Goal: Task Accomplishment & Management: Manage account settings

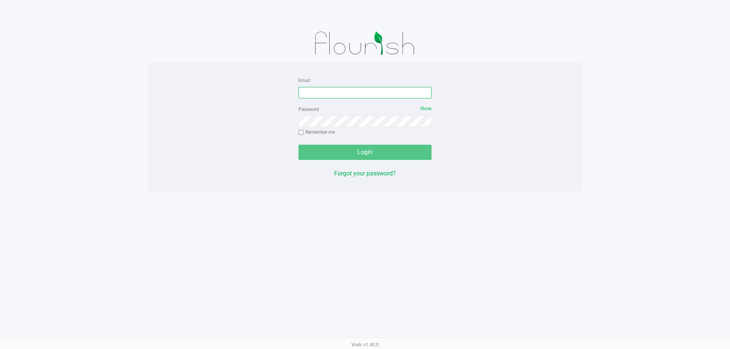
click at [341, 93] on input "Email" at bounding box center [364, 92] width 133 height 11
drag, startPoint x: 321, startPoint y: 93, endPoint x: 275, endPoint y: 100, distance: 46.6
click at [275, 100] on div "Email lashburn-testasecca@liveparallel.com Password Show Remember me Login Forg…" at bounding box center [364, 127] width 433 height 103
type input "lashburn-testasecca@liveparallel.com"
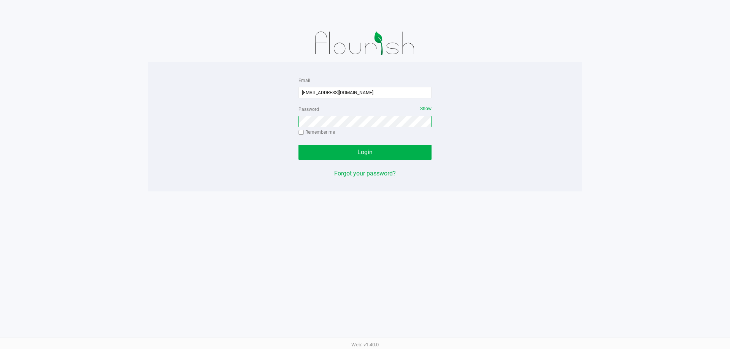
click at [298, 145] on button "Login" at bounding box center [364, 152] width 133 height 15
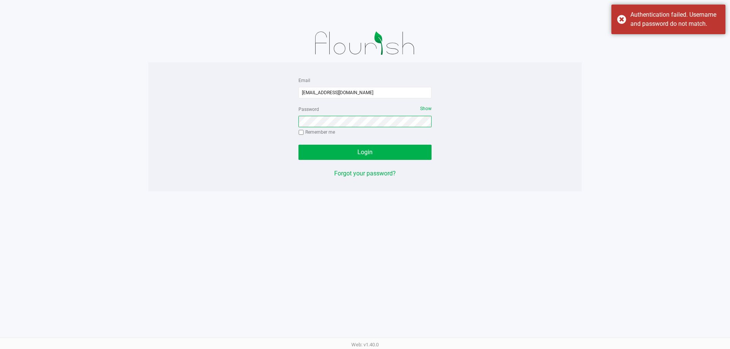
click at [298, 145] on button "Login" at bounding box center [364, 152] width 133 height 15
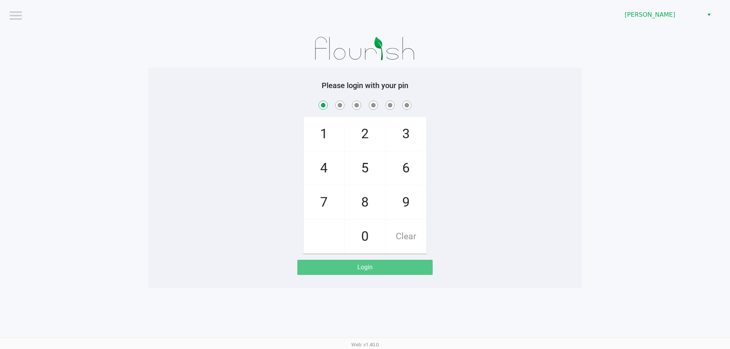
checkbox input "true"
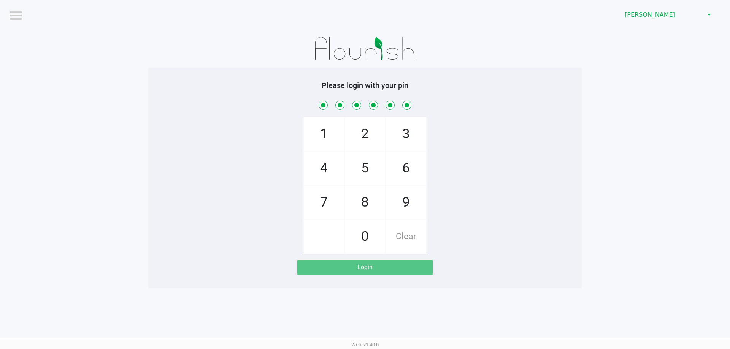
checkbox input "true"
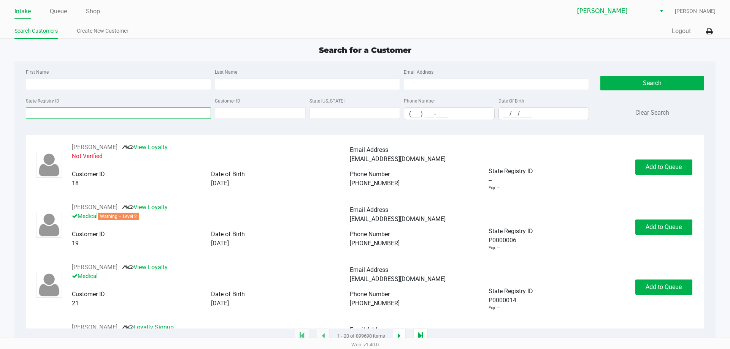
click at [165, 115] on input "State Registry ID" at bounding box center [118, 113] width 185 height 11
click at [162, 114] on input "State Registry ID" at bounding box center [118, 113] width 185 height 11
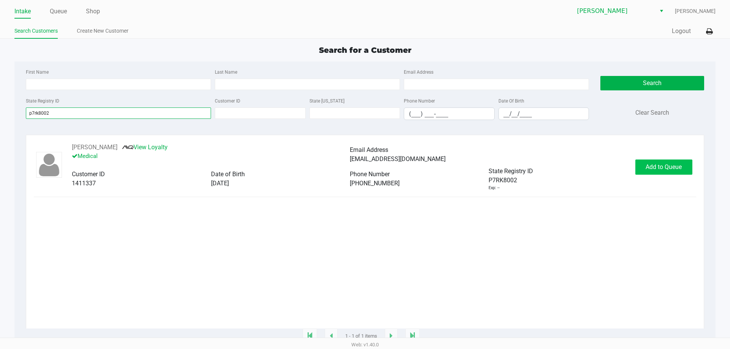
type input "p7rk8002"
click at [674, 165] on span "Add to Queue" at bounding box center [663, 166] width 36 height 7
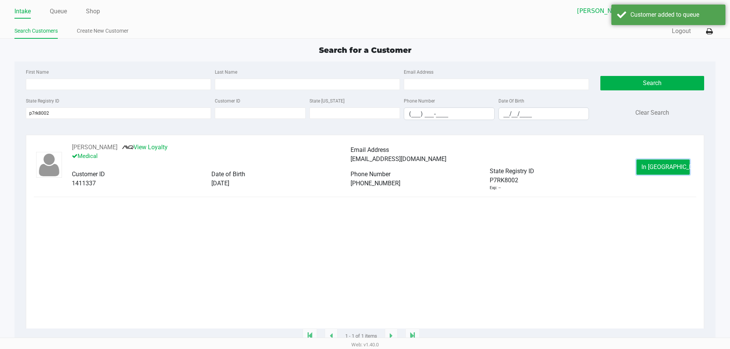
click at [674, 165] on span "In Queue" at bounding box center [673, 166] width 64 height 7
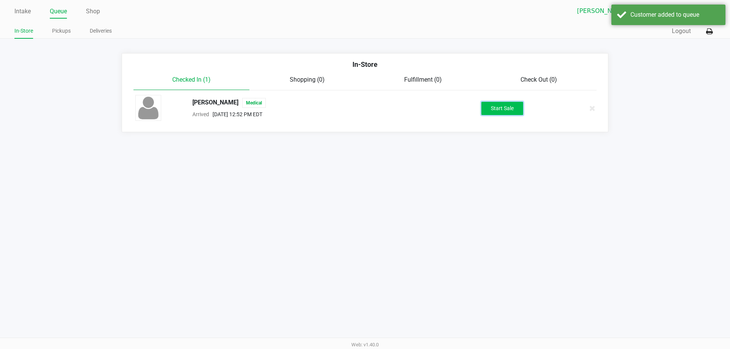
click at [509, 109] on button "Start Sale" at bounding box center [502, 108] width 42 height 13
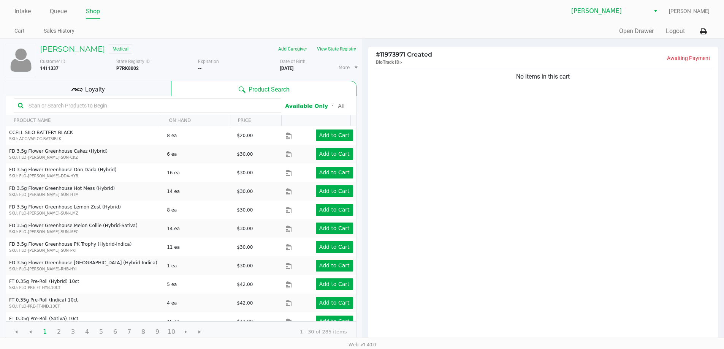
click at [127, 88] on div "Loyalty" at bounding box center [88, 88] width 165 height 15
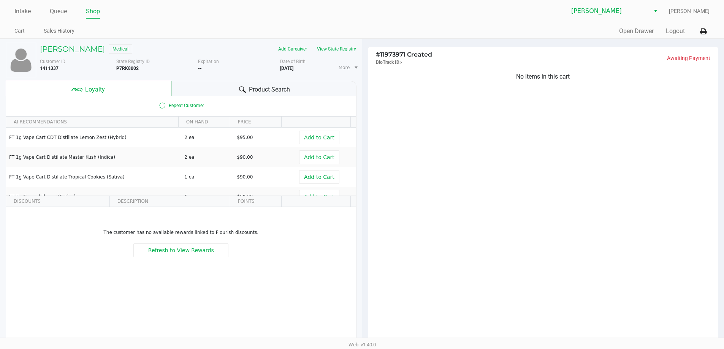
click at [254, 87] on span "Product Search" at bounding box center [269, 89] width 41 height 9
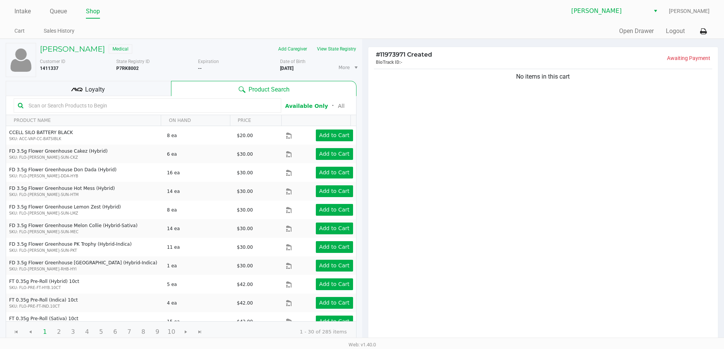
click at [126, 92] on div "Loyalty" at bounding box center [88, 88] width 165 height 15
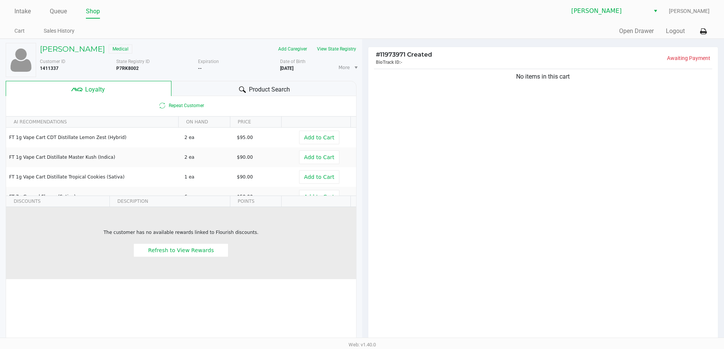
click at [205, 243] on div "The customer has no available rewards linked to Flourish discounts. Refresh to …" at bounding box center [181, 243] width 344 height 28
click at [205, 244] on button "Refresh to View Rewards" at bounding box center [180, 251] width 95 height 14
click at [189, 254] on span "Refresh to View Rewards" at bounding box center [181, 250] width 66 height 6
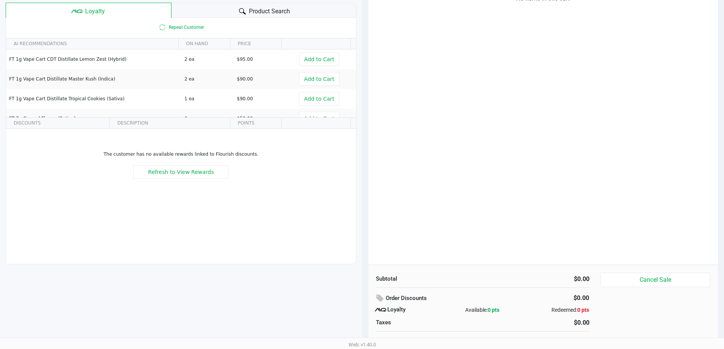
scroll to position [82, 0]
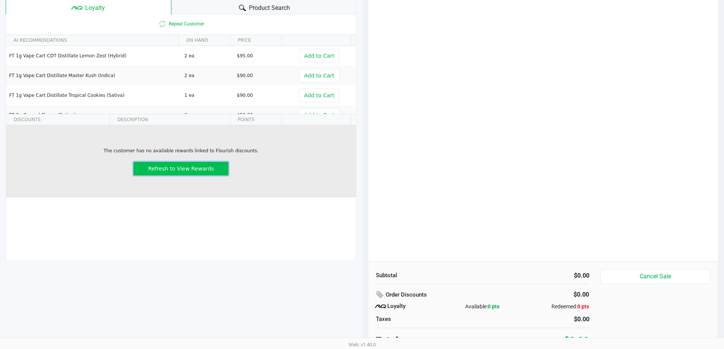
click at [174, 164] on button "Refresh to View Rewards" at bounding box center [180, 169] width 95 height 14
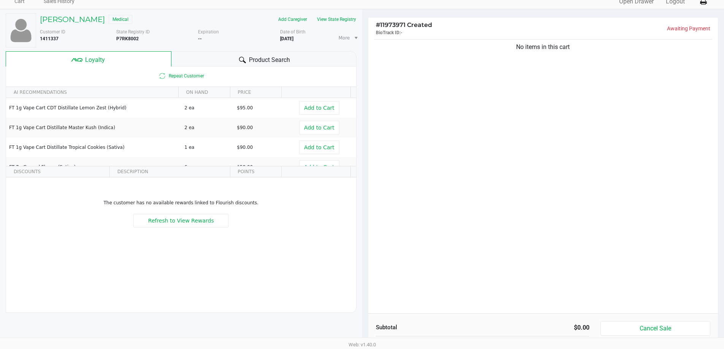
scroll to position [0, 0]
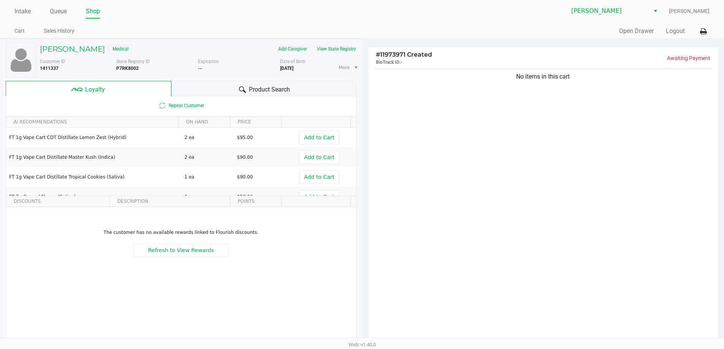
click at [228, 95] on div "Product Search" at bounding box center [263, 88] width 185 height 15
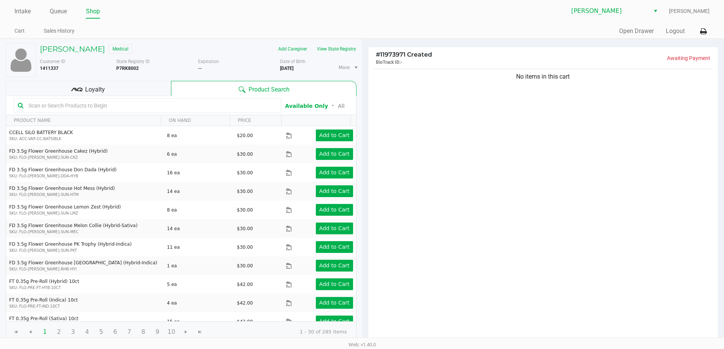
click at [184, 105] on input "text" at bounding box center [151, 105] width 252 height 11
click at [170, 105] on input "text" at bounding box center [151, 105] width 252 height 11
click at [337, 50] on button "View State Registry" at bounding box center [334, 49] width 44 height 12
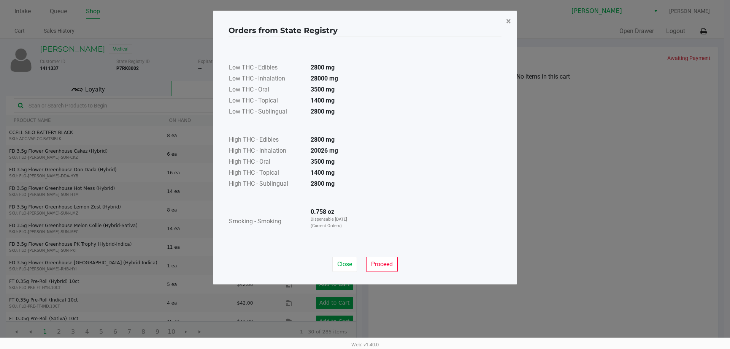
click at [511, 17] on button "×" at bounding box center [508, 21] width 17 height 21
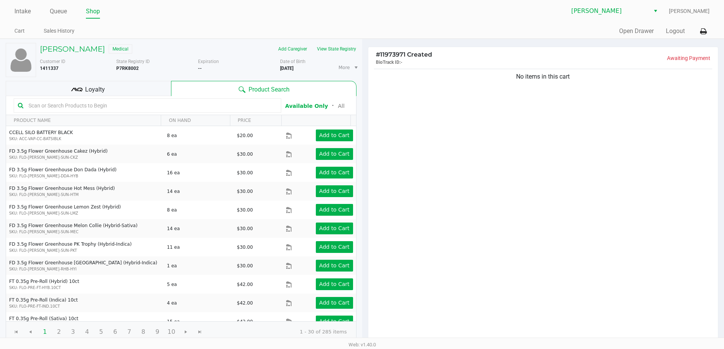
click at [257, 105] on input "text" at bounding box center [151, 105] width 252 height 11
click at [156, 105] on input "text" at bounding box center [151, 105] width 252 height 11
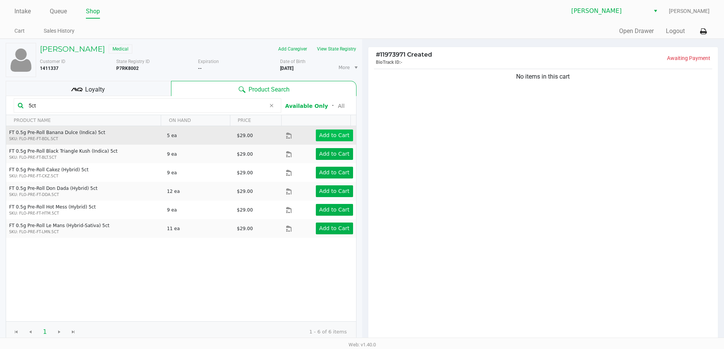
type input "5ct"
click at [339, 136] on app-button-loader "Add to Cart" at bounding box center [334, 135] width 30 height 6
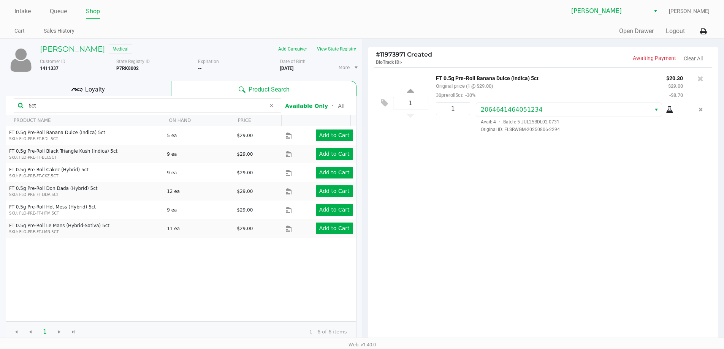
click at [667, 111] on icon at bounding box center [670, 110] width 8 height 6
click at [272, 107] on icon at bounding box center [271, 106] width 5 height 6
click at [246, 107] on input "text" at bounding box center [151, 105] width 252 height 11
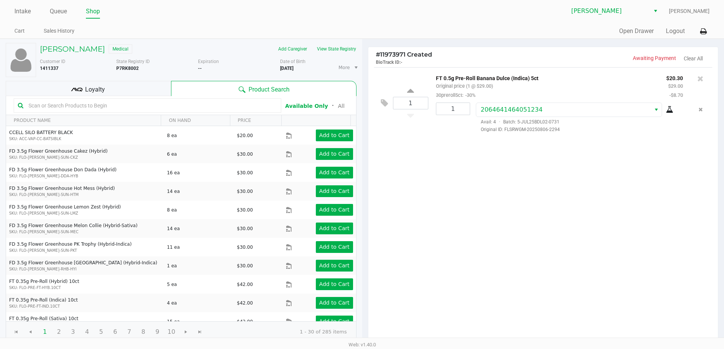
scroll to position [87, 0]
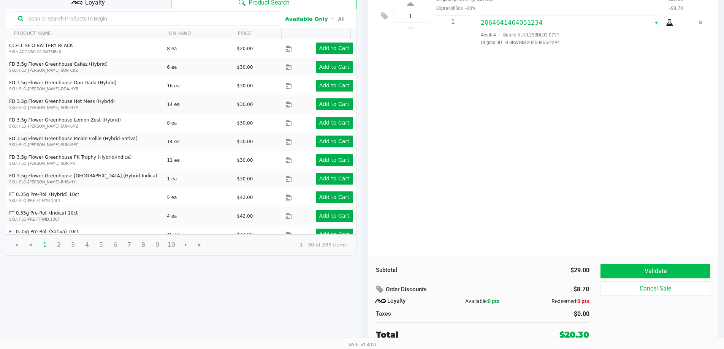
click at [671, 271] on button "Validate" at bounding box center [655, 271] width 109 height 14
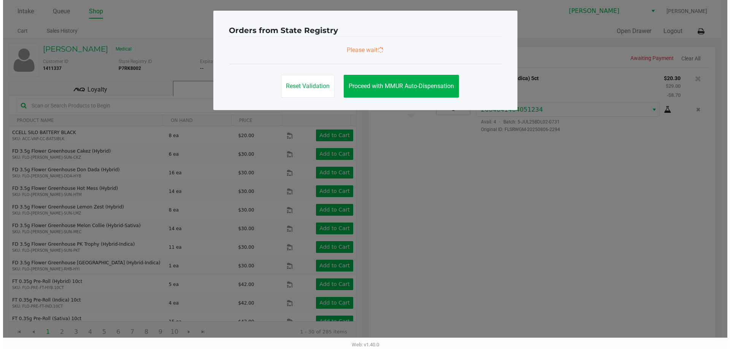
scroll to position [0, 0]
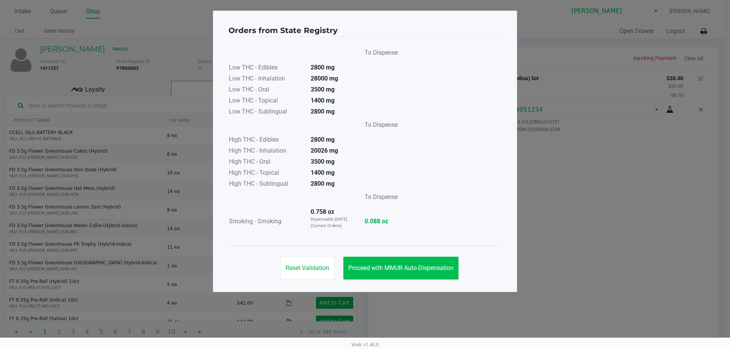
click at [450, 268] on span "Proceed with MMUR Auto-Dispensation" at bounding box center [400, 268] width 105 height 7
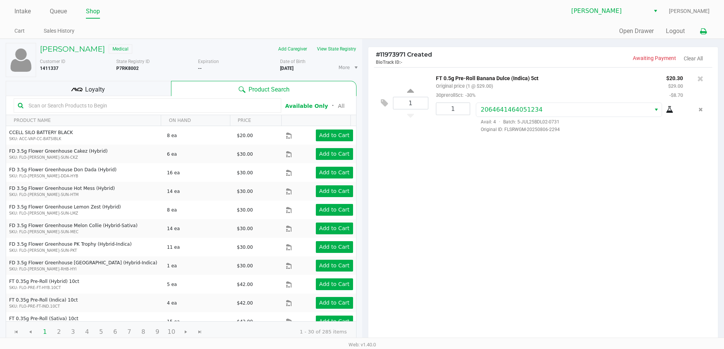
click at [702, 32] on icon at bounding box center [703, 31] width 6 height 5
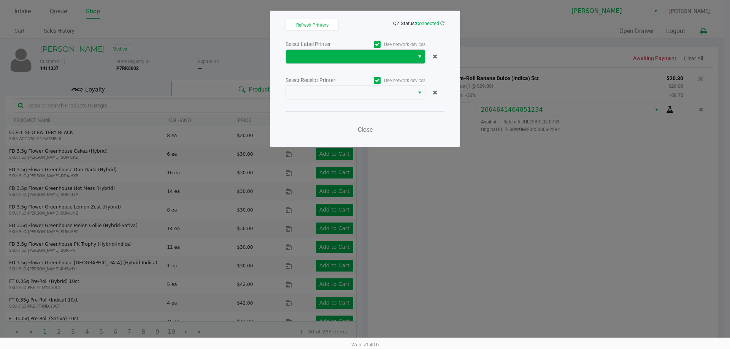
click at [419, 57] on span "Select" at bounding box center [420, 56] width 6 height 9
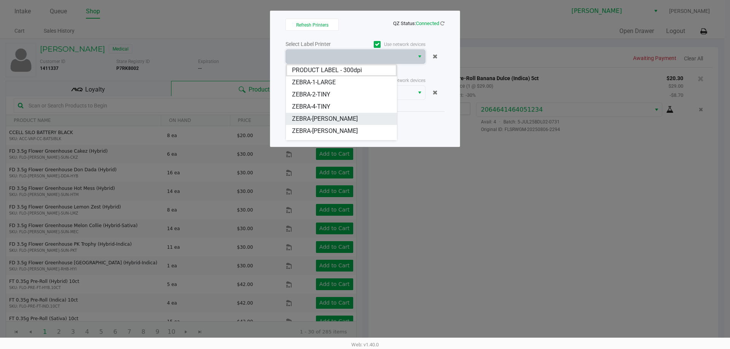
click at [355, 116] on span "ZEBRA-CHARLIE-SIMPSON" at bounding box center [325, 118] width 66 height 9
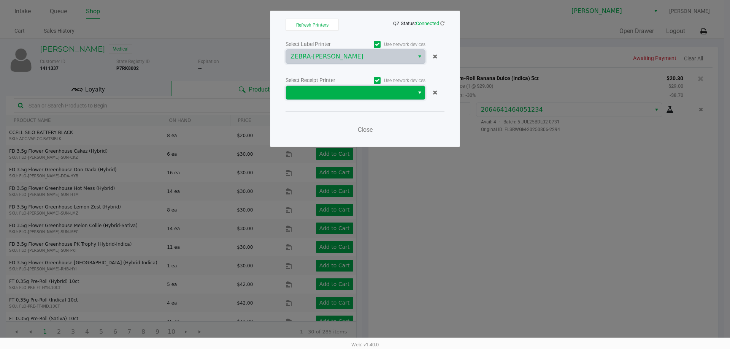
click at [383, 95] on span at bounding box center [349, 92] width 119 height 9
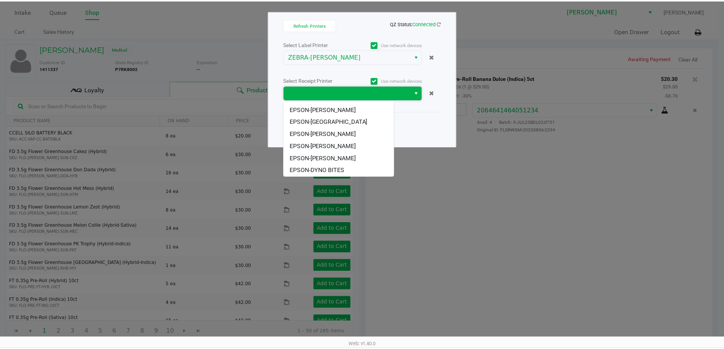
scroll to position [33, 0]
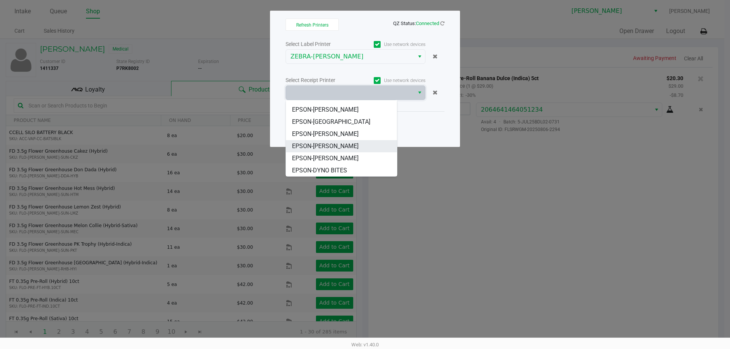
click at [347, 147] on span "EPSON-[PERSON_NAME]" at bounding box center [325, 146] width 67 height 9
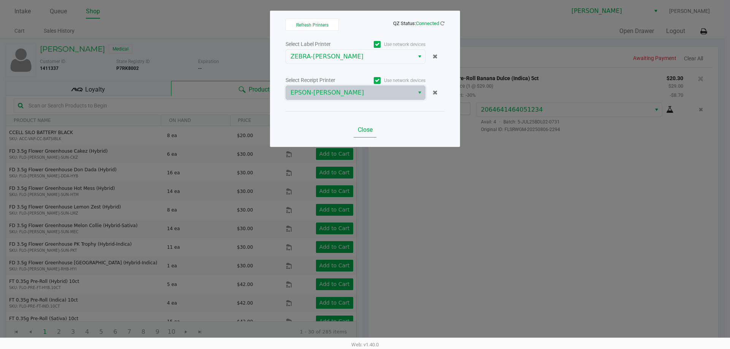
click at [368, 131] on span "Close" at bounding box center [365, 129] width 15 height 7
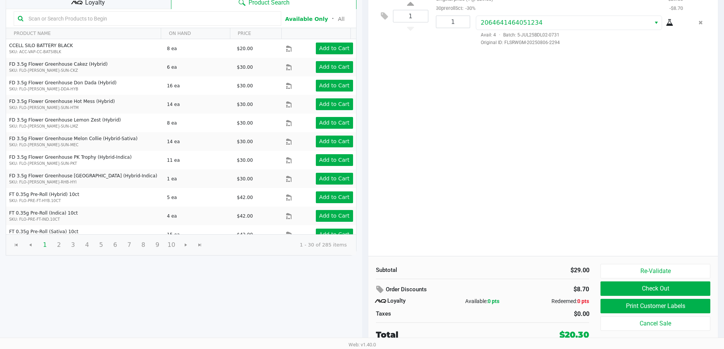
scroll to position [87, 0]
click at [674, 305] on button "Print Customer Labels" at bounding box center [655, 307] width 109 height 14
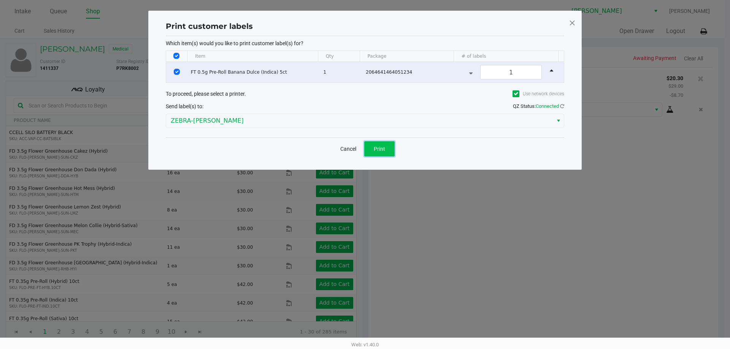
click at [383, 148] on span "Print" at bounding box center [379, 149] width 11 height 6
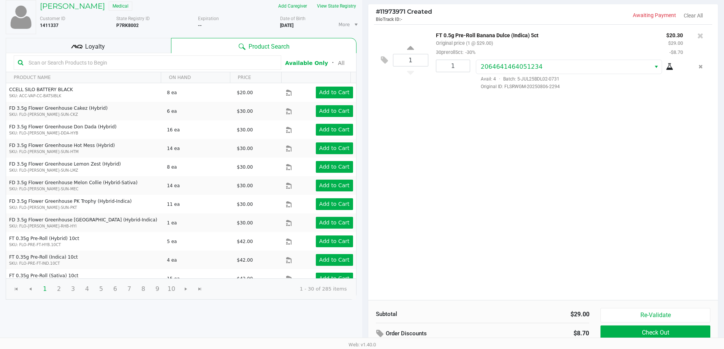
scroll to position [87, 0]
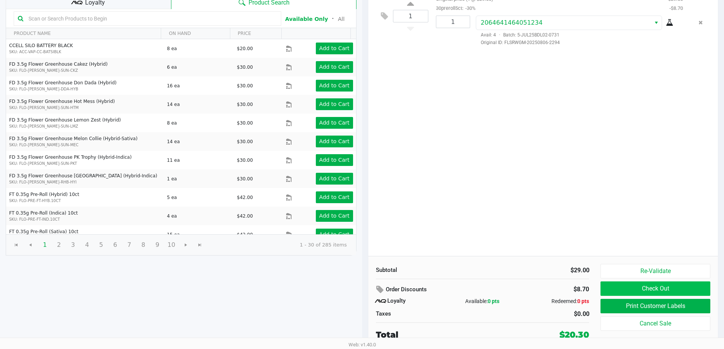
click at [676, 289] on button "Check Out" at bounding box center [655, 289] width 109 height 14
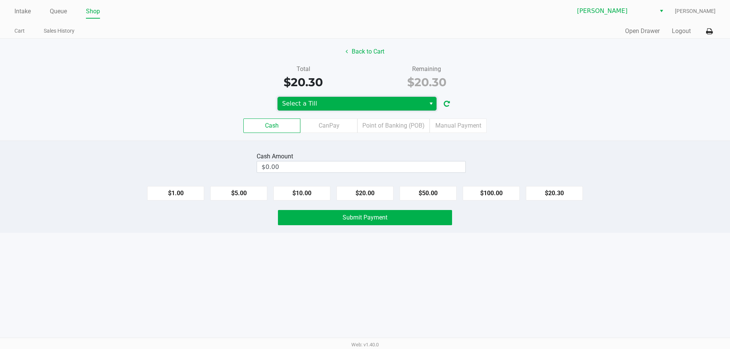
click at [390, 107] on span "Select a Till" at bounding box center [351, 103] width 139 height 9
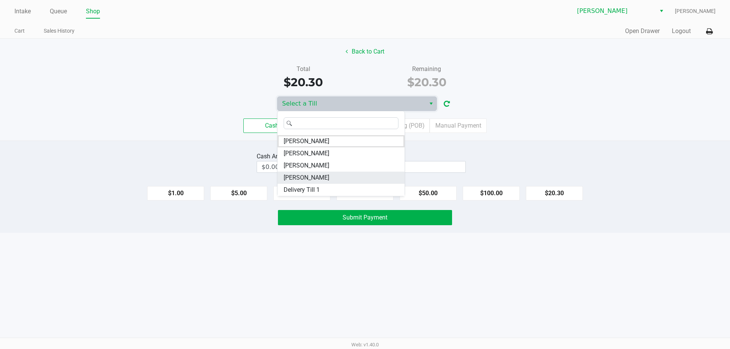
click at [339, 180] on li "DAVID-BOWIE" at bounding box center [341, 178] width 127 height 12
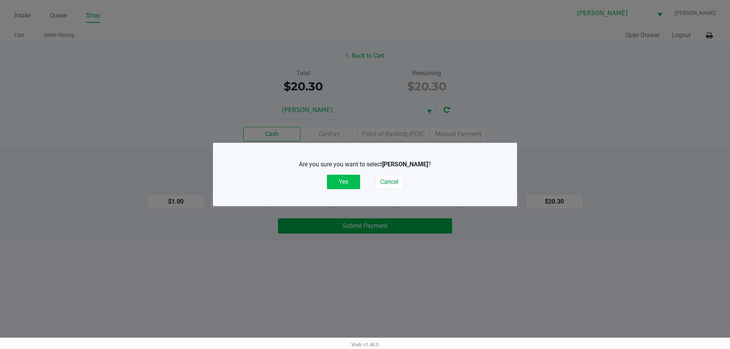
click at [343, 179] on button "Yes" at bounding box center [343, 182] width 33 height 14
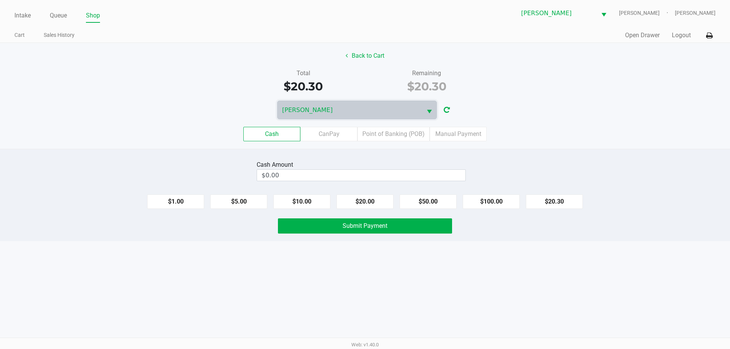
click at [570, 91] on div "Total $20.30 Remaining $20.30" at bounding box center [364, 82] width 741 height 26
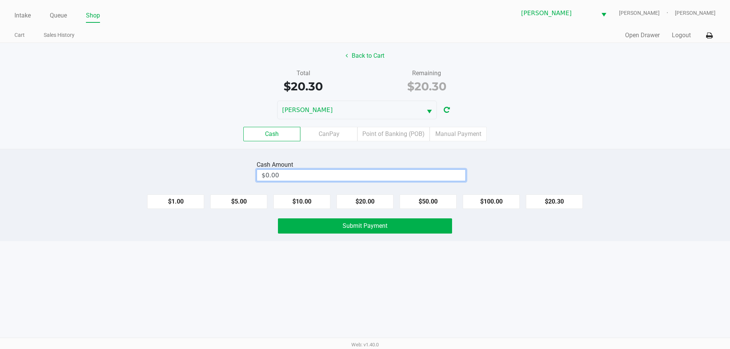
click at [381, 179] on input "$0.00" at bounding box center [361, 175] width 208 height 11
type input "$21.00"
click at [584, 82] on div "Total $20.30 Remaining $20.30" at bounding box center [364, 82] width 741 height 26
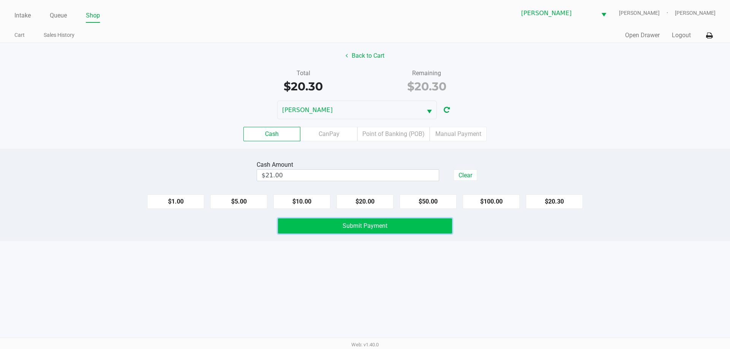
click at [390, 225] on button "Submit Payment" at bounding box center [365, 226] width 174 height 15
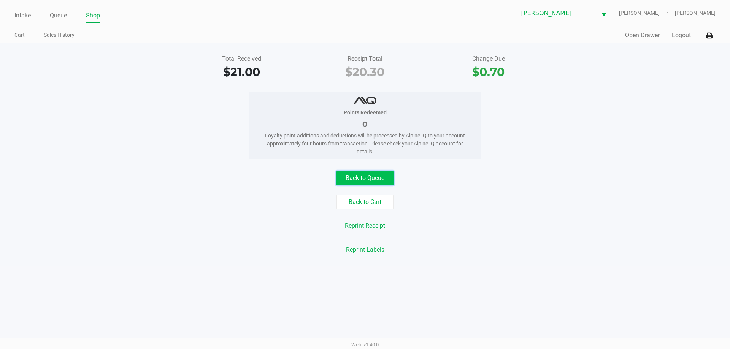
click at [372, 172] on button "Back to Queue" at bounding box center [364, 178] width 57 height 14
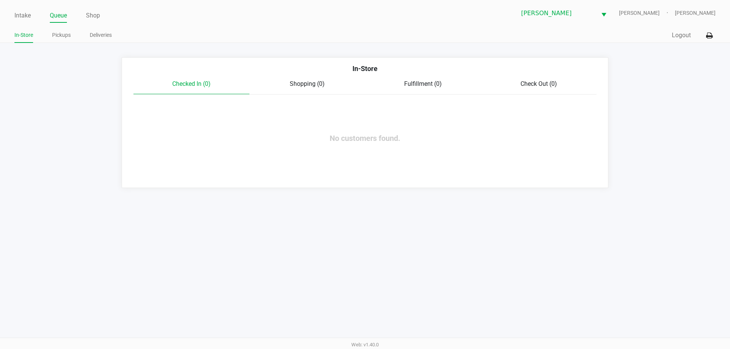
click at [62, 16] on link "Queue" at bounding box center [58, 15] width 17 height 11
click at [65, 32] on link "Pickups" at bounding box center [61, 35] width 19 height 10
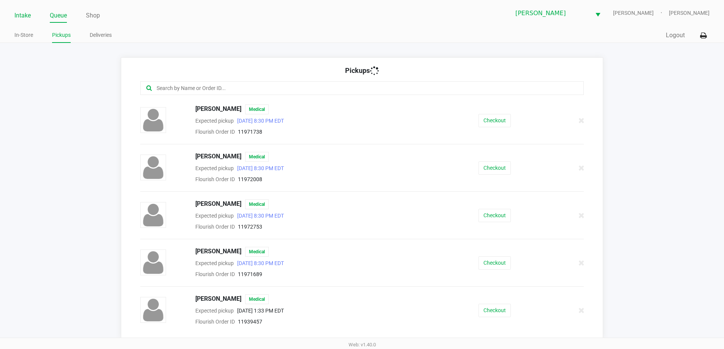
click at [24, 16] on link "Intake" at bounding box center [22, 15] width 16 height 11
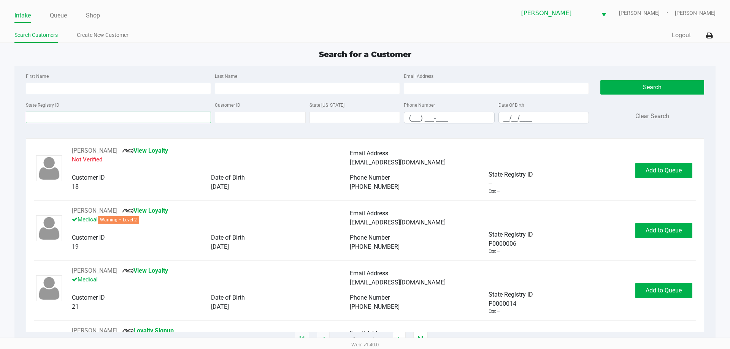
click at [143, 113] on input "State Registry ID" at bounding box center [118, 117] width 185 height 11
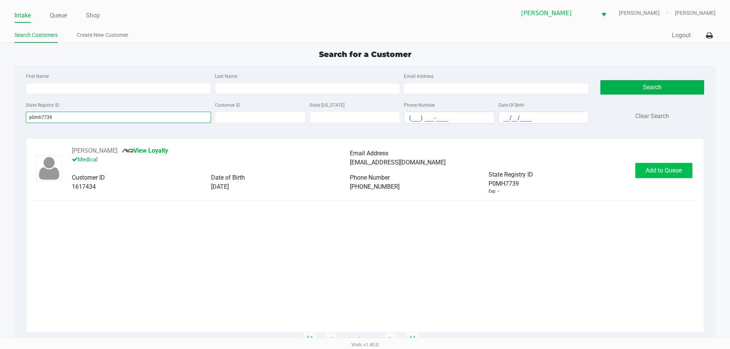
type input "p0mh7739"
click at [664, 177] on button "Add to Queue" at bounding box center [663, 170] width 57 height 15
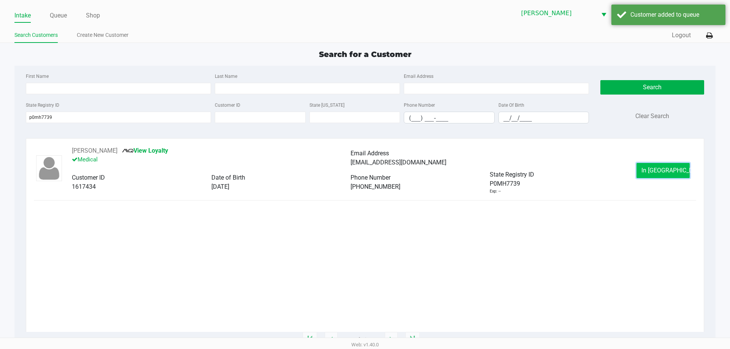
click at [667, 173] on span "In Queue" at bounding box center [673, 170] width 64 height 7
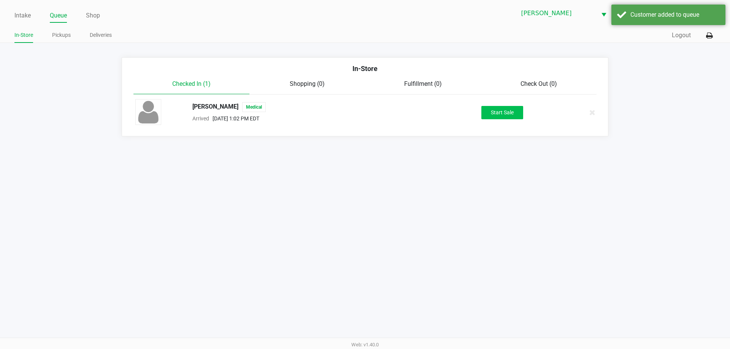
click at [506, 111] on button "Start Sale" at bounding box center [502, 112] width 42 height 13
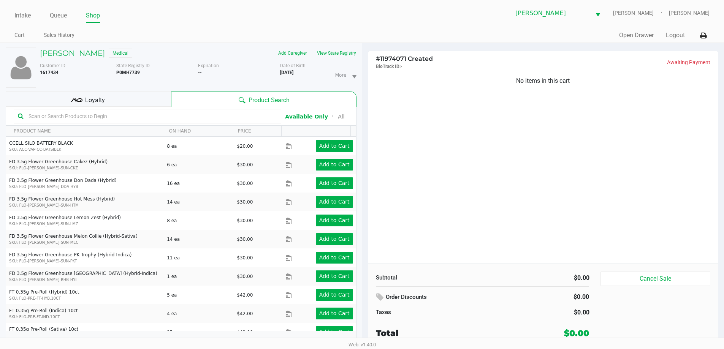
click at [146, 103] on div "Loyalty" at bounding box center [88, 99] width 165 height 15
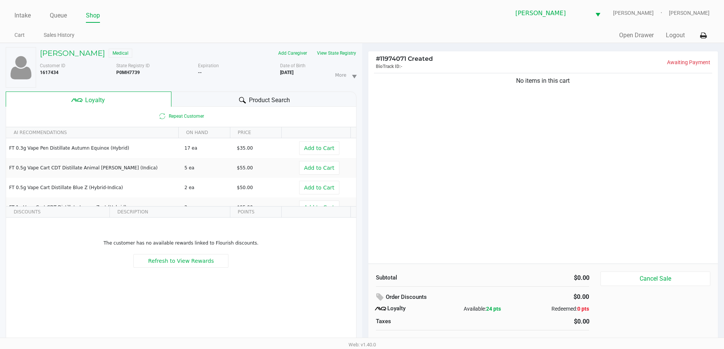
click at [249, 95] on div "Product Search" at bounding box center [263, 99] width 185 height 15
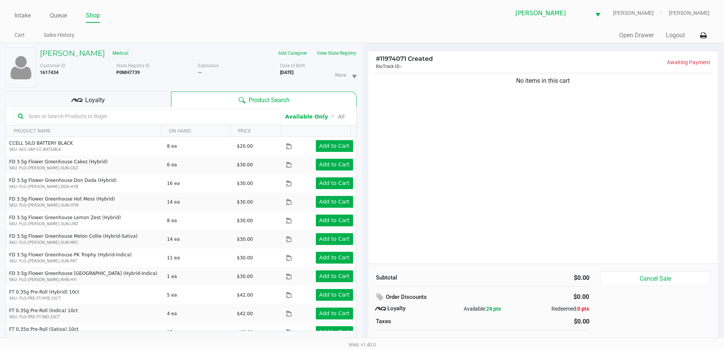
click at [148, 94] on div "Loyalty" at bounding box center [88, 99] width 165 height 15
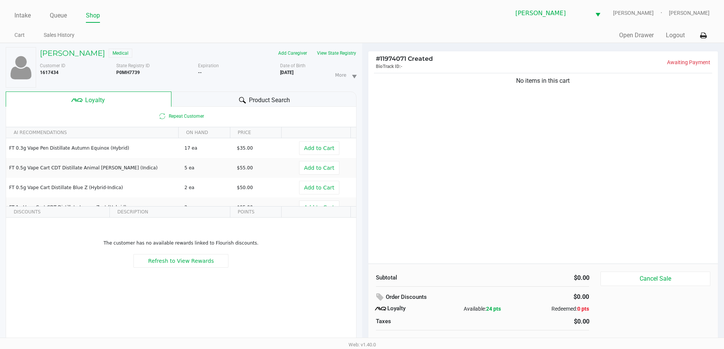
click at [258, 95] on div "Product Search" at bounding box center [263, 99] width 185 height 15
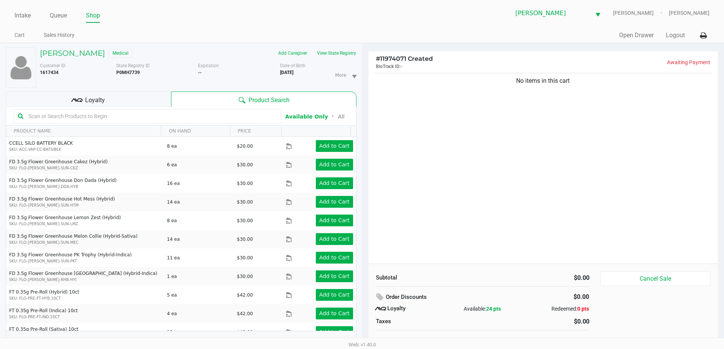
click at [195, 116] on input "text" at bounding box center [151, 116] width 252 height 11
click at [177, 105] on div "Product Search" at bounding box center [263, 99] width 185 height 15
click at [155, 118] on input "text" at bounding box center [151, 116] width 252 height 11
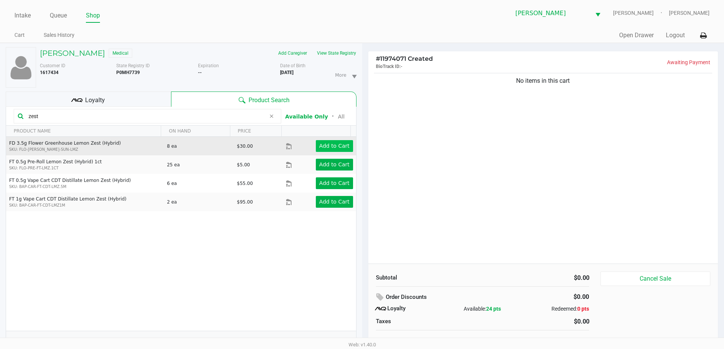
type input "zest"
click at [331, 141] on button "Add to Cart" at bounding box center [334, 146] width 37 height 12
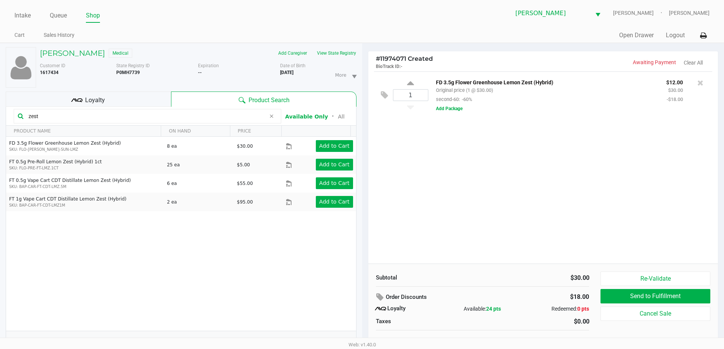
click at [270, 117] on icon at bounding box center [271, 116] width 5 height 6
click at [192, 118] on input "text" at bounding box center [151, 116] width 252 height 11
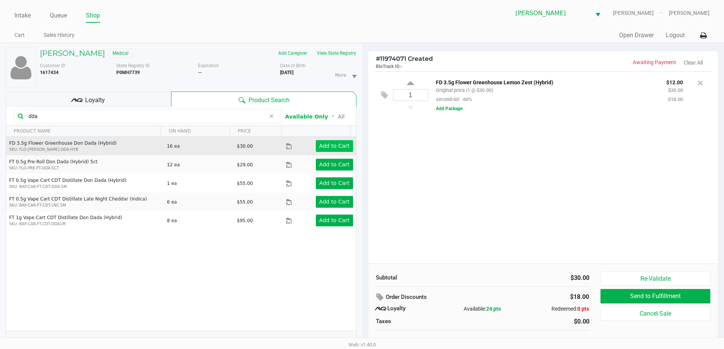
type input "dda"
click at [319, 144] on app-button-loader "Add to Cart" at bounding box center [334, 146] width 30 height 6
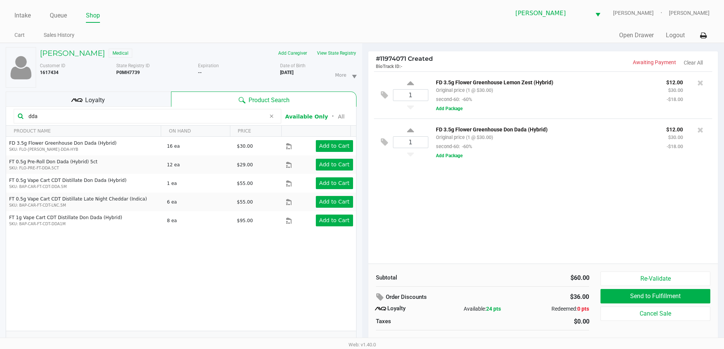
click at [270, 119] on icon at bounding box center [271, 116] width 5 height 6
click at [244, 117] on input "text" at bounding box center [151, 116] width 252 height 11
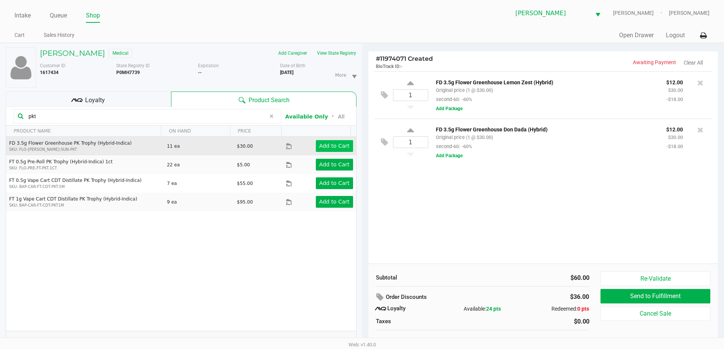
type input "pkt"
click at [335, 147] on app-button-loader "Add to Cart" at bounding box center [334, 146] width 30 height 6
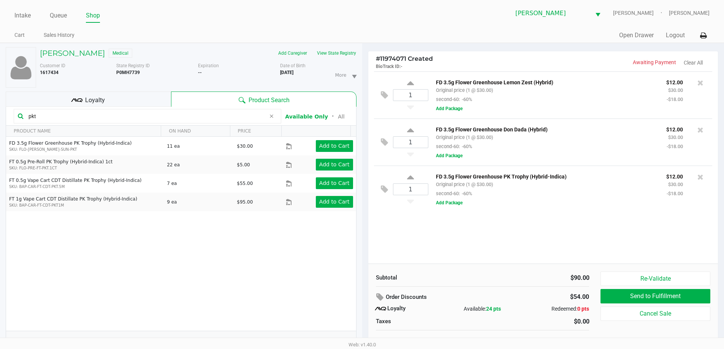
click at [273, 119] on icon at bounding box center [271, 116] width 5 height 6
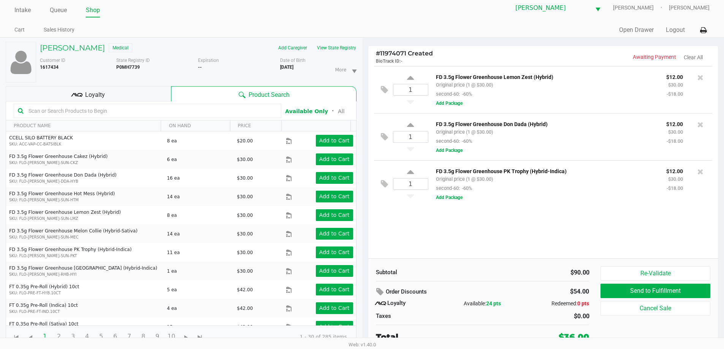
scroll to position [8, 0]
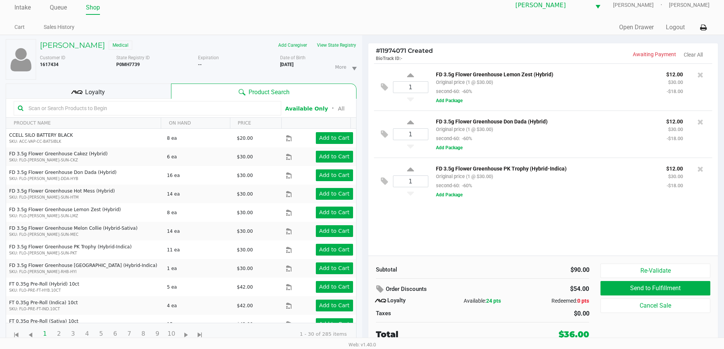
click at [120, 92] on div "Loyalty" at bounding box center [88, 91] width 165 height 15
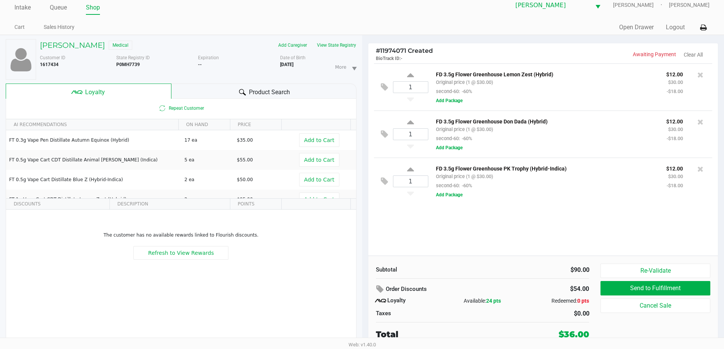
click at [201, 90] on div "Product Search" at bounding box center [263, 91] width 185 height 15
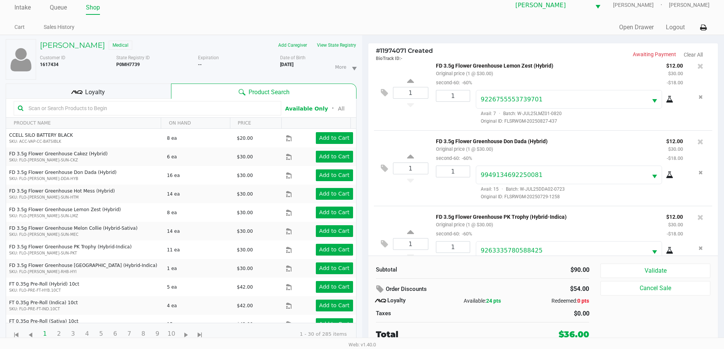
scroll to position [0, 0]
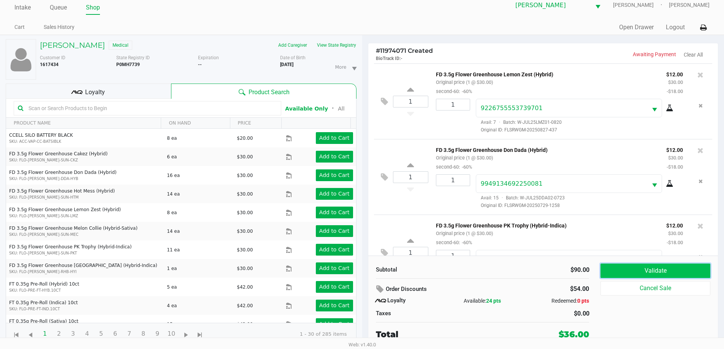
click at [634, 271] on button "Validate" at bounding box center [655, 271] width 109 height 14
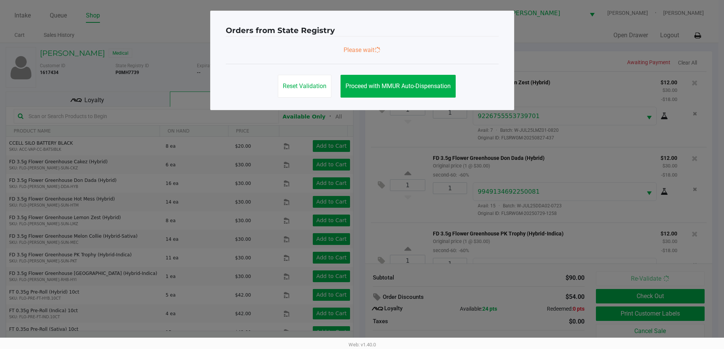
scroll to position [36, 0]
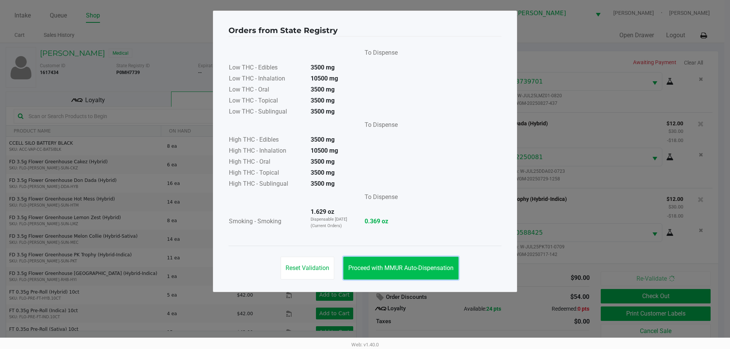
click at [417, 271] on span "Proceed with MMUR Auto-Dispensation" at bounding box center [400, 268] width 105 height 7
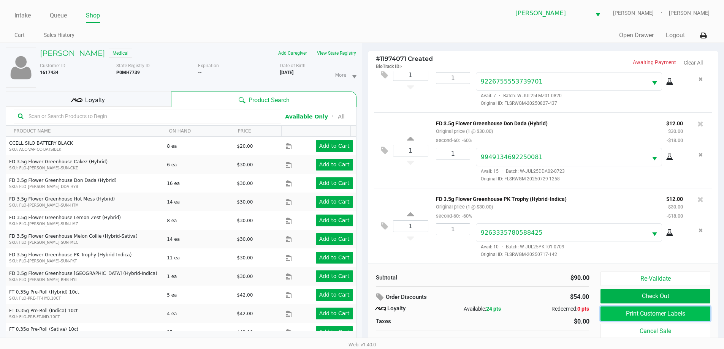
click at [626, 318] on button "Print Customer Labels" at bounding box center [655, 314] width 109 height 14
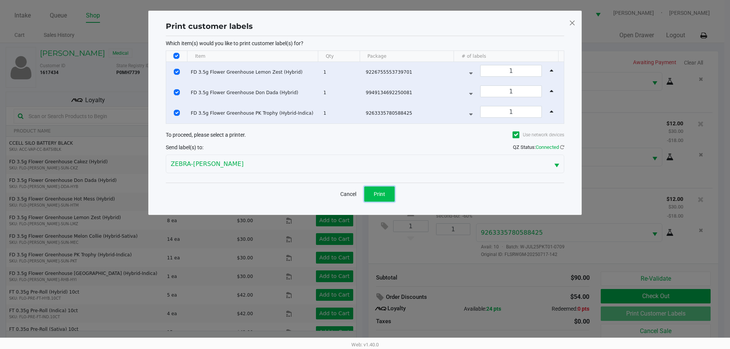
click at [379, 195] on span "Print" at bounding box center [379, 194] width 11 height 6
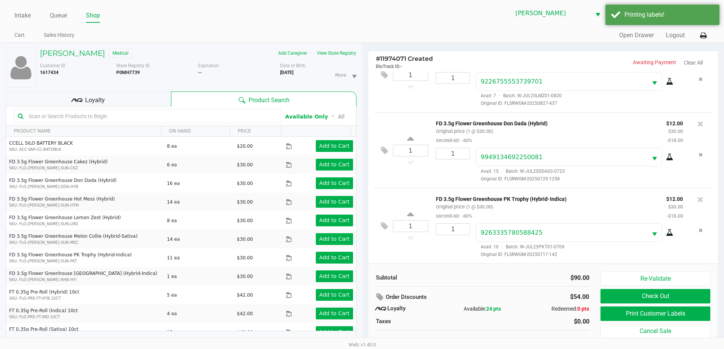
scroll to position [8, 0]
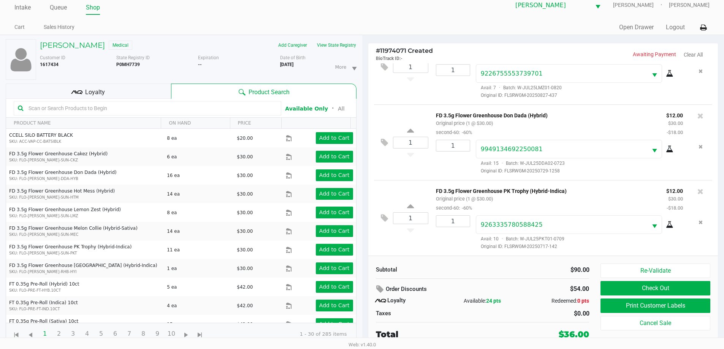
drag, startPoint x: 663, startPoint y: 287, endPoint x: 563, endPoint y: 273, distance: 101.2
click at [473, 282] on div "Subtotal $90.00 Order Discounts $54.00 Loyalty Available: 24 pts Redeemed: 0 pt…" at bounding box center [482, 302] width 225 height 77
click at [657, 288] on button "Check Out" at bounding box center [655, 288] width 109 height 14
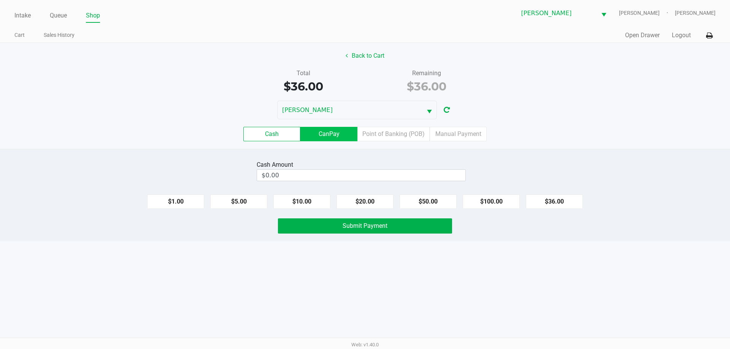
click at [346, 138] on label "CanPay" at bounding box center [328, 134] width 57 height 14
click at [0, 0] on 2 "CanPay" at bounding box center [0, 0] width 0 height 0
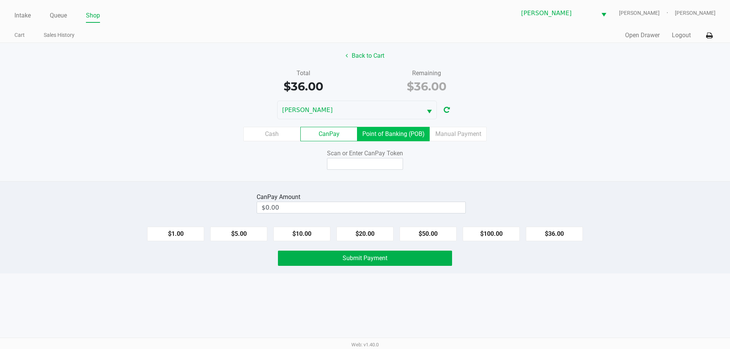
click at [393, 134] on label "Point of Banking (POB)" at bounding box center [393, 134] width 72 height 14
click at [0, 0] on 7 "Point of Banking (POB)" at bounding box center [0, 0] width 0 height 0
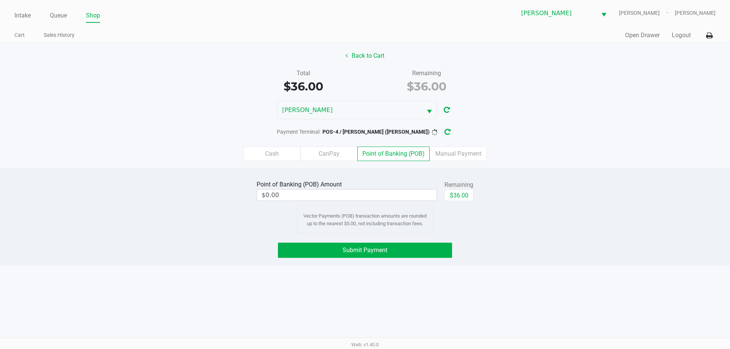
click at [459, 194] on button "$36.00" at bounding box center [458, 195] width 29 height 11
type input "$36.00"
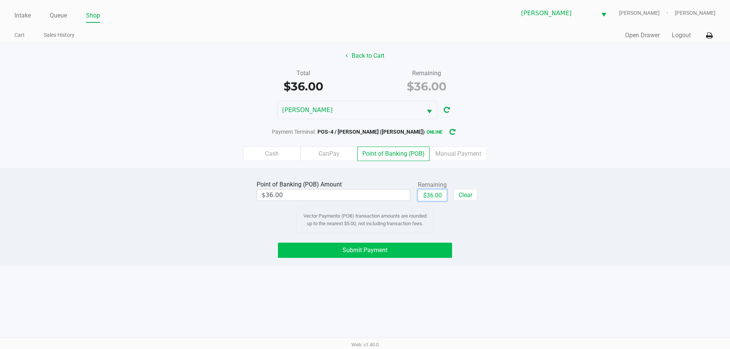
click at [392, 251] on button "Submit Payment" at bounding box center [365, 250] width 174 height 15
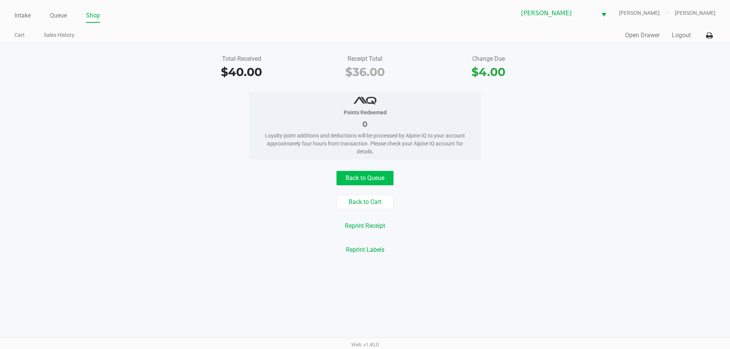
click at [368, 178] on button "Back to Queue" at bounding box center [364, 178] width 57 height 14
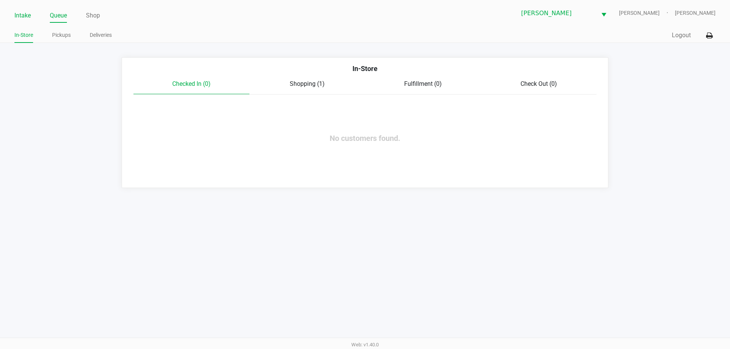
click at [26, 16] on link "Intake" at bounding box center [22, 15] width 16 height 11
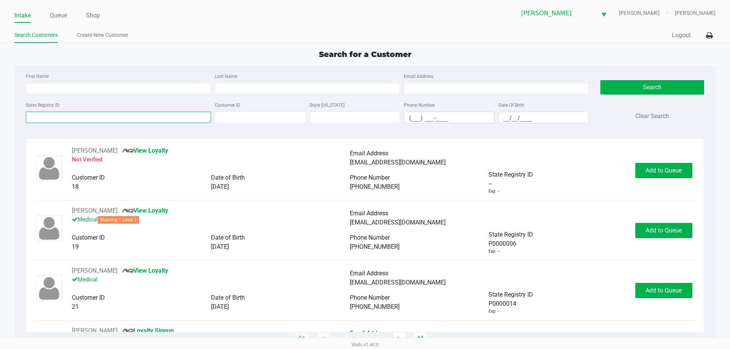
click at [156, 119] on input "State Registry ID" at bounding box center [118, 117] width 185 height 11
click at [112, 117] on input "State Registry ID" at bounding box center [118, 117] width 185 height 11
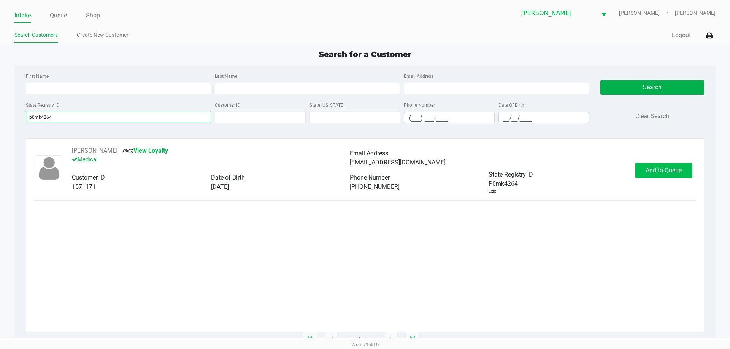
type input "p0mk4264"
click at [663, 176] on button "Add to Queue" at bounding box center [663, 170] width 57 height 15
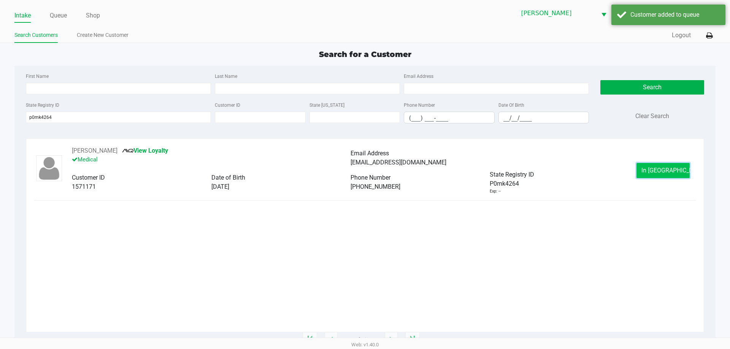
click at [661, 171] on span "In Queue" at bounding box center [673, 170] width 64 height 7
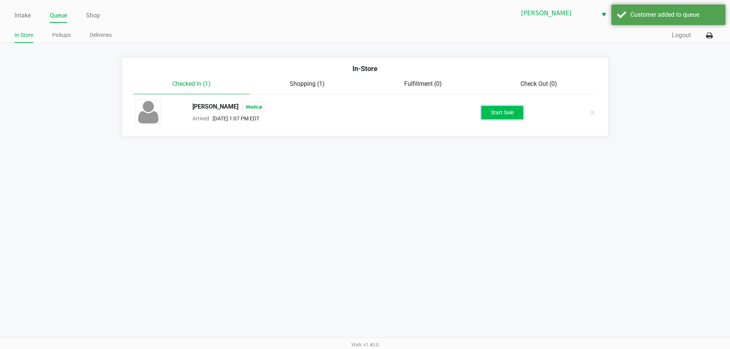
click at [509, 116] on button "Start Sale" at bounding box center [502, 112] width 42 height 13
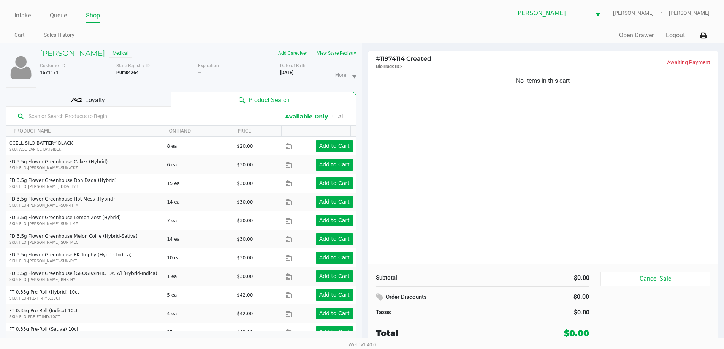
click at [151, 90] on div "Lauren Taylor Medical Add Caregiver View State Registry Customer ID 1571171 Sta…" at bounding box center [181, 200] width 351 height 314
click at [158, 101] on div "Loyalty" at bounding box center [88, 99] width 165 height 15
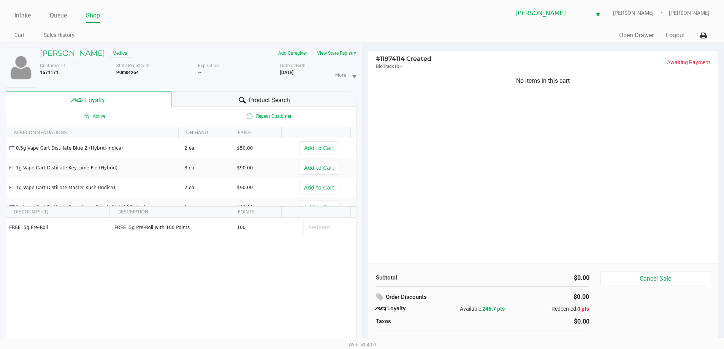
click at [232, 100] on div "Product Search" at bounding box center [263, 99] width 185 height 15
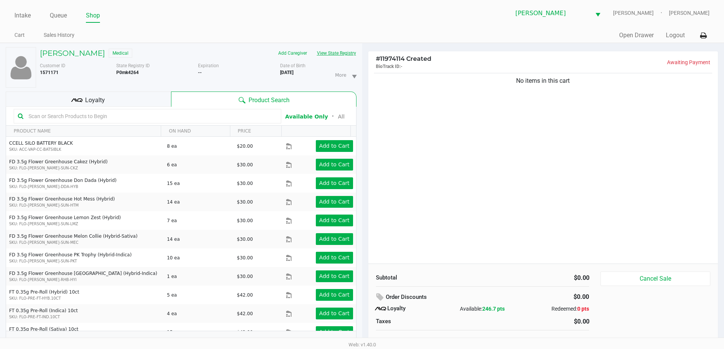
click at [335, 54] on button "View State Registry" at bounding box center [334, 53] width 44 height 12
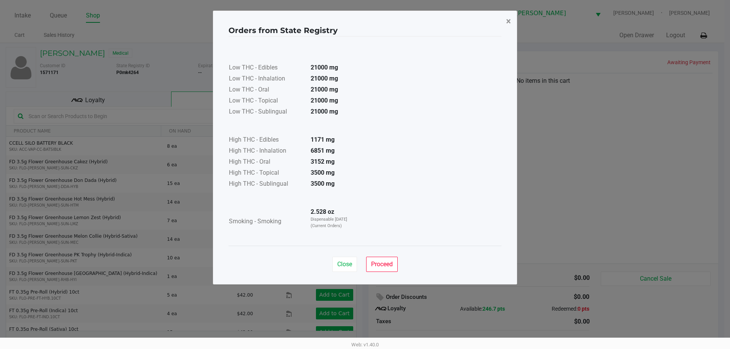
click at [506, 30] on button "×" at bounding box center [508, 21] width 17 height 21
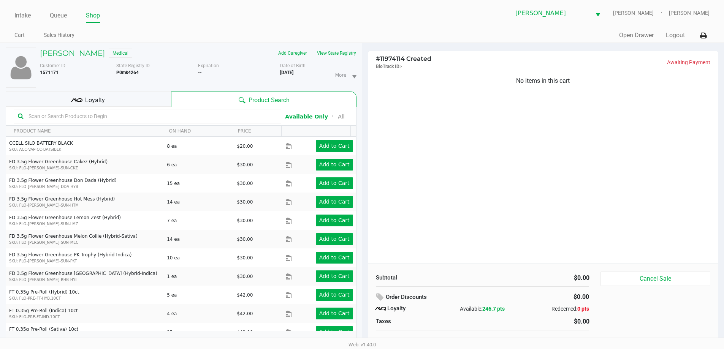
click at [216, 111] on input "text" at bounding box center [151, 116] width 252 height 11
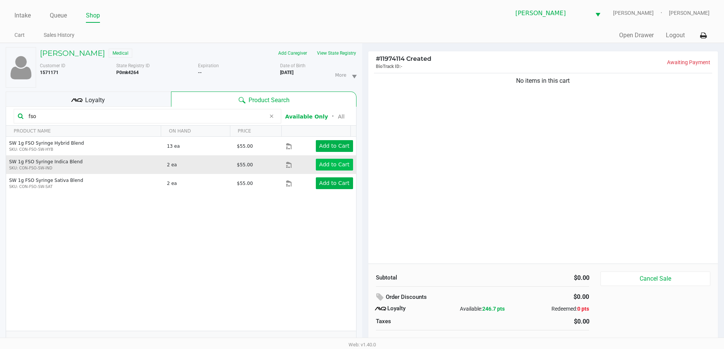
type input "fso"
click at [328, 166] on app-button-loader "Add to Cart" at bounding box center [334, 165] width 30 height 6
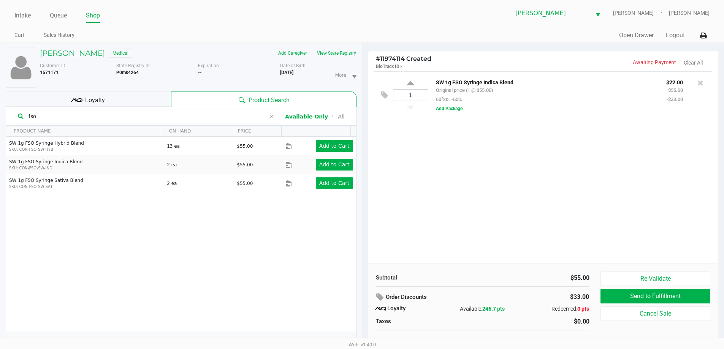
click at [271, 119] on icon at bounding box center [271, 116] width 5 height 6
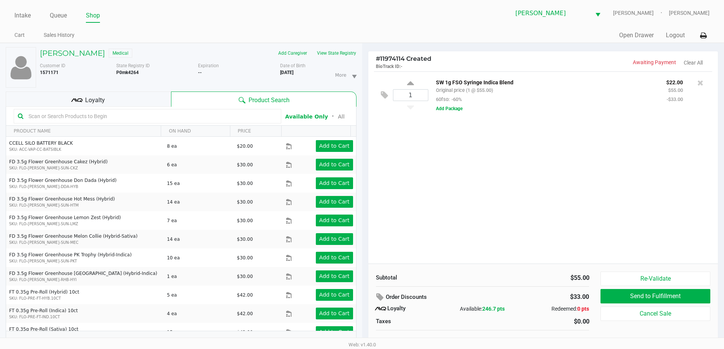
click at [225, 119] on input "text" at bounding box center [151, 116] width 252 height 11
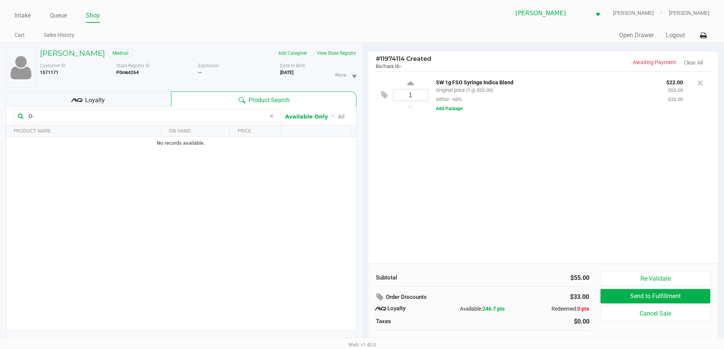
type input "O"
click at [436, 233] on div "1 SW 1g FSO Syringe Indica Blend Original price (1 @ $55.00) 60fso: -60% $22.00…" at bounding box center [543, 167] width 350 height 192
click at [430, 239] on div "1 SW 1g FSO Syringe Indica Blend Original price (1 @ $55.00) 60fso: -60% $22.00…" at bounding box center [543, 167] width 350 height 192
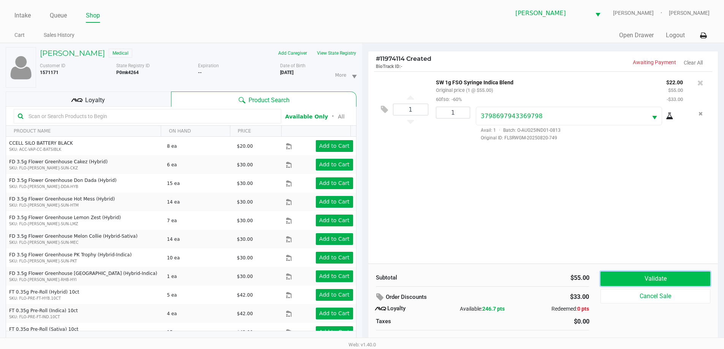
click at [694, 276] on button "Validate" at bounding box center [655, 279] width 109 height 14
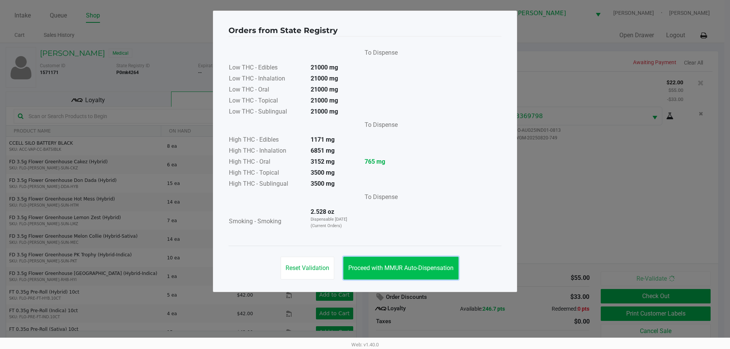
click at [441, 262] on button "Proceed with MMUR Auto-Dispensation" at bounding box center [400, 268] width 115 height 23
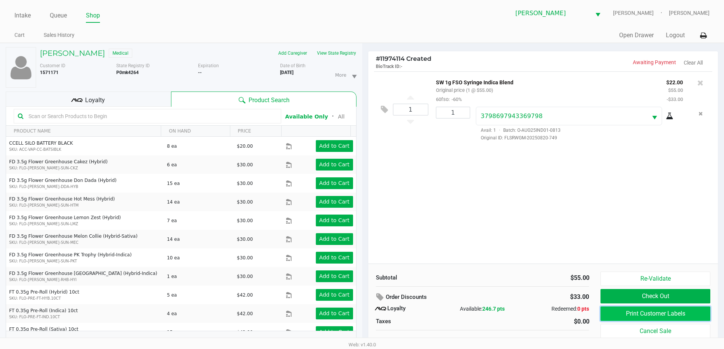
click at [637, 309] on button "Print Customer Labels" at bounding box center [655, 314] width 109 height 14
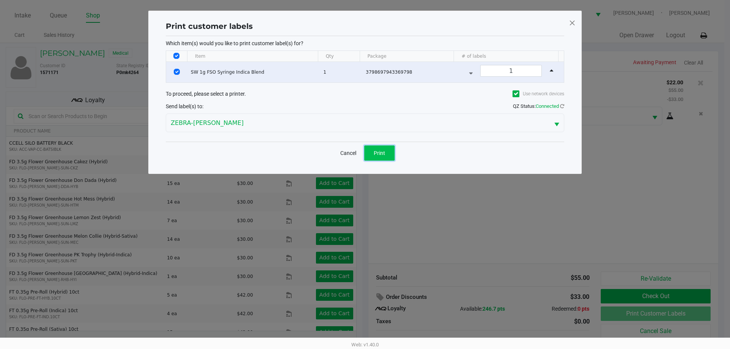
click at [379, 154] on span "Print" at bounding box center [379, 153] width 11 height 6
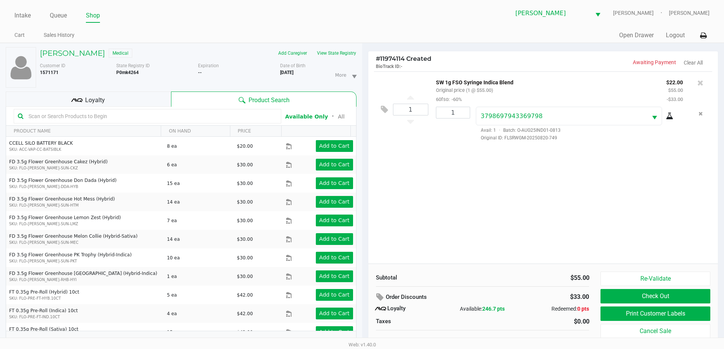
scroll to position [8, 0]
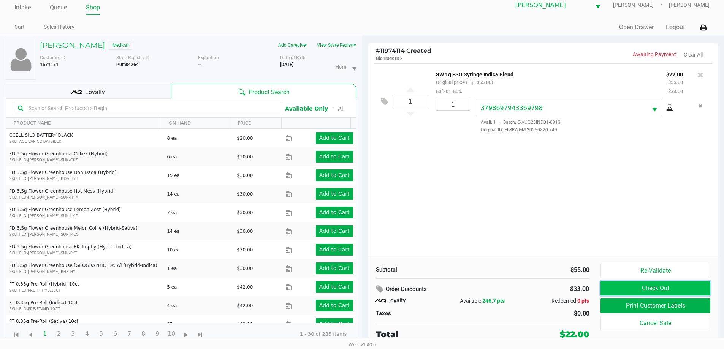
click at [696, 285] on button "Check Out" at bounding box center [655, 288] width 109 height 14
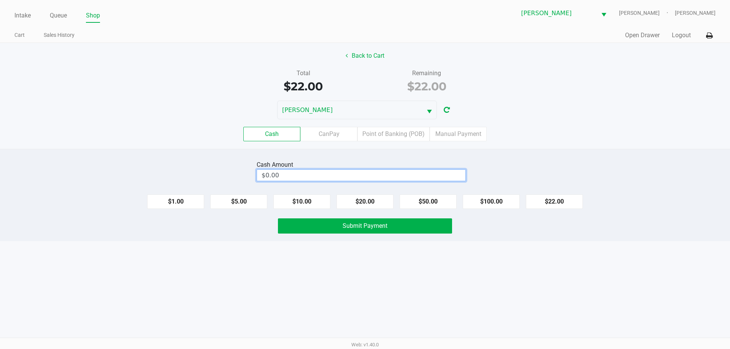
click at [388, 176] on input "$0.00" at bounding box center [361, 175] width 208 height 11
click at [557, 202] on button "$22.00" at bounding box center [554, 202] width 57 height 14
type input "$22.00"
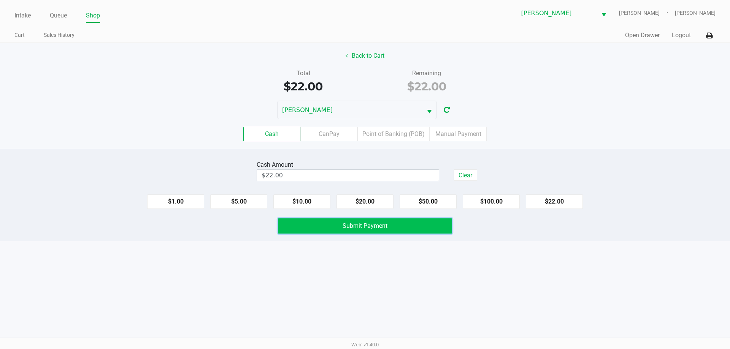
click at [418, 221] on button "Submit Payment" at bounding box center [365, 226] width 174 height 15
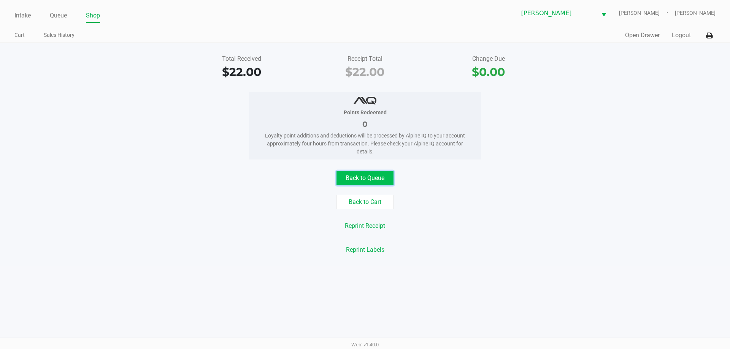
click at [376, 178] on button "Back to Queue" at bounding box center [364, 178] width 57 height 14
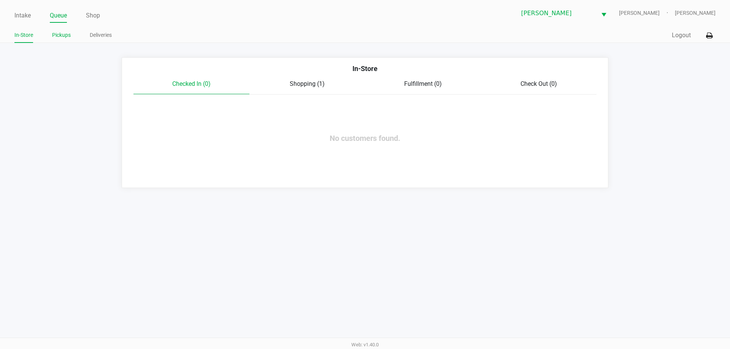
click at [56, 33] on link "Pickups" at bounding box center [61, 35] width 19 height 10
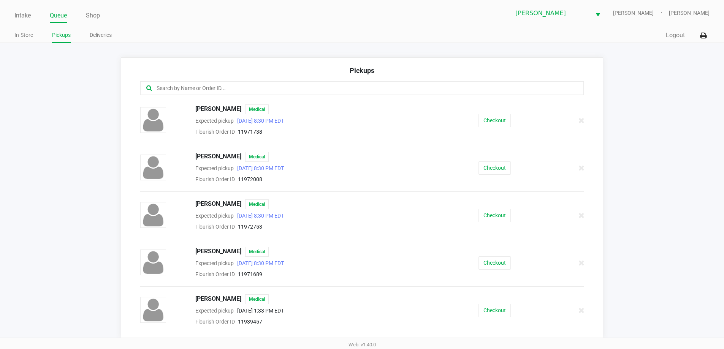
click at [184, 87] on input "text" at bounding box center [350, 88] width 389 height 9
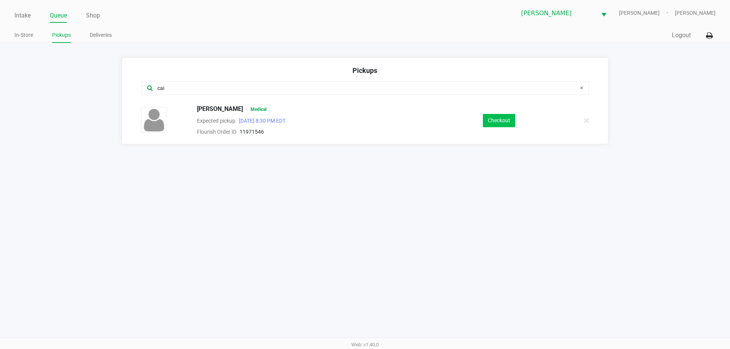
type input "cai"
click at [507, 123] on button "Checkout" at bounding box center [499, 120] width 32 height 13
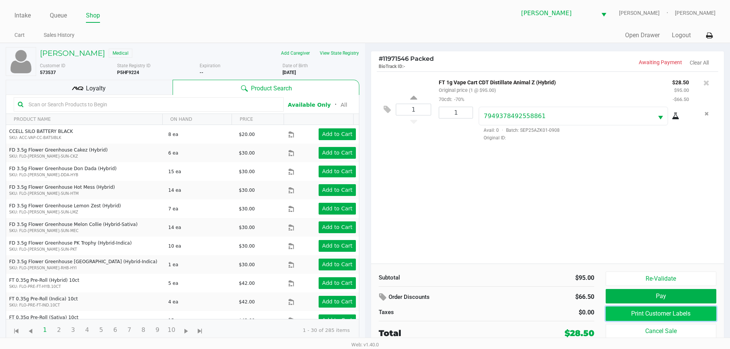
click at [685, 317] on button "Print Customer Labels" at bounding box center [661, 314] width 111 height 14
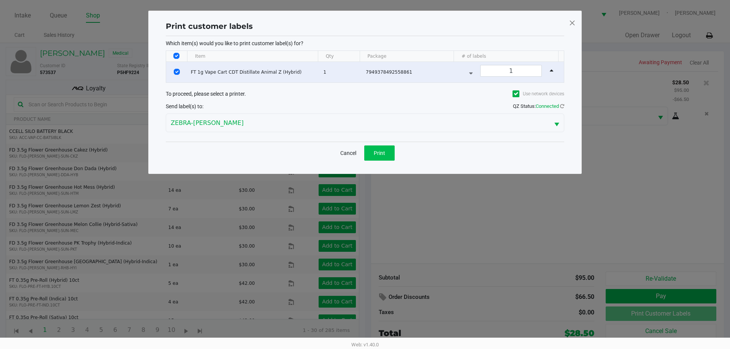
click at [384, 152] on span "Print" at bounding box center [379, 153] width 11 height 6
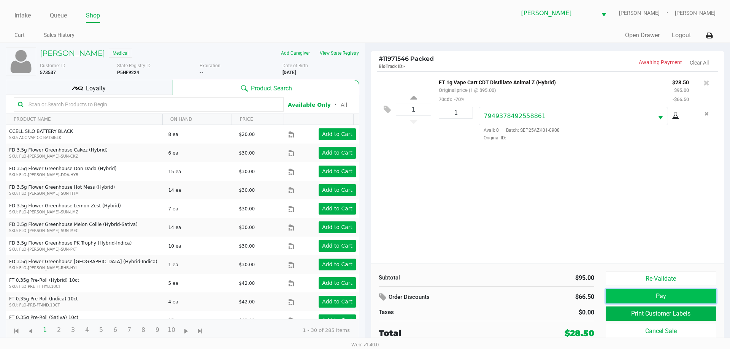
click at [657, 295] on button "Pay" at bounding box center [661, 296] width 111 height 14
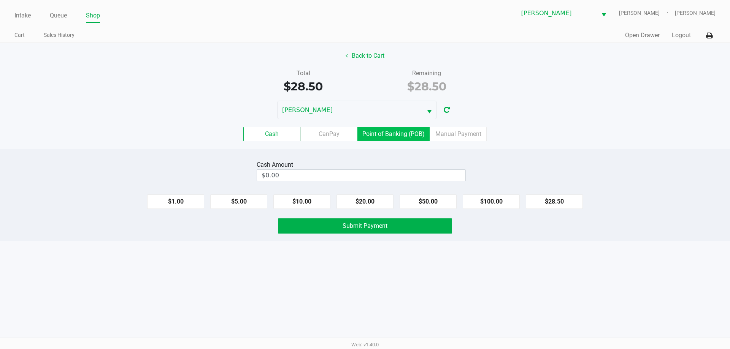
click at [404, 132] on label "Point of Banking (POB)" at bounding box center [393, 134] width 72 height 14
click at [0, 0] on 7 "Point of Banking (POB)" at bounding box center [0, 0] width 0 height 0
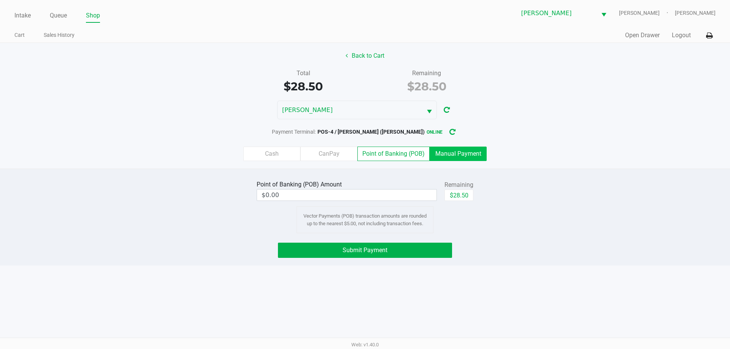
click at [452, 158] on label "Manual Payment" at bounding box center [458, 154] width 57 height 14
click at [0, 0] on 8 "Manual Payment" at bounding box center [0, 0] width 0 height 0
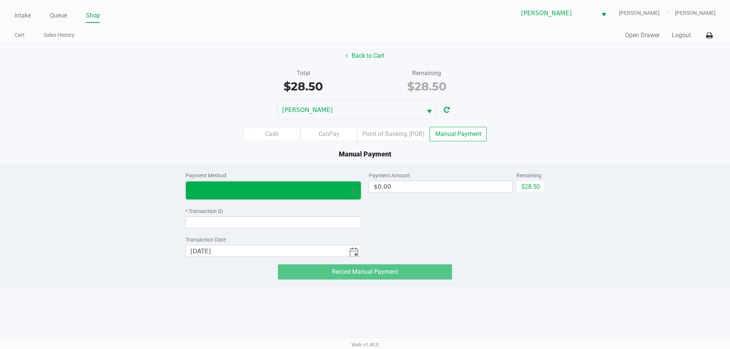
click at [266, 186] on span at bounding box center [266, 190] width 152 height 9
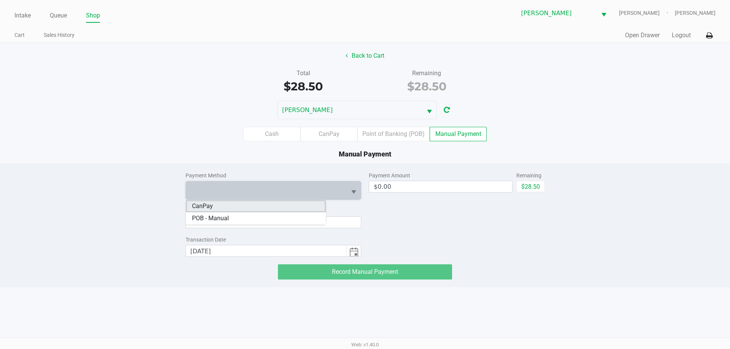
click at [260, 205] on li "CanPay" at bounding box center [256, 206] width 140 height 12
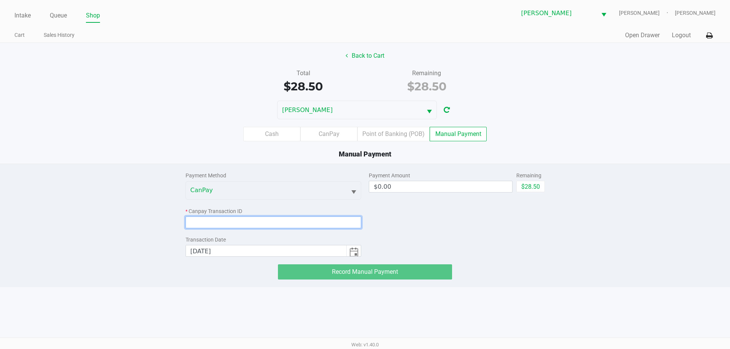
click at [254, 219] on input at bounding box center [274, 223] width 176 height 12
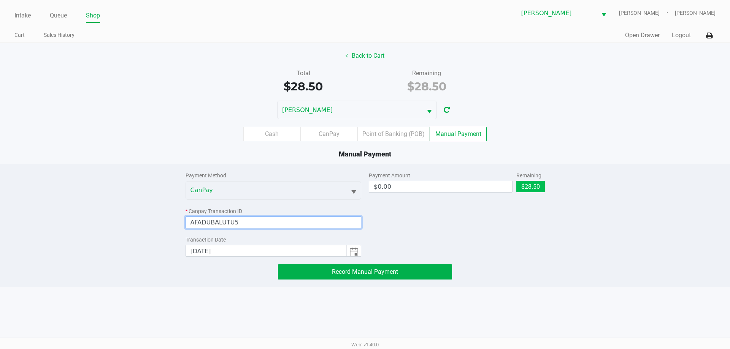
type input "AFADUBALUTU5"
click at [529, 187] on button "$28.50" at bounding box center [530, 186] width 29 height 11
type input "$28.50"
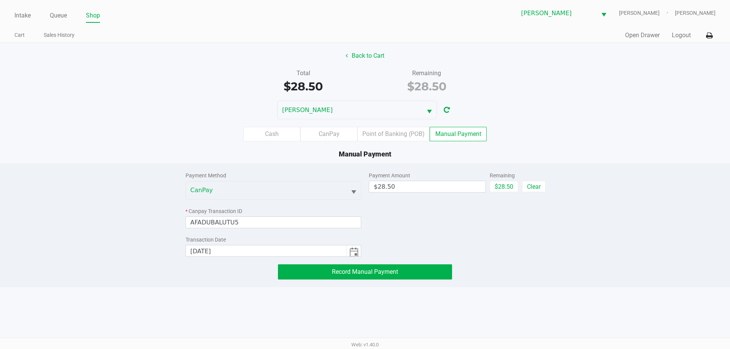
click at [454, 211] on div "Payment Amount $28.50 Remaining $28.50 Clear" at bounding box center [457, 210] width 176 height 93
click at [411, 270] on button "Record Manual Payment" at bounding box center [365, 272] width 174 height 15
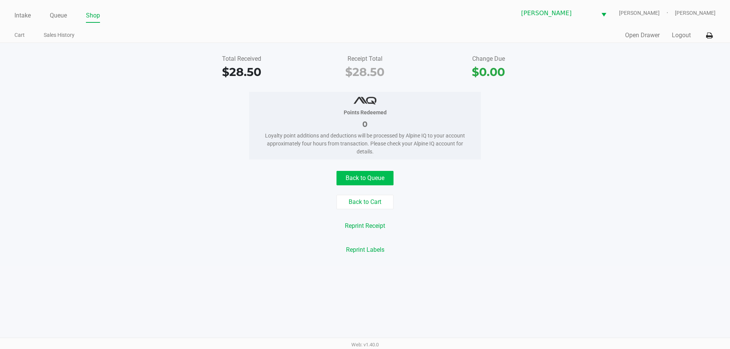
click at [378, 181] on button "Back to Queue" at bounding box center [364, 178] width 57 height 14
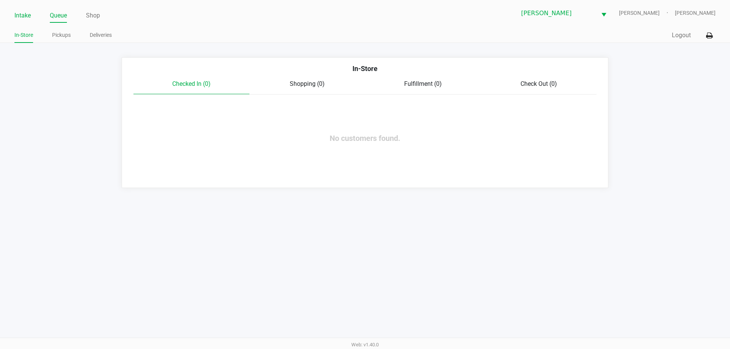
click at [24, 17] on link "Intake" at bounding box center [22, 15] width 16 height 11
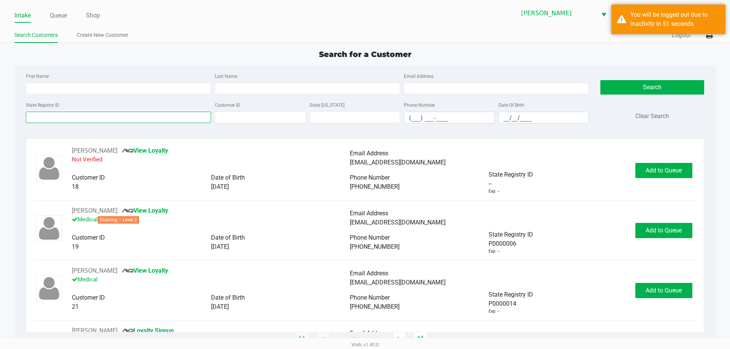
click at [144, 116] on input "State Registry ID" at bounding box center [118, 117] width 185 height 11
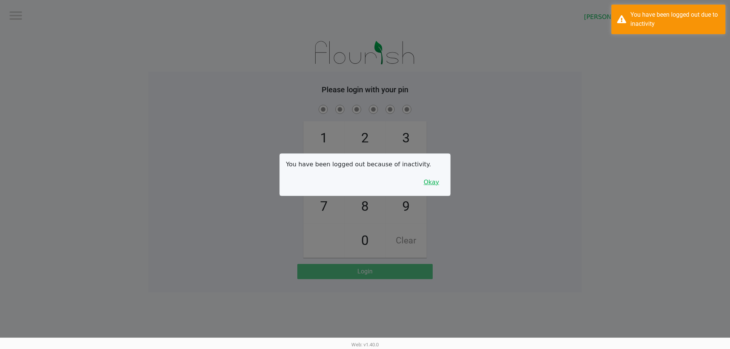
click at [429, 188] on button "Okay" at bounding box center [431, 182] width 25 height 14
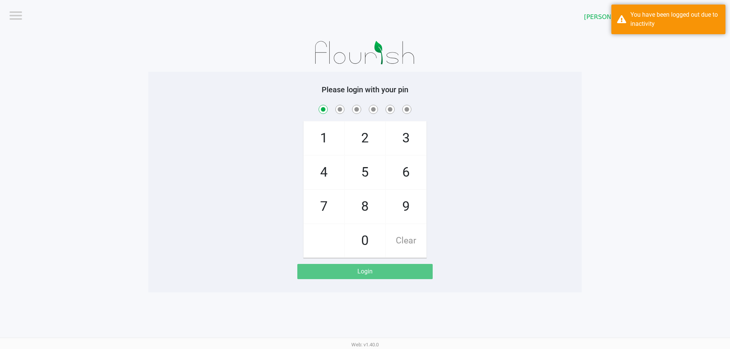
checkbox input "true"
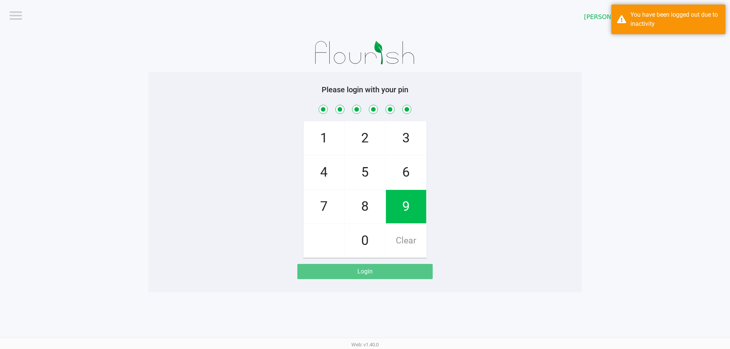
checkbox input "true"
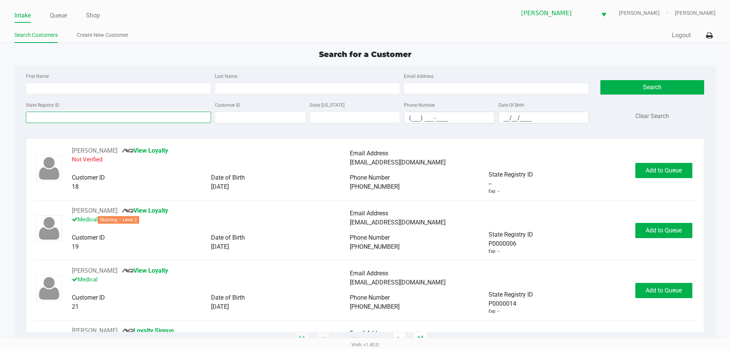
click at [149, 116] on input "State Registry ID" at bounding box center [118, 117] width 185 height 11
click at [262, 87] on input "Last Name" at bounding box center [307, 88] width 185 height 11
type input "deboben"
click at [540, 119] on input "__/__/____" at bounding box center [544, 118] width 90 height 12
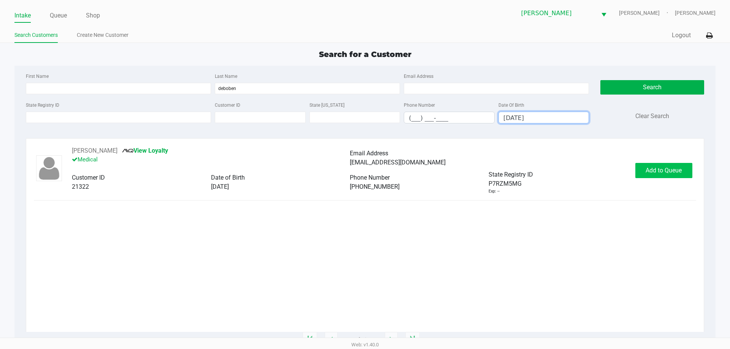
type input "02/27/1975"
click at [663, 165] on button "Add to Queue" at bounding box center [663, 170] width 57 height 15
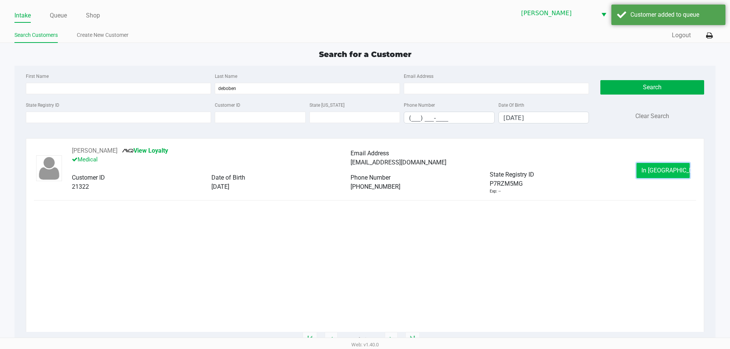
click at [663, 167] on span "In Queue" at bounding box center [673, 170] width 64 height 7
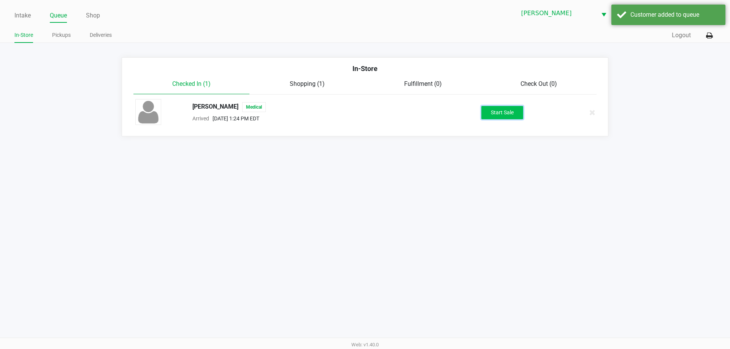
click at [512, 106] on button "Start Sale" at bounding box center [502, 112] width 42 height 13
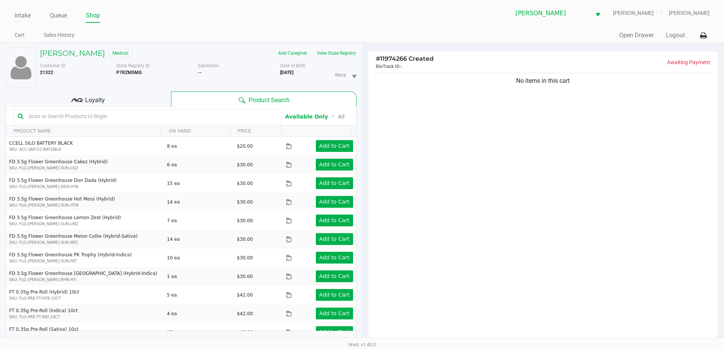
click at [149, 100] on div "Loyalty" at bounding box center [88, 99] width 165 height 15
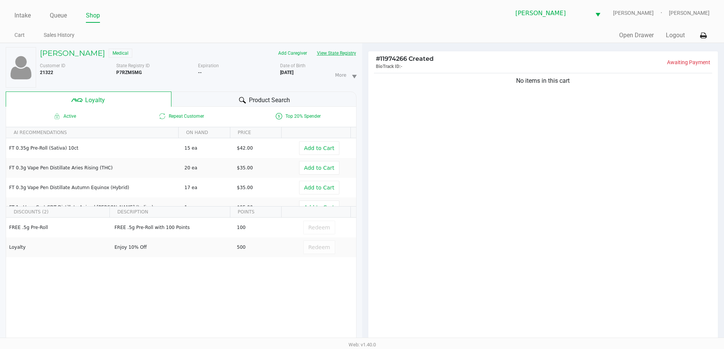
click at [350, 56] on button "View State Registry" at bounding box center [334, 53] width 44 height 12
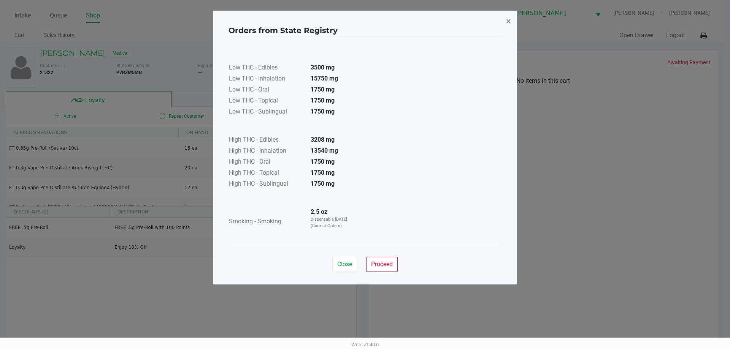
click at [504, 24] on button "×" at bounding box center [508, 21] width 17 height 21
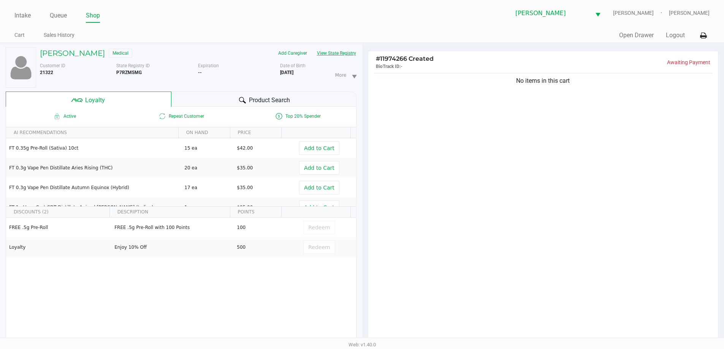
click at [350, 49] on button "View State Registry" at bounding box center [334, 53] width 44 height 12
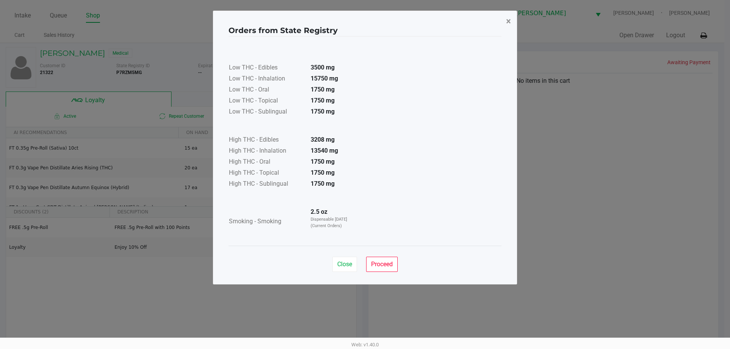
click at [507, 19] on span "×" at bounding box center [508, 21] width 5 height 11
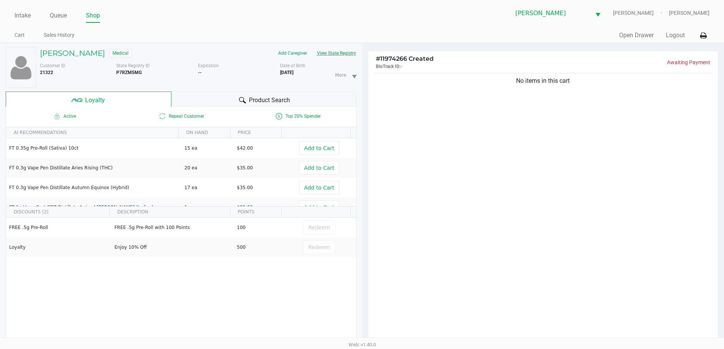
click at [351, 51] on button "View State Registry" at bounding box center [334, 53] width 44 height 12
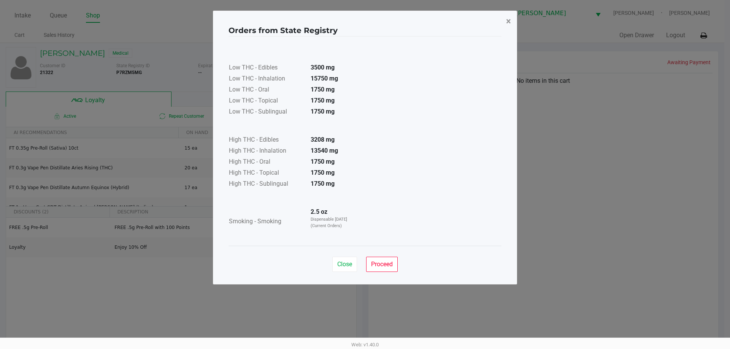
click at [505, 25] on button "×" at bounding box center [508, 21] width 17 height 21
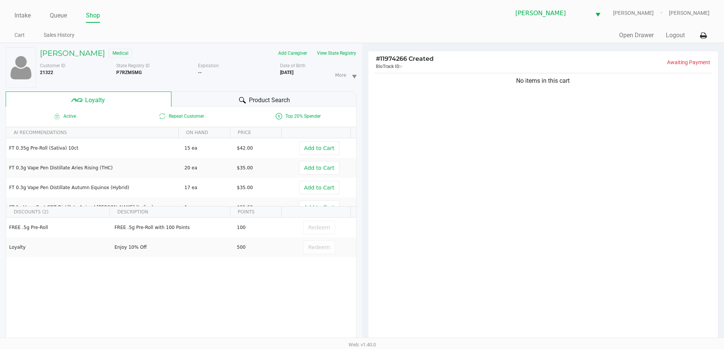
click at [247, 100] on div "Product Search" at bounding box center [263, 99] width 185 height 15
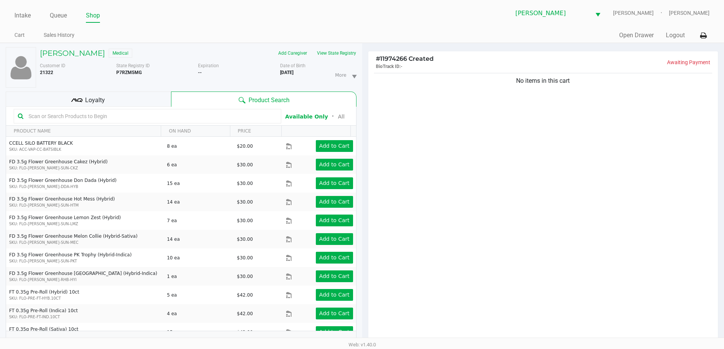
click at [195, 117] on input "text" at bounding box center [151, 116] width 252 height 11
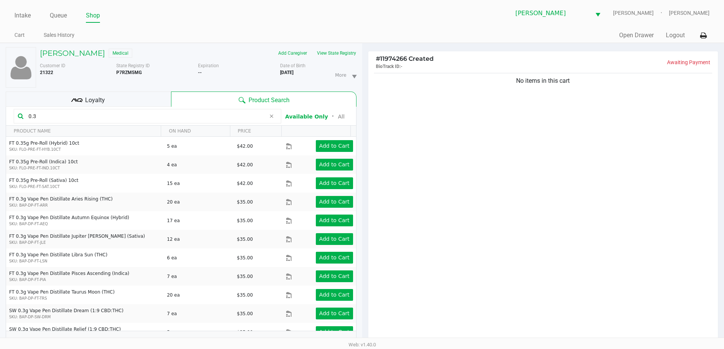
type input "0.3"
click at [271, 117] on icon at bounding box center [271, 116] width 5 height 6
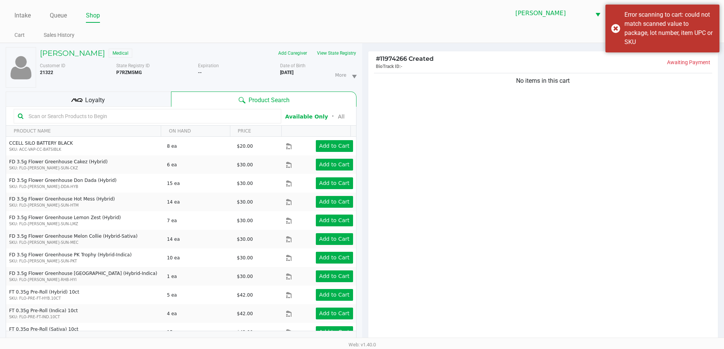
click at [255, 122] on div at bounding box center [148, 116] width 268 height 14
click at [249, 116] on input "text" at bounding box center [151, 116] width 252 height 11
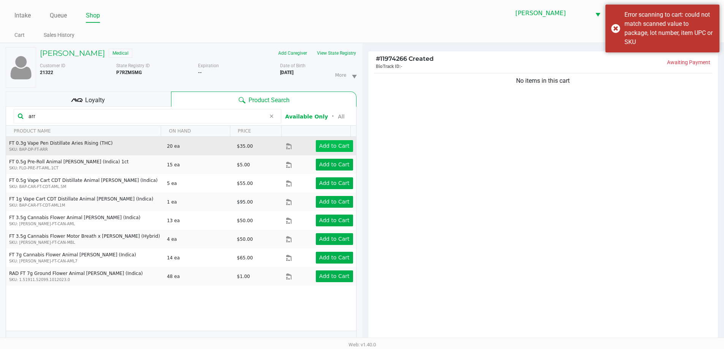
type input "arr"
click at [327, 145] on app-button-loader "Add to Cart" at bounding box center [334, 146] width 30 height 6
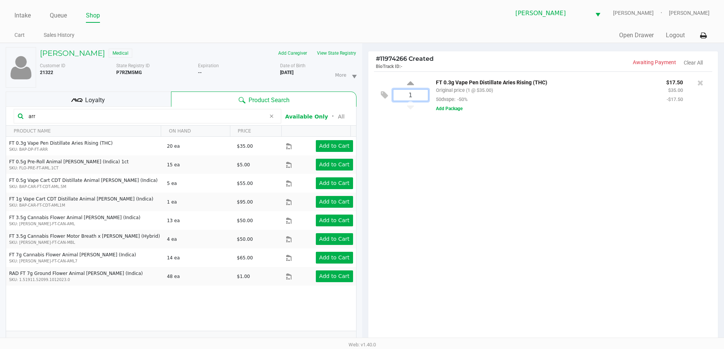
click at [420, 98] on input "1" at bounding box center [410, 95] width 35 height 11
type input "3"
click at [398, 146] on div "JULIE DEBOBEN Medical Add Caregiver View State Registry Customer ID 21322 State…" at bounding box center [362, 242] width 724 height 398
click at [270, 117] on icon at bounding box center [271, 116] width 5 height 6
click at [238, 117] on input "text" at bounding box center [151, 116] width 252 height 11
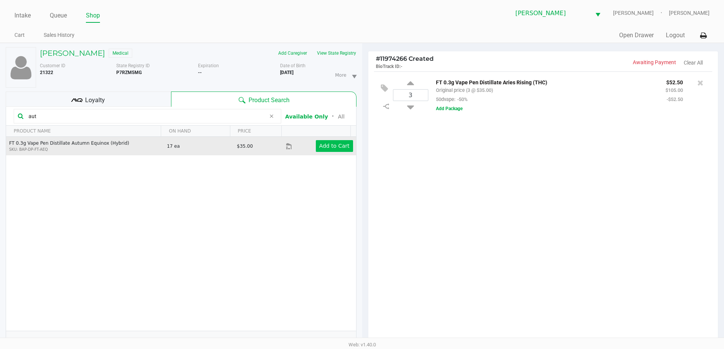
type input "aut"
click at [322, 142] on button "Add to Cart" at bounding box center [334, 146] width 37 height 12
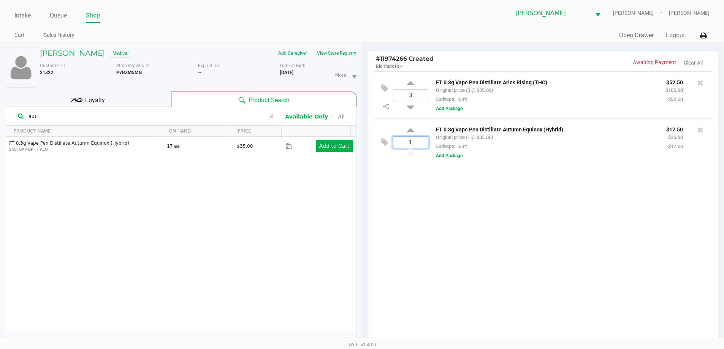
click at [414, 144] on input "1" at bounding box center [410, 142] width 35 height 11
type input "3"
click at [425, 176] on div "Loading JULIE DEBOBEN Medical Add Caregiver View State Registry Customer ID 213…" at bounding box center [362, 242] width 724 height 398
click at [273, 120] on span at bounding box center [271, 116] width 11 height 9
click at [255, 116] on input "text" at bounding box center [151, 116] width 252 height 11
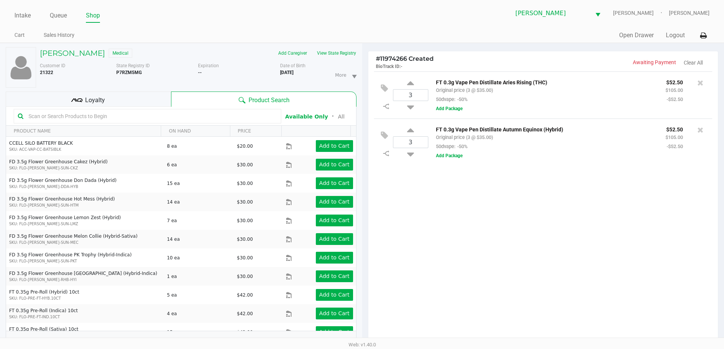
click at [154, 117] on input "text" at bounding box center [151, 116] width 252 height 11
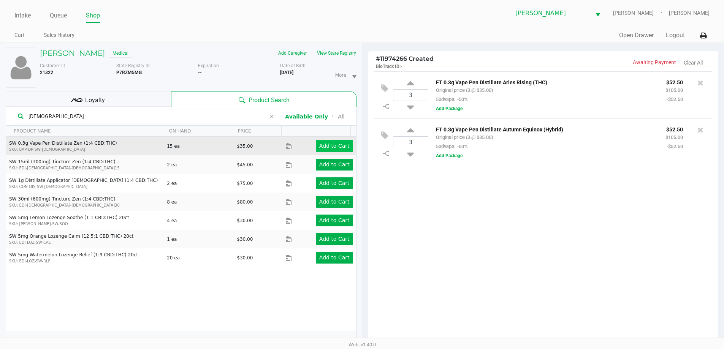
type input "zen"
click at [328, 145] on app-button-loader "Add to Cart" at bounding box center [334, 146] width 30 height 6
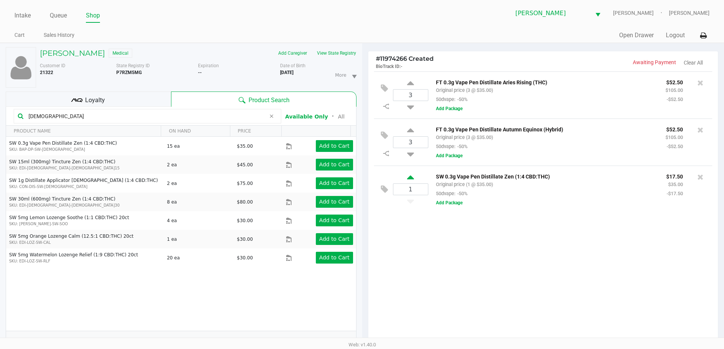
click at [413, 179] on icon at bounding box center [410, 179] width 7 height 10
type input "2"
click at [272, 119] on icon at bounding box center [271, 116] width 5 height 6
click at [253, 117] on input "text" at bounding box center [151, 116] width 252 height 11
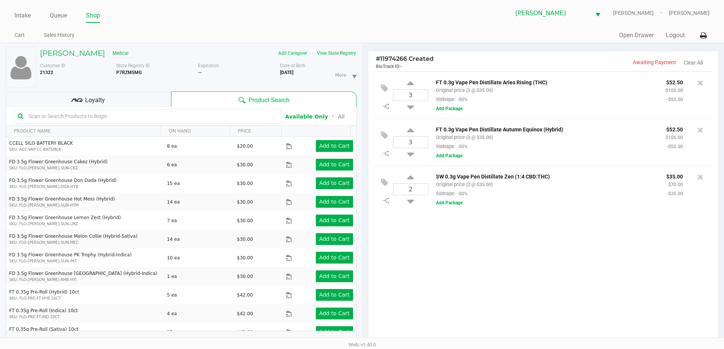
click at [133, 96] on div "Loyalty" at bounding box center [88, 99] width 165 height 15
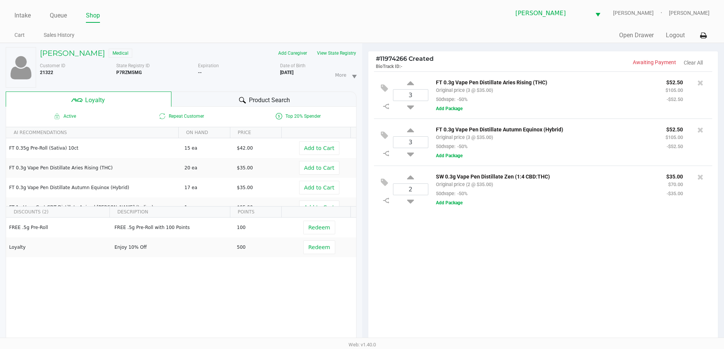
click at [278, 92] on div "Product Search" at bounding box center [263, 99] width 185 height 15
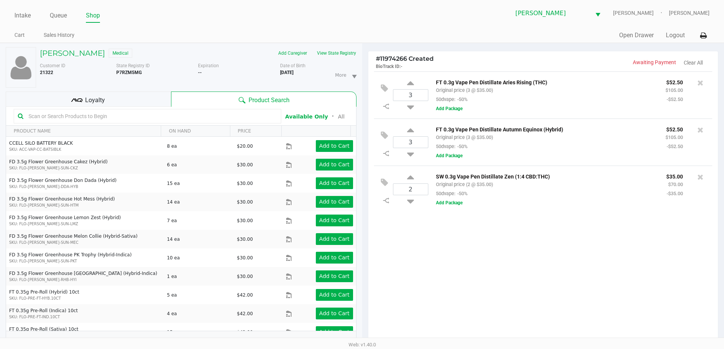
click at [155, 98] on div "Loyalty" at bounding box center [88, 99] width 165 height 15
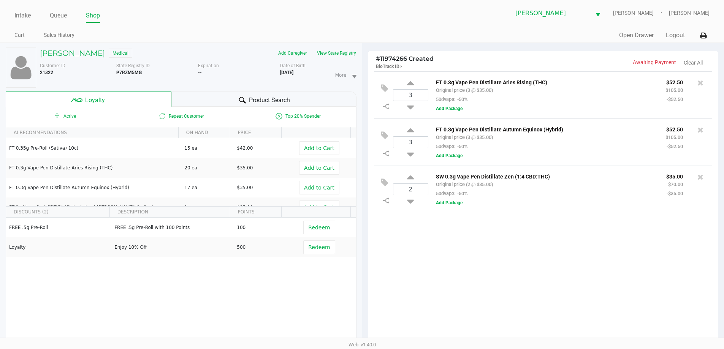
click at [276, 94] on div "Product Search" at bounding box center [263, 99] width 185 height 15
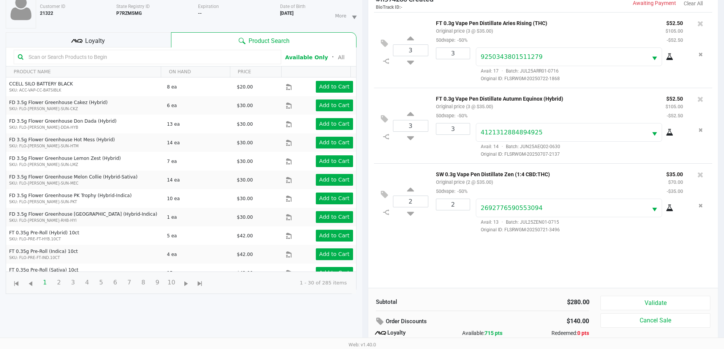
scroll to position [91, 0]
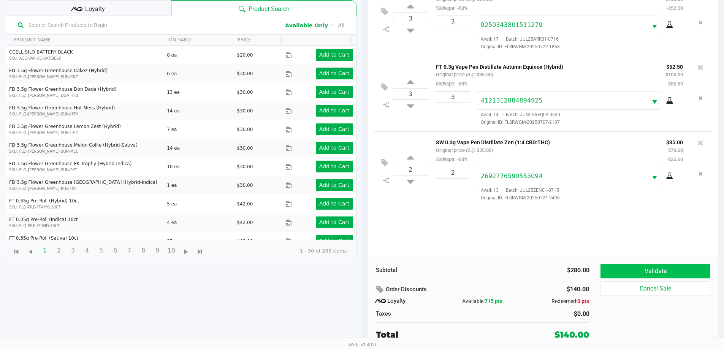
click at [673, 273] on button "Validate" at bounding box center [655, 271] width 109 height 14
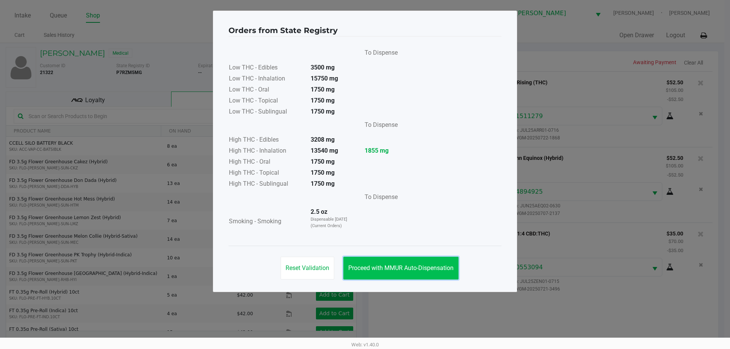
click at [414, 271] on span "Proceed with MMUR Auto-Dispensation" at bounding box center [400, 268] width 105 height 7
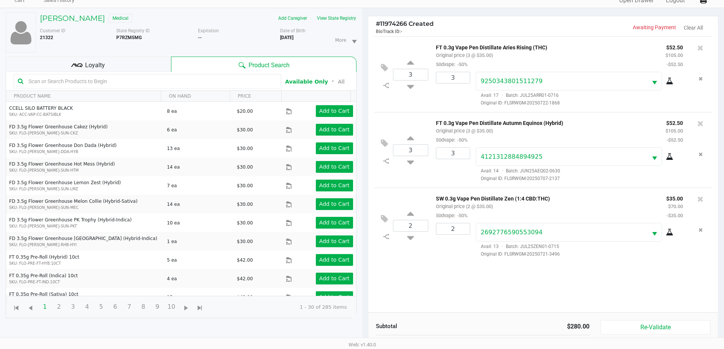
scroll to position [91, 0]
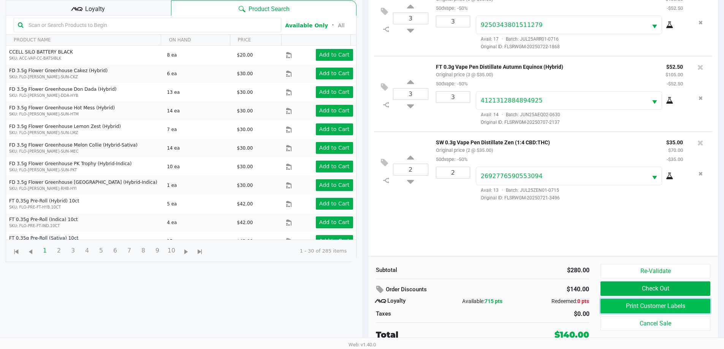
click at [664, 307] on button "Print Customer Labels" at bounding box center [655, 306] width 109 height 14
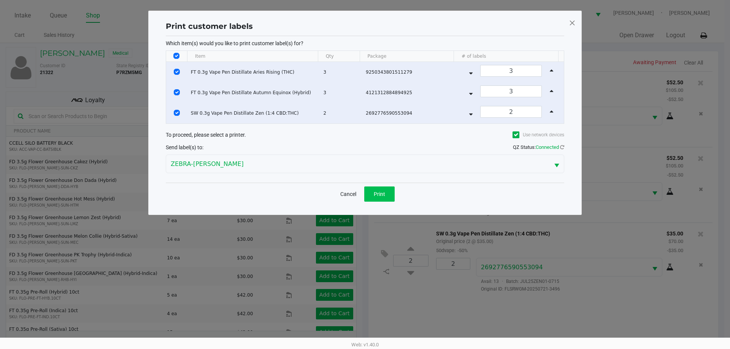
click at [384, 191] on span "Print" at bounding box center [379, 194] width 11 height 6
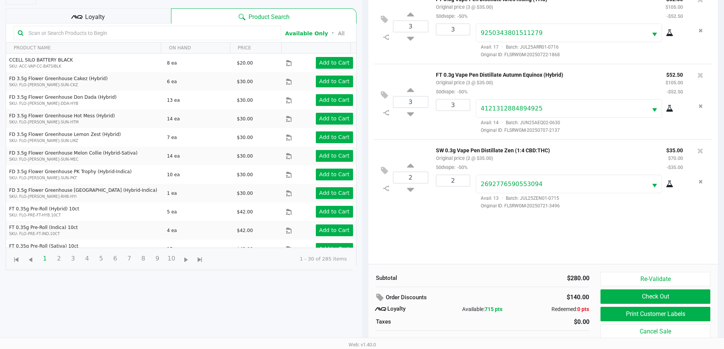
scroll to position [91, 0]
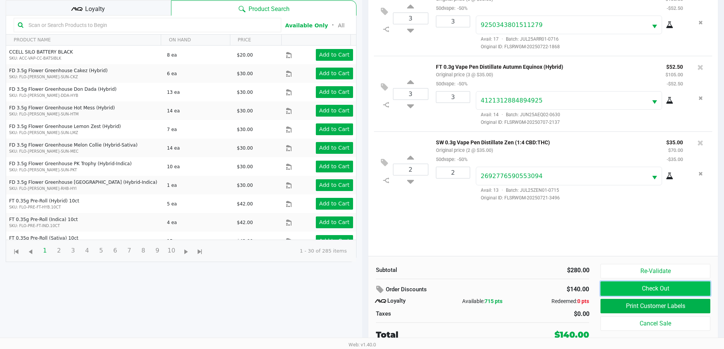
click at [681, 285] on button "Check Out" at bounding box center [655, 289] width 109 height 14
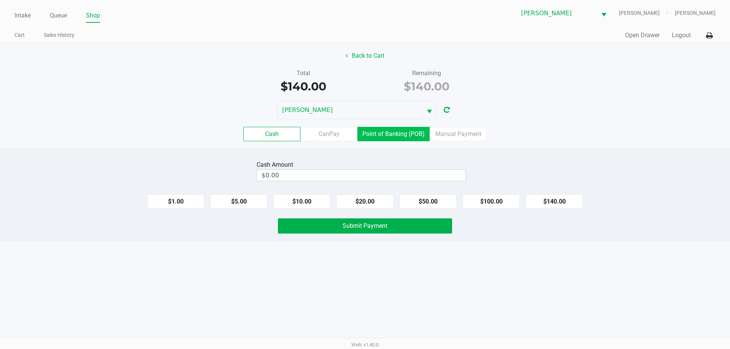
click at [408, 136] on label "Point of Banking (POB)" at bounding box center [393, 134] width 72 height 14
click at [0, 0] on 7 "Point of Banking (POB)" at bounding box center [0, 0] width 0 height 0
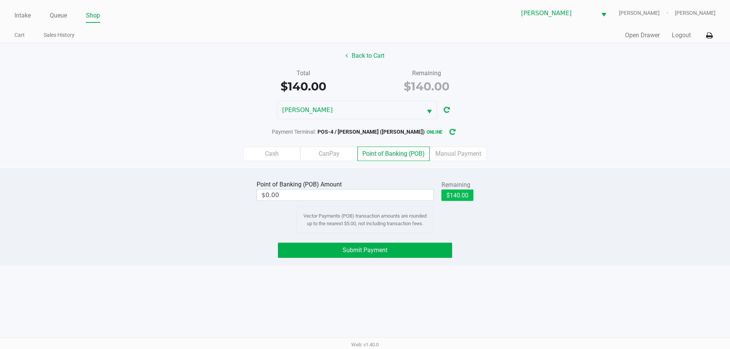
click at [459, 197] on button "$140.00" at bounding box center [457, 195] width 32 height 11
type input "$140.00"
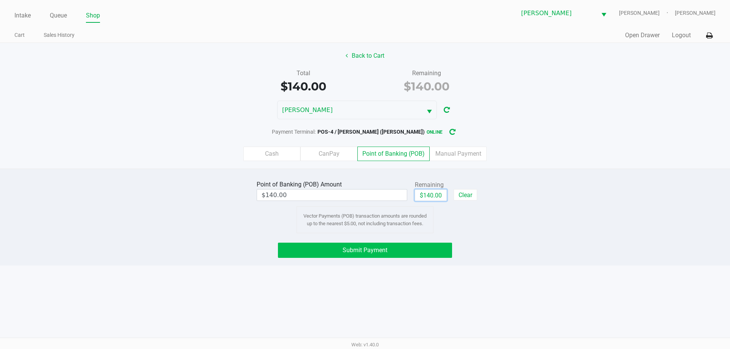
click at [412, 249] on button "Submit Payment" at bounding box center [365, 250] width 174 height 15
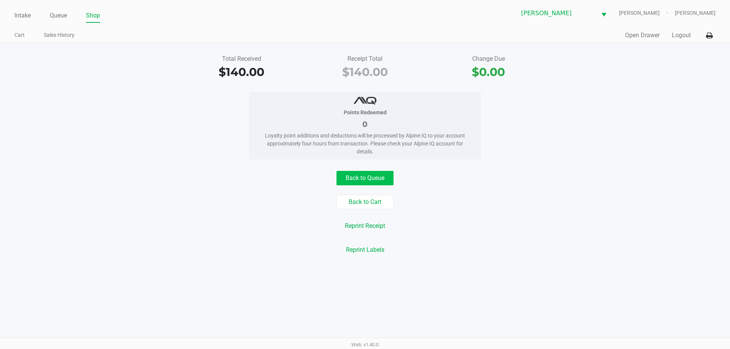
click at [371, 174] on button "Back to Queue" at bounding box center [364, 178] width 57 height 14
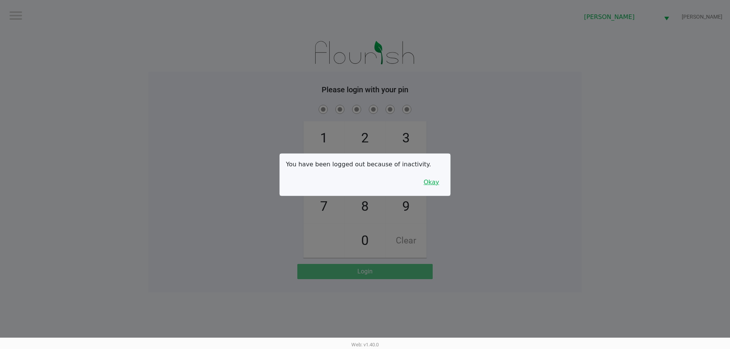
click at [422, 184] on button "Okay" at bounding box center [431, 182] width 25 height 14
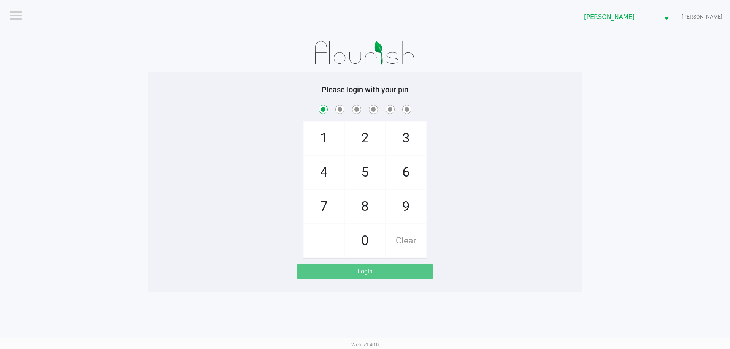
checkbox input "true"
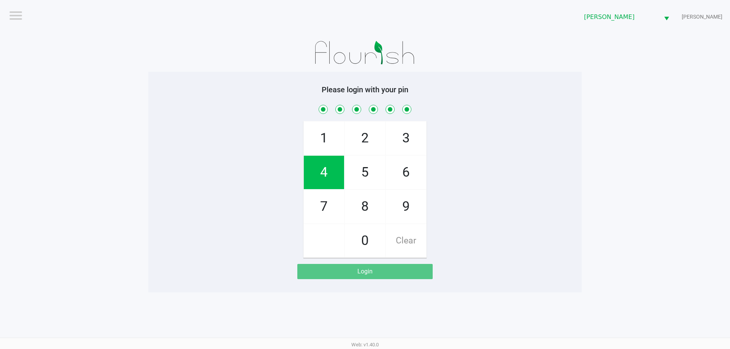
checkbox input "true"
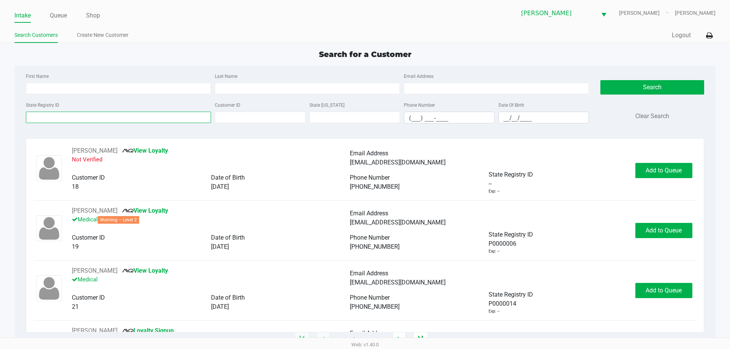
click at [92, 117] on input "State Registry ID" at bounding box center [118, 117] width 185 height 11
click at [236, 86] on input "Last Name" at bounding box center [307, 88] width 185 height 11
type input "o"
type input "pratt"
click at [549, 122] on input "__/__/____" at bounding box center [544, 118] width 90 height 12
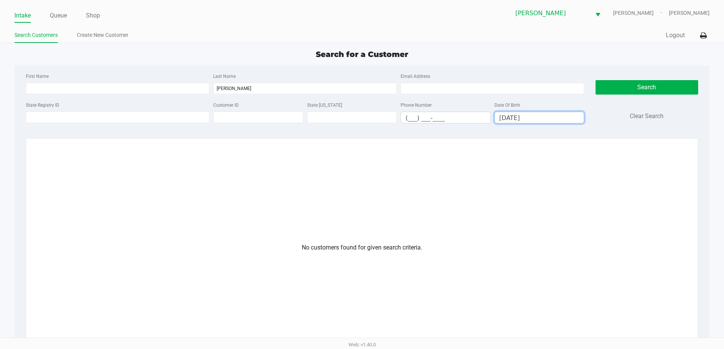
drag, startPoint x: 534, startPoint y: 117, endPoint x: 386, endPoint y: 143, distance: 150.5
click at [386, 143] on div "First Name Last Name pratt Email Address State Registry ID Customer ID State ID…" at bounding box center [361, 251] width 695 height 371
type input "__/__/____"
drag, startPoint x: 314, startPoint y: 92, endPoint x: 145, endPoint y: 92, distance: 169.2
click at [146, 92] on div "First Name Last Name Email Address" at bounding box center [305, 85] width 562 height 29
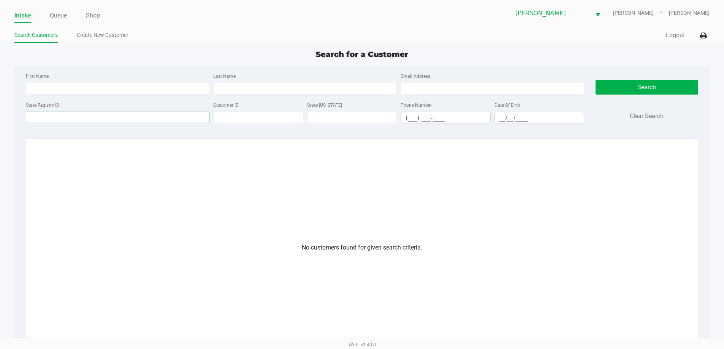
click at [147, 116] on input "State Registry ID" at bounding box center [118, 117] width 184 height 11
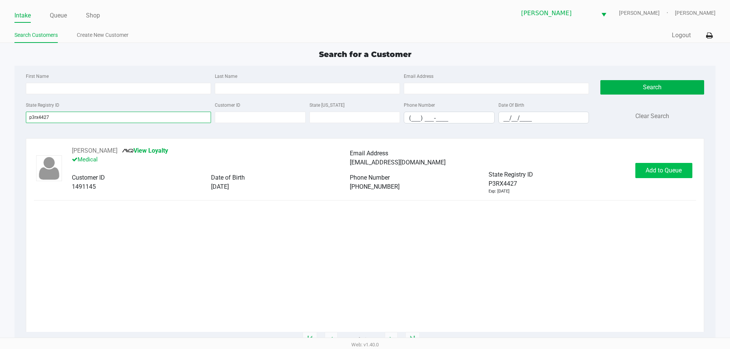
type input "p3rx4427"
click at [671, 168] on span "Add to Queue" at bounding box center [663, 170] width 36 height 7
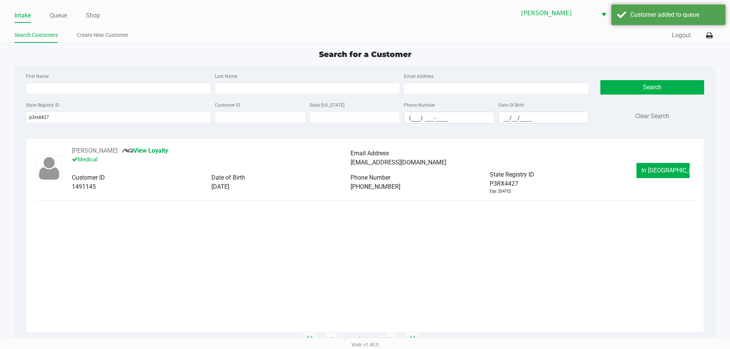
click at [671, 168] on span "In Queue" at bounding box center [673, 170] width 64 height 7
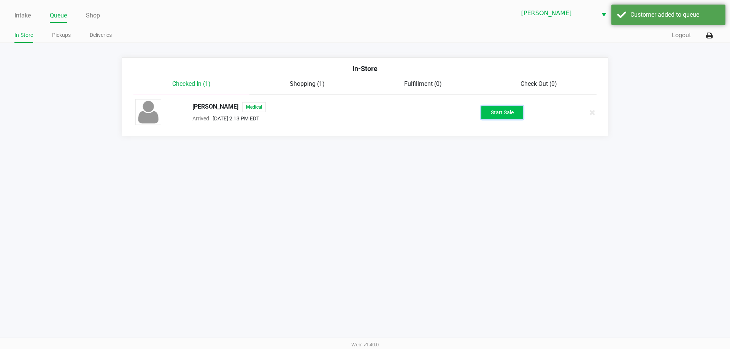
click at [512, 118] on button "Start Sale" at bounding box center [502, 112] width 42 height 13
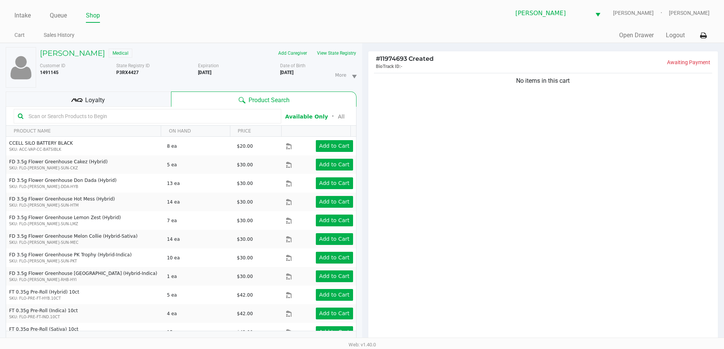
click at [143, 101] on div "Loyalty" at bounding box center [88, 99] width 165 height 15
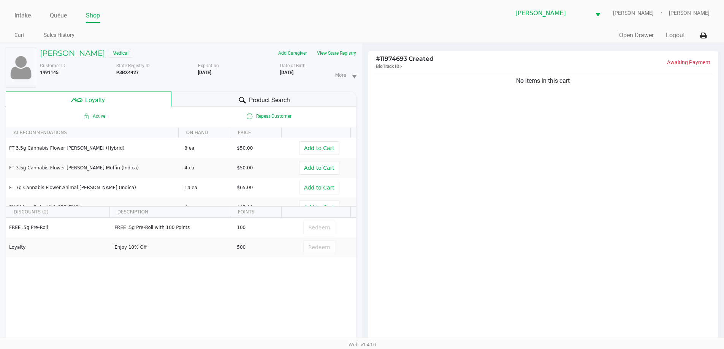
click at [211, 98] on div "Product Search" at bounding box center [263, 99] width 185 height 15
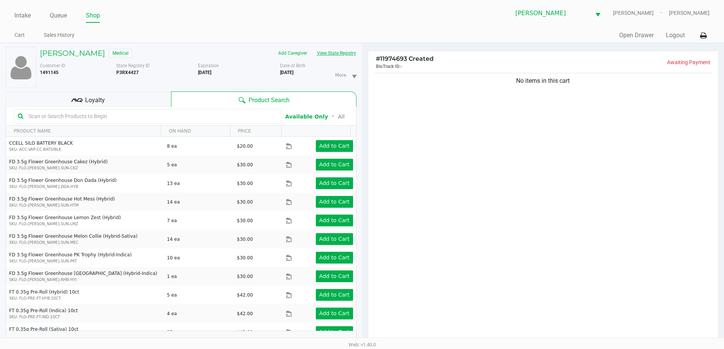
click at [349, 53] on button "View State Registry" at bounding box center [334, 53] width 44 height 12
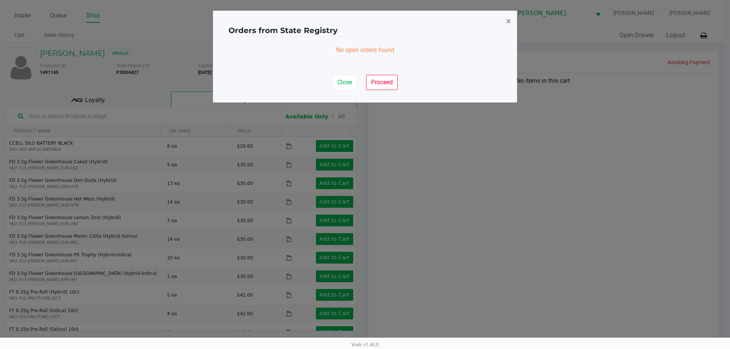
click at [509, 22] on span "×" at bounding box center [508, 21] width 5 height 11
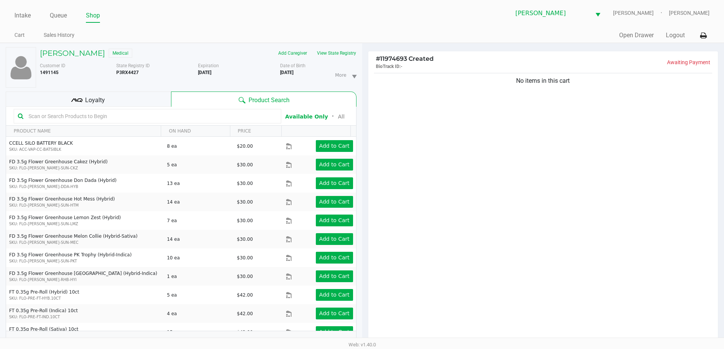
drag, startPoint x: 116, startPoint y: 75, endPoint x: 154, endPoint y: 67, distance: 39.1
click at [154, 67] on div "Customer ID 1491145 State Registry ID P3RX4427 Expiration 12/28/2025 More Date …" at bounding box center [198, 74] width 328 height 25
click at [143, 72] on div "State Registry ID P3RX4427" at bounding box center [157, 74] width 82 height 25
drag, startPoint x: 140, startPoint y: 72, endPoint x: 117, endPoint y: 75, distance: 23.0
click at [117, 75] on div "State Registry ID P3RX4427" at bounding box center [157, 74] width 82 height 25
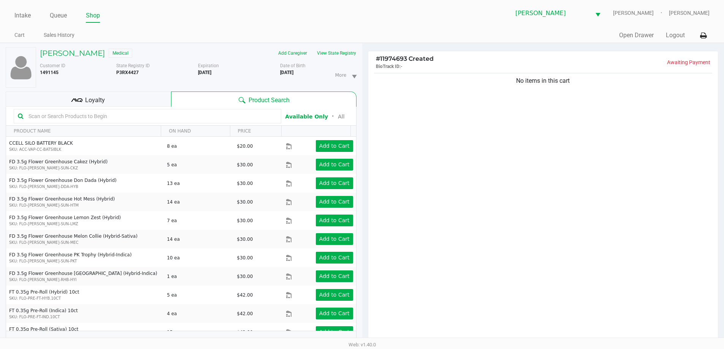
copy b "P3RX4427"
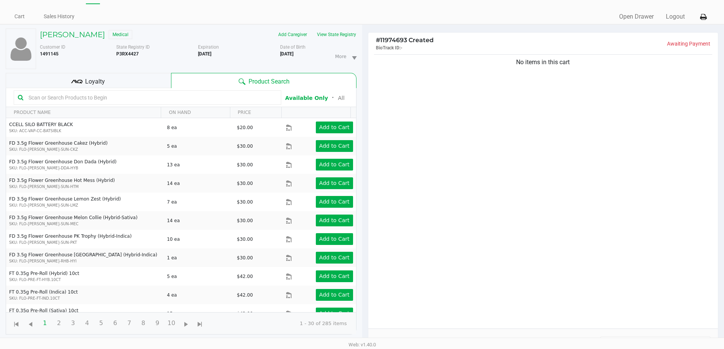
scroll to position [91, 0]
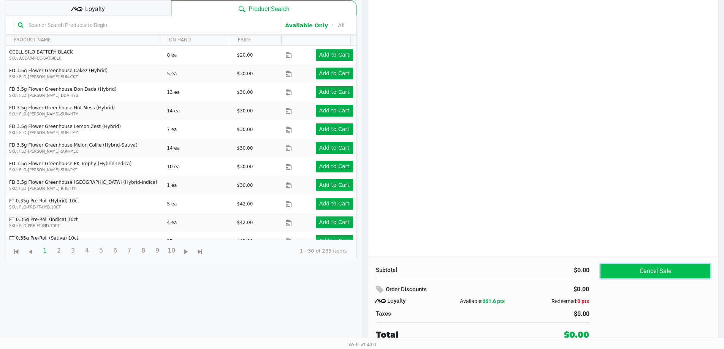
click at [687, 270] on button "Cancel Sale" at bounding box center [655, 271] width 109 height 14
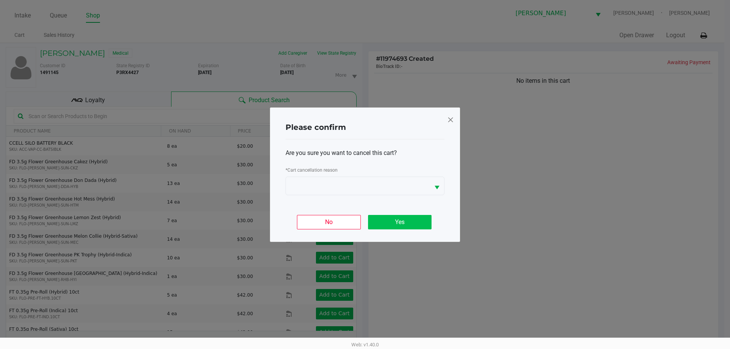
click at [415, 221] on button "Yes" at bounding box center [399, 222] width 63 height 14
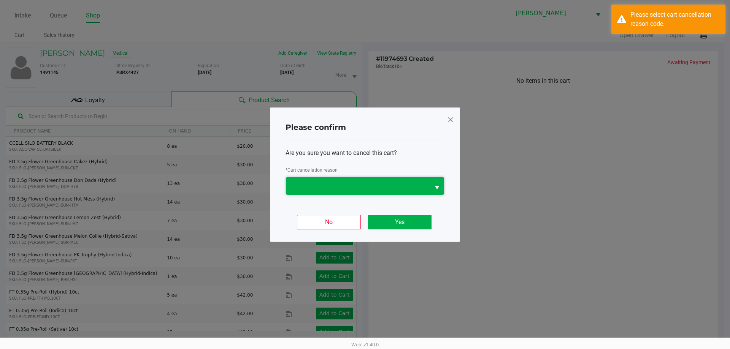
click at [420, 180] on span at bounding box center [358, 186] width 144 height 18
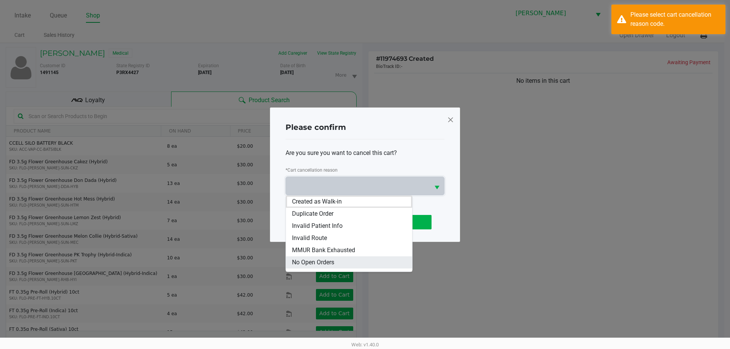
click at [346, 262] on li "No Open Orders" at bounding box center [349, 263] width 126 height 12
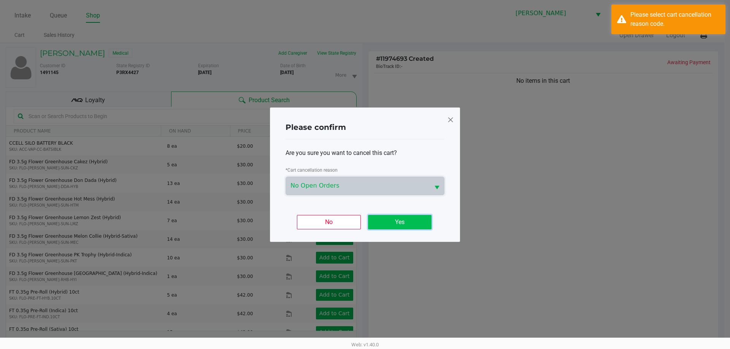
click at [410, 222] on button "Yes" at bounding box center [399, 222] width 63 height 14
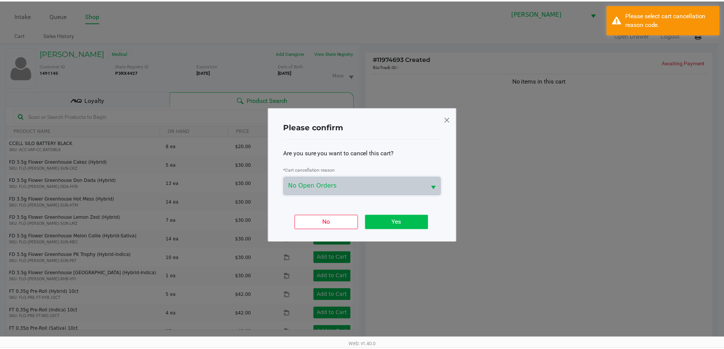
scroll to position [91, 0]
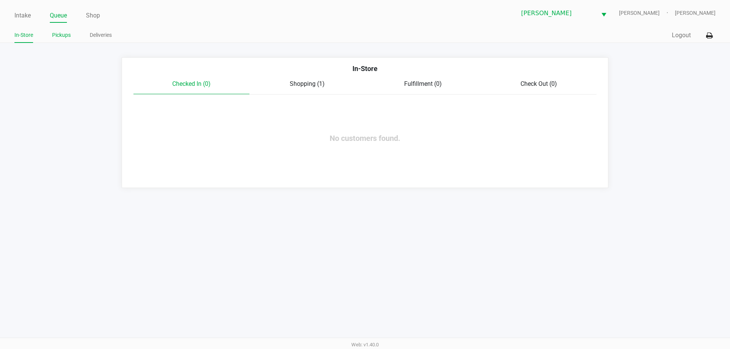
click at [60, 36] on link "Pickups" at bounding box center [61, 35] width 19 height 10
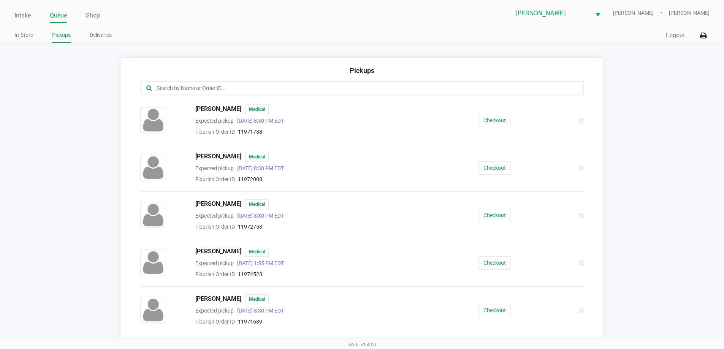
click at [205, 86] on input "text" at bounding box center [350, 88] width 389 height 9
click at [21, 21] on link "Intake" at bounding box center [22, 15] width 16 height 11
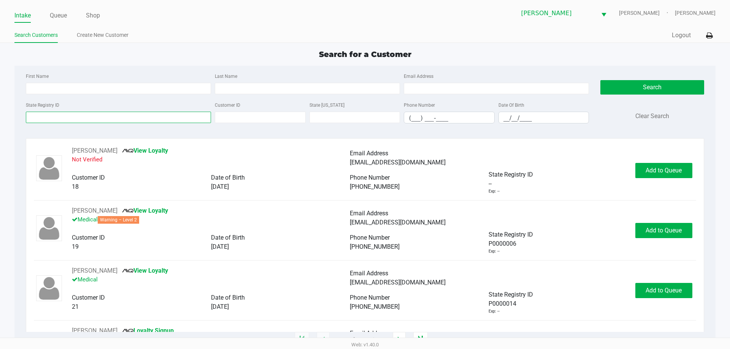
click at [151, 119] on input "State Registry ID" at bounding box center [118, 117] width 185 height 11
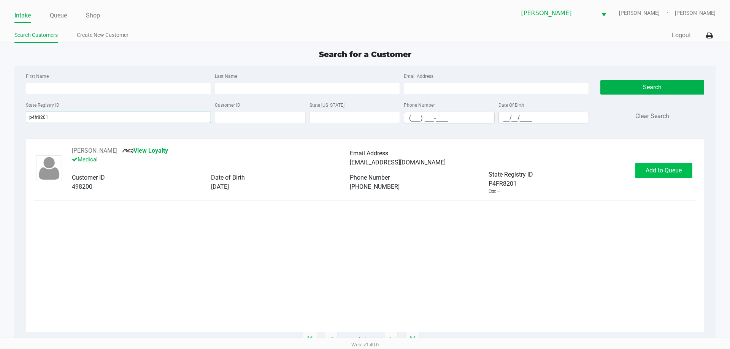
type input "p4fr8201"
click at [646, 166] on button "Add to Queue" at bounding box center [663, 170] width 57 height 15
click at [650, 168] on span "Add to Queue" at bounding box center [668, 170] width 36 height 7
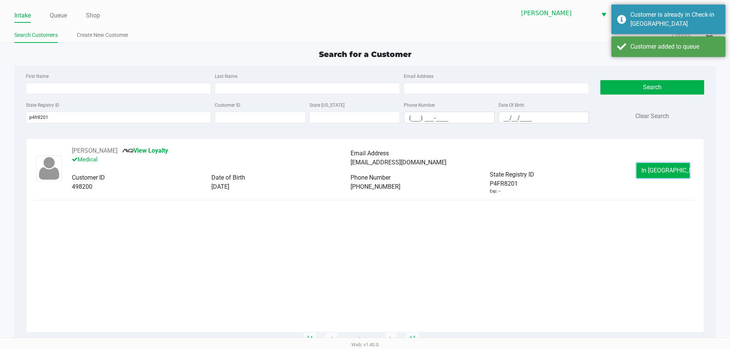
click at [648, 168] on button "In Queue" at bounding box center [662, 170] width 53 height 15
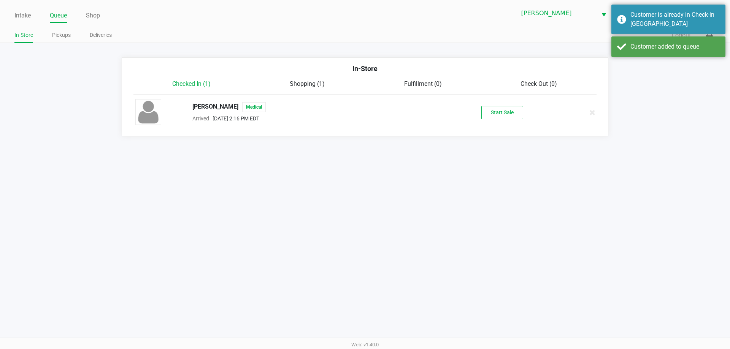
click at [495, 105] on div "ANA LOPEZ Medical Arrived Sep 19, 2025 2:16 PM EDT Start Sale" at bounding box center [365, 112] width 471 height 27
click at [496, 108] on button "Start Sale" at bounding box center [502, 112] width 42 height 13
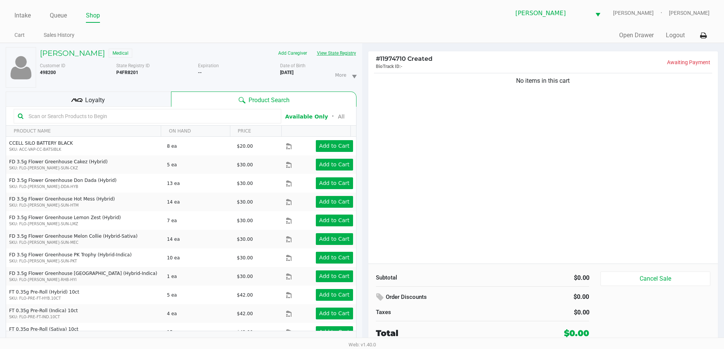
click at [347, 48] on button "View State Registry" at bounding box center [334, 53] width 44 height 12
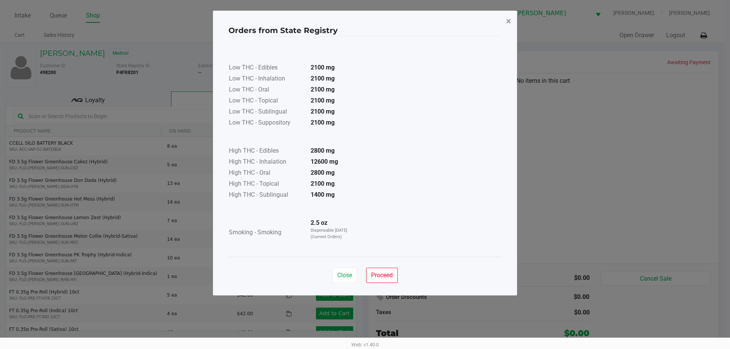
click at [514, 24] on button "×" at bounding box center [508, 21] width 17 height 21
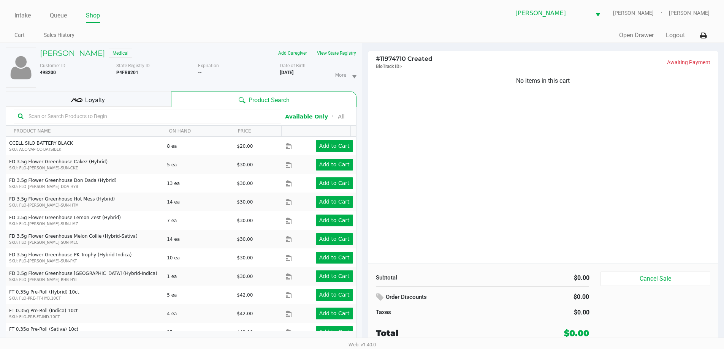
click at [151, 102] on div "Loyalty" at bounding box center [88, 99] width 165 height 15
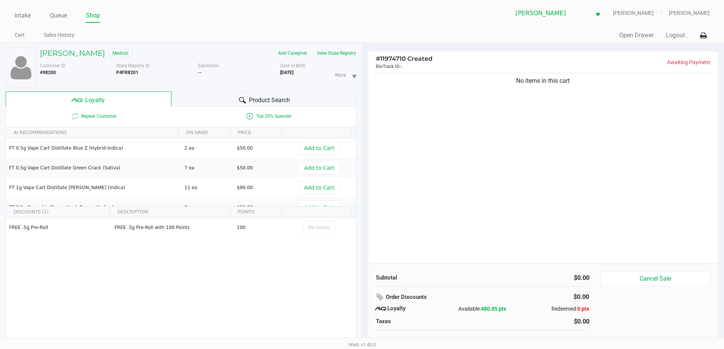
click at [205, 94] on div "Product Search" at bounding box center [263, 99] width 185 height 15
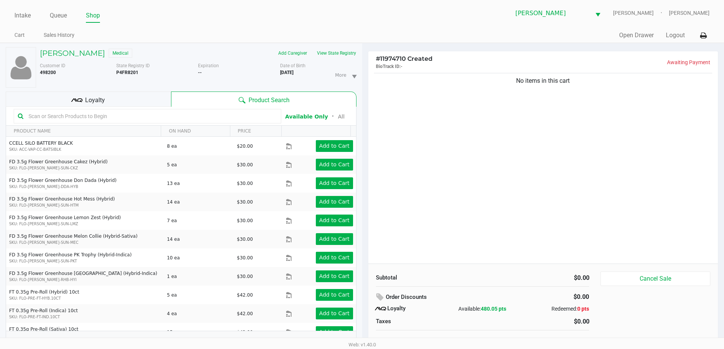
click at [263, 115] on input "text" at bounding box center [151, 116] width 252 height 11
click at [76, 51] on h5 "ANA LOPEZ" at bounding box center [72, 53] width 65 height 9
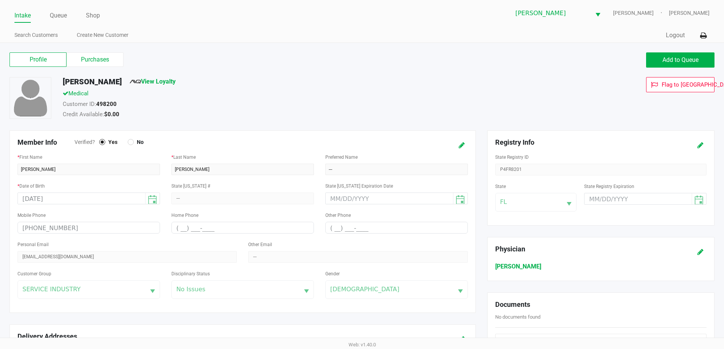
click at [111, 60] on label "Purchases" at bounding box center [95, 59] width 57 height 14
click at [0, 0] on 1 "Purchases" at bounding box center [0, 0] width 0 height 0
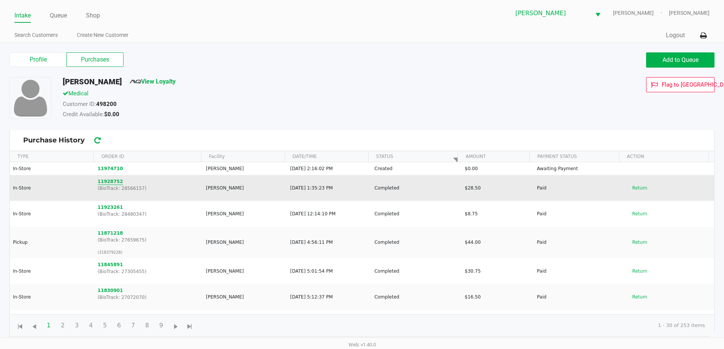
click at [111, 182] on button "11928752" at bounding box center [110, 181] width 25 height 7
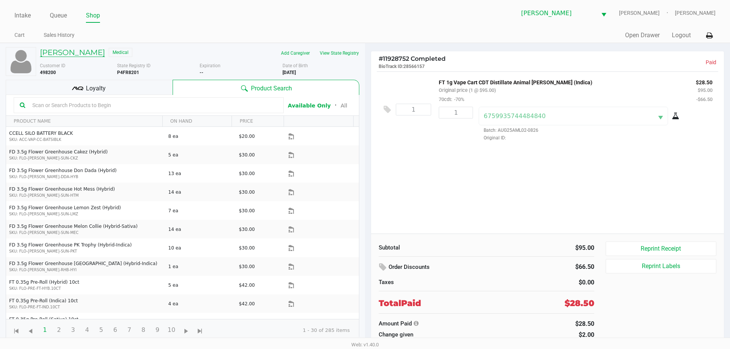
click at [76, 53] on h5 "ANA LOPEZ" at bounding box center [72, 52] width 65 height 9
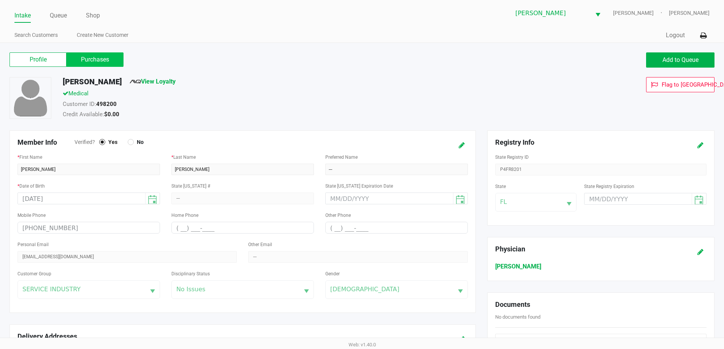
click at [114, 64] on label "Purchases" at bounding box center [95, 59] width 57 height 14
click at [0, 0] on 1 "Purchases" at bounding box center [0, 0] width 0 height 0
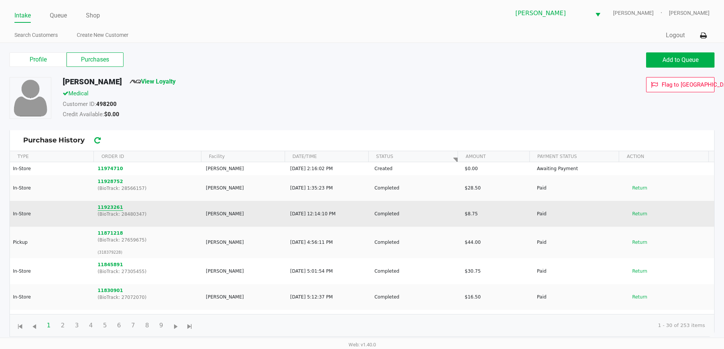
click at [113, 207] on button "11923261" at bounding box center [110, 207] width 25 height 7
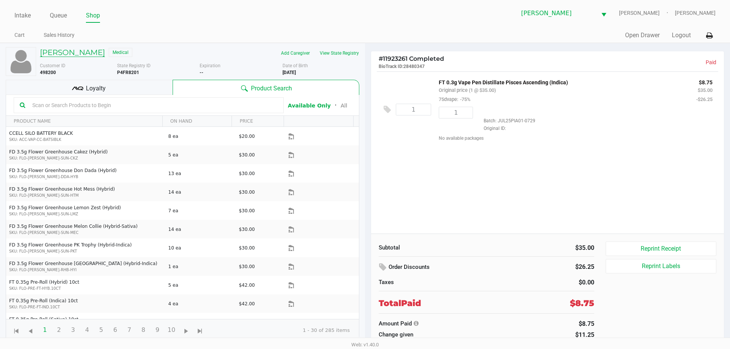
click at [73, 50] on h5 "ANA LOPEZ" at bounding box center [72, 52] width 65 height 9
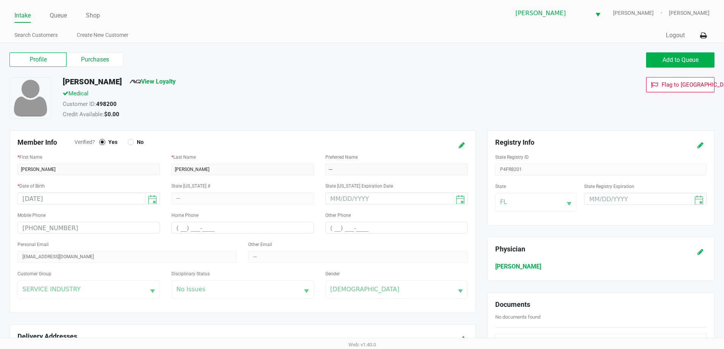
click at [111, 57] on label "Purchases" at bounding box center [95, 59] width 57 height 14
click at [0, 0] on 1 "Purchases" at bounding box center [0, 0] width 0 height 0
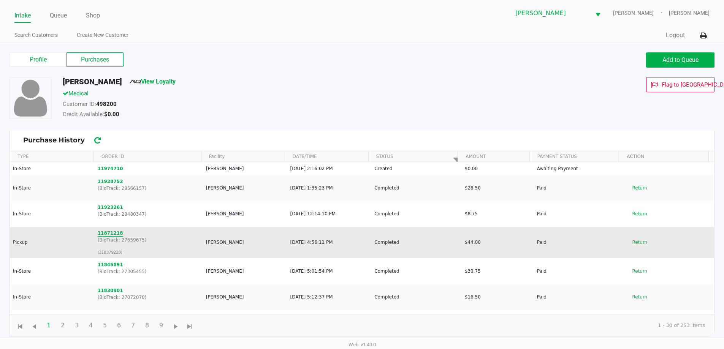
click at [114, 235] on button "11871218" at bounding box center [110, 233] width 25 height 7
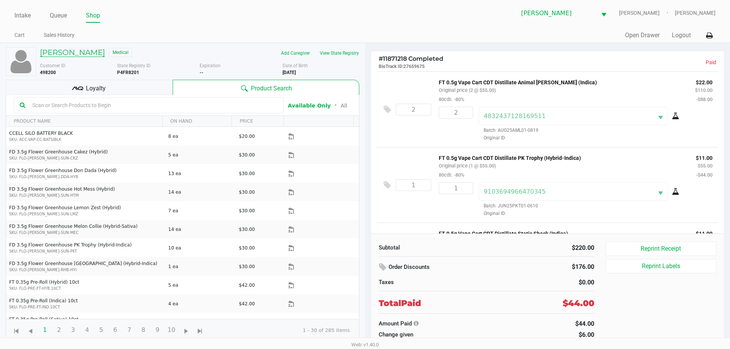
click at [73, 53] on h5 "ANA LOPEZ" at bounding box center [72, 52] width 65 height 9
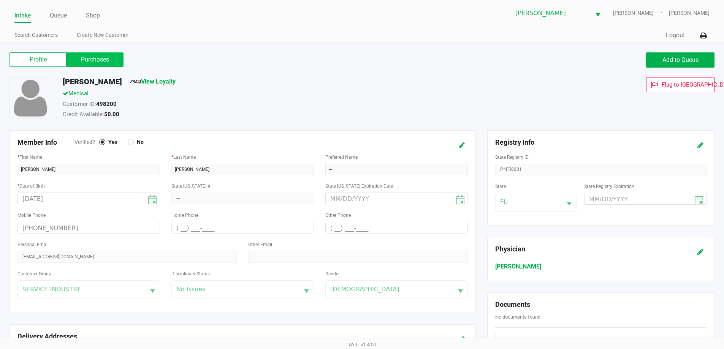
click at [115, 58] on label "Purchases" at bounding box center [95, 59] width 57 height 14
click at [0, 0] on 1 "Purchases" at bounding box center [0, 0] width 0 height 0
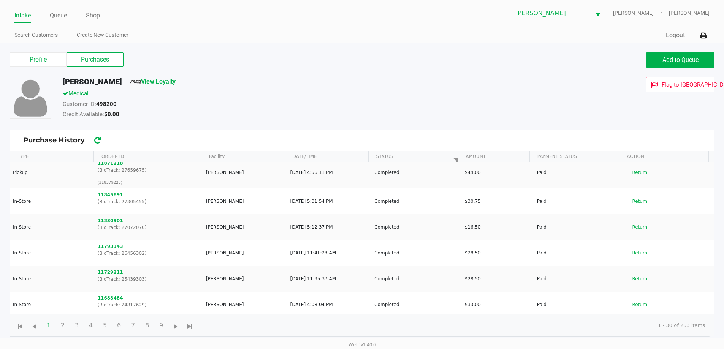
scroll to position [73, 0]
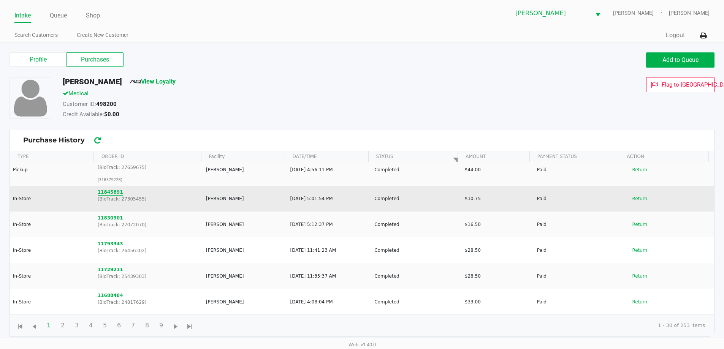
click at [115, 192] on button "11845891" at bounding box center [110, 192] width 25 height 7
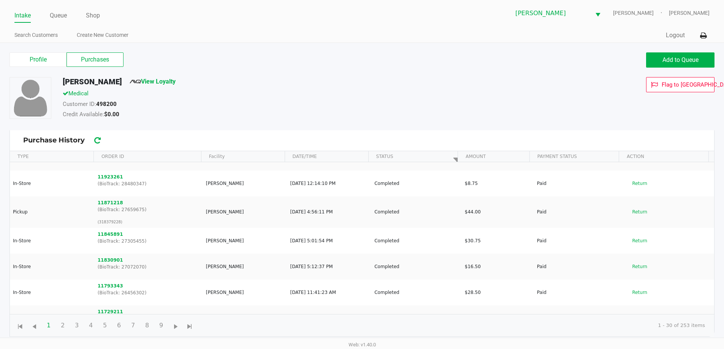
scroll to position [30, 0]
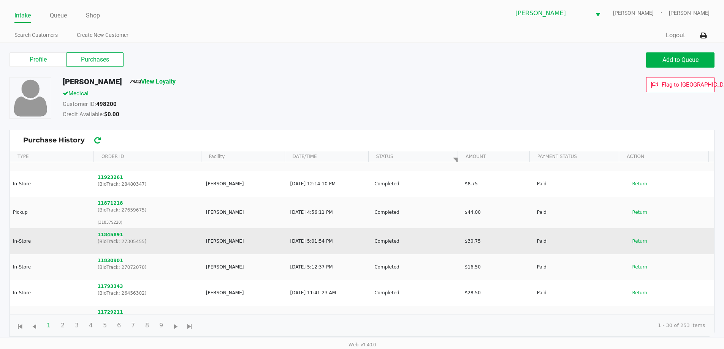
click at [113, 238] on button "11845891" at bounding box center [110, 235] width 25 height 7
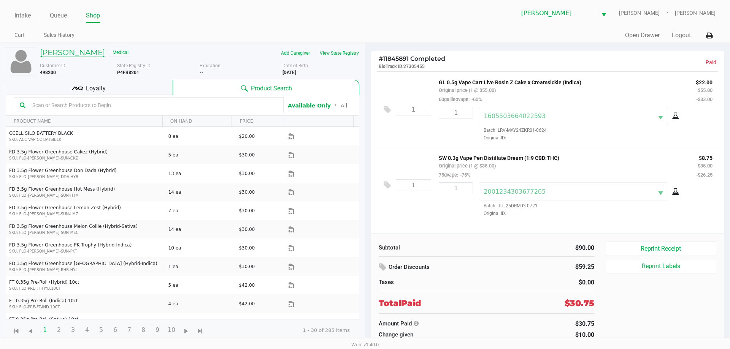
click at [76, 50] on h5 "ANA LOPEZ" at bounding box center [72, 52] width 65 height 9
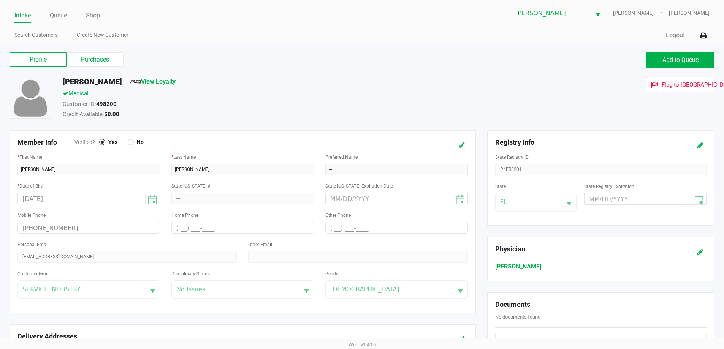
click at [114, 65] on label "Purchases" at bounding box center [95, 59] width 57 height 14
click at [0, 0] on 1 "Purchases" at bounding box center [0, 0] width 0 height 0
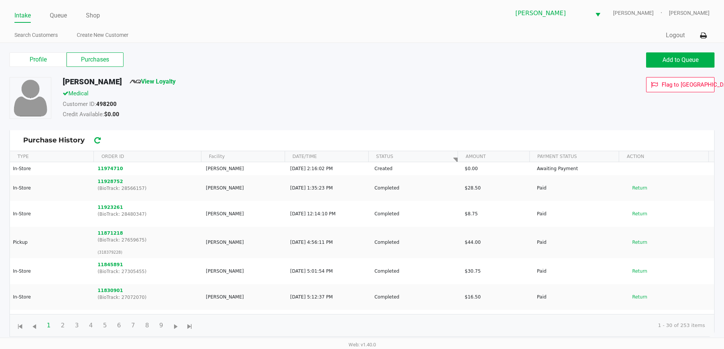
scroll to position [3, 0]
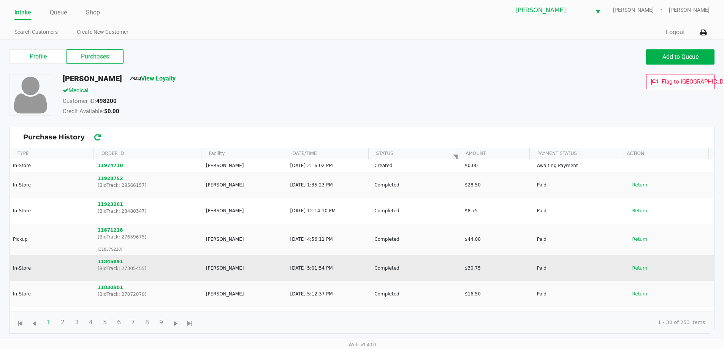
click at [109, 263] on button "11845891" at bounding box center [110, 261] width 25 height 7
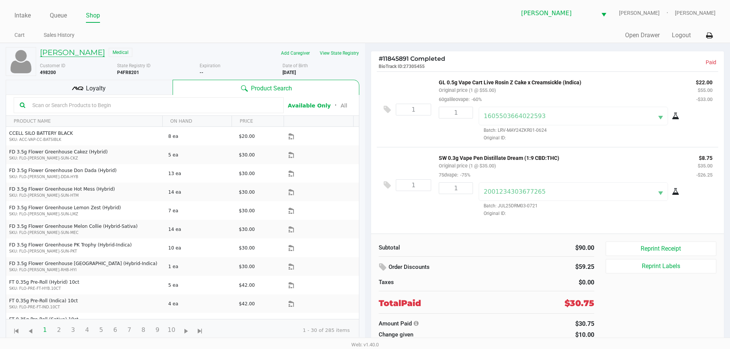
click at [66, 51] on h5 "ANA LOPEZ" at bounding box center [72, 52] width 65 height 9
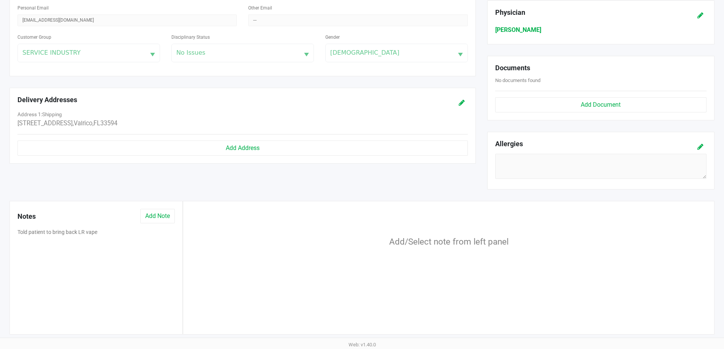
scroll to position [236, 0]
click at [168, 212] on button "Add Note" at bounding box center [157, 216] width 35 height 14
click at [172, 182] on div "Member Info Verified? Yes No * First Name ANA * Last Name LOPEZ Preferred Name …" at bounding box center [243, 48] width 478 height 308
click at [260, 291] on button "Cancel" at bounding box center [261, 293] width 18 height 9
click at [86, 235] on button "Told patient to bring back LR vape" at bounding box center [57, 233] width 80 height 8
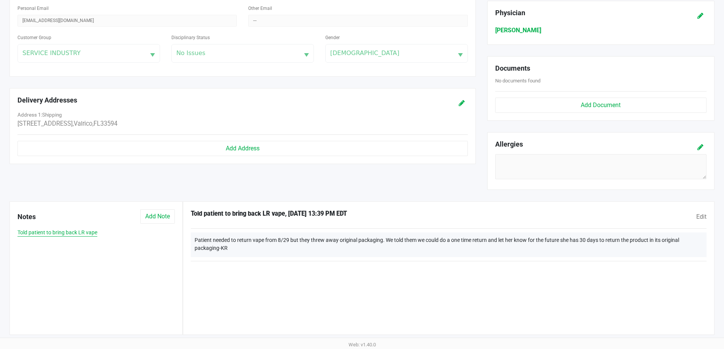
click at [70, 237] on button "Told patient to bring back LR vape" at bounding box center [57, 233] width 80 height 8
click at [703, 209] on button "Edit" at bounding box center [701, 216] width 10 height 15
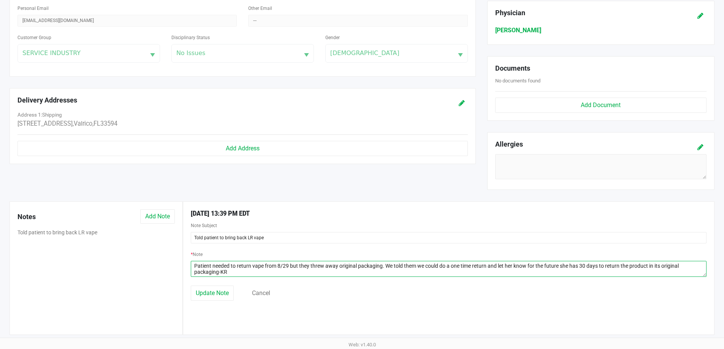
drag, startPoint x: 240, startPoint y: 274, endPoint x: 102, endPoint y: 256, distance: 139.1
click at [102, 256] on div "Notes Add Note Told patient to bring back LR vape 9/10/2025 13:39 PM EDT Note S…" at bounding box center [362, 268] width 717 height 134
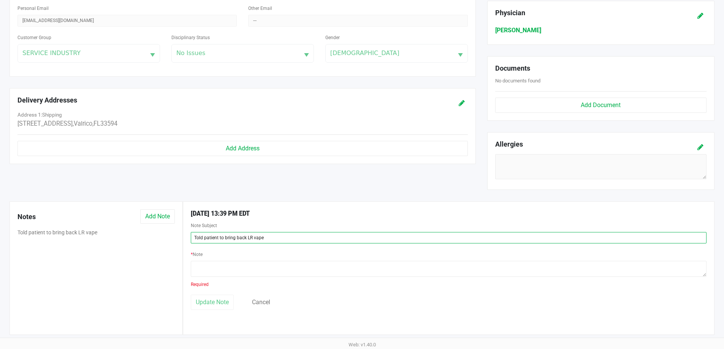
drag, startPoint x: 282, startPoint y: 238, endPoint x: 146, endPoint y: 242, distance: 136.2
click at [146, 242] on div "Notes Add Note Told patient to bring back LR vape 9/10/2025 13:39 PM EDT Note S…" at bounding box center [362, 268] width 717 height 134
type input "c"
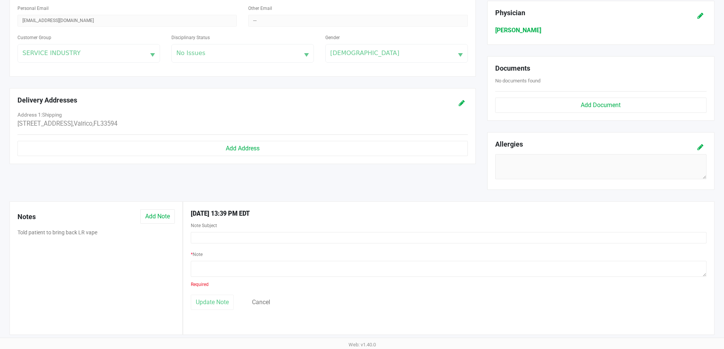
click at [227, 305] on div "Update Note" at bounding box center [212, 302] width 43 height 15
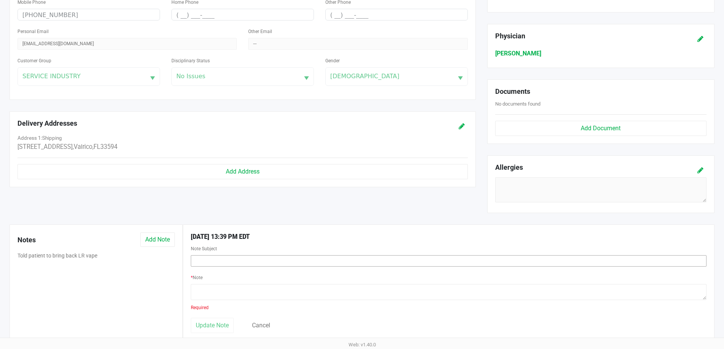
scroll to position [200, 0]
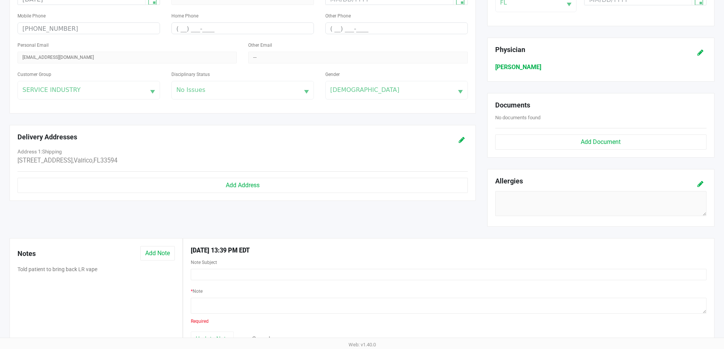
click at [261, 335] on div "Update Note Cancel" at bounding box center [448, 339] width 527 height 15
click at [263, 338] on button "Cancel" at bounding box center [261, 339] width 18 height 9
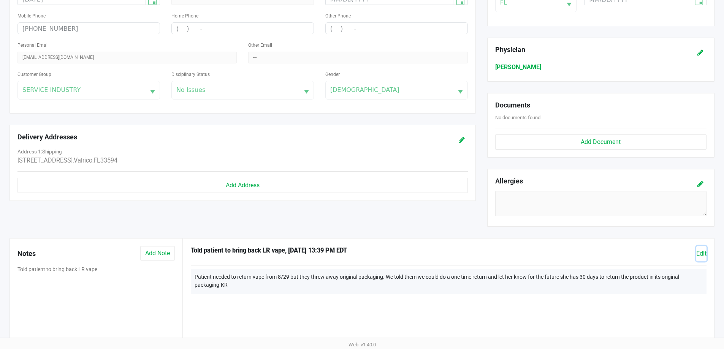
click at [704, 255] on span "Edit" at bounding box center [701, 253] width 10 height 7
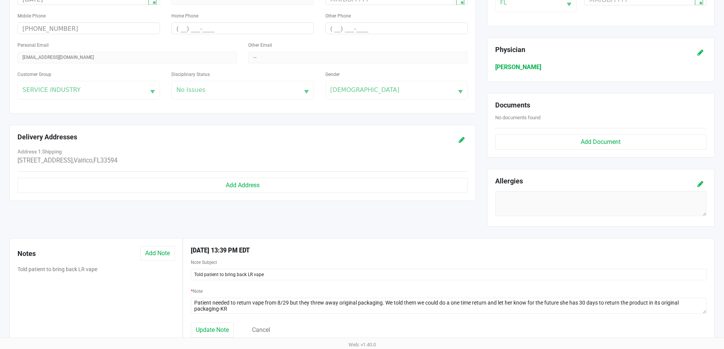
drag, startPoint x: 317, startPoint y: 268, endPoint x: 163, endPoint y: 282, distance: 155.0
click at [163, 282] on div "Notes Add Note Told patient to bring back LR vape 9/10/2025 13:39 PM EDT Note S…" at bounding box center [362, 305] width 717 height 134
click at [80, 271] on button "Told patient to bring back LR vape" at bounding box center [57, 270] width 80 height 8
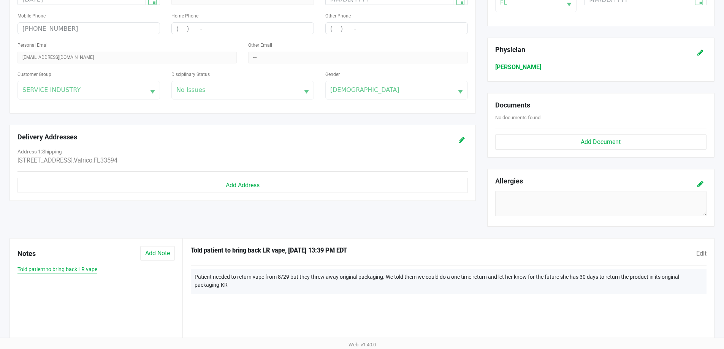
click at [80, 271] on button "Told patient to bring back LR vape" at bounding box center [57, 270] width 80 height 8
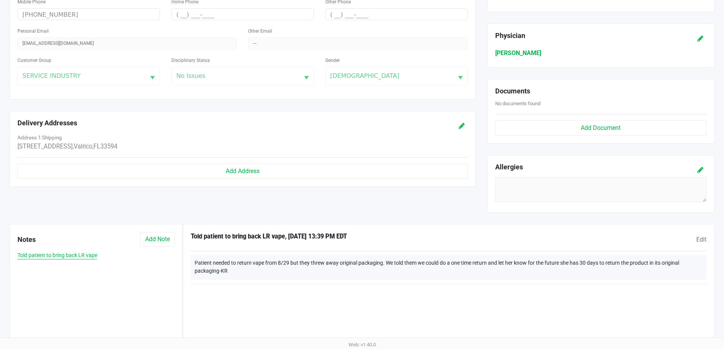
scroll to position [238, 0]
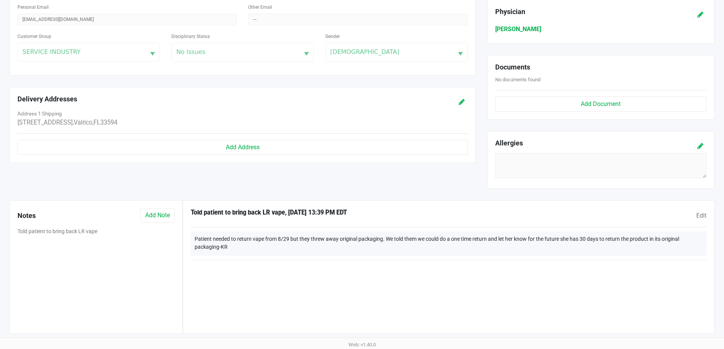
click at [519, 292] on div "Told patient to bring back LR vape , 9/10/2025 13:39 PM EDT Edit Patient needed…" at bounding box center [449, 267] width 532 height 134
click at [75, 234] on button "Told patient to bring back LR vape" at bounding box center [57, 232] width 80 height 8
click at [702, 217] on span "Edit" at bounding box center [701, 215] width 10 height 7
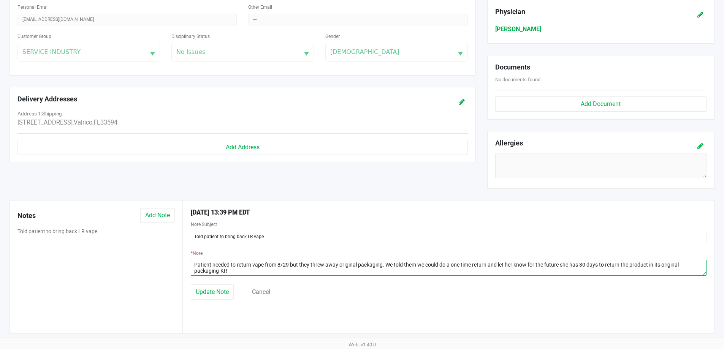
drag, startPoint x: 189, startPoint y: 266, endPoint x: 174, endPoint y: 262, distance: 15.0
click at [174, 262] on div "Notes Add Note Told patient to bring back LR vape 9/10/2025 13:39 PM EDT Note S…" at bounding box center [362, 267] width 717 height 134
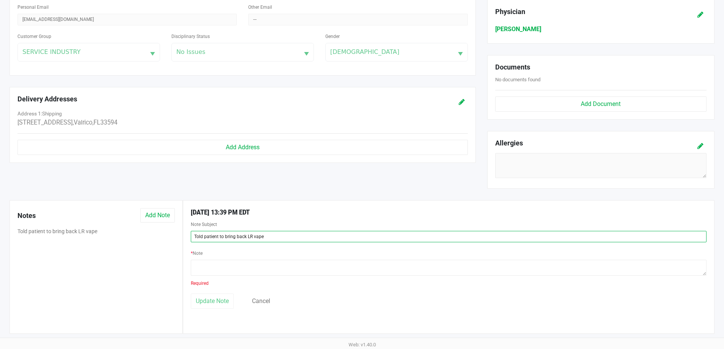
drag, startPoint x: 244, startPoint y: 244, endPoint x: 139, endPoint y: 247, distance: 105.7
click at [139, 247] on div "Notes Add Note Told patient to bring back LR vape 9/10/2025 13:39 PM EDT Note S…" at bounding box center [362, 267] width 717 height 134
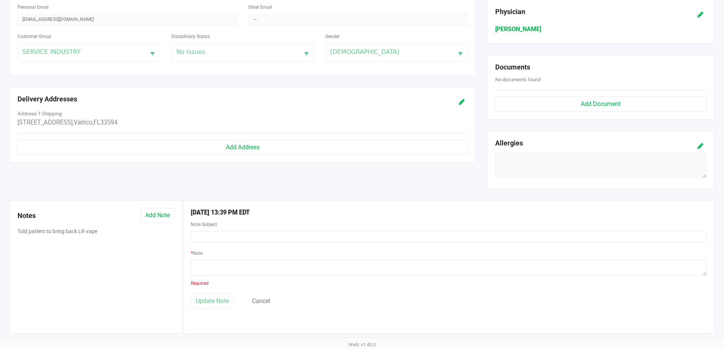
click at [252, 286] on div "* Note Required" at bounding box center [449, 268] width 516 height 39
click at [203, 296] on div "Update Note" at bounding box center [212, 301] width 43 height 15
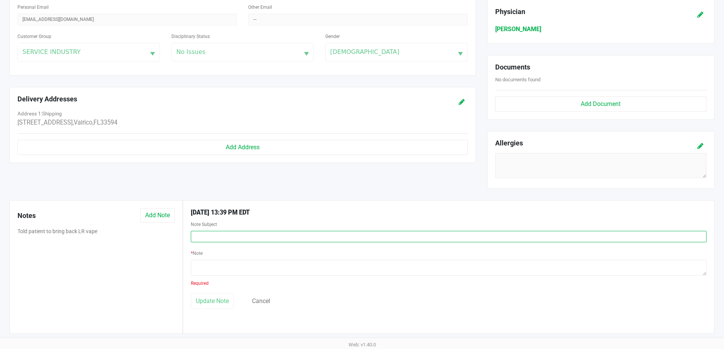
click at [206, 237] on input "text" at bounding box center [449, 236] width 516 height 11
type input "n/a"
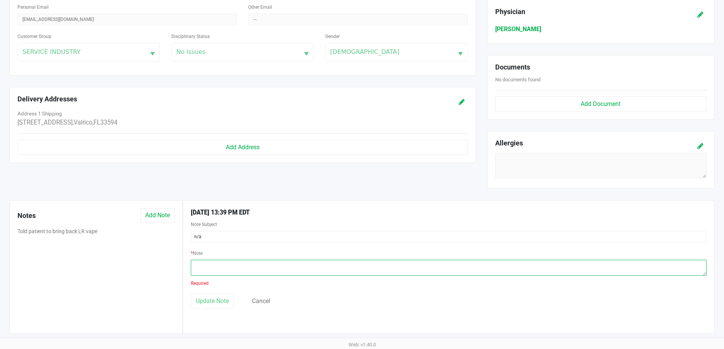
click at [219, 262] on textarea at bounding box center [449, 268] width 516 height 16
type textarea "n/a"
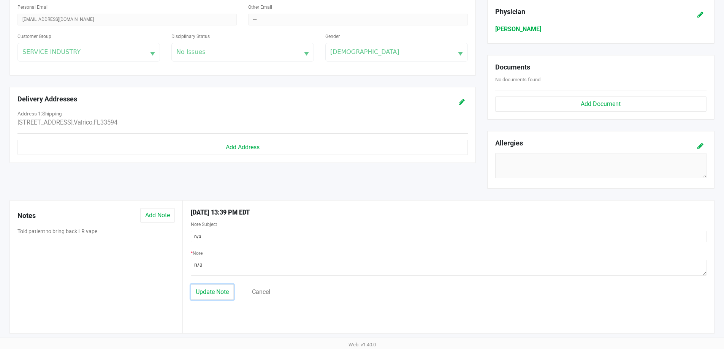
click at [229, 300] on button "Update Note" at bounding box center [212, 292] width 43 height 15
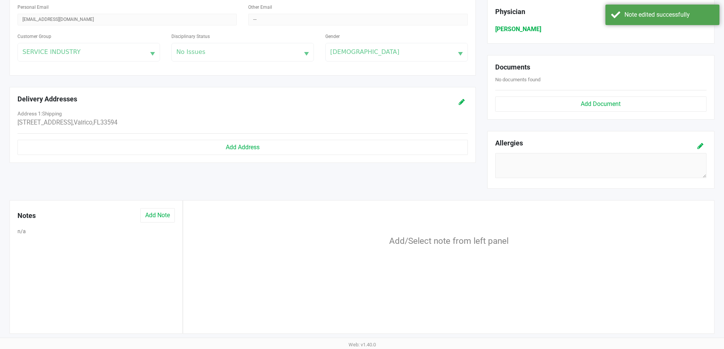
click at [16, 230] on div "Notes Add Note n/a" at bounding box center [96, 267] width 173 height 134
click at [19, 232] on button "n/a" at bounding box center [21, 232] width 8 height 8
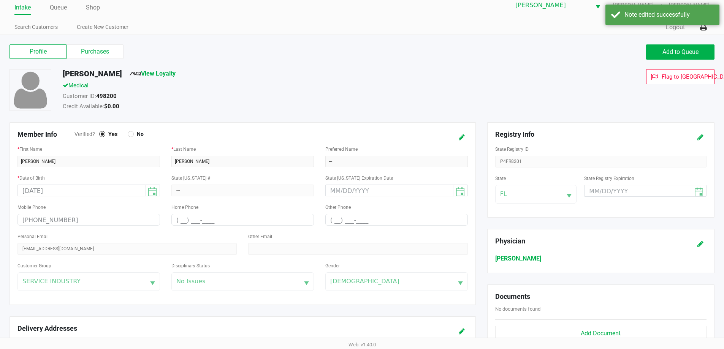
scroll to position [0, 0]
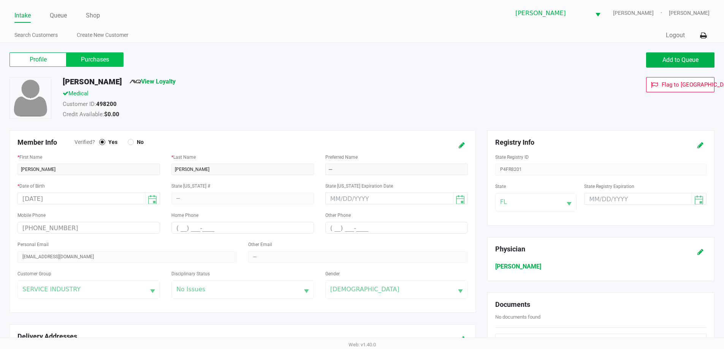
click at [101, 61] on label "Purchases" at bounding box center [95, 59] width 57 height 14
click at [0, 0] on 1 "Purchases" at bounding box center [0, 0] width 0 height 0
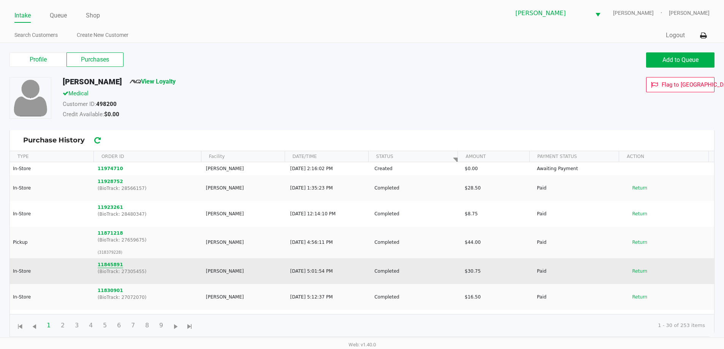
click at [100, 265] on button "11845891" at bounding box center [110, 265] width 25 height 7
click at [109, 266] on button "11845891" at bounding box center [110, 265] width 25 height 7
click at [113, 266] on button "11845891" at bounding box center [110, 265] width 25 height 7
click at [637, 275] on button "Return" at bounding box center [639, 271] width 25 height 12
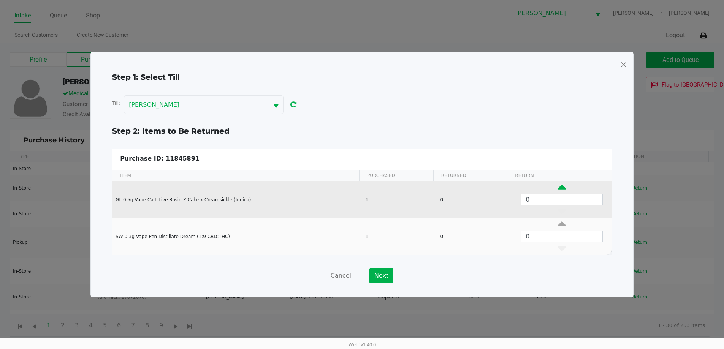
click at [558, 186] on icon "Data table" at bounding box center [562, 189] width 9 height 10
type input "1"
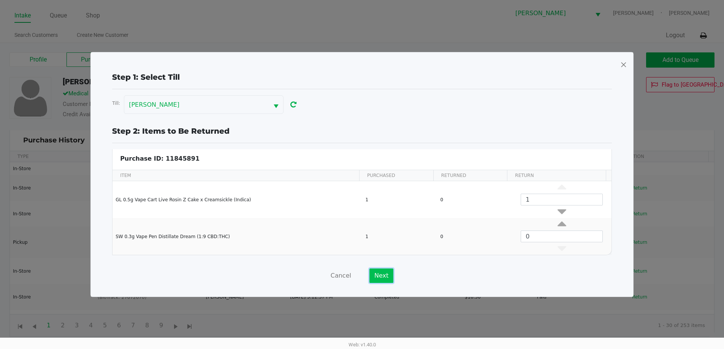
click at [374, 280] on button "Next" at bounding box center [381, 276] width 24 height 14
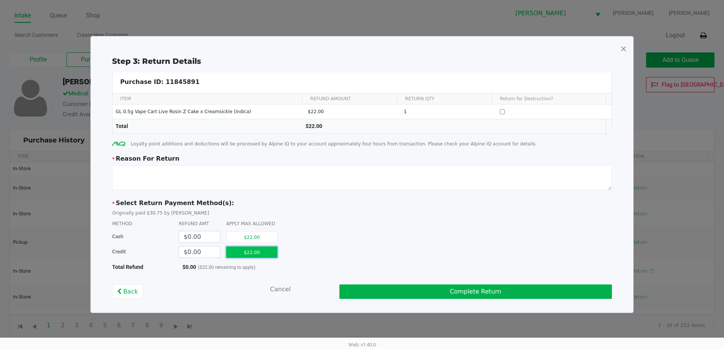
click at [257, 252] on button "$22.00" at bounding box center [251, 252] width 51 height 11
type input "$22.00"
click at [282, 169] on textarea at bounding box center [362, 177] width 500 height 25
type textarea "clogged, no pull"
click at [484, 194] on div "Step 3: Return Details Purchase ID: 11845891 ITEM REFUND AMOUNT RETURN QTY Retu…" at bounding box center [362, 178] width 530 height 244
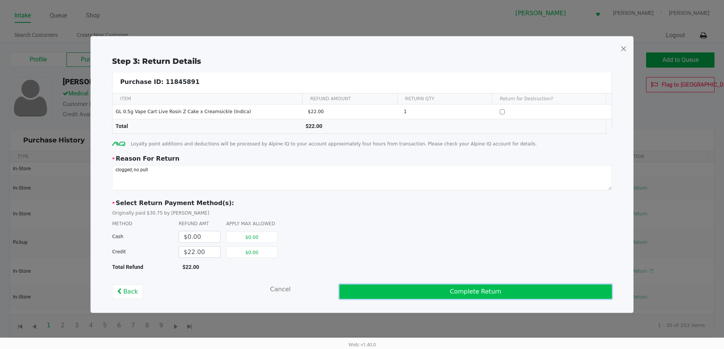
click at [393, 290] on button "Complete Return" at bounding box center [475, 292] width 273 height 14
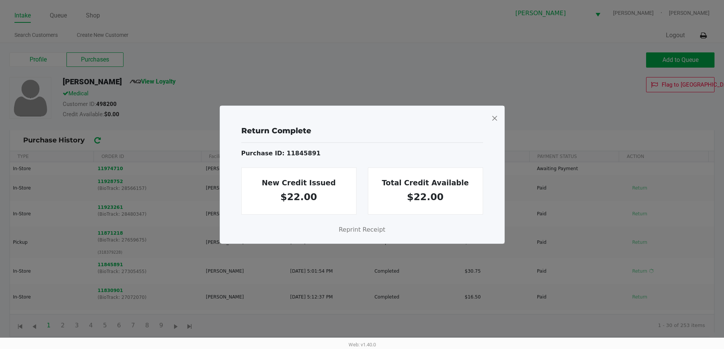
click at [498, 118] on span at bounding box center [494, 118] width 7 height 12
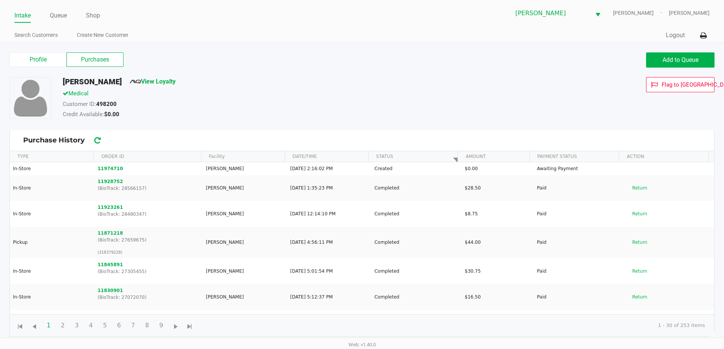
click at [53, 60] on label "Profile" at bounding box center [38, 59] width 57 height 14
click at [0, 0] on 0 "Profile" at bounding box center [0, 0] width 0 height 0
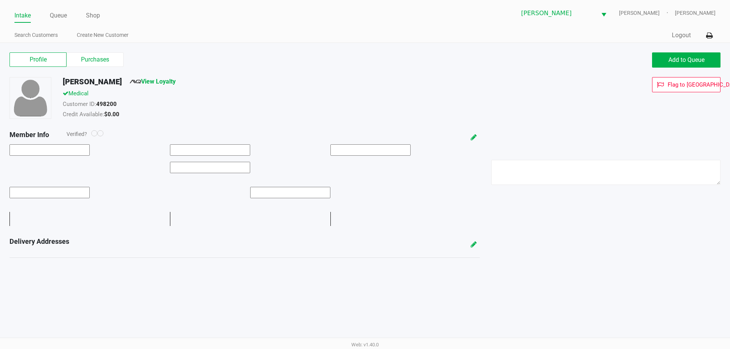
click at [100, 57] on label "Purchases" at bounding box center [95, 59] width 57 height 14
click at [0, 0] on 1 "Purchases" at bounding box center [0, 0] width 0 height 0
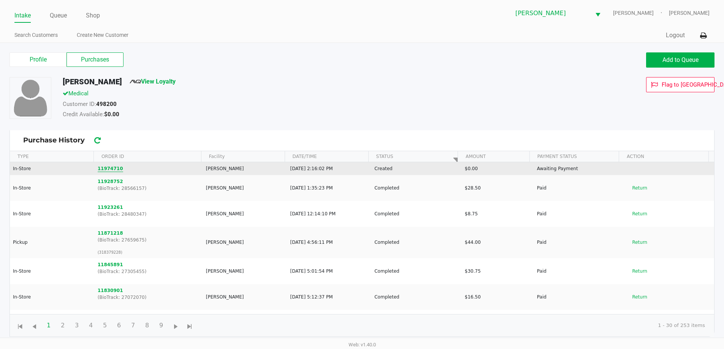
click at [111, 167] on button "11974710" at bounding box center [110, 168] width 25 height 7
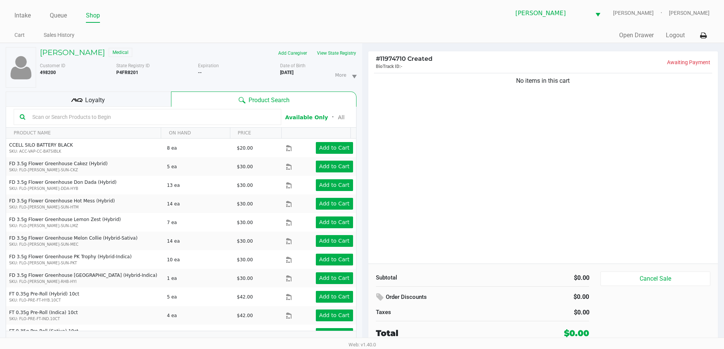
click at [233, 114] on input "text" at bounding box center [152, 116] width 246 height 11
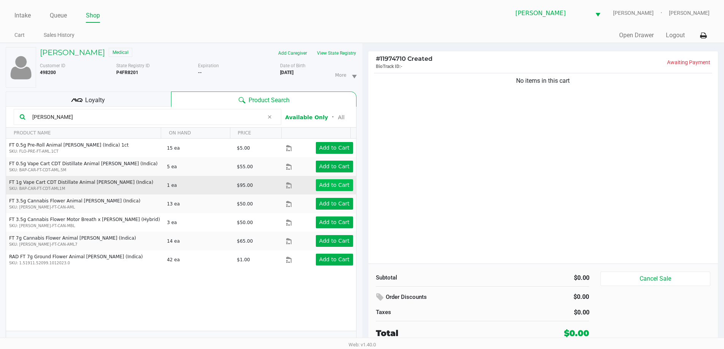
type input "larry"
click at [316, 185] on button "Add to Cart" at bounding box center [334, 185] width 37 height 12
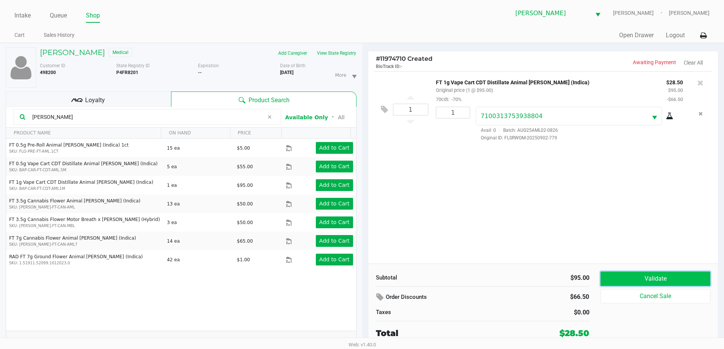
click at [641, 281] on button "Validate" at bounding box center [655, 279] width 109 height 14
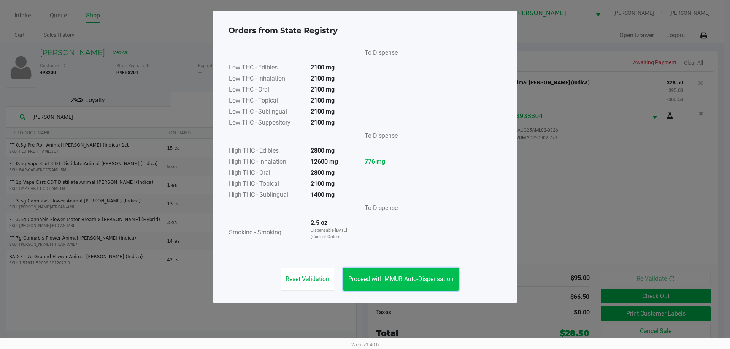
click at [443, 276] on span "Proceed with MMUR Auto-Dispensation" at bounding box center [400, 279] width 105 height 7
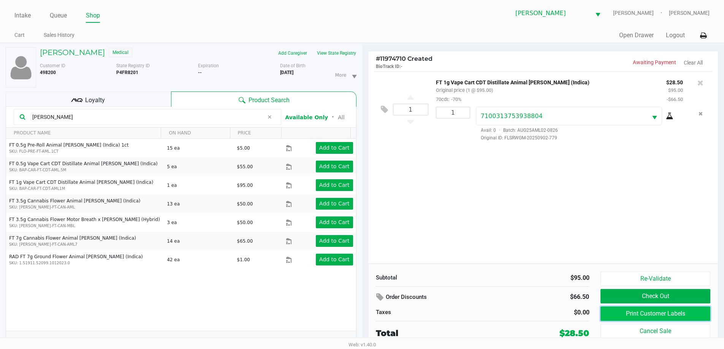
click at [637, 312] on button "Print Customer Labels" at bounding box center [655, 314] width 109 height 14
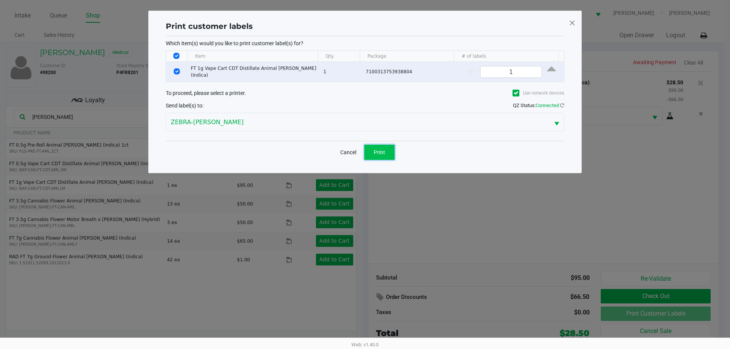
click at [381, 145] on button "Print" at bounding box center [379, 152] width 30 height 15
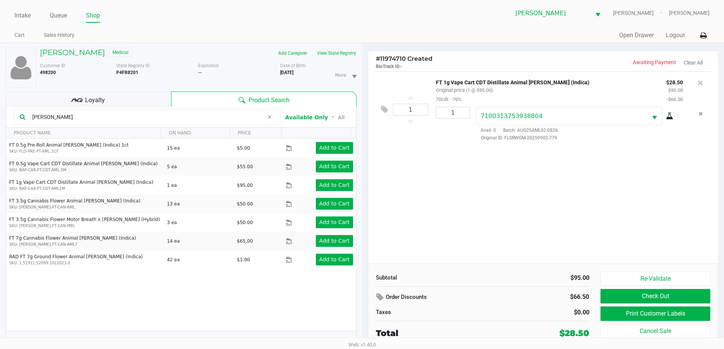
click at [271, 118] on icon at bounding box center [269, 117] width 5 height 6
click at [232, 116] on input "text" at bounding box center [152, 116] width 246 height 11
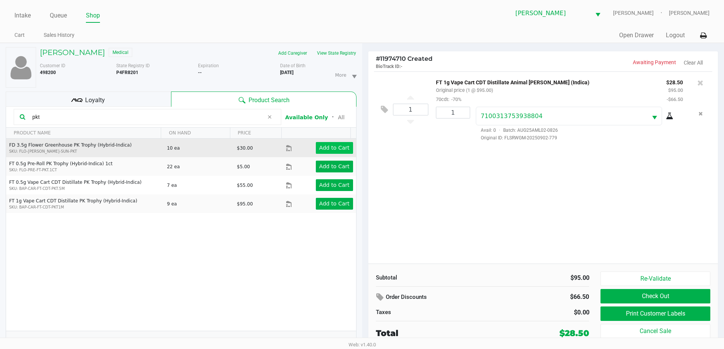
type input "pkt"
click at [341, 151] on app-button-loader "Add to Cart" at bounding box center [334, 148] width 30 height 6
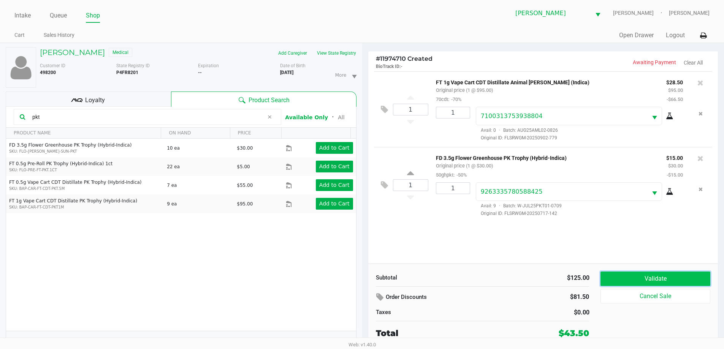
click at [643, 273] on button "Validate" at bounding box center [655, 279] width 109 height 14
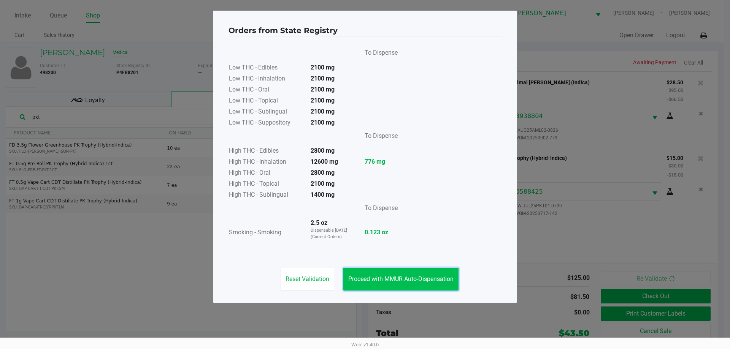
click at [441, 274] on button "Proceed with MMUR Auto-Dispensation" at bounding box center [400, 279] width 115 height 23
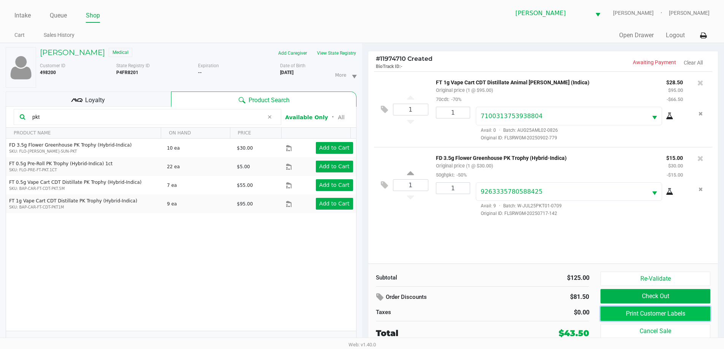
click at [665, 313] on button "Print Customer Labels" at bounding box center [655, 314] width 109 height 14
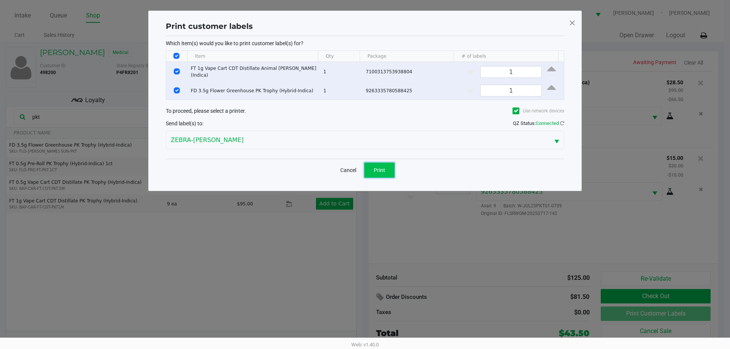
click at [381, 171] on button "Print" at bounding box center [379, 170] width 30 height 15
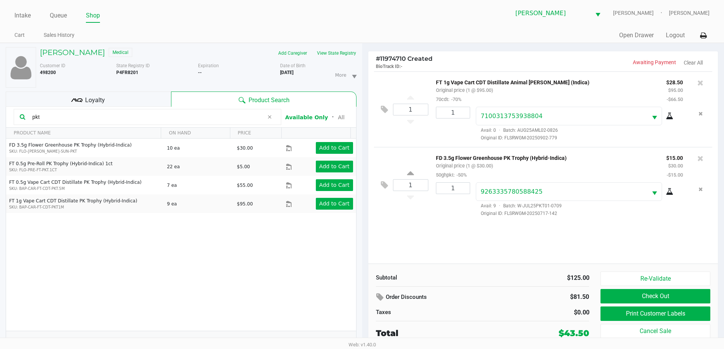
click at [270, 117] on icon at bounding box center [269, 117] width 5 height 6
click at [239, 120] on input "text" at bounding box center [152, 116] width 246 height 11
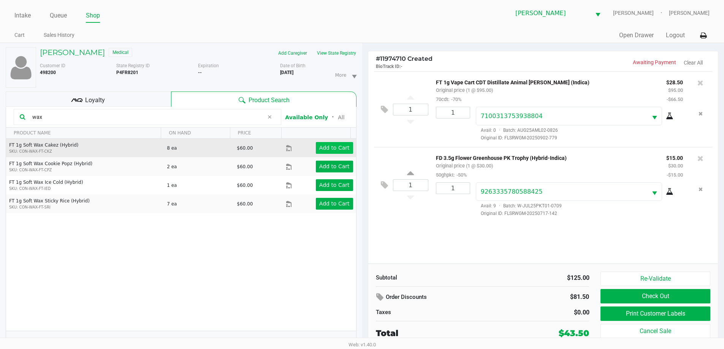
type input "wax"
click at [339, 147] on app-button-loader "Add to Cart" at bounding box center [334, 148] width 30 height 6
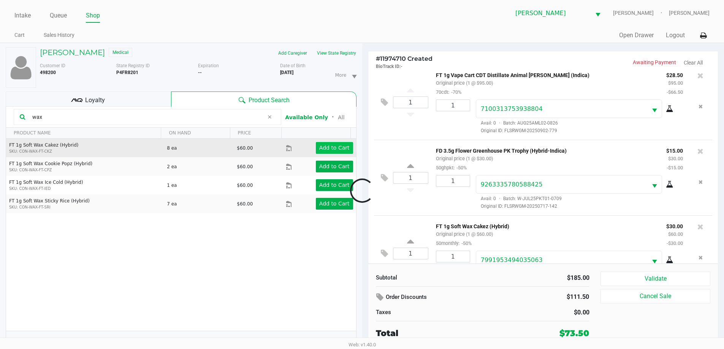
scroll to position [36, 0]
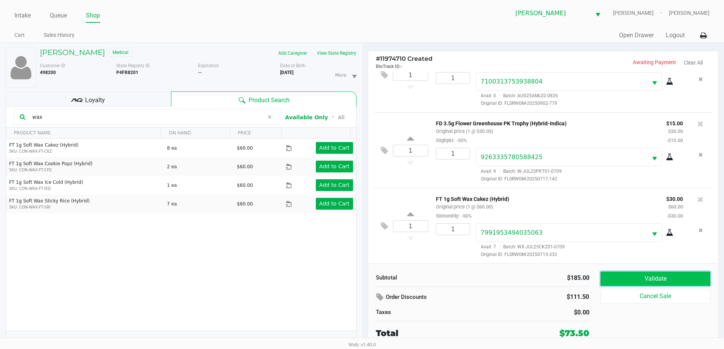
click at [659, 279] on button "Validate" at bounding box center [655, 279] width 109 height 14
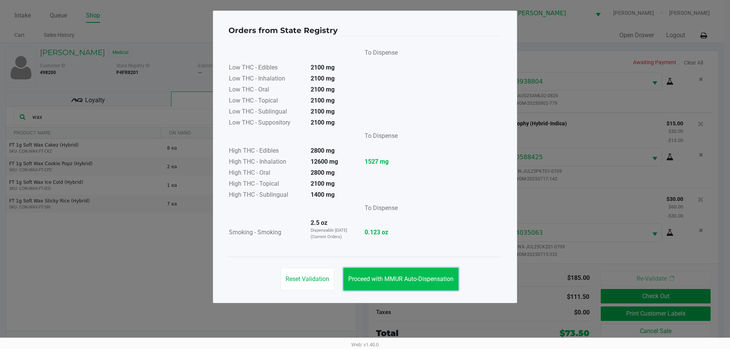
click at [423, 281] on span "Proceed with MMUR Auto-Dispensation" at bounding box center [400, 279] width 105 height 7
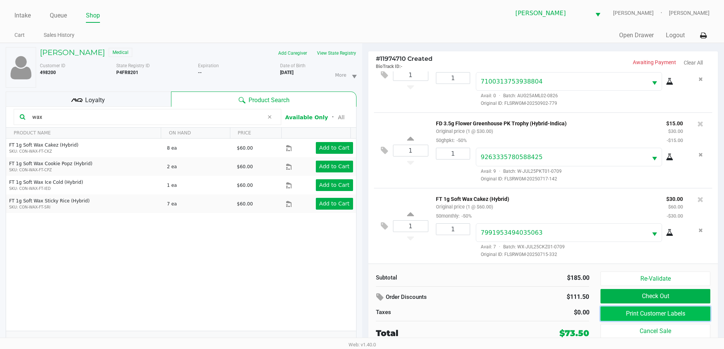
click at [682, 317] on button "Print Customer Labels" at bounding box center [655, 314] width 109 height 14
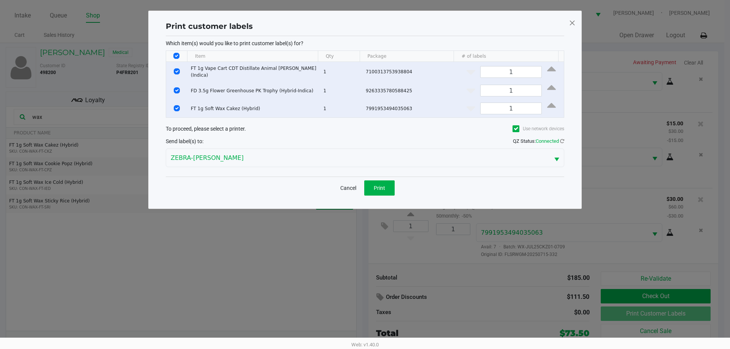
click at [179, 87] on td "Data table" at bounding box center [176, 91] width 21 height 18
click at [182, 82] on td "Data table" at bounding box center [176, 91] width 21 height 18
click at [376, 185] on span "Print" at bounding box center [379, 188] width 11 height 6
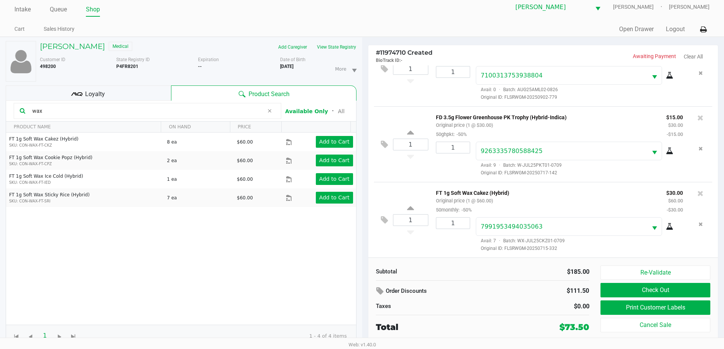
scroll to position [8, 0]
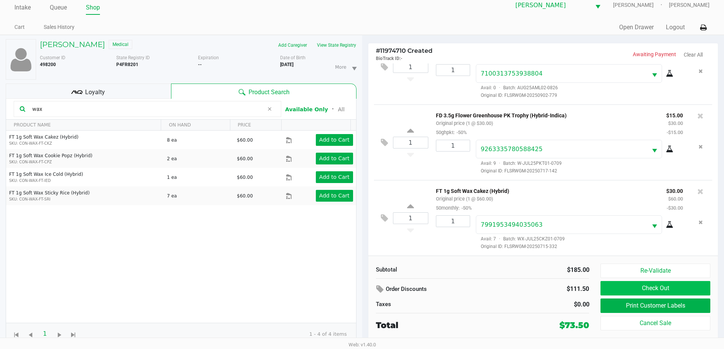
click at [677, 292] on button "Check Out" at bounding box center [655, 288] width 109 height 14
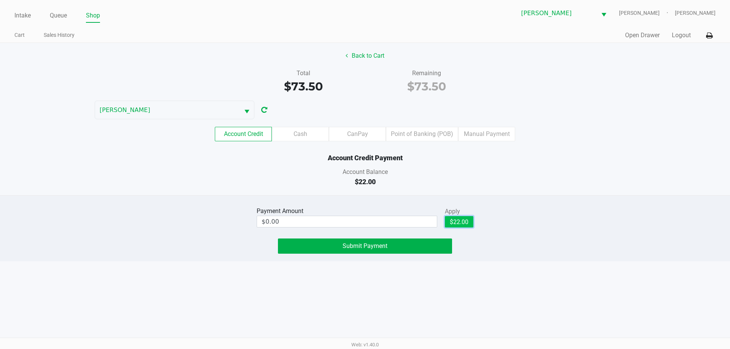
click at [463, 221] on button "$22.00" at bounding box center [459, 221] width 29 height 11
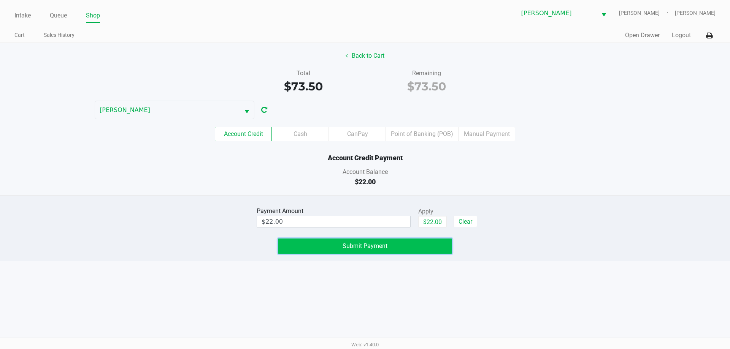
click at [403, 248] on button "Submit Payment" at bounding box center [365, 246] width 174 height 15
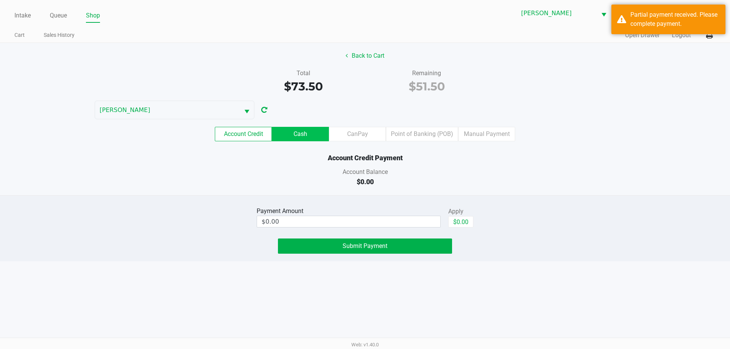
click at [312, 139] on label "Cash" at bounding box center [300, 134] width 57 height 14
click at [0, 0] on 1 "Cash" at bounding box center [0, 0] width 0 height 0
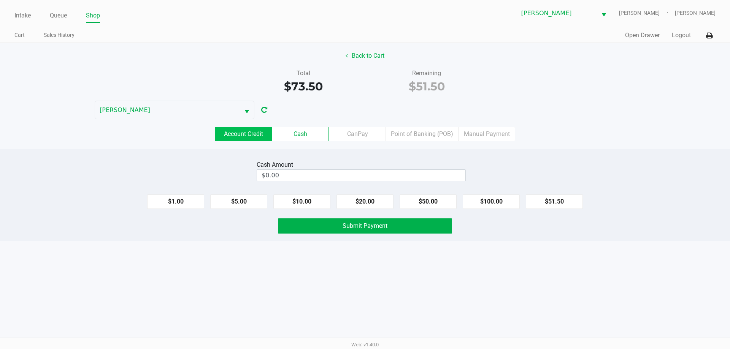
click at [249, 136] on label "Account Credit" at bounding box center [243, 134] width 57 height 14
click at [0, 0] on 0 "Account Credit" at bounding box center [0, 0] width 0 height 0
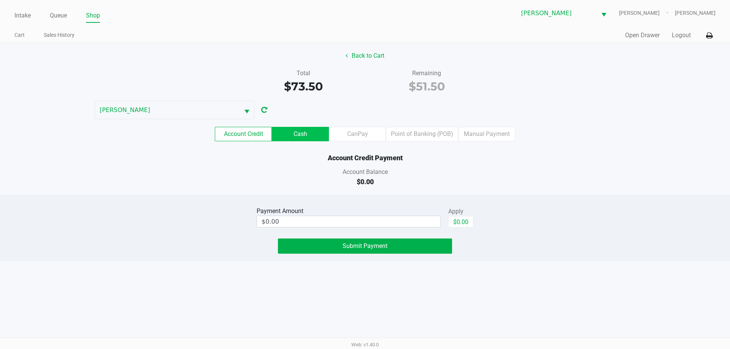
click at [308, 127] on label "Cash" at bounding box center [300, 134] width 57 height 14
click at [0, 0] on 1 "Cash" at bounding box center [0, 0] width 0 height 0
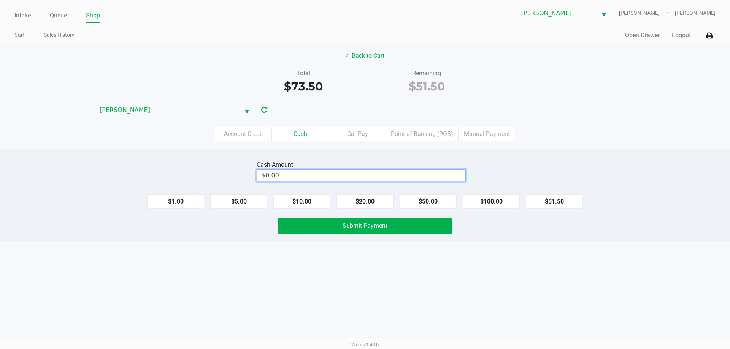
click at [398, 178] on input "$0.00" at bounding box center [361, 175] width 208 height 11
type input "$52.00"
click at [532, 90] on div "Total $73.50 Remaining $51.50" at bounding box center [364, 82] width 741 height 26
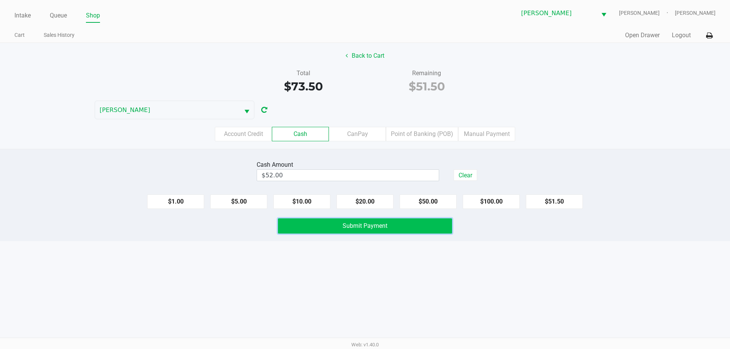
click at [335, 225] on button "Submit Payment" at bounding box center [365, 226] width 174 height 15
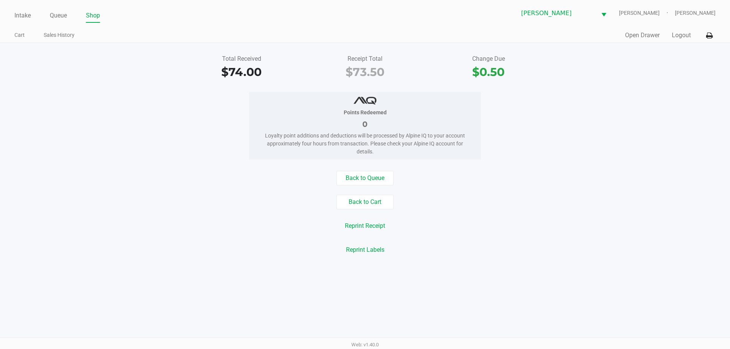
click at [372, 175] on button "Back to Queue" at bounding box center [364, 178] width 57 height 14
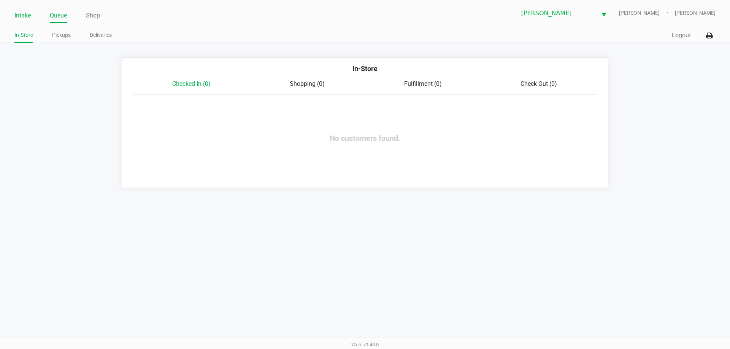
click at [24, 13] on link "Intake" at bounding box center [22, 15] width 16 height 11
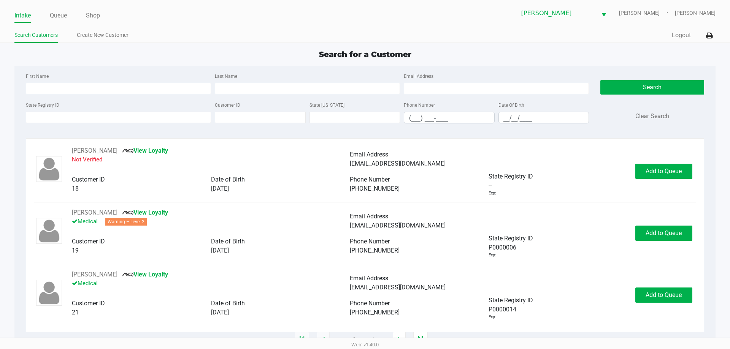
click at [138, 132] on div "First Name Last Name Email Address State Registry ID Customer ID State ID Phone…" at bounding box center [364, 101] width 689 height 70
click at [173, 116] on input "State Registry ID" at bounding box center [118, 117] width 185 height 11
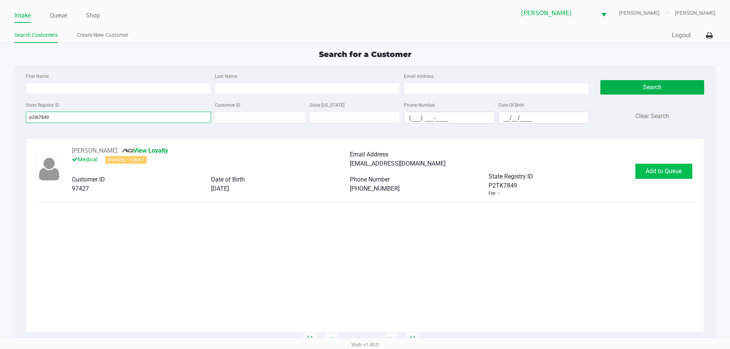
type input "p2tk7849"
click at [666, 176] on button "Add to Queue" at bounding box center [663, 171] width 57 height 15
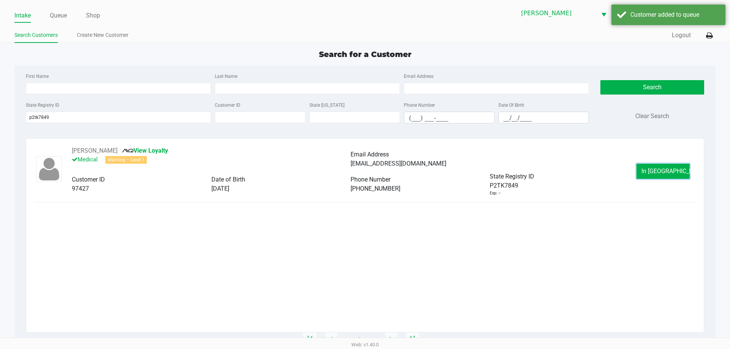
click at [662, 173] on span "In Queue" at bounding box center [673, 171] width 64 height 7
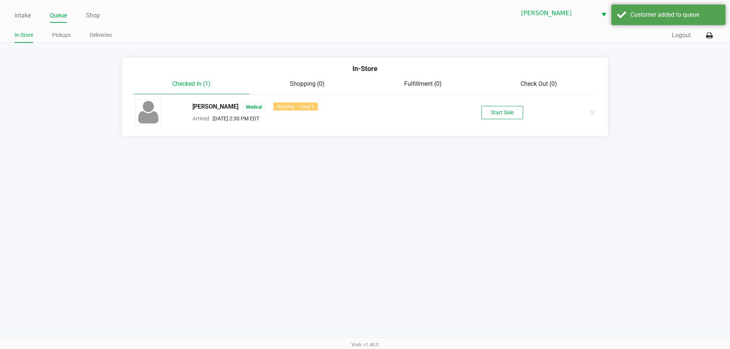
click at [478, 113] on div "Start Sale" at bounding box center [501, 112] width 117 height 13
click at [509, 109] on button "Start Sale" at bounding box center [502, 112] width 42 height 13
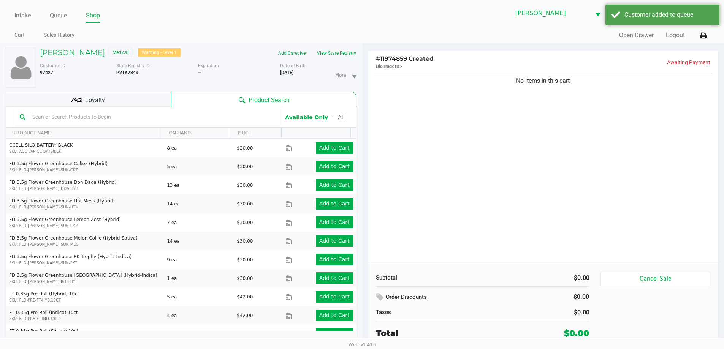
click at [70, 57] on div "CHARLES FRIERSON Medical Warning - Level 1" at bounding box center [116, 53] width 164 height 12
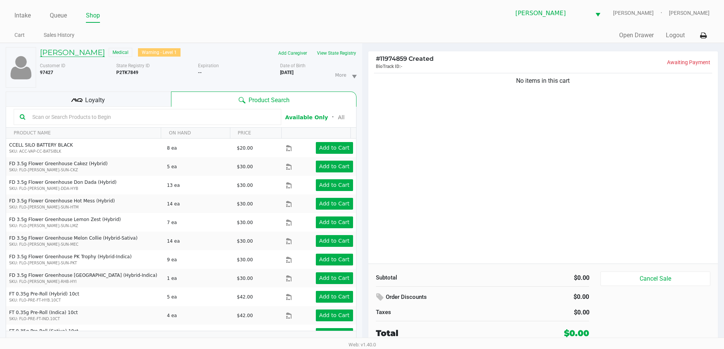
click at [71, 55] on h5 "CHARLES FRIERSON" at bounding box center [72, 52] width 65 height 9
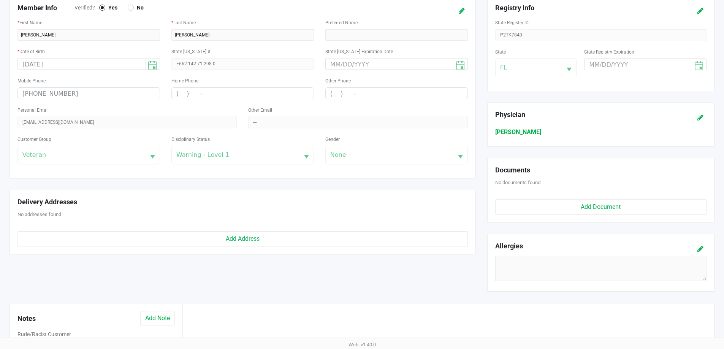
scroll to position [142, 0]
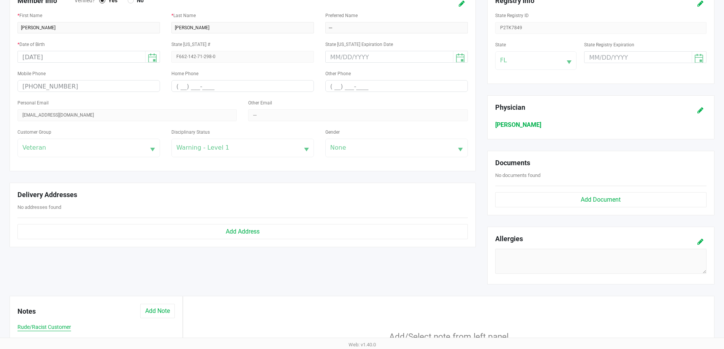
click at [70, 323] on div "Notes Add Note" at bounding box center [96, 313] width 169 height 19
click at [70, 326] on button "Rude/Racist Customer" at bounding box center [44, 327] width 54 height 8
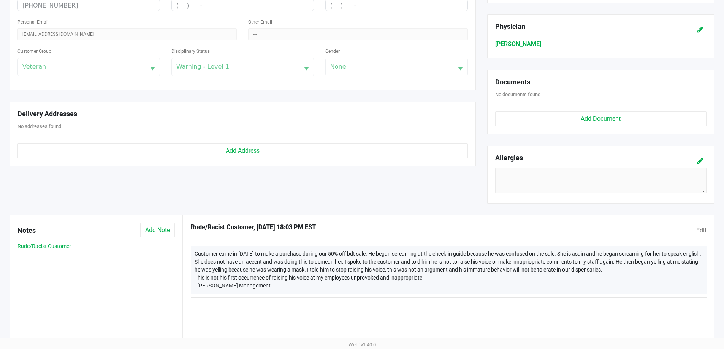
scroll to position [238, 0]
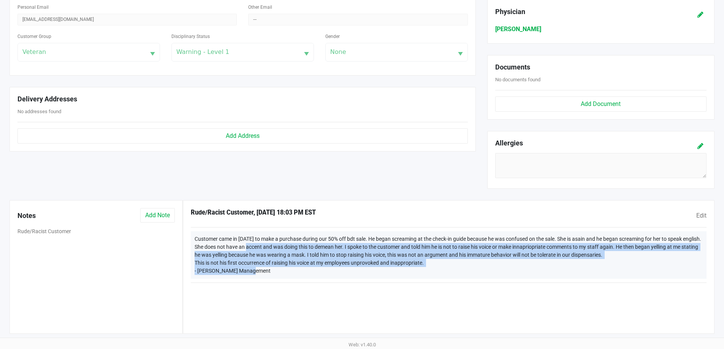
drag, startPoint x: 268, startPoint y: 244, endPoint x: 457, endPoint y: 268, distance: 190.8
click at [457, 268] on div "Customer came in today to make a purchase during our 50% off bdt sale. He began…" at bounding box center [449, 256] width 516 height 48
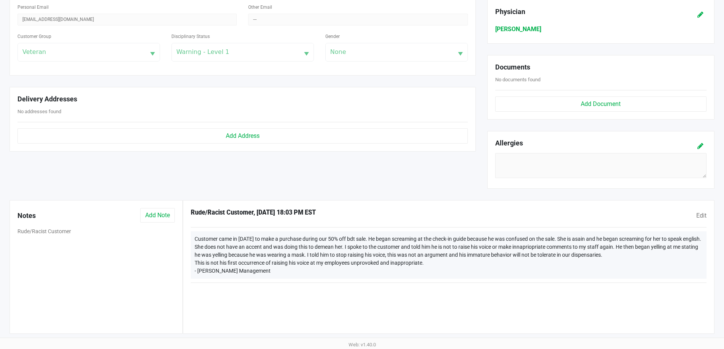
click at [488, 301] on div "Rude/Racist Customer , 1/13/2022 18:03 PM EST Edit Customer came in today to ma…" at bounding box center [449, 267] width 532 height 134
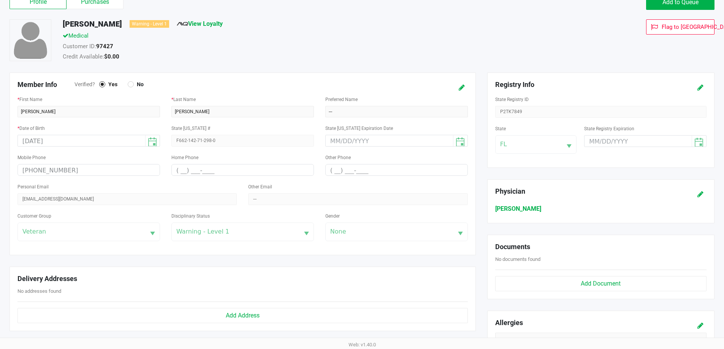
scroll to position [0, 0]
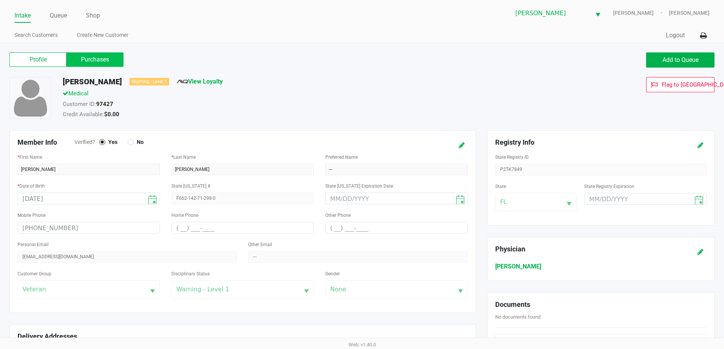
click at [109, 65] on label "Purchases" at bounding box center [95, 59] width 57 height 14
click at [0, 0] on 1 "Purchases" at bounding box center [0, 0] width 0 height 0
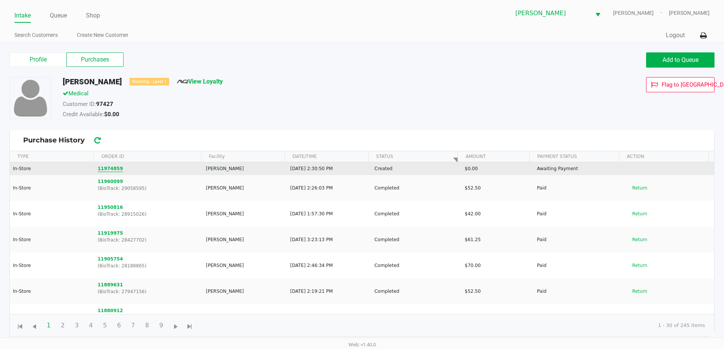
click at [112, 169] on button "11974859" at bounding box center [110, 168] width 25 height 7
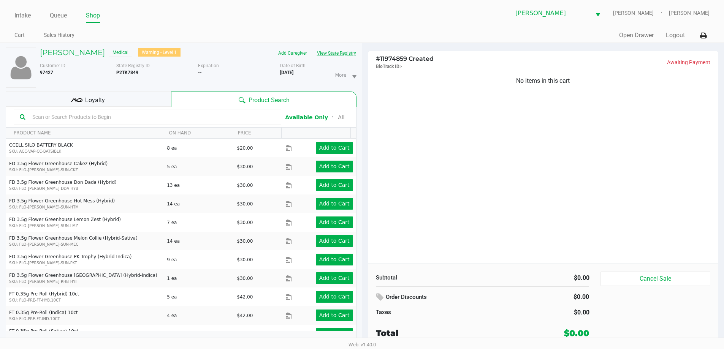
click at [327, 52] on button "View State Registry" at bounding box center [334, 53] width 44 height 12
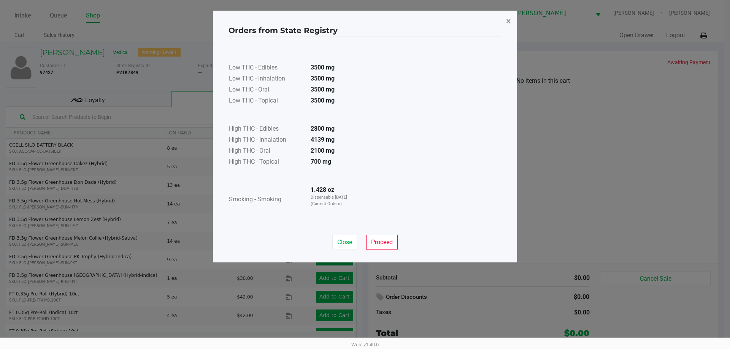
click at [510, 22] on span "×" at bounding box center [508, 21] width 5 height 11
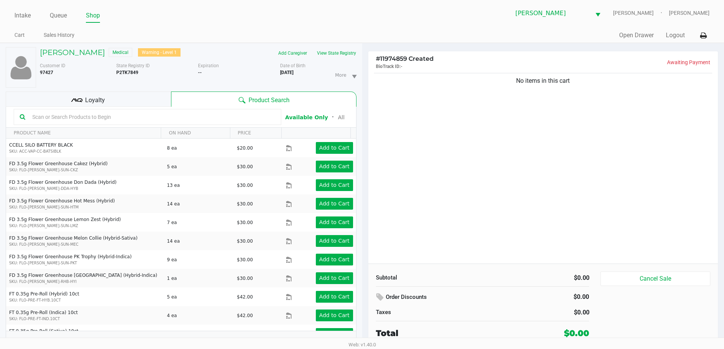
click at [235, 120] on input "text" at bounding box center [152, 116] width 246 height 11
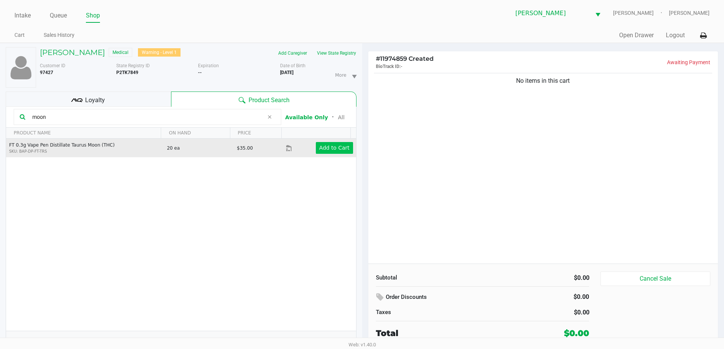
type input "moon"
click at [330, 149] on app-button-loader "Add to Cart" at bounding box center [334, 148] width 30 height 6
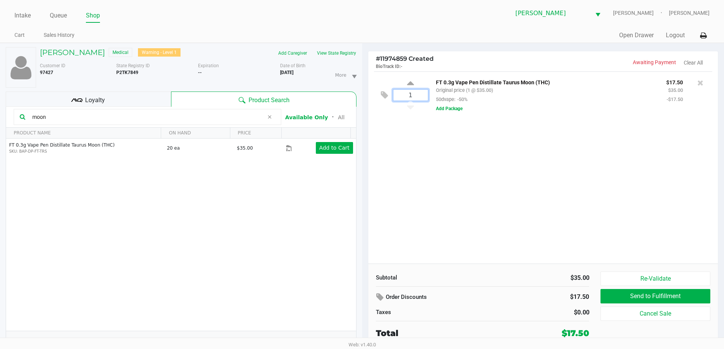
click at [416, 93] on input "1" at bounding box center [410, 95] width 35 height 11
type input "2"
click at [392, 154] on div "CHARLES FRIERSON Medical Warning - Level 1 Add Caregiver View State Registry Cu…" at bounding box center [362, 200] width 724 height 314
click at [269, 117] on div at bounding box center [362, 191] width 724 height 220
click at [253, 116] on input "moon" at bounding box center [146, 116] width 235 height 11
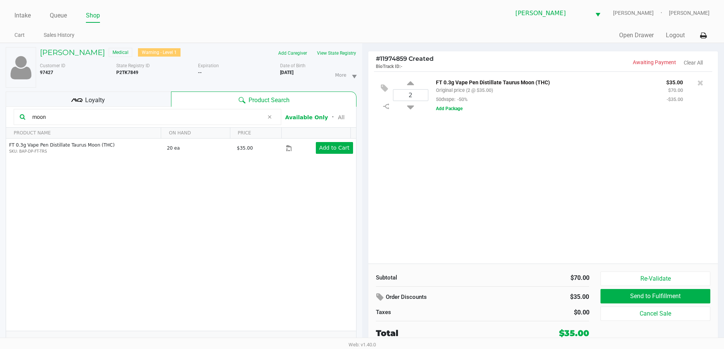
drag, startPoint x: 270, startPoint y: 118, endPoint x: 252, endPoint y: 119, distance: 17.5
click at [270, 119] on icon at bounding box center [269, 117] width 5 height 6
click at [251, 119] on input "text" at bounding box center [152, 116] width 246 height 11
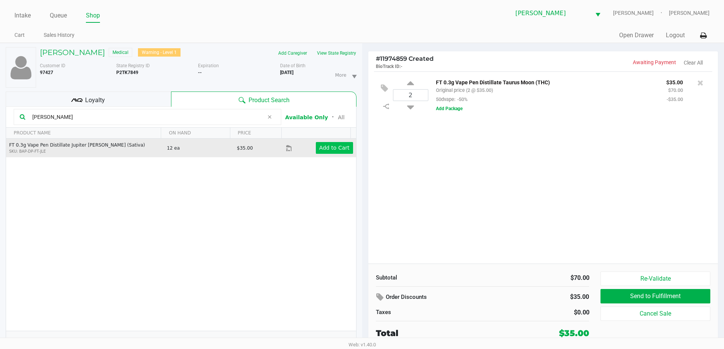
type input "leo"
click at [320, 149] on app-button-loader "Add to Cart" at bounding box center [334, 148] width 30 height 6
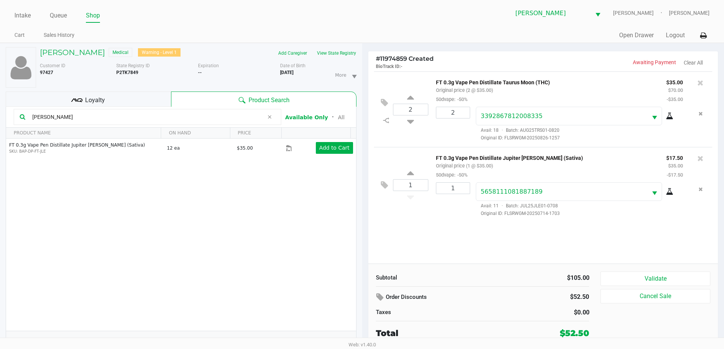
scroll to position [8, 0]
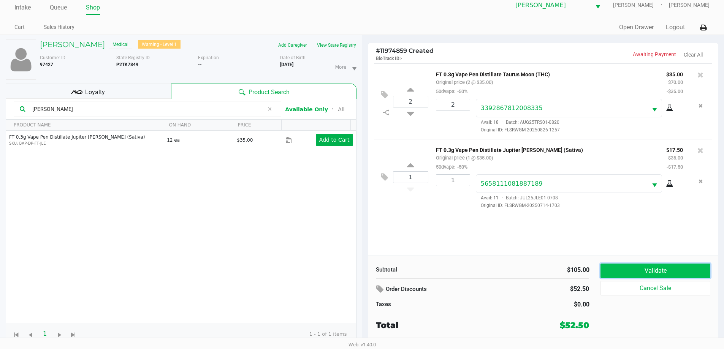
click at [670, 268] on button "Validate" at bounding box center [655, 271] width 109 height 14
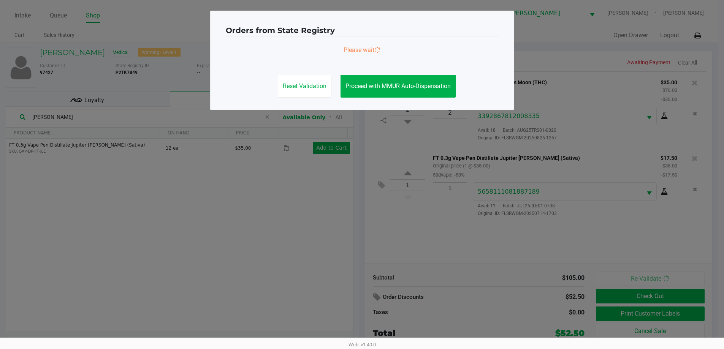
scroll to position [0, 0]
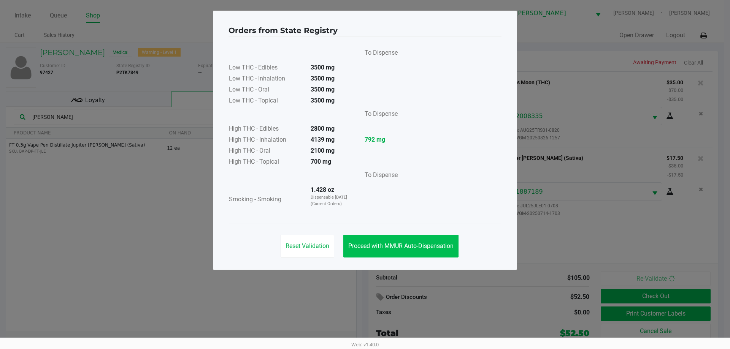
click at [430, 245] on span "Proceed with MMUR Auto-Dispensation" at bounding box center [400, 246] width 105 height 7
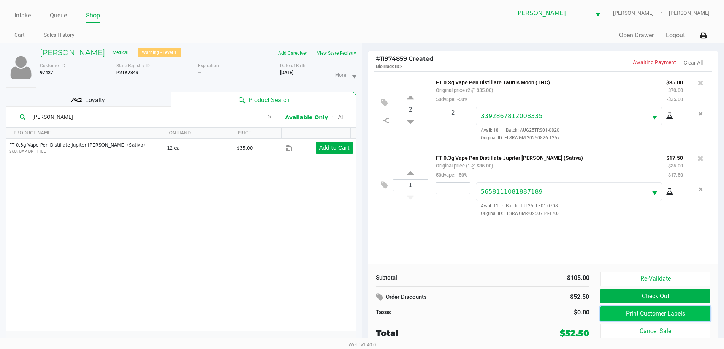
click at [661, 312] on button "Print Customer Labels" at bounding box center [655, 314] width 109 height 14
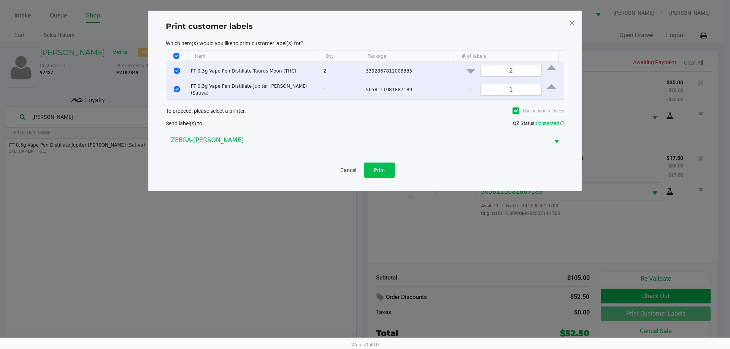
click at [385, 171] on button "Print" at bounding box center [379, 170] width 30 height 15
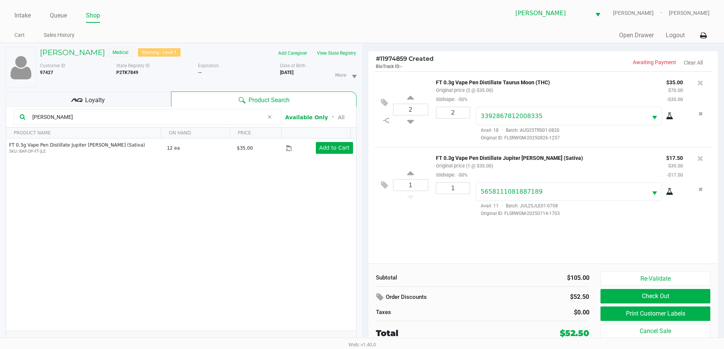
scroll to position [8, 0]
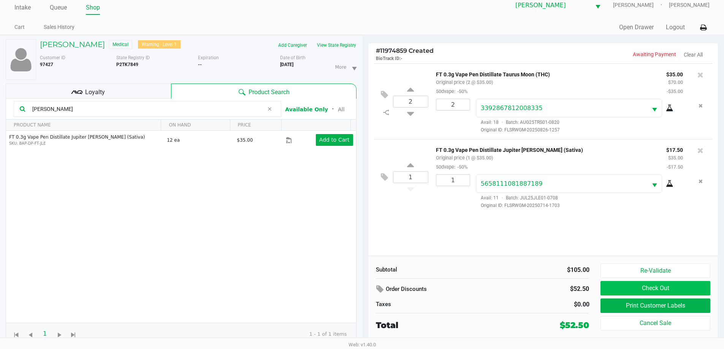
click at [685, 287] on button "Check Out" at bounding box center [655, 288] width 109 height 14
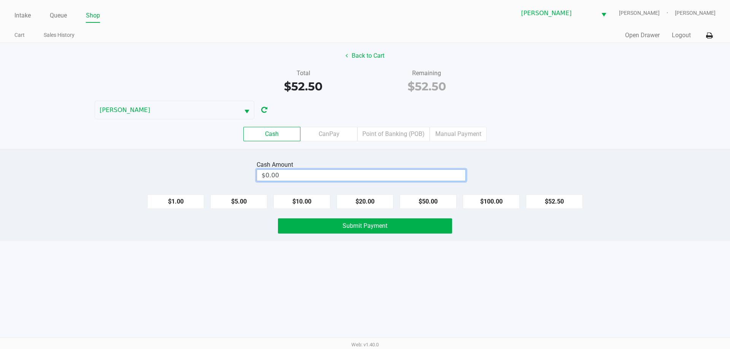
click at [376, 174] on input "$0.00" at bounding box center [361, 175] width 208 height 11
click at [553, 200] on button "$52.50" at bounding box center [554, 202] width 57 height 14
type input "$52.50"
click at [396, 282] on div "Intake Queue Shop Brandon WC DAVID-BOWIE Lilith Ashburn-Testasecca Cart Sales H…" at bounding box center [365, 174] width 730 height 349
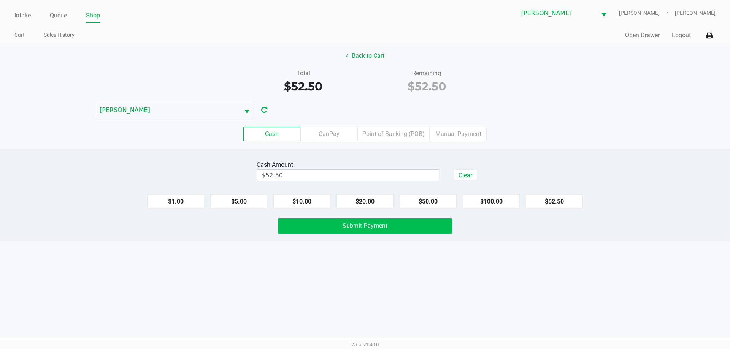
click at [404, 224] on button "Submit Payment" at bounding box center [365, 226] width 174 height 15
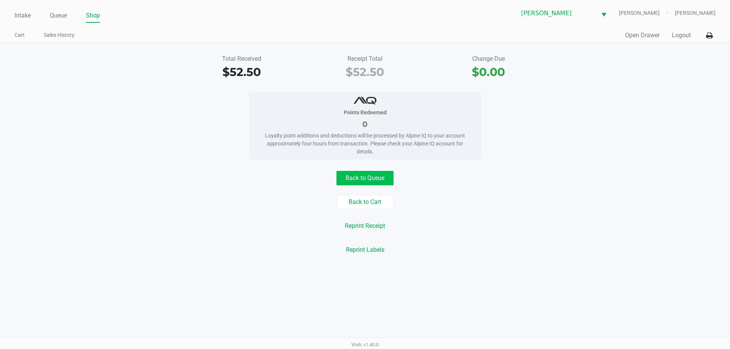
click at [372, 176] on button "Back to Queue" at bounding box center [364, 178] width 57 height 14
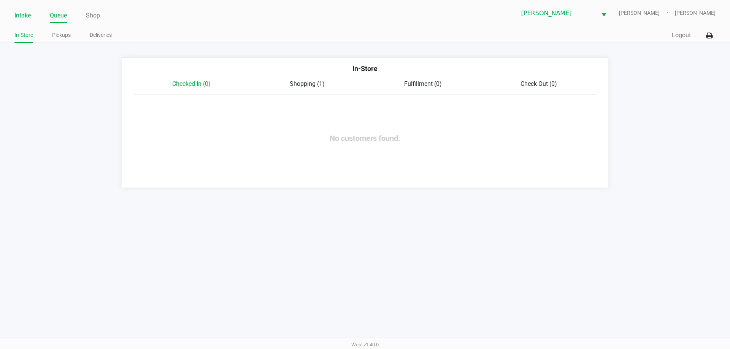
click at [29, 18] on link "Intake" at bounding box center [22, 15] width 16 height 11
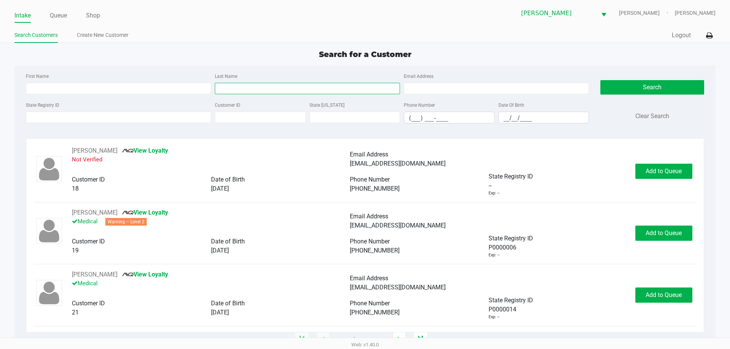
click at [328, 89] on input "Last Name" at bounding box center [307, 88] width 185 height 11
click at [193, 115] on input "State Registry ID" at bounding box center [118, 117] width 185 height 11
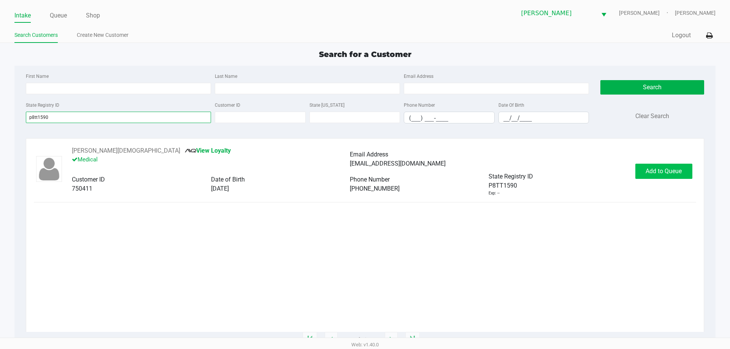
type input "p8tt1590"
click at [661, 171] on span "Add to Queue" at bounding box center [663, 171] width 36 height 7
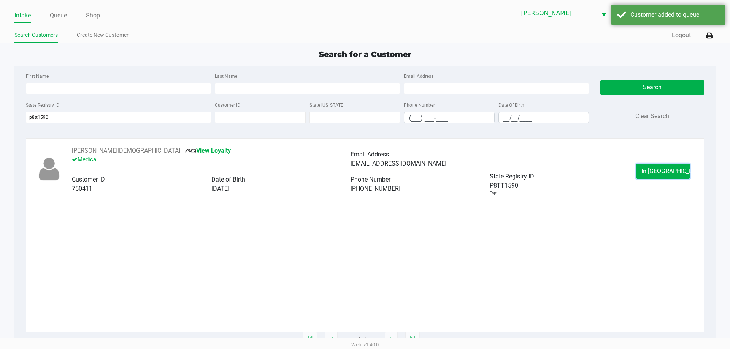
click at [658, 172] on span "In Queue" at bounding box center [673, 171] width 64 height 7
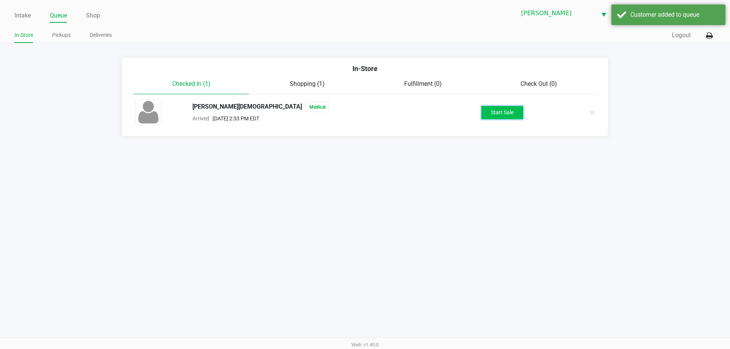
click at [506, 117] on button "Start Sale" at bounding box center [502, 112] width 42 height 13
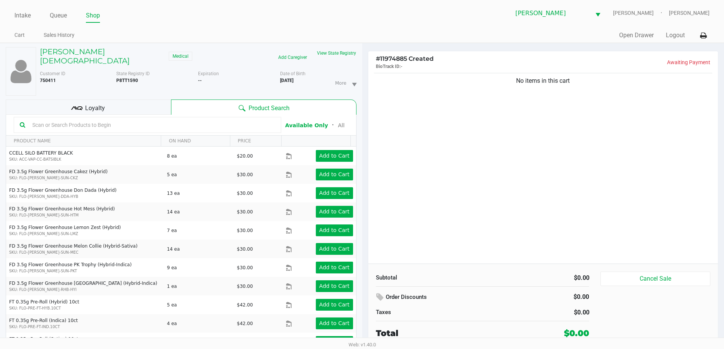
click at [79, 103] on icon at bounding box center [76, 108] width 11 height 11
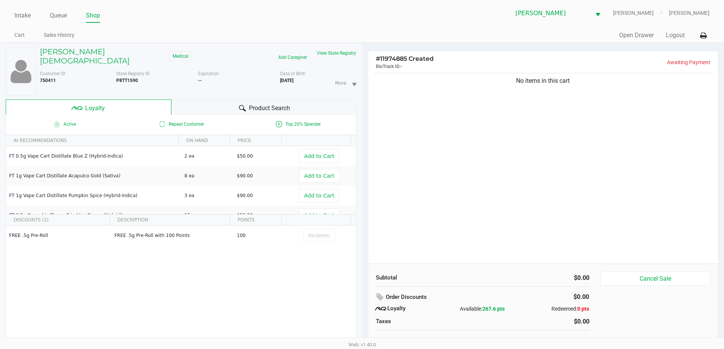
click at [250, 104] on span "Product Search" at bounding box center [269, 108] width 41 height 9
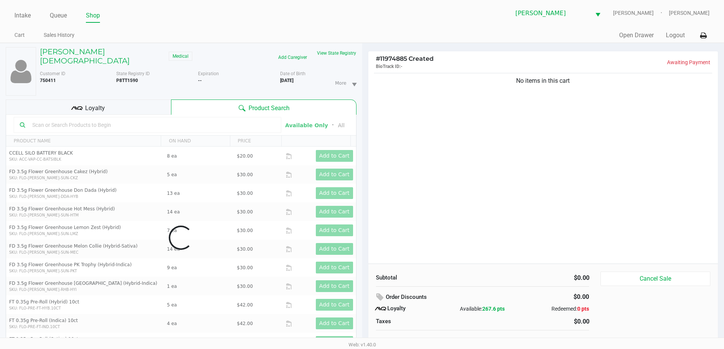
click at [210, 115] on div "Data table" at bounding box center [181, 238] width 350 height 246
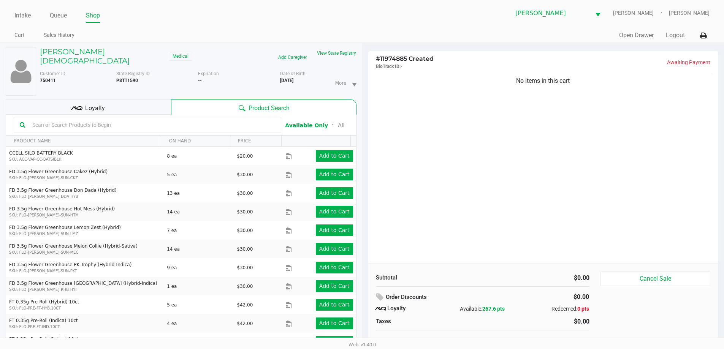
click at [186, 120] on input "text" at bounding box center [152, 124] width 246 height 11
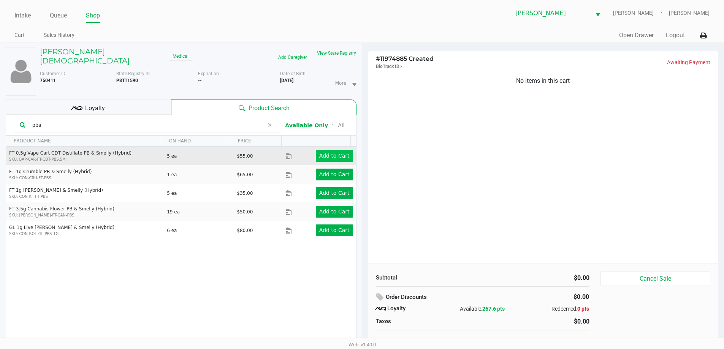
type input "pbs"
click at [331, 153] on app-button-loader "Add to Cart" at bounding box center [334, 156] width 30 height 6
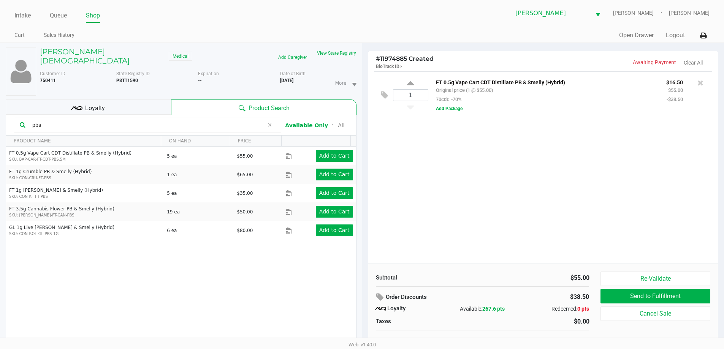
click at [270, 122] on icon at bounding box center [269, 125] width 5 height 6
click at [203, 119] on input "text" at bounding box center [152, 124] width 246 height 11
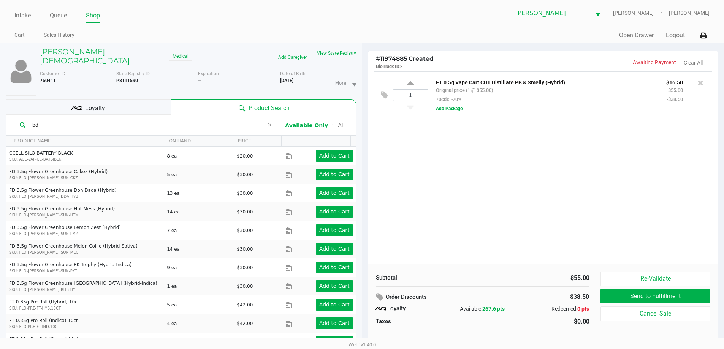
type input "bdl"
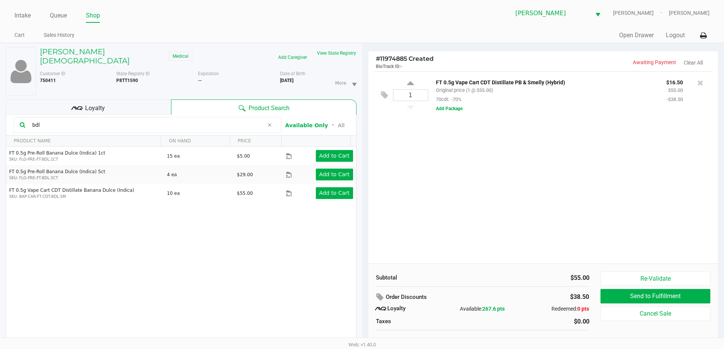
drag, startPoint x: 203, startPoint y: 119, endPoint x: 0, endPoint y: 147, distance: 205.4
click at [0, 147] on div "PETER GAY Medical Add Caregiver View State Registry Customer ID 750411 State Re…" at bounding box center [181, 204] width 362 height 322
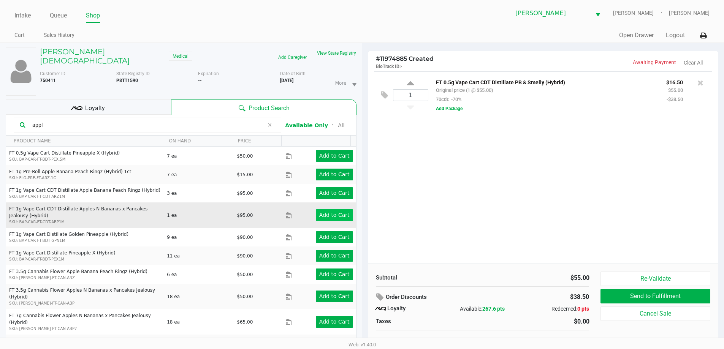
type input "appl"
click at [320, 212] on app-button-loader "Add to Cart" at bounding box center [334, 215] width 30 height 6
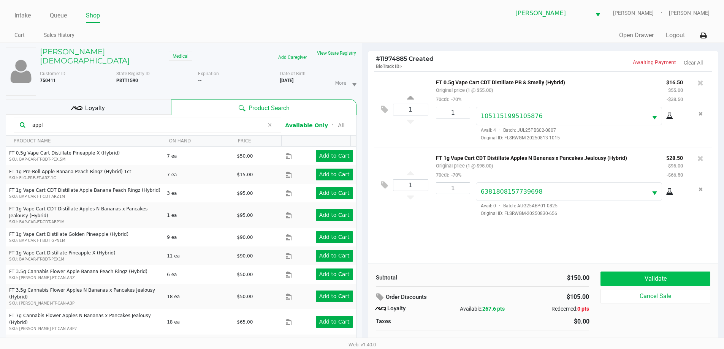
click at [651, 272] on button "Validate" at bounding box center [655, 279] width 109 height 14
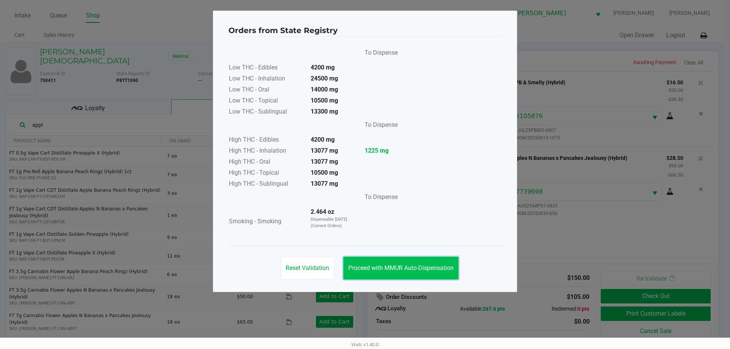
click at [424, 262] on button "Proceed with MMUR Auto-Dispensation" at bounding box center [400, 268] width 115 height 23
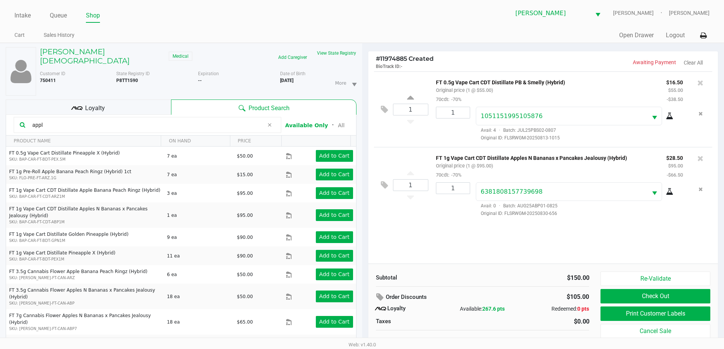
scroll to position [8, 0]
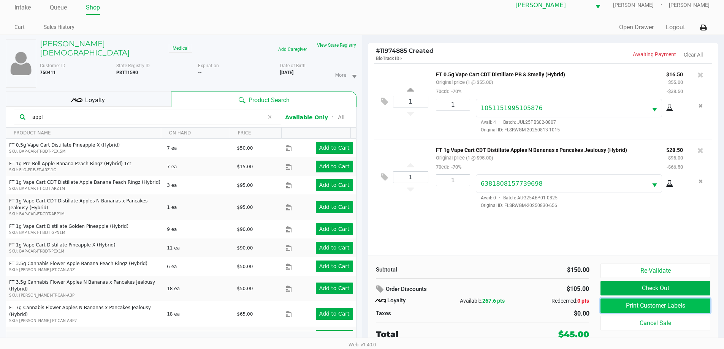
click at [672, 305] on button "Print Customer Labels" at bounding box center [655, 306] width 109 height 14
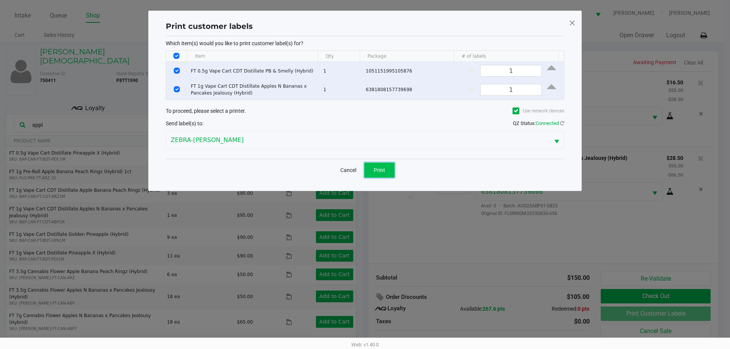
click at [383, 170] on span "Print" at bounding box center [379, 170] width 11 height 6
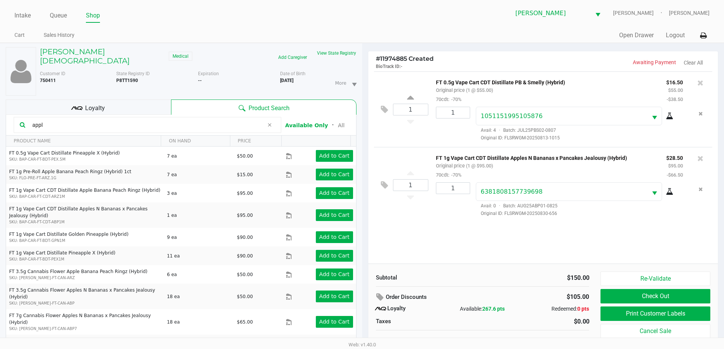
scroll to position [8, 0]
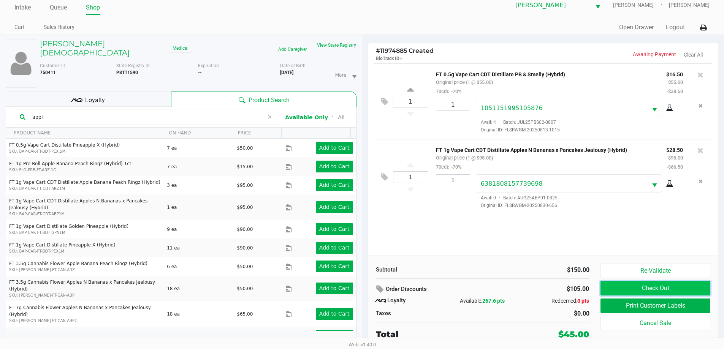
click at [666, 285] on button "Check Out" at bounding box center [655, 288] width 109 height 14
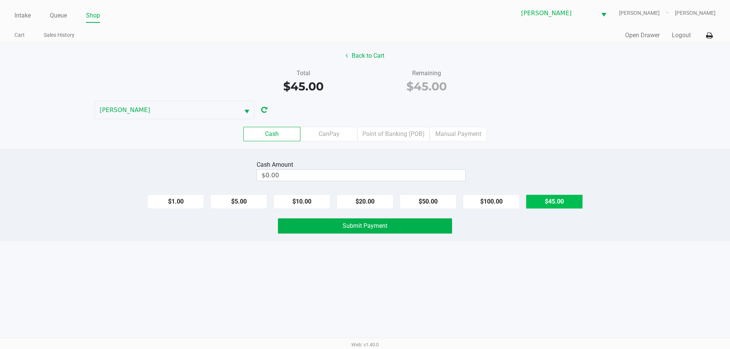
click at [554, 197] on button "$45.00" at bounding box center [554, 202] width 57 height 14
type input "$45.00"
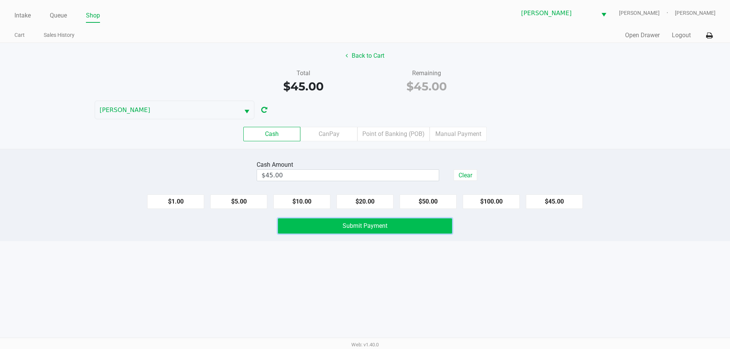
click at [405, 221] on button "Submit Payment" at bounding box center [365, 226] width 174 height 15
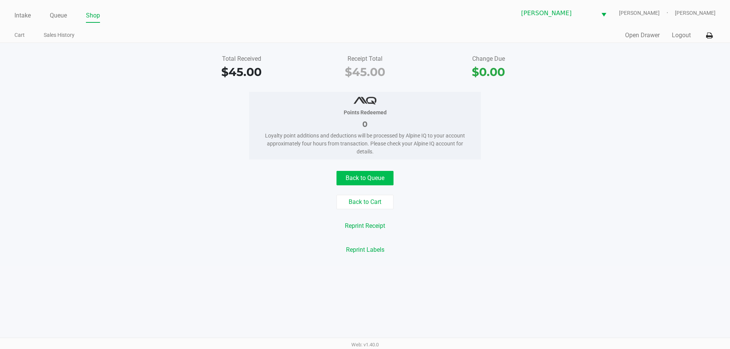
click at [375, 177] on button "Back to Queue" at bounding box center [364, 178] width 57 height 14
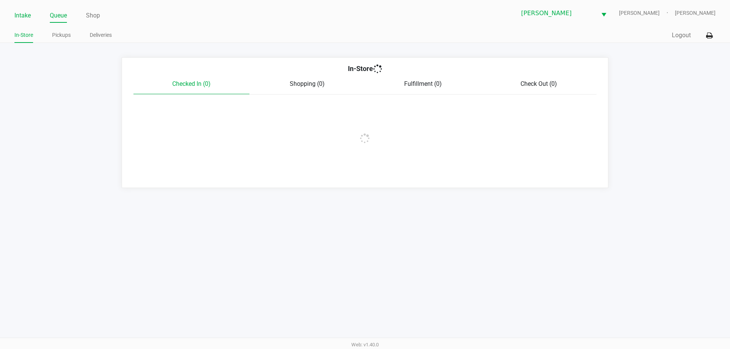
click at [20, 18] on link "Intake" at bounding box center [22, 15] width 16 height 11
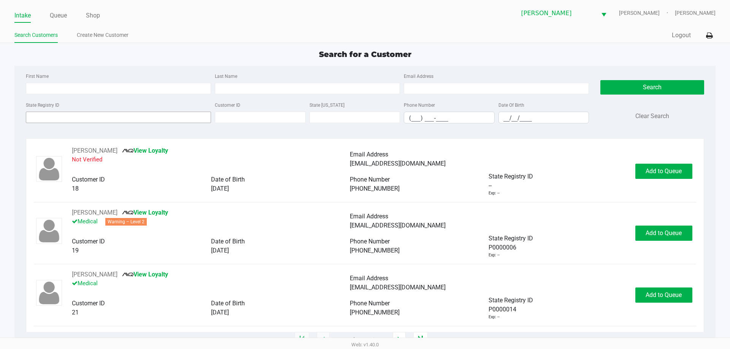
click at [75, 119] on input "State Registry ID" at bounding box center [118, 117] width 185 height 11
click at [124, 119] on input "State Registry ID" at bounding box center [118, 117] width 185 height 11
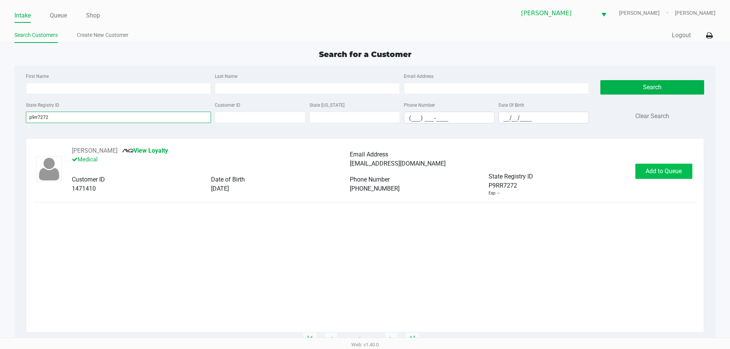
type input "p9rr7272"
click at [650, 173] on span "Add to Queue" at bounding box center [663, 171] width 36 height 7
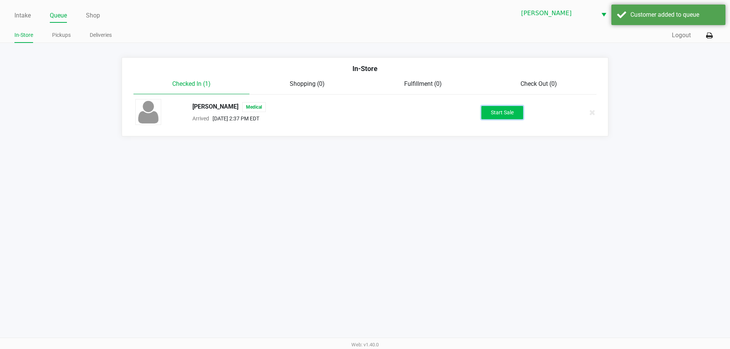
click at [516, 117] on button "Start Sale" at bounding box center [502, 112] width 42 height 13
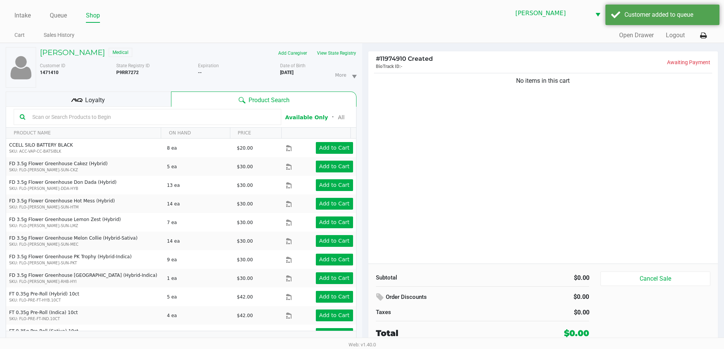
click at [146, 103] on div "Loyalty" at bounding box center [88, 99] width 165 height 15
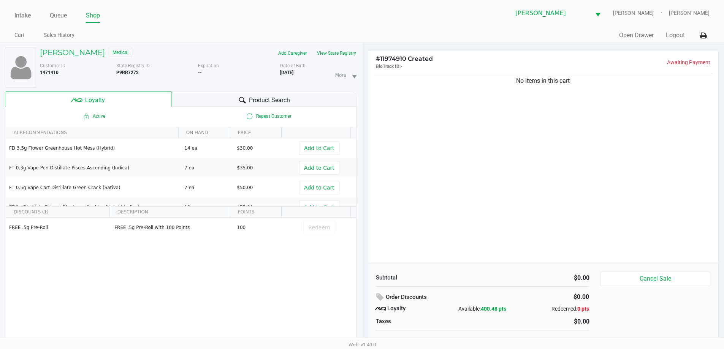
click at [188, 100] on div "Product Search" at bounding box center [263, 99] width 185 height 15
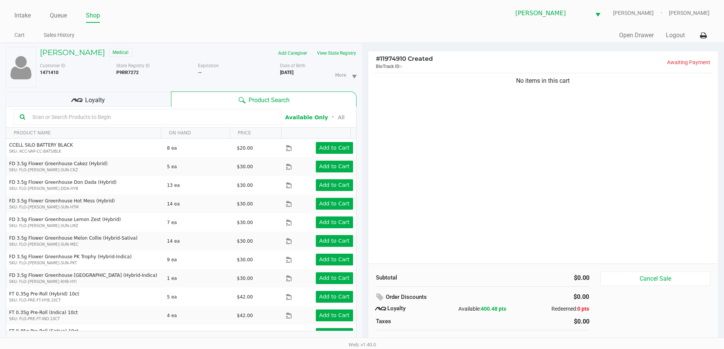
click at [187, 114] on input "text" at bounding box center [152, 116] width 246 height 11
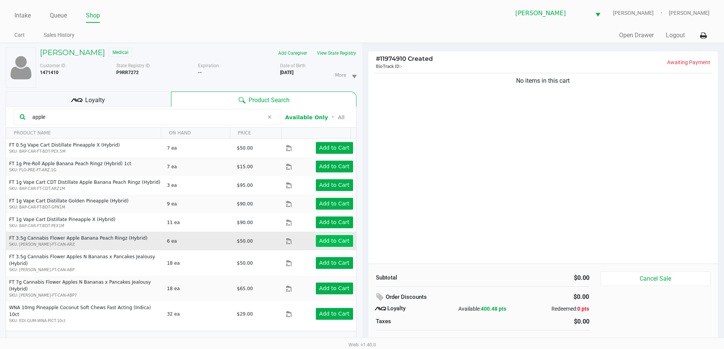
type input "apple"
click at [335, 240] on app-button-loader "Add to Cart" at bounding box center [334, 241] width 30 height 6
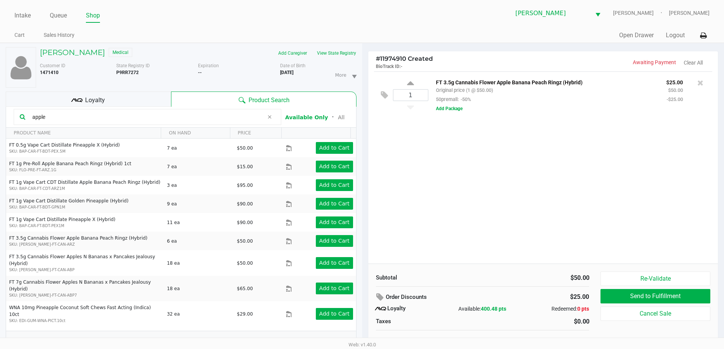
click at [269, 116] on icon at bounding box center [269, 117] width 5 height 6
click at [169, 108] on kendo-grid-toolbar "Available Only ᛫ All" at bounding box center [181, 117] width 350 height 21
click at [169, 120] on input "text" at bounding box center [152, 116] width 246 height 11
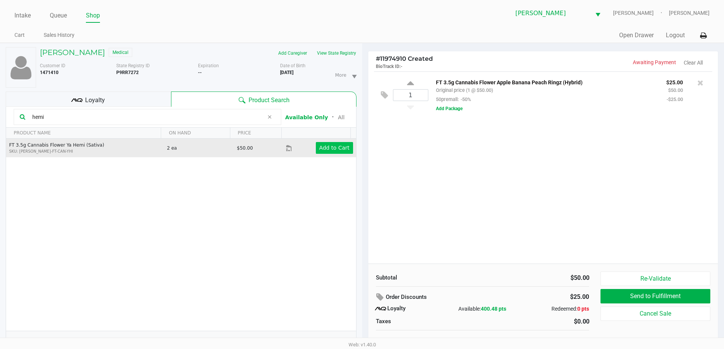
type input "hemi"
click at [329, 146] on app-button-loader "Add to Cart" at bounding box center [334, 148] width 30 height 6
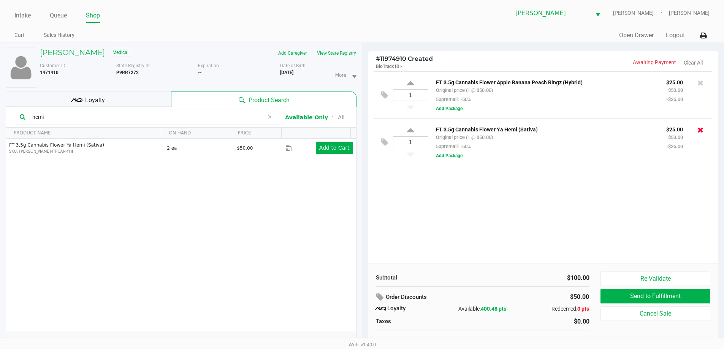
click at [702, 130] on icon at bounding box center [701, 130] width 6 height 8
click at [270, 117] on icon at bounding box center [269, 117] width 5 height 6
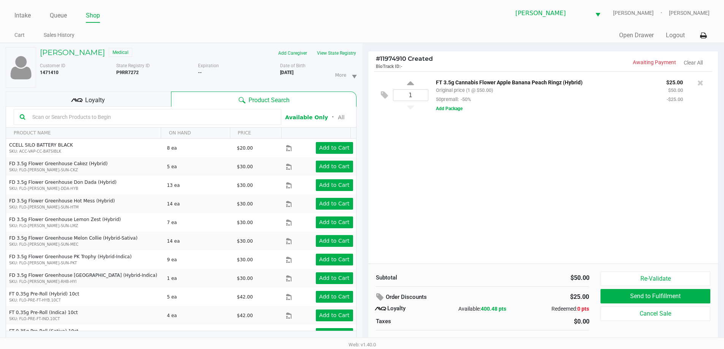
click at [231, 113] on input "text" at bounding box center [152, 116] width 246 height 11
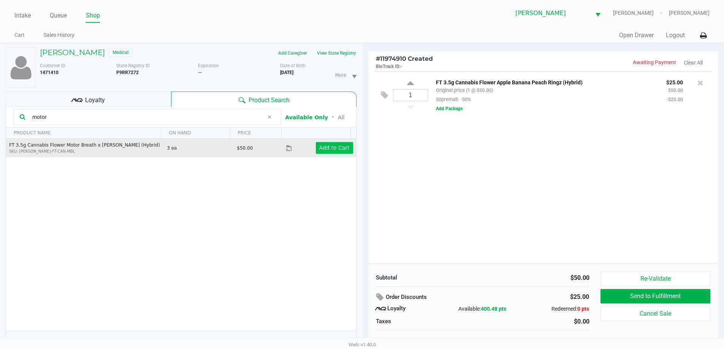
type input "motor"
click at [343, 145] on app-button-loader "Add to Cart" at bounding box center [334, 148] width 30 height 6
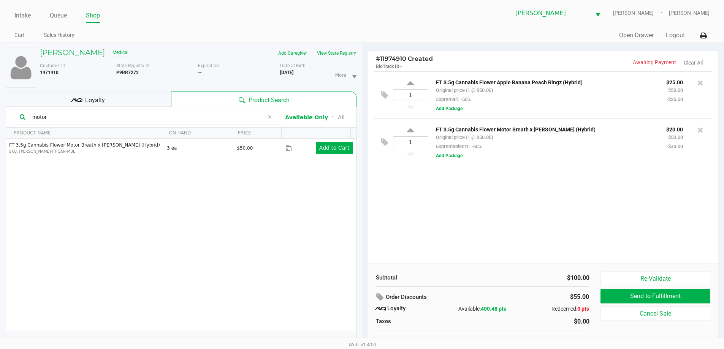
click at [270, 117] on icon at bounding box center [269, 117] width 5 height 6
click at [256, 118] on input "text" at bounding box center [152, 116] width 246 height 11
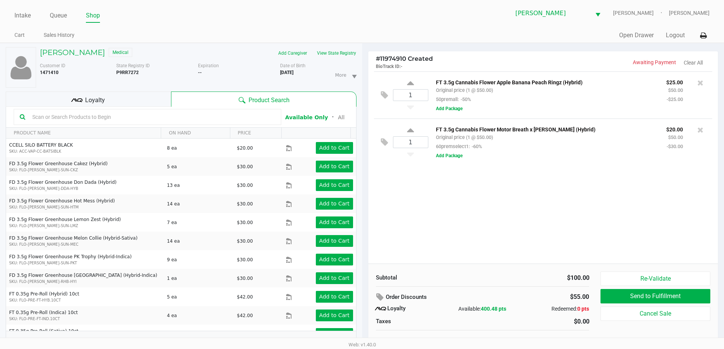
click at [256, 118] on input "text" at bounding box center [152, 116] width 246 height 11
click at [121, 97] on div "Loyalty" at bounding box center [88, 99] width 165 height 15
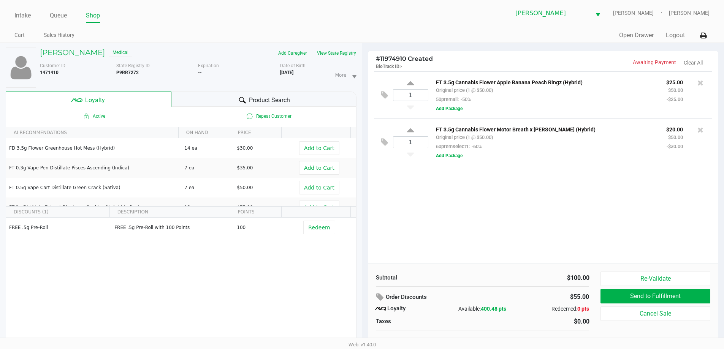
click at [243, 98] on icon at bounding box center [242, 100] width 7 height 6
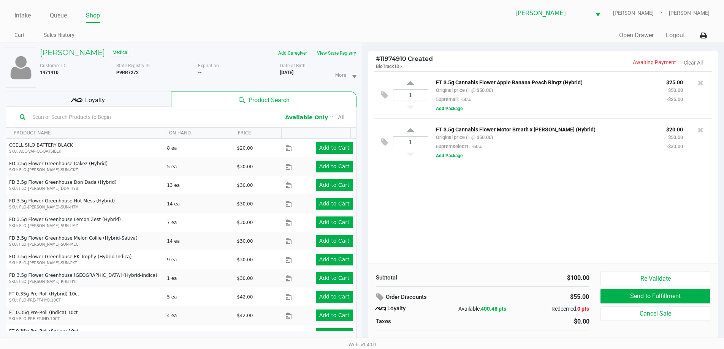
click at [182, 115] on input "text" at bounding box center [152, 116] width 246 height 11
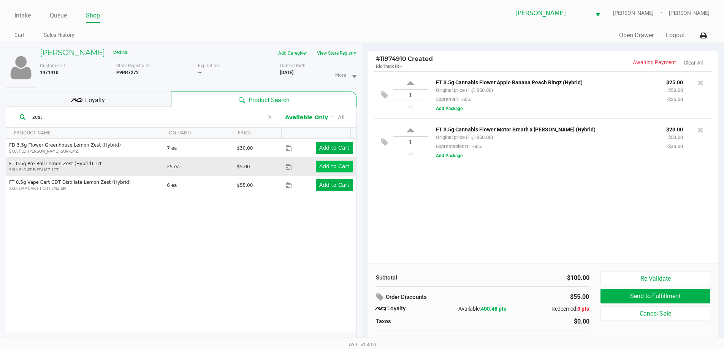
type input "zest"
click at [324, 162] on button "Add to Cart" at bounding box center [334, 167] width 37 height 12
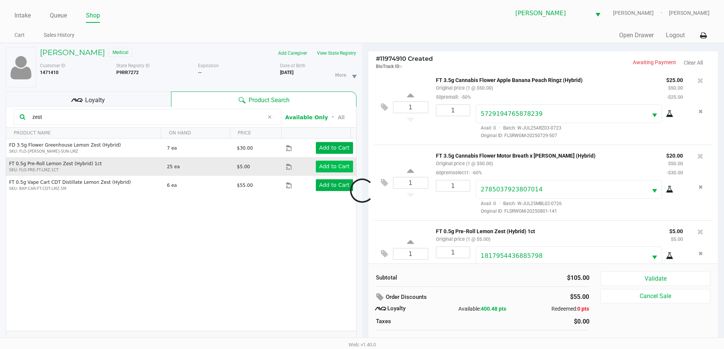
scroll to position [27, 0]
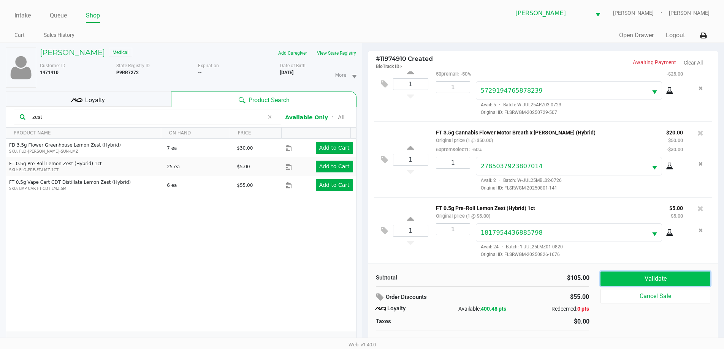
click at [661, 283] on button "Validate" at bounding box center [655, 279] width 109 height 14
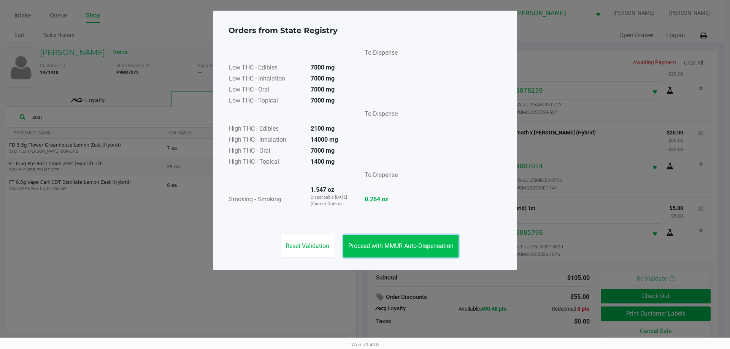
click at [428, 244] on span "Proceed with MMUR Auto-Dispensation" at bounding box center [400, 246] width 105 height 7
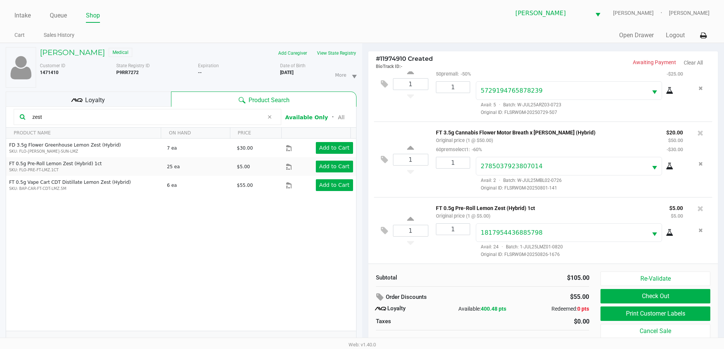
scroll to position [8, 0]
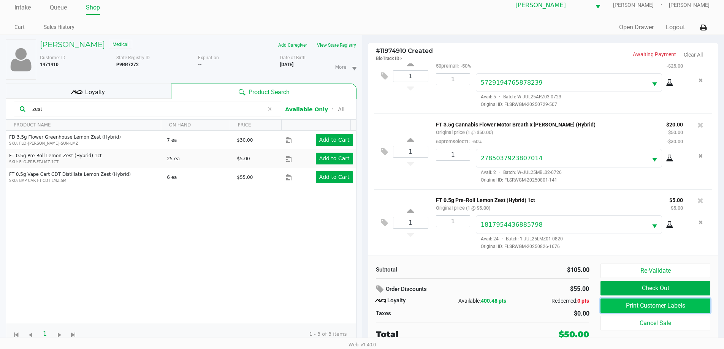
click at [687, 301] on button "Print Customer Labels" at bounding box center [655, 306] width 109 height 14
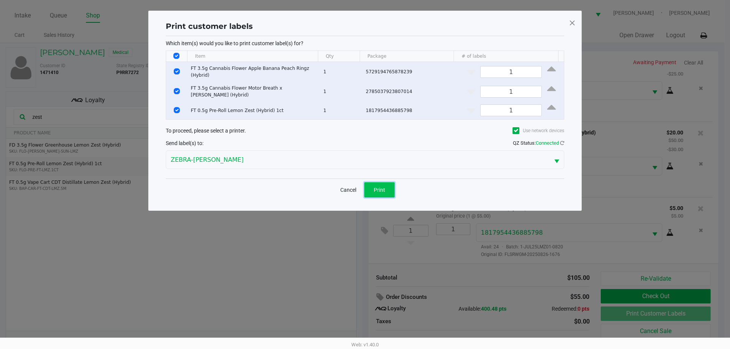
click at [384, 191] on button "Print" at bounding box center [379, 189] width 30 height 15
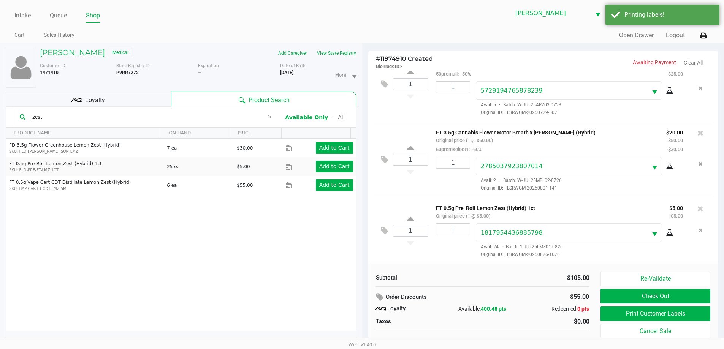
click at [159, 100] on div "Loyalty" at bounding box center [88, 99] width 165 height 15
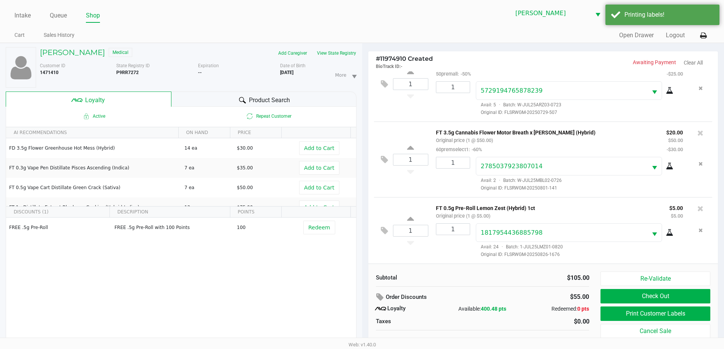
click at [239, 100] on icon at bounding box center [242, 100] width 7 height 7
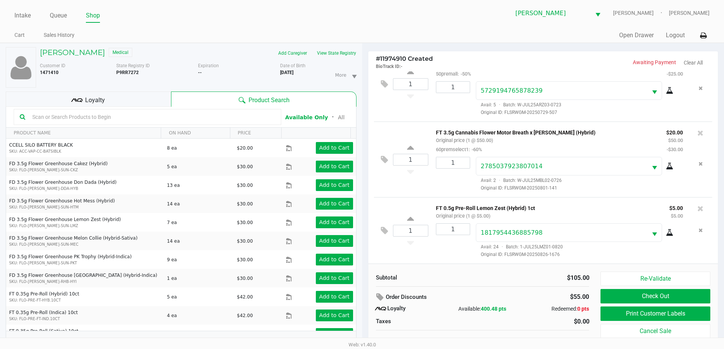
scroll to position [8, 0]
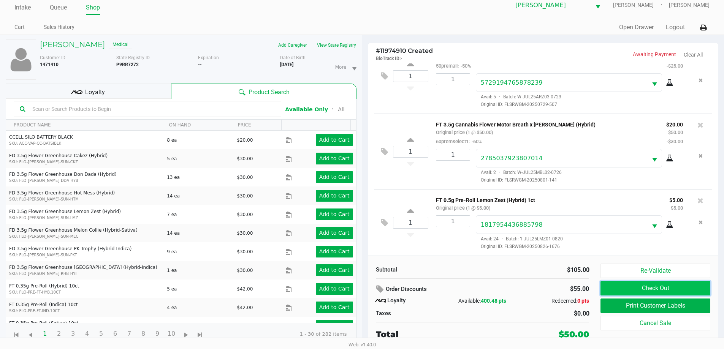
click at [683, 285] on button "Check Out" at bounding box center [655, 288] width 109 height 14
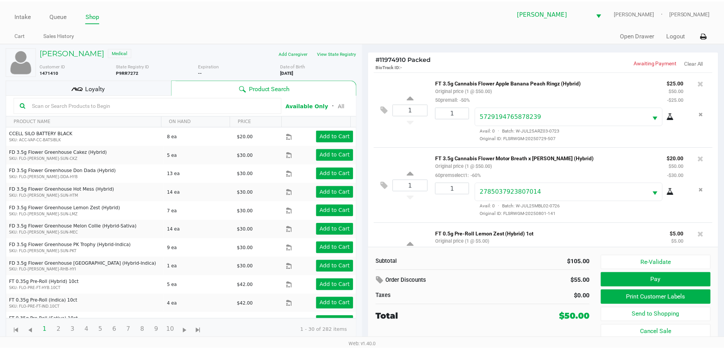
scroll to position [43, 0]
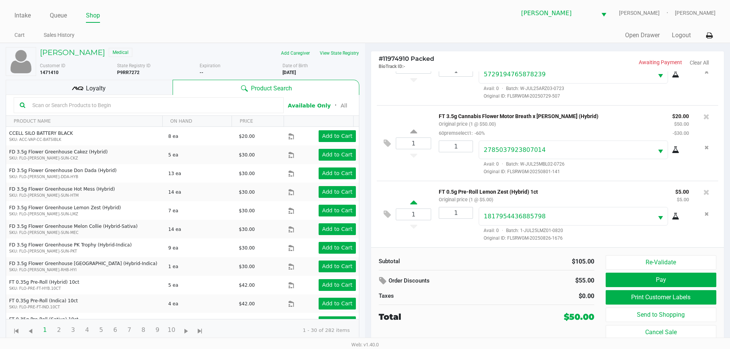
click at [413, 201] on icon at bounding box center [413, 204] width 7 height 10
type input "2"
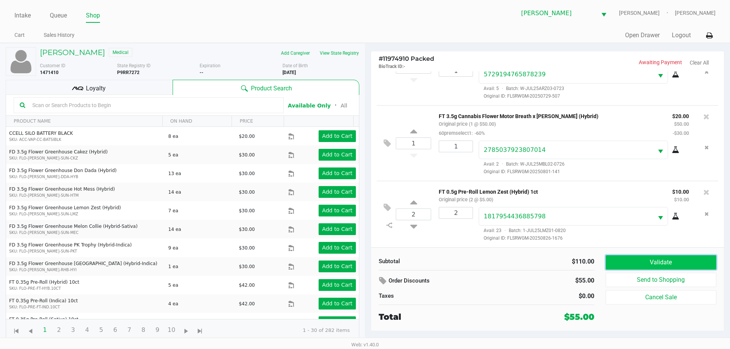
click at [668, 263] on button "Validate" at bounding box center [661, 262] width 111 height 14
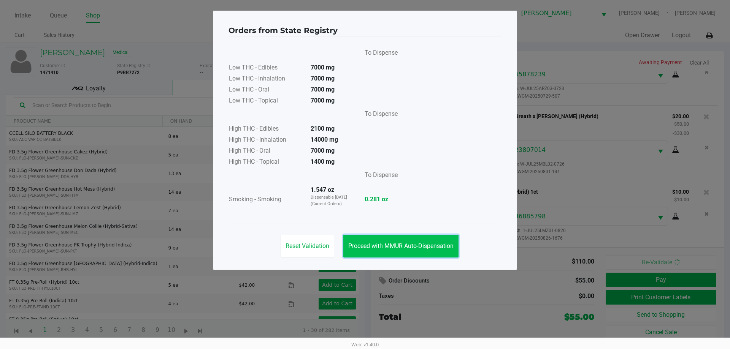
click at [385, 239] on button "Proceed with MMUR Auto-Dispensation" at bounding box center [400, 246] width 115 height 23
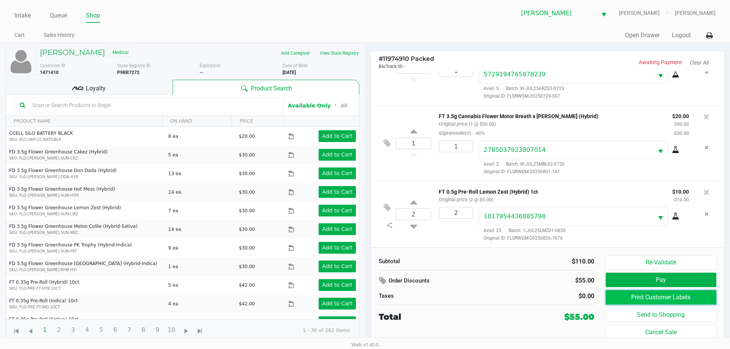
click at [685, 298] on button "Print Customer Labels" at bounding box center [661, 297] width 111 height 14
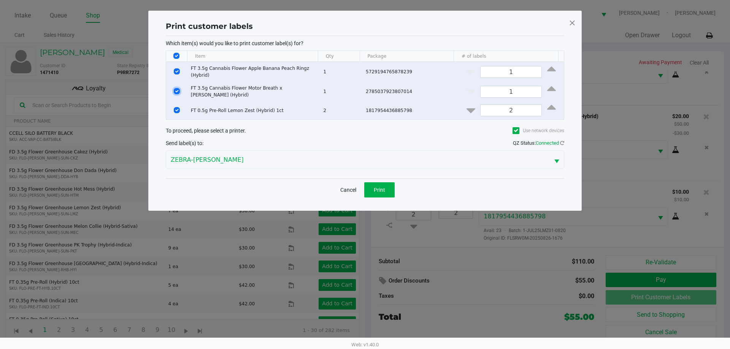
click at [177, 88] on input "Select Row" at bounding box center [177, 91] width 6 height 6
checkbox input "false"
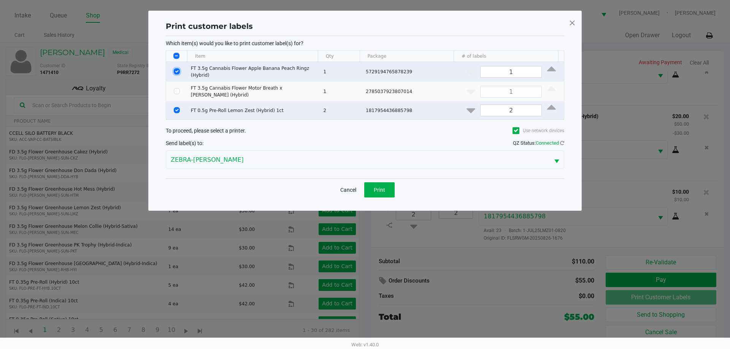
click at [177, 70] on input "Select Row" at bounding box center [177, 71] width 6 height 6
checkbox input "false"
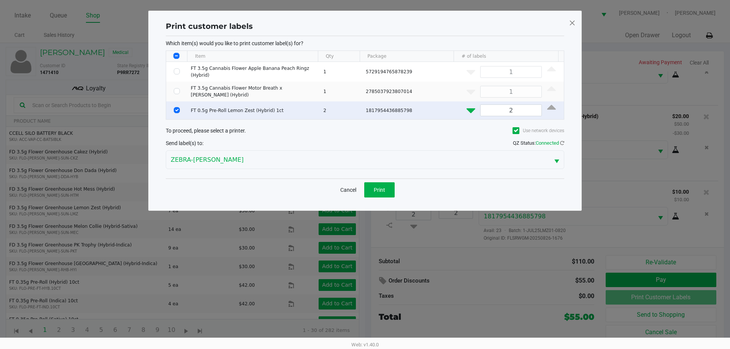
click at [468, 108] on icon "Data table" at bounding box center [470, 110] width 9 height 10
type input "1"
click at [381, 182] on button "Print" at bounding box center [379, 189] width 30 height 15
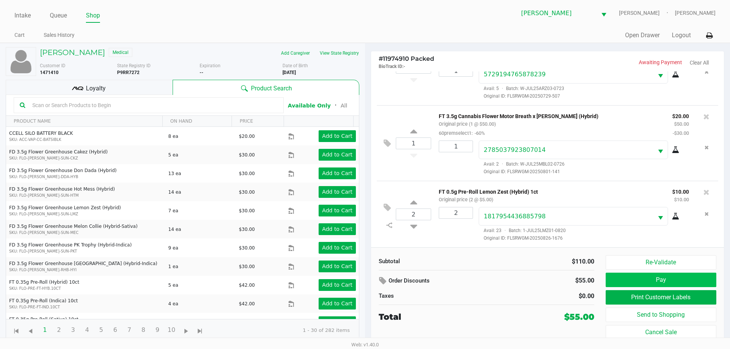
click at [664, 281] on button "Pay" at bounding box center [661, 280] width 111 height 14
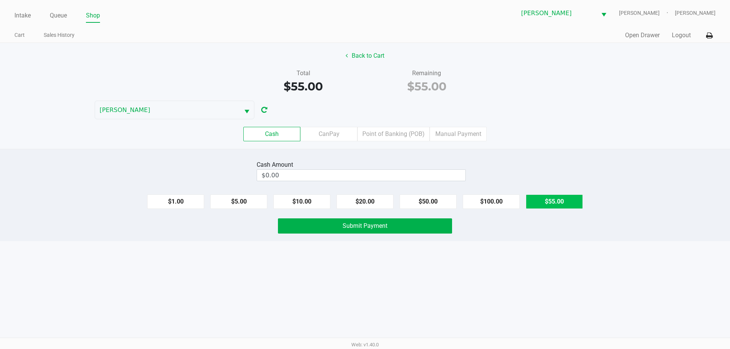
click at [553, 203] on button "$55.00" at bounding box center [554, 202] width 57 height 14
type input "$55.00"
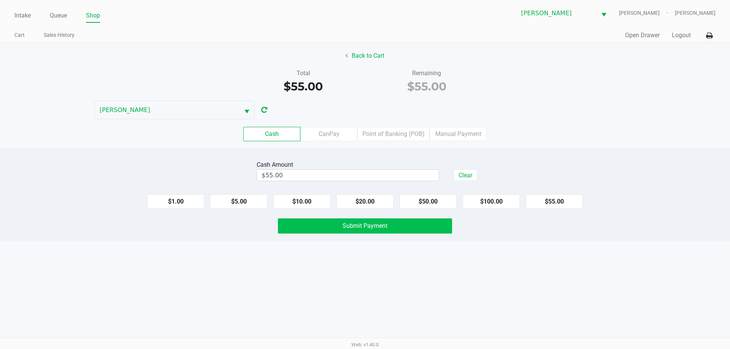
click at [414, 222] on button "Submit Payment" at bounding box center [365, 226] width 174 height 15
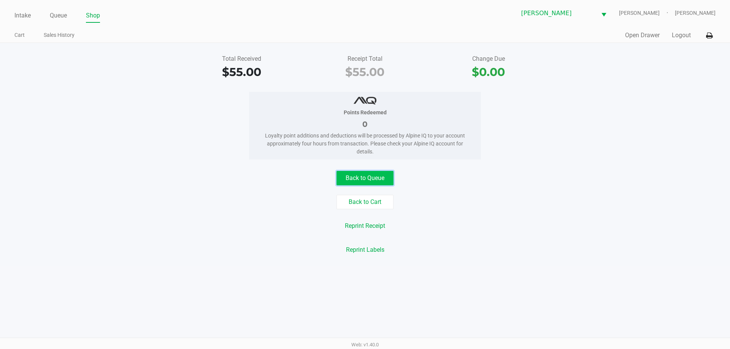
click at [359, 176] on button "Back to Queue" at bounding box center [364, 178] width 57 height 14
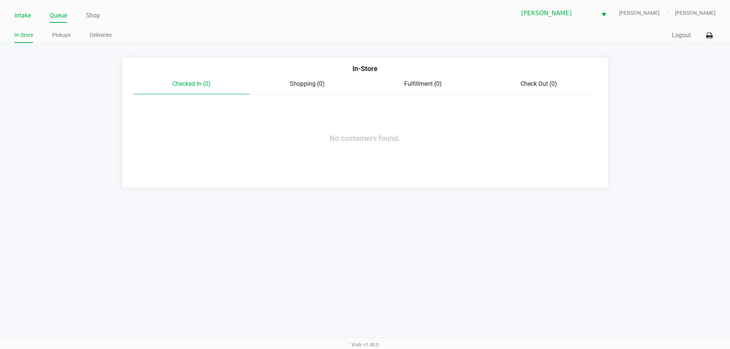
click at [25, 14] on link "Intake" at bounding box center [22, 15] width 16 height 11
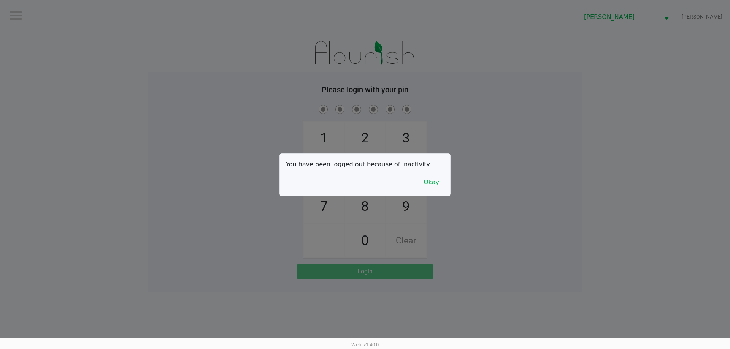
click at [434, 182] on button "Okay" at bounding box center [431, 182] width 25 height 14
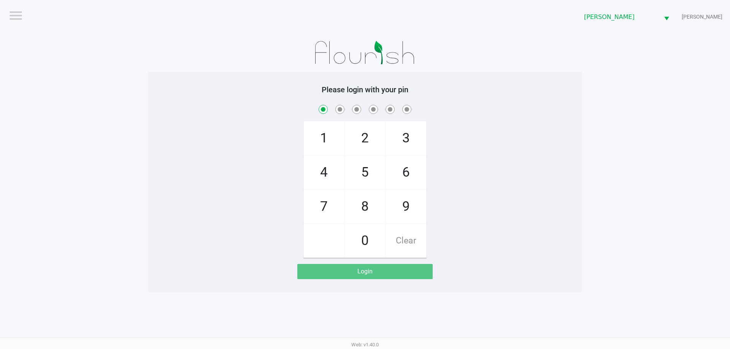
checkbox input "true"
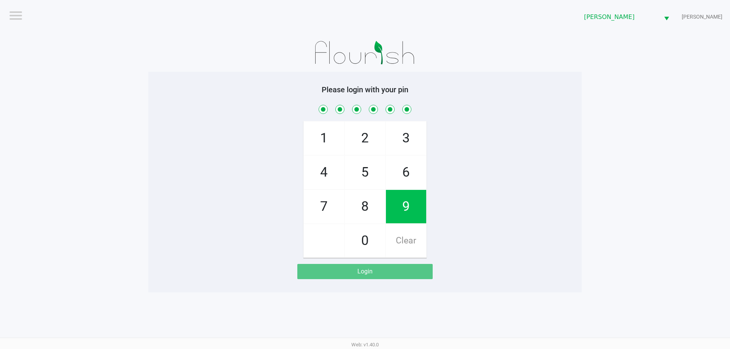
checkbox input "true"
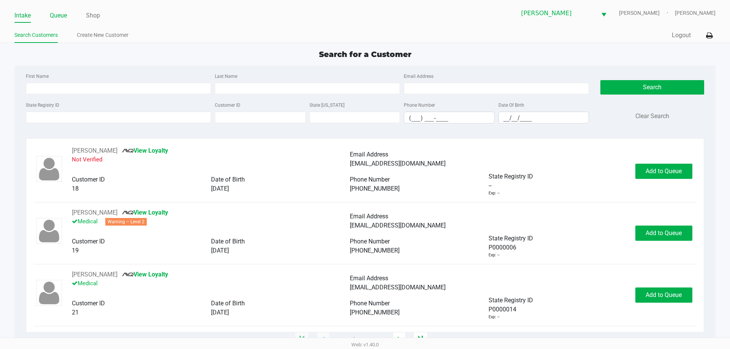
click at [67, 14] on link "Queue" at bounding box center [58, 15] width 17 height 11
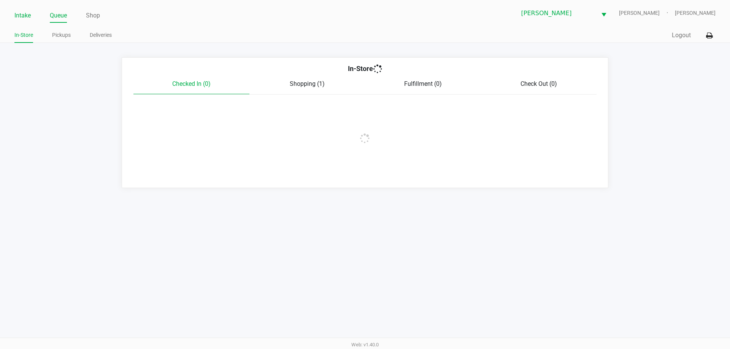
click at [21, 15] on link "Intake" at bounding box center [22, 15] width 16 height 11
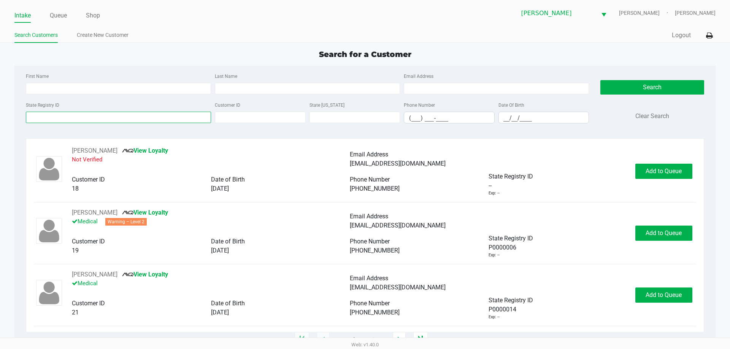
click at [128, 123] on input "State Registry ID" at bounding box center [118, 117] width 185 height 11
type input "p4f8201"
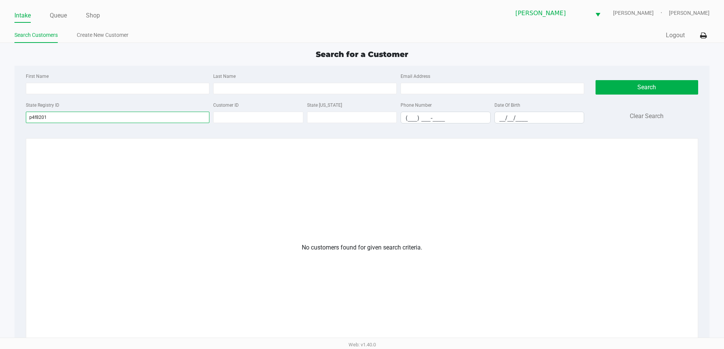
drag, startPoint x: 138, startPoint y: 119, endPoint x: 0, endPoint y: 119, distance: 138.0
click at [0, 119] on app-all-customers "Search for a Customer First Name Last Name Email Address State Registry ID p4f8…" at bounding box center [362, 243] width 724 height 389
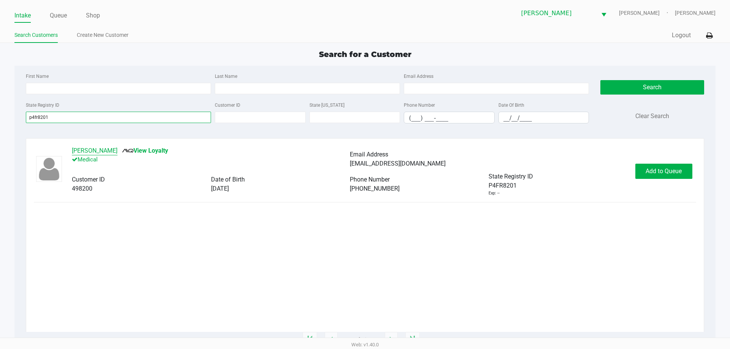
type input "p4fr8201"
click at [93, 148] on button "ANA LOPEZ" at bounding box center [95, 150] width 46 height 9
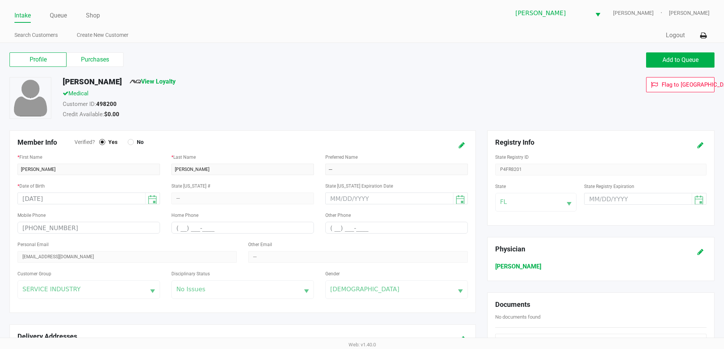
drag, startPoint x: 98, startPoint y: 103, endPoint x: 121, endPoint y: 104, distance: 23.2
click at [121, 104] on div "Customer ID: 498200" at bounding box center [278, 105] width 442 height 11
copy strong "498200"
click at [69, 56] on label "Purchases" at bounding box center [95, 59] width 57 height 14
click at [0, 0] on 1 "Purchases" at bounding box center [0, 0] width 0 height 0
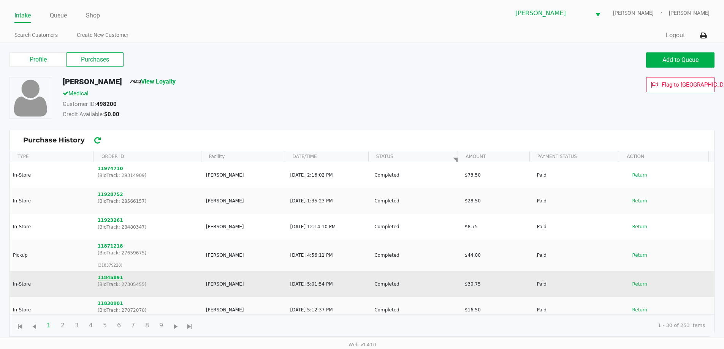
click at [107, 280] on button "11845891" at bounding box center [110, 277] width 25 height 7
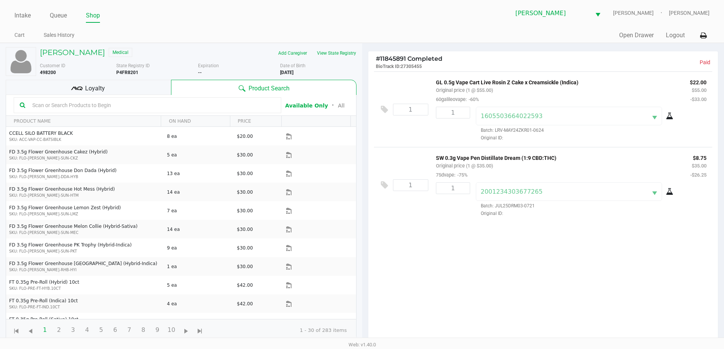
drag, startPoint x: 495, startPoint y: 131, endPoint x: 545, endPoint y: 137, distance: 50.9
click at [545, 137] on div "1605503664022593 Batch: LRV-MAY24ZKR01-0624 Original ID:" at bounding box center [579, 124] width 219 height 35
click at [533, 141] on span "Original ID:" at bounding box center [579, 138] width 207 height 7
drag, startPoint x: 495, startPoint y: 132, endPoint x: 544, endPoint y: 135, distance: 49.1
click at [544, 135] on div "1605503664022593 Batch: LRV-MAY24ZKR01-0624 Original ID:" at bounding box center [579, 124] width 219 height 35
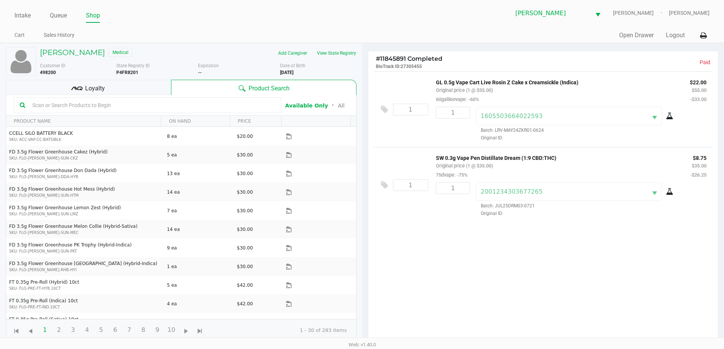
copy span "LRV-MAY24ZKR01-0624"
click at [19, 21] on link "Intake" at bounding box center [22, 15] width 16 height 11
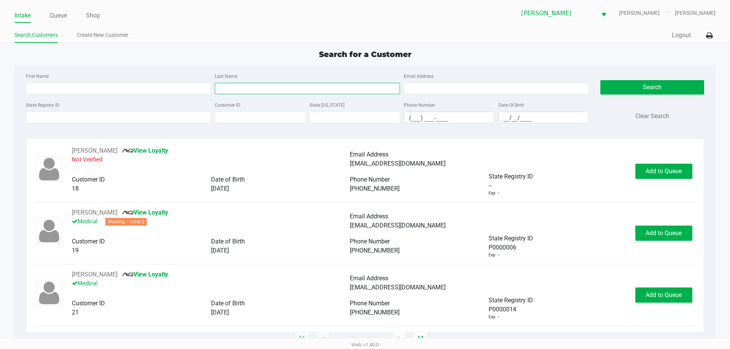
click at [267, 87] on input "Last Name" at bounding box center [307, 88] width 185 height 11
click at [61, 14] on link "Queue" at bounding box center [58, 15] width 17 height 11
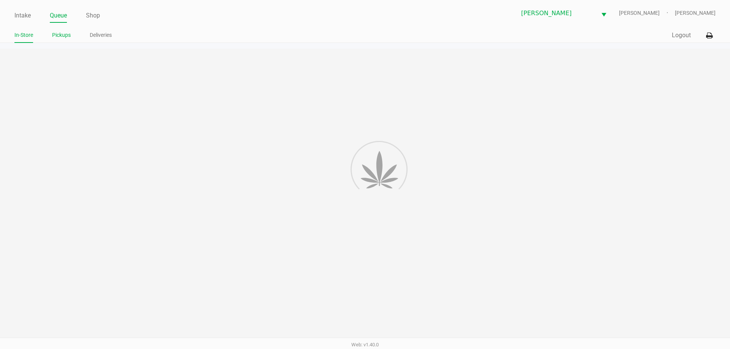
click at [67, 35] on link "Pickups" at bounding box center [61, 35] width 19 height 10
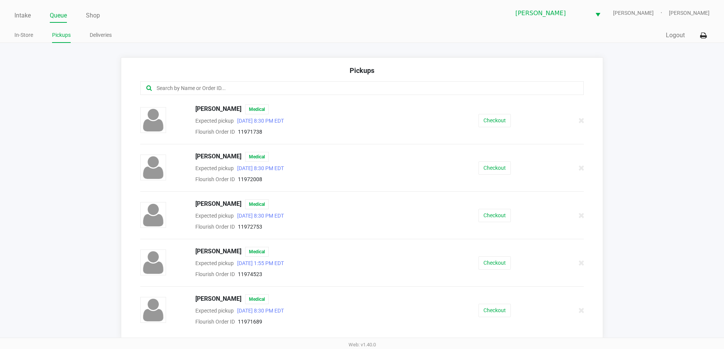
click at [248, 88] on input "text" at bounding box center [350, 88] width 389 height 9
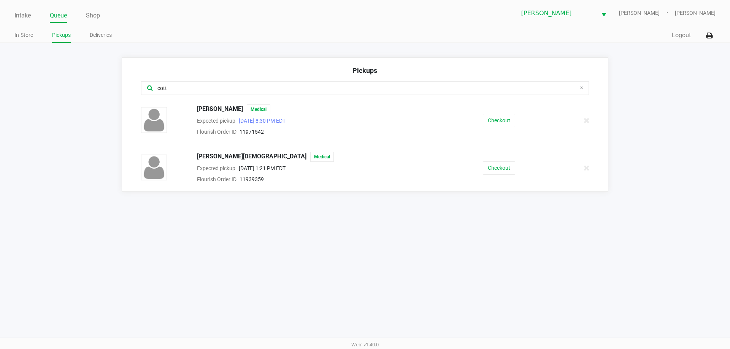
type input "cott"
click at [497, 121] on button "Checkout" at bounding box center [499, 120] width 32 height 13
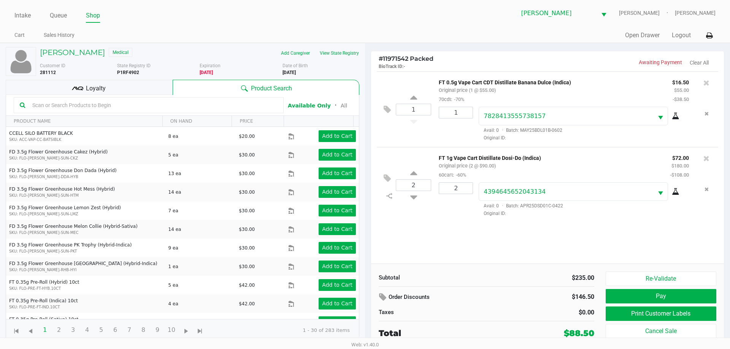
click at [132, 87] on div "Loyalty" at bounding box center [89, 87] width 167 height 15
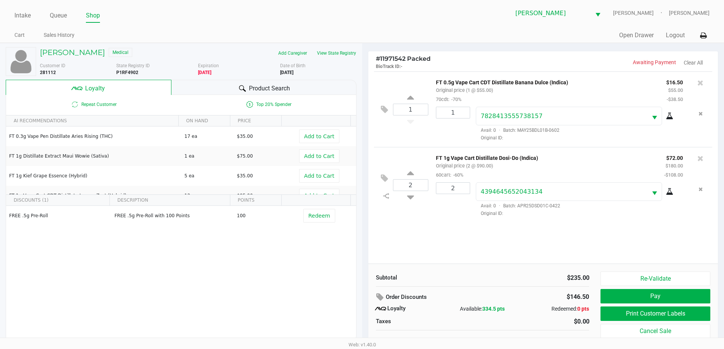
click at [258, 82] on div "Product Search" at bounding box center [263, 87] width 185 height 15
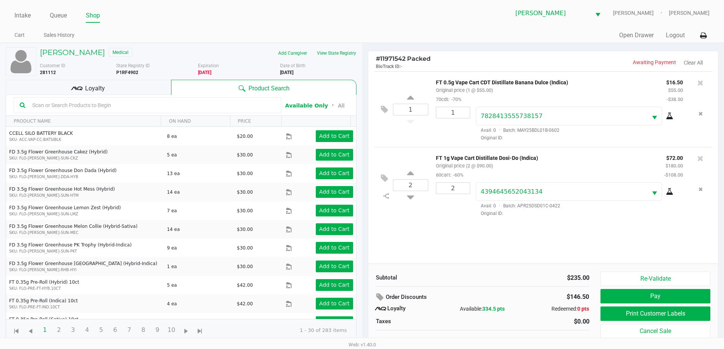
scroll to position [8, 0]
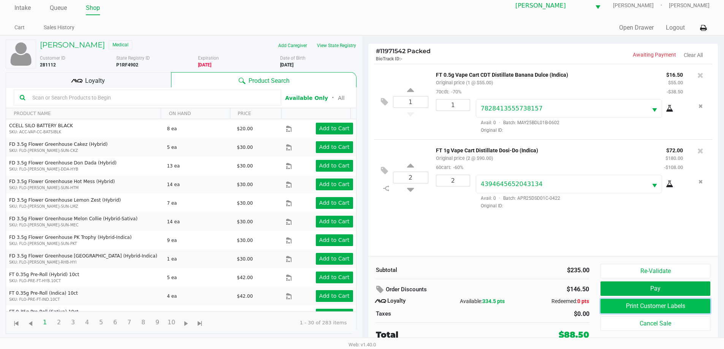
click at [687, 310] on button "Print Customer Labels" at bounding box center [655, 306] width 109 height 14
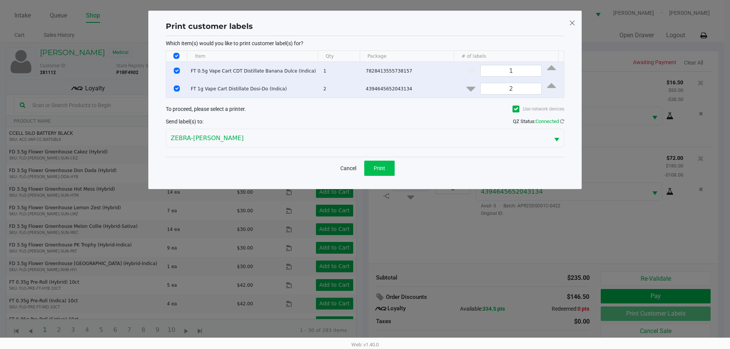
click at [384, 162] on button "Print" at bounding box center [379, 168] width 30 height 15
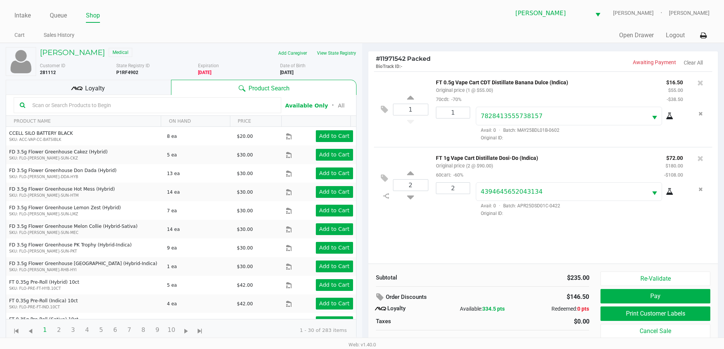
scroll to position [8, 0]
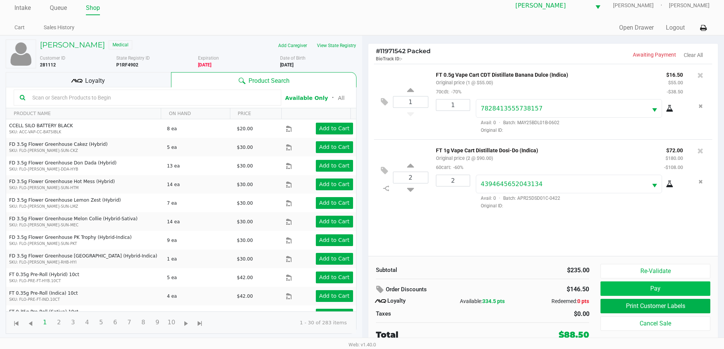
click at [669, 287] on button "Pay" at bounding box center [655, 289] width 109 height 14
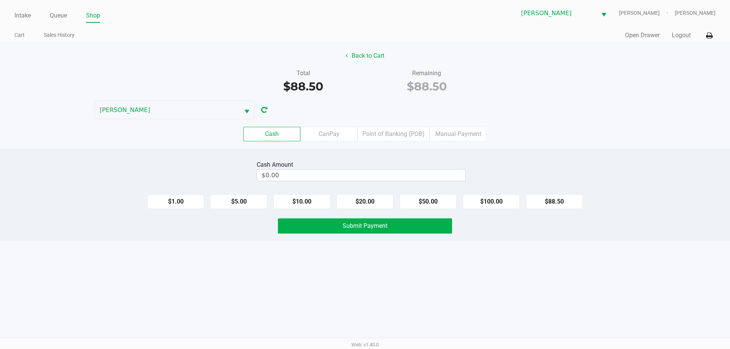
click at [343, 128] on label "CanPay" at bounding box center [328, 134] width 57 height 14
click at [0, 0] on 2 "CanPay" at bounding box center [0, 0] width 0 height 0
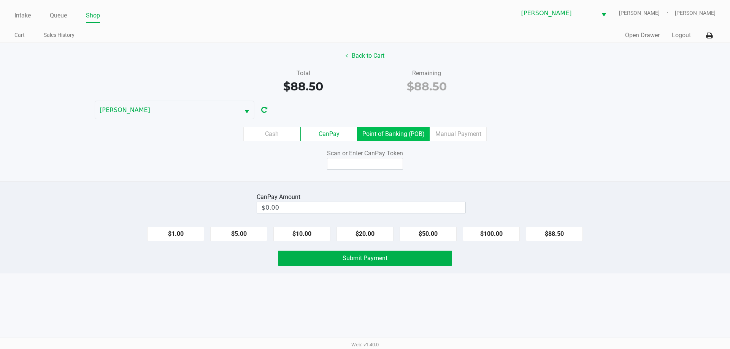
click at [385, 133] on label "Point of Banking (POB)" at bounding box center [393, 134] width 72 height 14
click at [0, 0] on 7 "Point of Banking (POB)" at bounding box center [0, 0] width 0 height 0
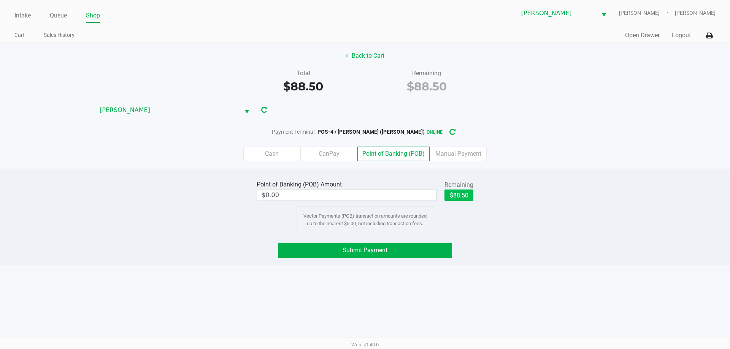
click at [460, 195] on button "$88.50" at bounding box center [458, 195] width 29 height 11
type input "$88.50"
click at [415, 247] on button "Submit Payment" at bounding box center [365, 250] width 174 height 15
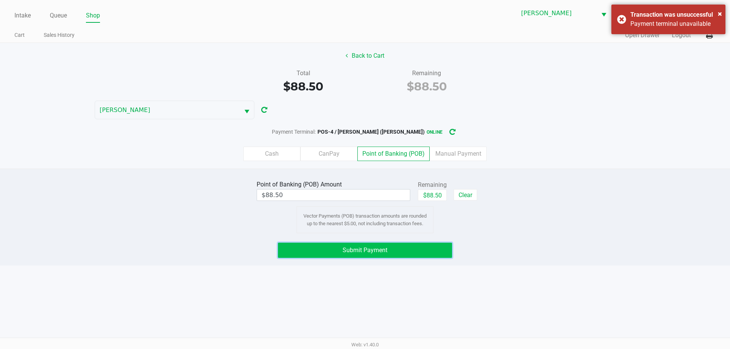
click at [418, 254] on button "Submit Payment" at bounding box center [365, 250] width 174 height 15
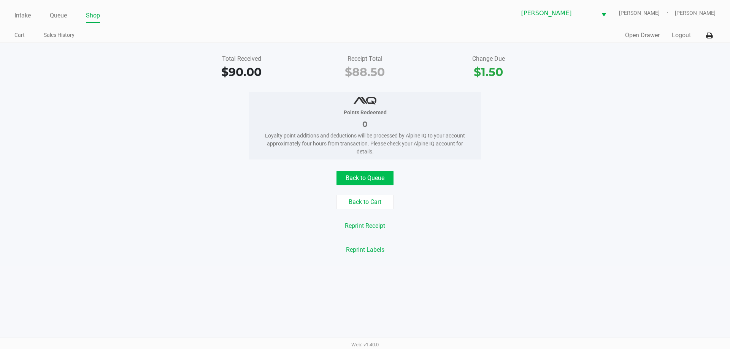
click at [376, 176] on button "Back to Queue" at bounding box center [364, 178] width 57 height 14
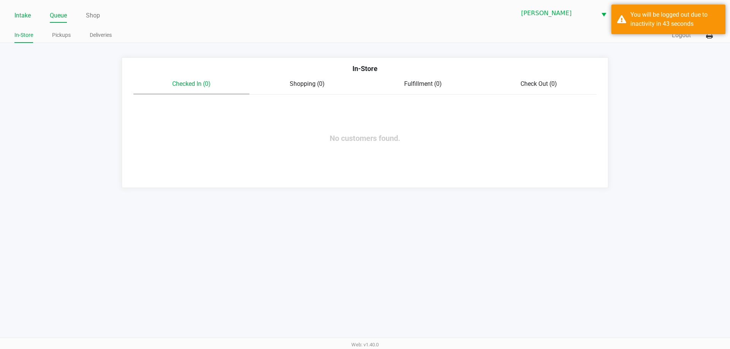
click at [25, 15] on link "Intake" at bounding box center [22, 15] width 16 height 11
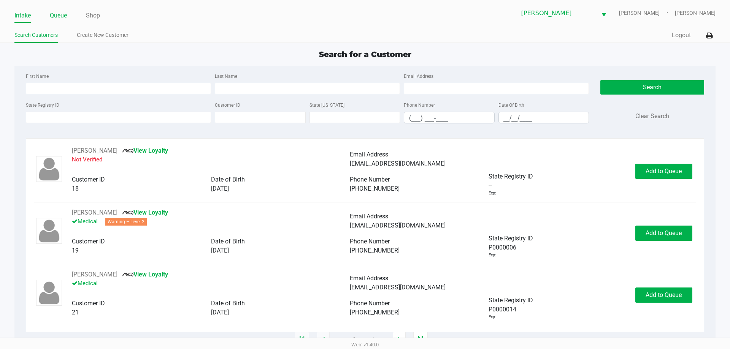
click at [63, 13] on link "Queue" at bounding box center [58, 15] width 17 height 11
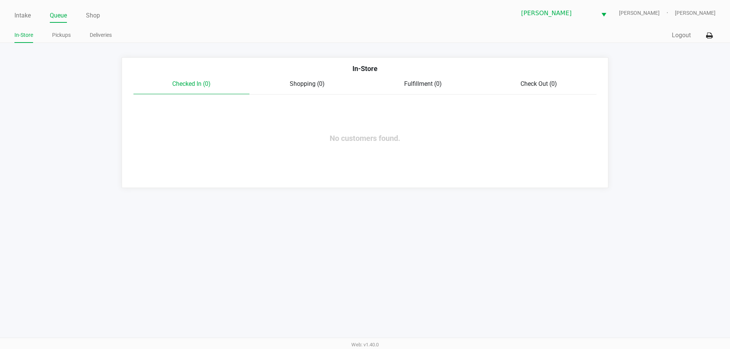
click at [61, 35] on link "Pickups" at bounding box center [61, 35] width 19 height 10
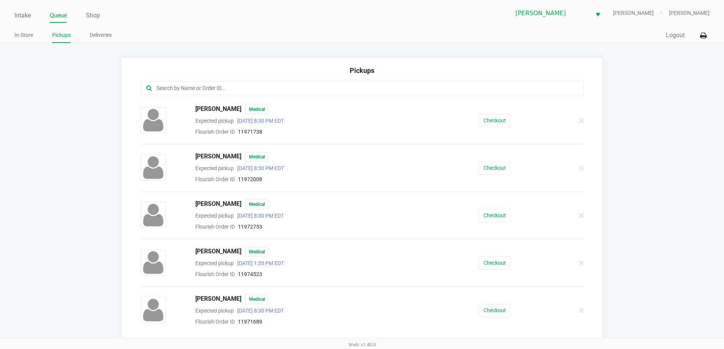
click at [209, 90] on input "text" at bounding box center [350, 88] width 389 height 9
click at [22, 15] on link "Intake" at bounding box center [22, 15] width 16 height 11
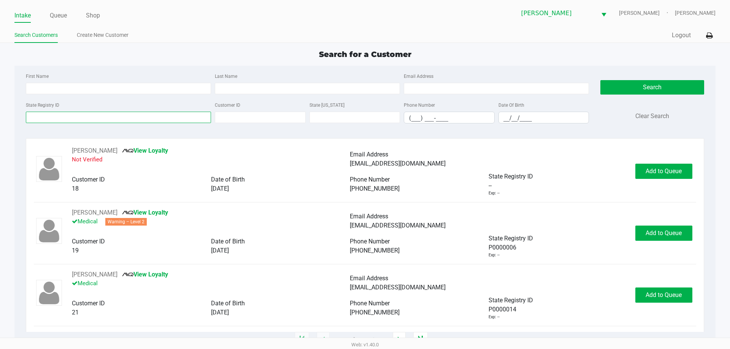
click at [119, 115] on input "State Registry ID" at bounding box center [118, 117] width 185 height 11
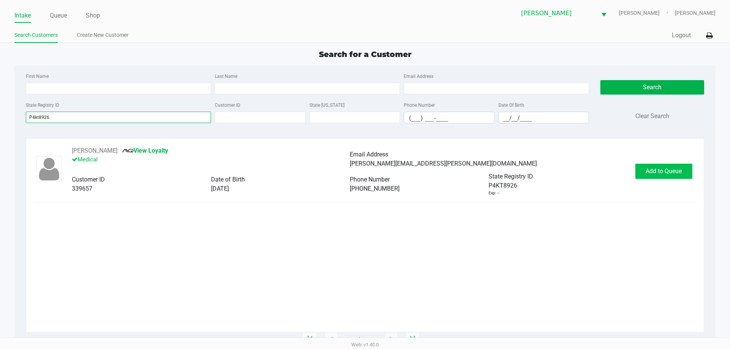
type input "P4kt8926"
click at [645, 171] on span "Add to Queue" at bounding box center [663, 171] width 36 height 7
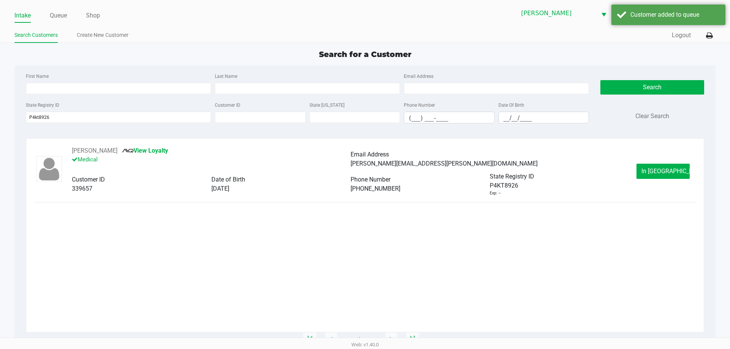
drag, startPoint x: 626, startPoint y: 246, endPoint x: 668, endPoint y: 162, distance: 93.5
click at [668, 162] on div "BARRY GROOMS View Loyalty Medical Email Address barry.grooms@yahoo.com Customer…" at bounding box center [365, 171] width 662 height 50
drag, startPoint x: 671, startPoint y: 170, endPoint x: 672, endPoint y: 175, distance: 5.4
click at [672, 175] on button "In Queue" at bounding box center [662, 171] width 53 height 15
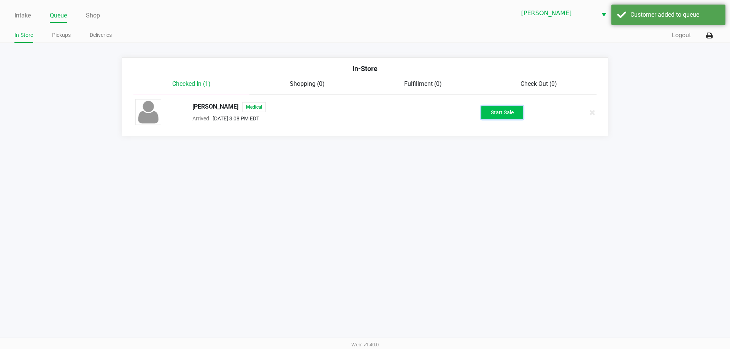
click at [516, 110] on button "Start Sale" at bounding box center [502, 112] width 42 height 13
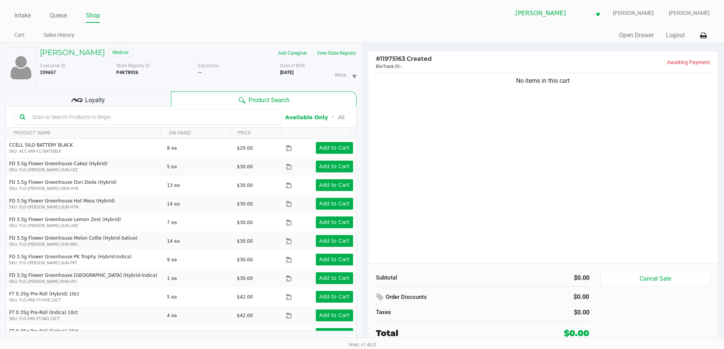
click at [145, 100] on div "Loyalty" at bounding box center [88, 99] width 165 height 15
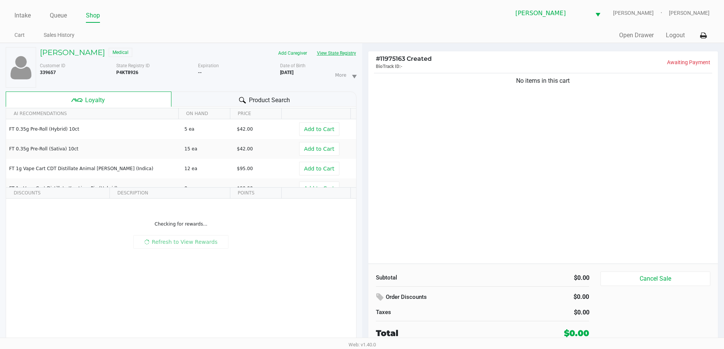
click at [350, 56] on button "View State Registry" at bounding box center [334, 53] width 44 height 12
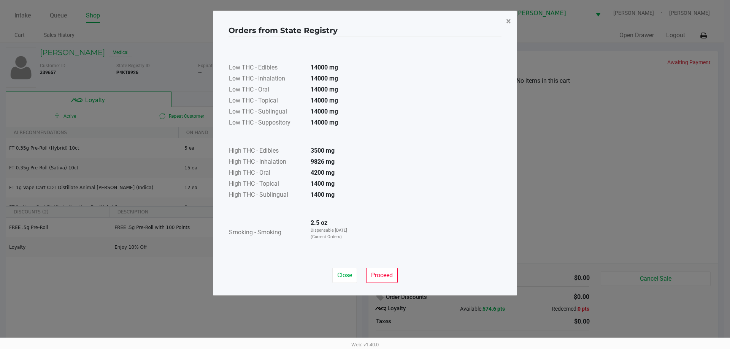
click at [511, 23] on span "×" at bounding box center [508, 21] width 5 height 11
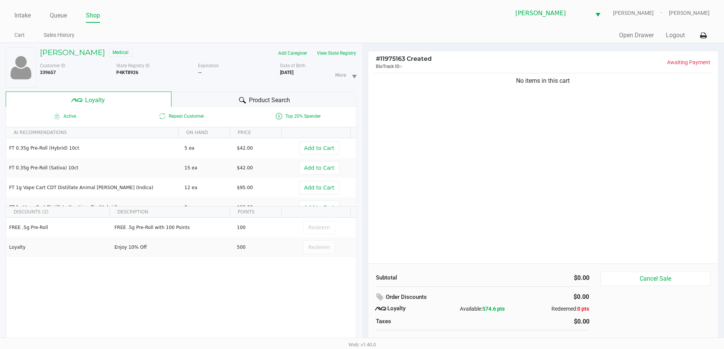
click at [331, 303] on div "FREE .5g Pre-Roll FREE .5g Pre-Roll with 100 Points 100 Redeem Loyalty Enjoy 10…" at bounding box center [181, 275] width 350 height 114
click at [442, 232] on div "No items in this cart" at bounding box center [543, 167] width 350 height 192
click at [344, 50] on button "View State Registry" at bounding box center [334, 53] width 44 height 12
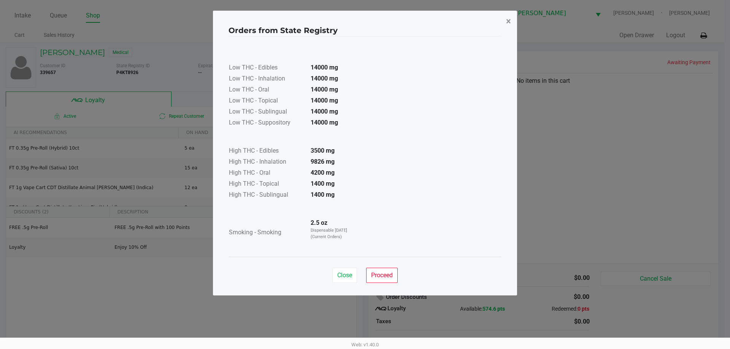
click at [507, 24] on span "×" at bounding box center [508, 21] width 5 height 11
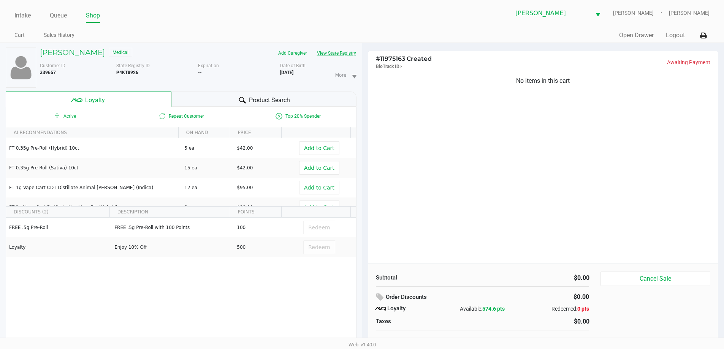
click at [350, 48] on button "View State Registry" at bounding box center [334, 53] width 44 height 12
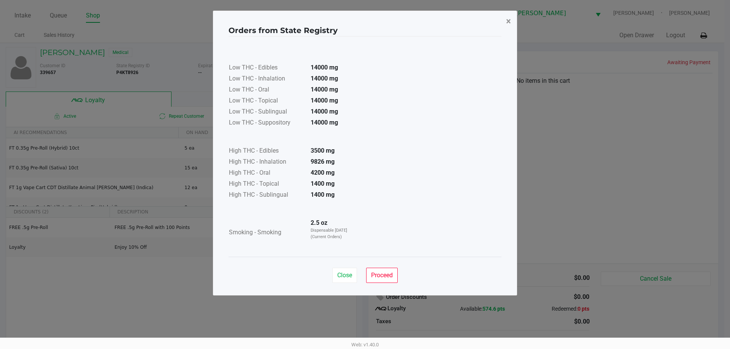
click at [508, 21] on span "×" at bounding box center [508, 21] width 5 height 11
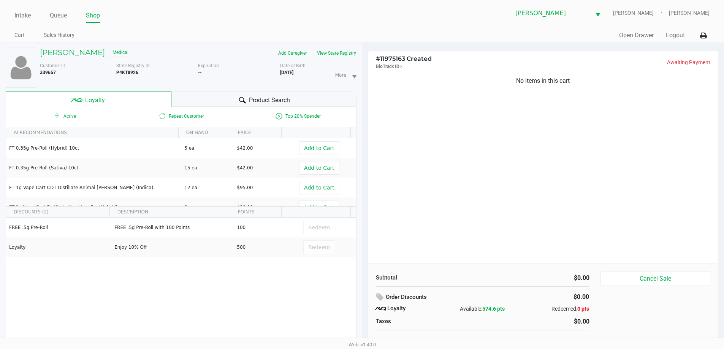
click at [236, 95] on div "Product Search" at bounding box center [263, 99] width 185 height 15
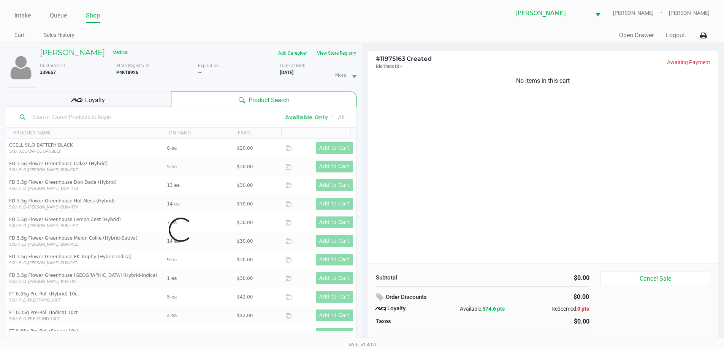
click at [155, 100] on div "Loyalty" at bounding box center [88, 99] width 165 height 15
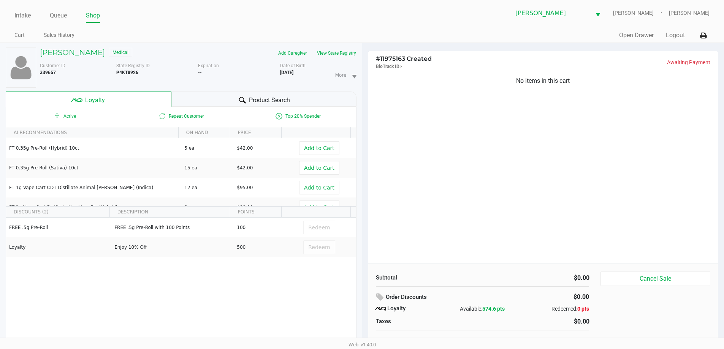
click at [155, 128] on th "AI RECOMMENDATIONS" at bounding box center [92, 132] width 172 height 11
click at [249, 94] on div "Product Search" at bounding box center [263, 99] width 185 height 15
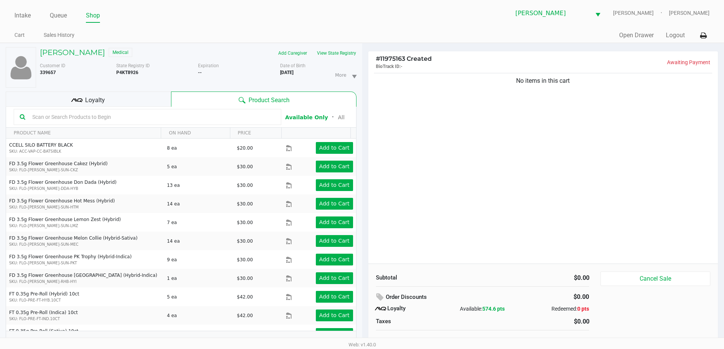
click at [183, 118] on input "text" at bounding box center [152, 116] width 246 height 11
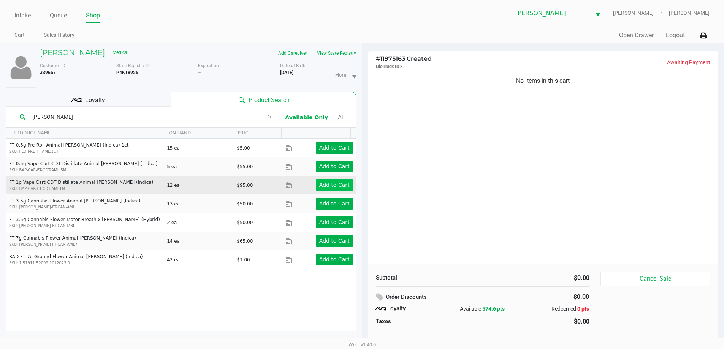
type input "larry"
click at [327, 188] on app-button-loader "Add to Cart" at bounding box center [334, 185] width 30 height 6
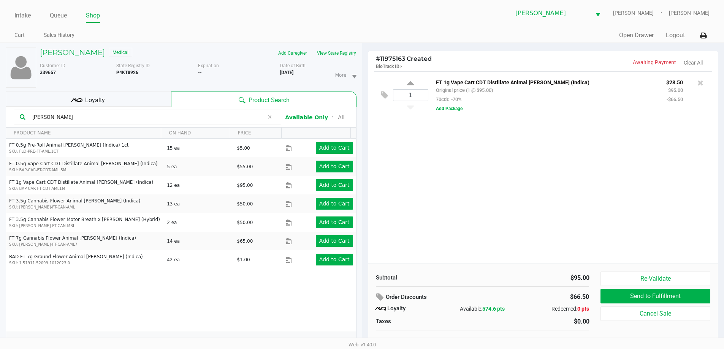
click at [268, 117] on icon at bounding box center [269, 117] width 5 height 6
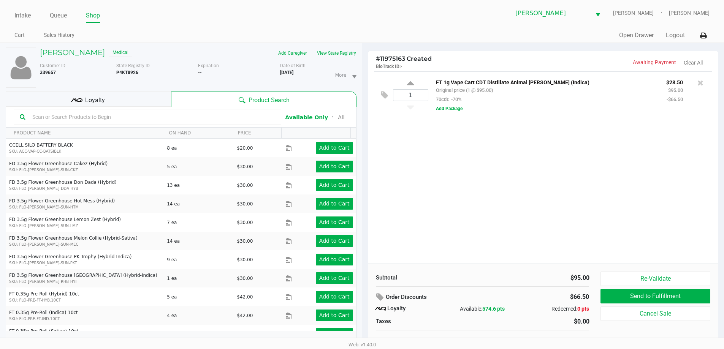
drag, startPoint x: 209, startPoint y: 124, endPoint x: 176, endPoint y: 116, distance: 34.5
click at [176, 116] on input "text" at bounding box center [152, 116] width 246 height 11
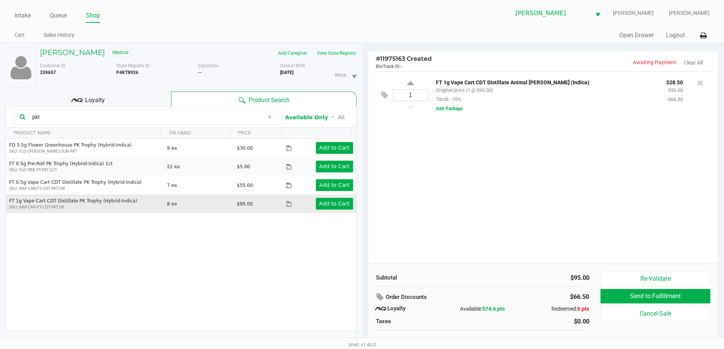
type input "pkt"
click at [333, 208] on button "Add to Cart" at bounding box center [334, 204] width 37 height 12
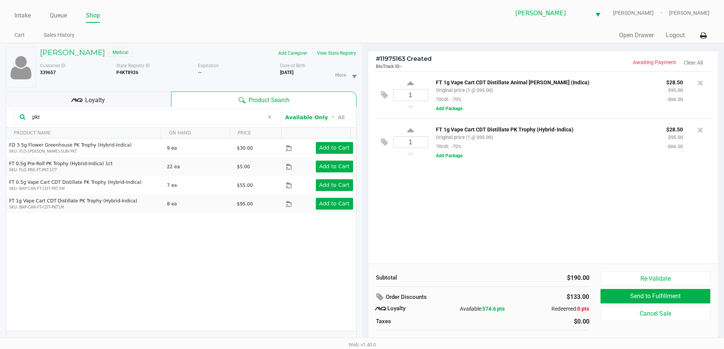
click at [269, 118] on icon at bounding box center [269, 117] width 5 height 6
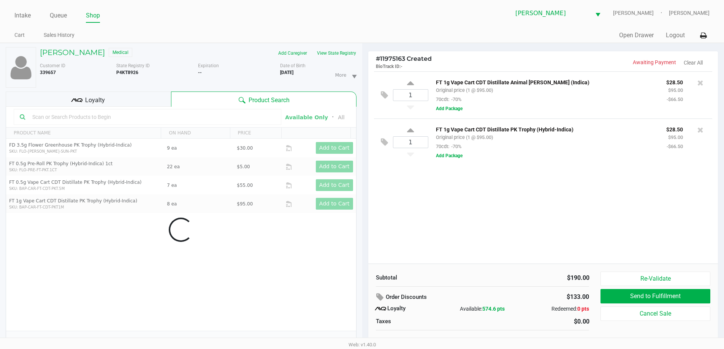
click at [230, 119] on input "text" at bounding box center [152, 116] width 246 height 11
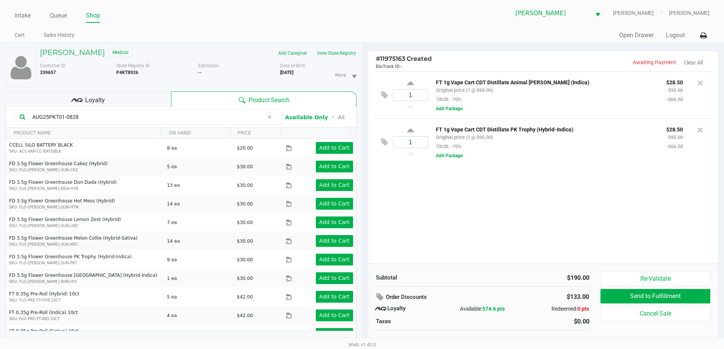
type input "AUG25PKT01-0828"
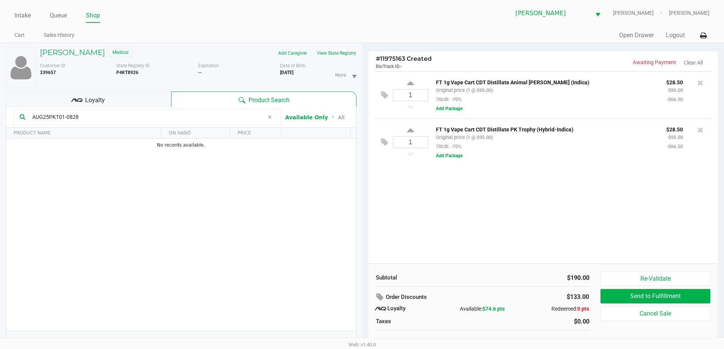
click at [268, 116] on icon at bounding box center [269, 117] width 5 height 6
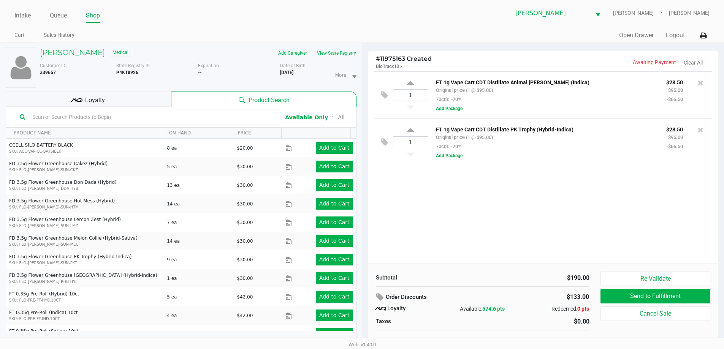
click at [444, 223] on div "1 FT 1g Vape Cart CDT Distillate Animal Larry (Indica) Original price (1 @ $95.…" at bounding box center [543, 167] width 350 height 192
click at [443, 228] on div "1 FT 1g Vape Cart CDT Distillate Animal Larry (Indica) Original price (1 @ $95.…" at bounding box center [543, 167] width 350 height 192
click at [445, 227] on div "1 FT 1g Vape Cart CDT Distillate Animal Larry (Indica) Original price (1 @ $95.…" at bounding box center [543, 167] width 350 height 192
click at [444, 231] on div "1 FT 1g Vape Cart CDT Distillate Animal Larry (Indica) Original price (1 @ $95.…" at bounding box center [543, 167] width 350 height 192
click at [448, 231] on div "1 FT 1g Vape Cart CDT Distillate Animal Larry (Indica) Original price (1 @ $95.…" at bounding box center [543, 167] width 350 height 192
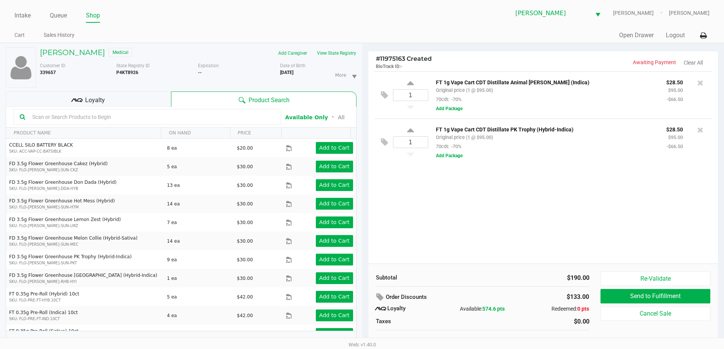
click at [448, 229] on div "1 FT 1g Vape Cart CDT Distillate Animal Larry (Indica) Original price (1 @ $95.…" at bounding box center [543, 167] width 350 height 192
click at [445, 232] on div "1 FT 1g Vape Cart CDT Distillate Animal Larry (Indica) Original price (1 @ $95.…" at bounding box center [543, 167] width 350 height 192
click at [444, 234] on div "1 FT 1g Vape Cart CDT Distillate Animal Larry (Indica) Original price (1 @ $95.…" at bounding box center [543, 167] width 350 height 192
click at [444, 236] on div "1 FT 1g Vape Cart CDT Distillate Animal Larry (Indica) Original price (1 @ $95.…" at bounding box center [543, 167] width 350 height 192
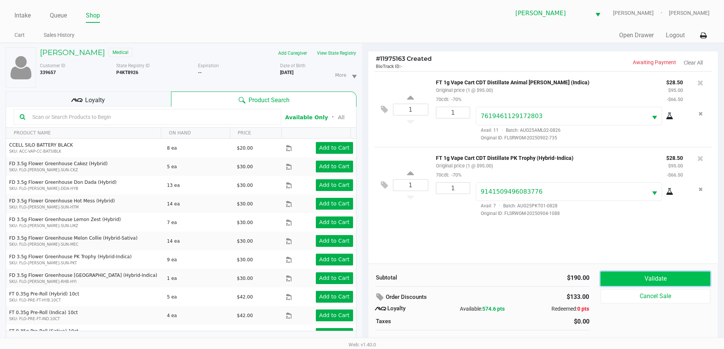
click at [648, 274] on button "Validate" at bounding box center [655, 279] width 109 height 14
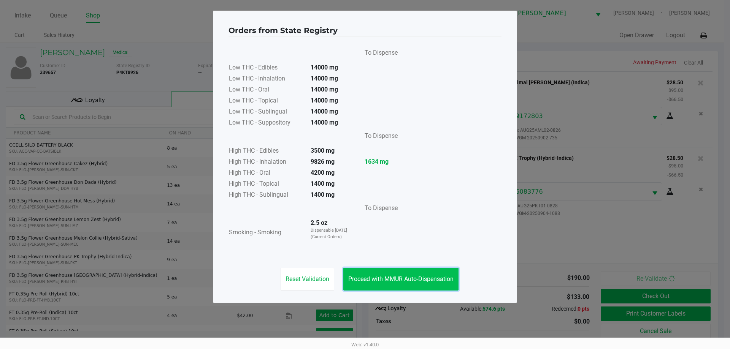
click at [405, 273] on button "Proceed with MMUR Auto-Dispensation" at bounding box center [400, 279] width 115 height 23
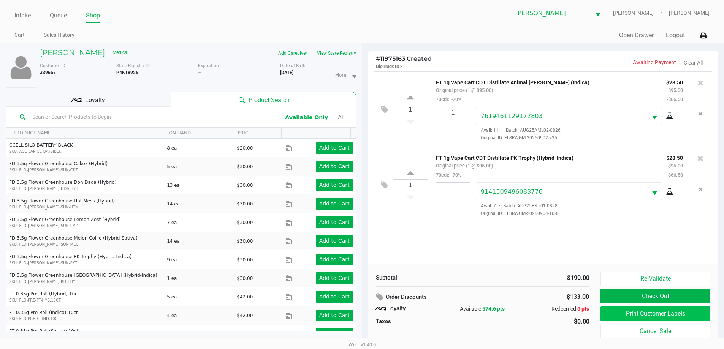
click at [658, 309] on button "Print Customer Labels" at bounding box center [655, 314] width 109 height 14
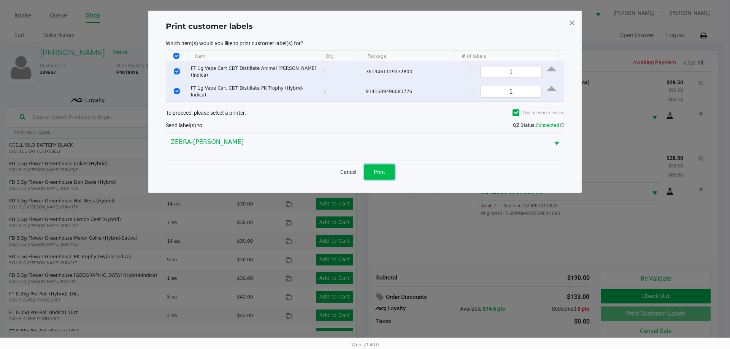
click at [383, 172] on button "Print" at bounding box center [379, 172] width 30 height 15
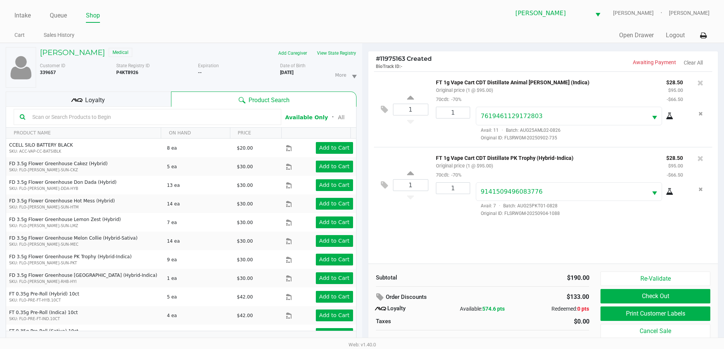
scroll to position [8, 0]
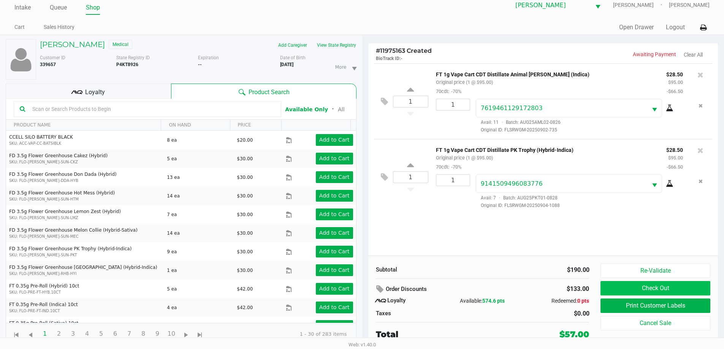
click at [679, 289] on button "Check Out" at bounding box center [655, 288] width 109 height 14
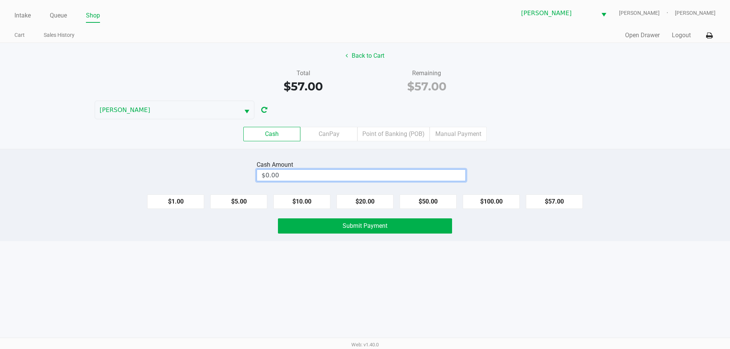
click at [355, 171] on input "$0.00" at bounding box center [361, 175] width 208 height 11
type input "$70.00"
click at [543, 109] on div "Back to Cart Total $57.00 Remaining $57.00 DAVID-BOWIE Cash CanPay Point of Ban…" at bounding box center [365, 96] width 730 height 106
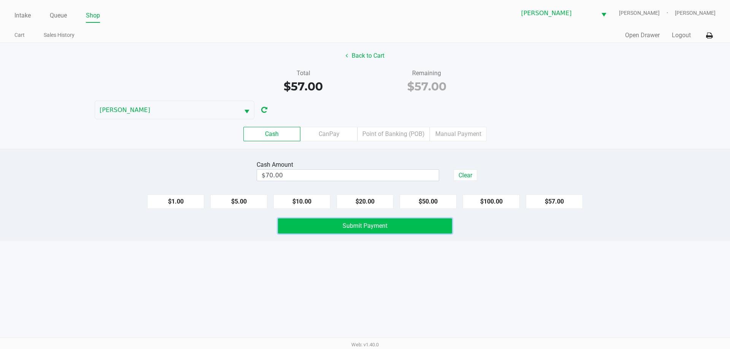
click at [355, 224] on span "Submit Payment" at bounding box center [365, 225] width 45 height 7
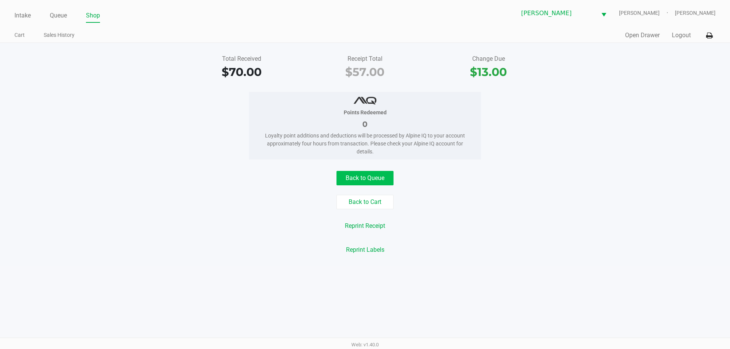
click at [377, 180] on button "Back to Queue" at bounding box center [364, 178] width 57 height 14
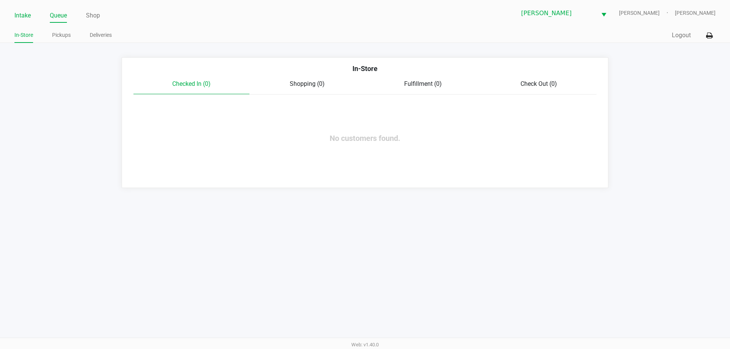
click at [22, 16] on link "Intake" at bounding box center [22, 15] width 16 height 11
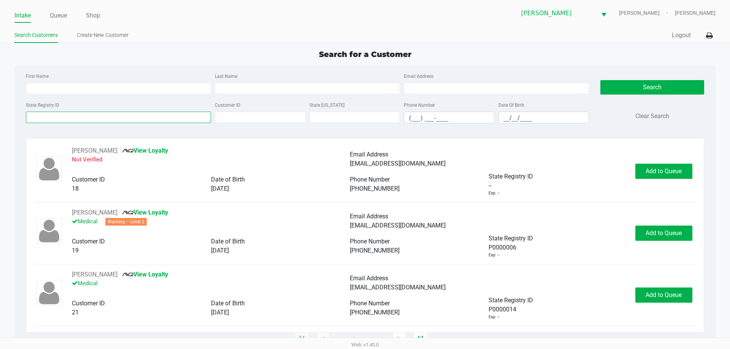
click at [126, 117] on input "State Registry ID" at bounding box center [118, 117] width 185 height 11
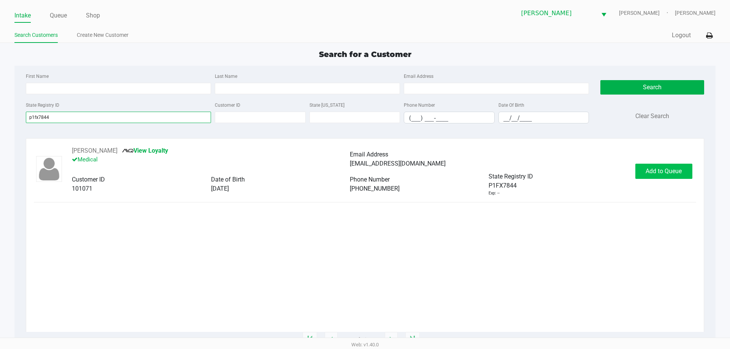
type input "p1fx7844"
click at [658, 177] on button "Add to Queue" at bounding box center [663, 171] width 57 height 15
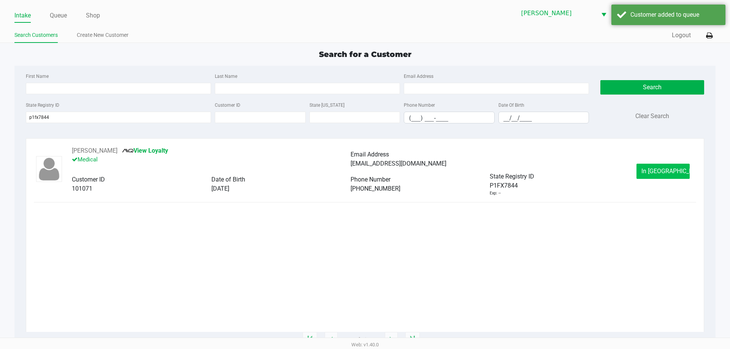
click at [669, 172] on span "In Queue" at bounding box center [673, 171] width 64 height 7
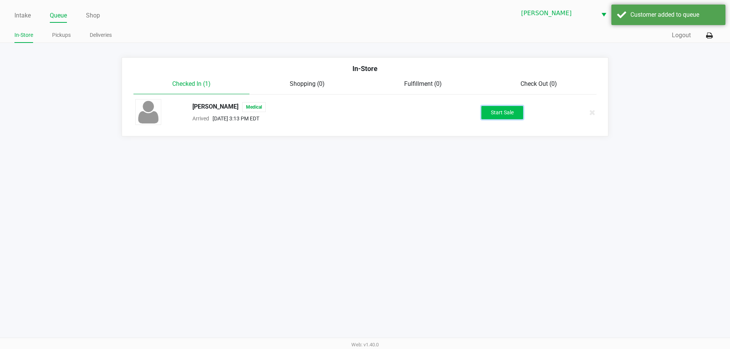
click at [514, 108] on button "Start Sale" at bounding box center [502, 112] width 42 height 13
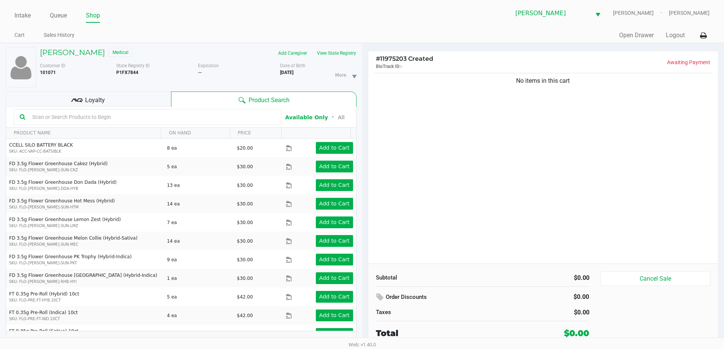
click at [155, 100] on div "Loyalty" at bounding box center [88, 99] width 165 height 15
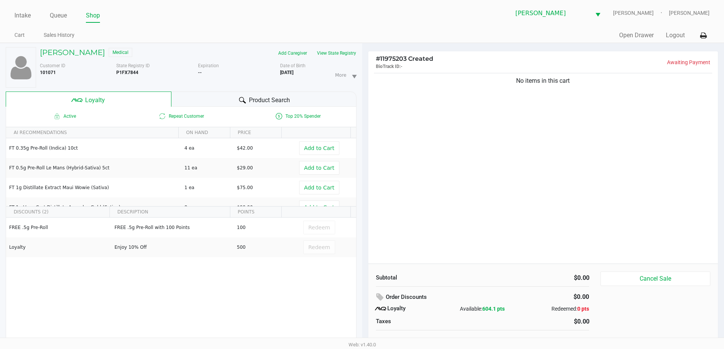
scroll to position [8, 0]
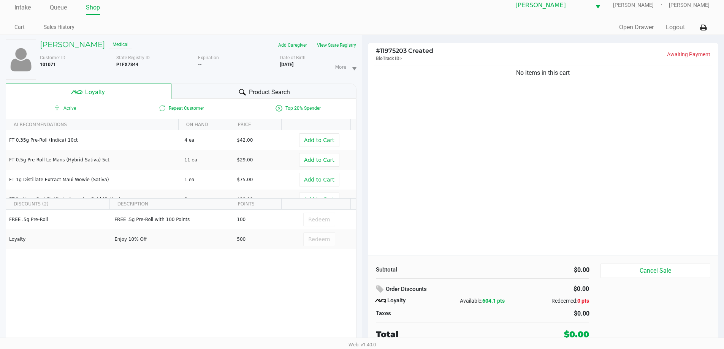
click at [246, 88] on div at bounding box center [242, 92] width 9 height 9
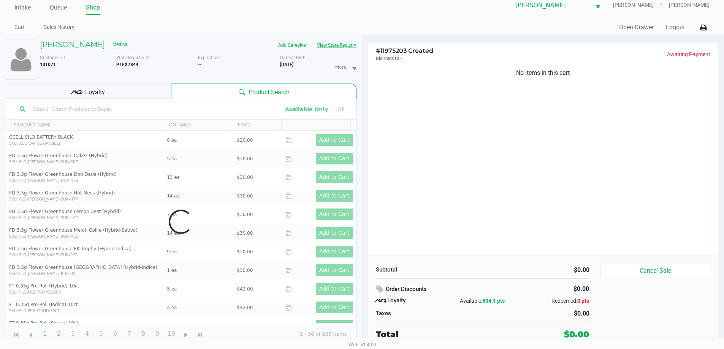
click at [344, 47] on button "View State Registry" at bounding box center [334, 45] width 44 height 12
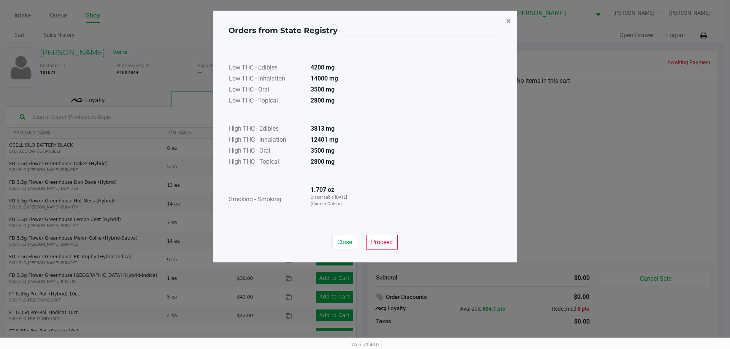
click at [507, 21] on span "×" at bounding box center [508, 21] width 5 height 11
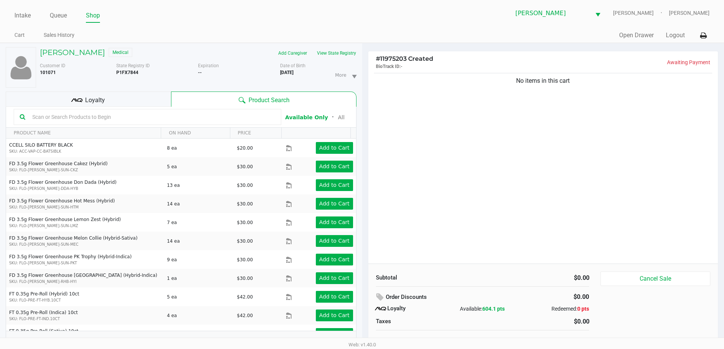
click at [223, 115] on input "text" at bounding box center [152, 116] width 246 height 11
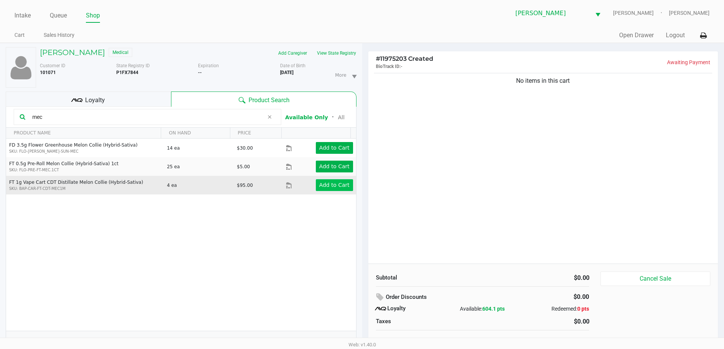
type input "mec"
click at [331, 182] on app-button-loader "Add to Cart" at bounding box center [334, 185] width 30 height 6
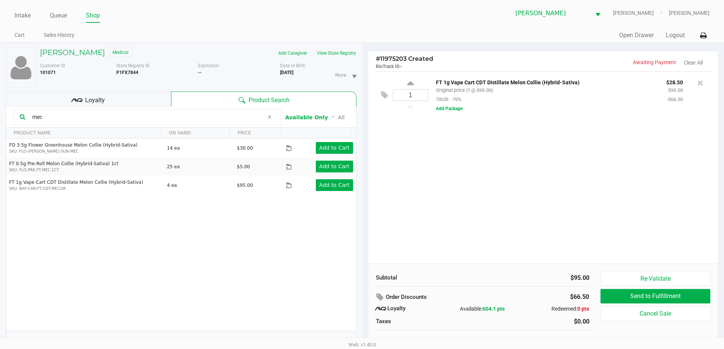
click at [271, 119] on icon at bounding box center [269, 117] width 5 height 6
click at [246, 119] on input "text" at bounding box center [152, 116] width 246 height 11
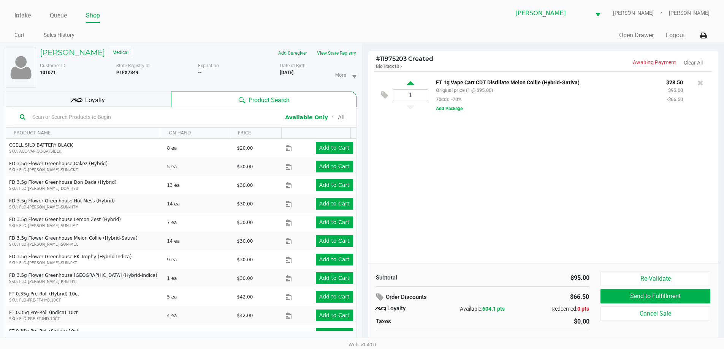
click at [411, 84] on icon at bounding box center [410, 85] width 7 height 10
type input "2"
click at [407, 108] on icon at bounding box center [410, 106] width 7 height 10
type input "1"
click at [239, 114] on div at bounding box center [362, 191] width 724 height 220
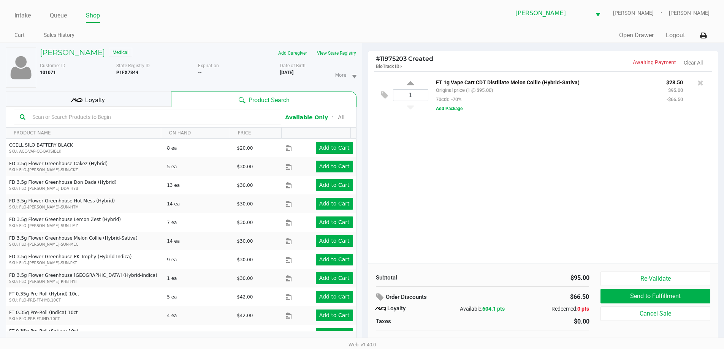
click at [192, 117] on input "text" at bounding box center [152, 116] width 246 height 11
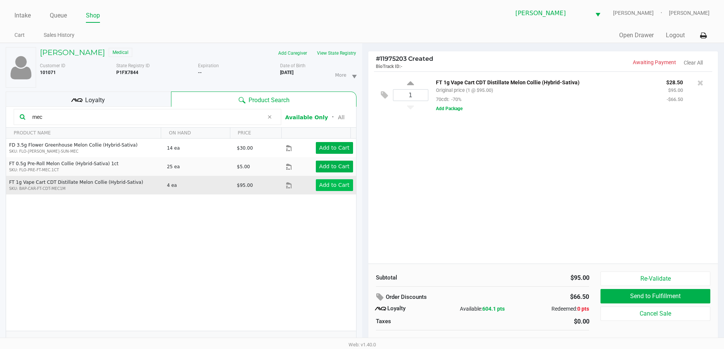
type input "mec"
click at [337, 187] on app-button-loader "Add to Cart" at bounding box center [334, 185] width 30 height 6
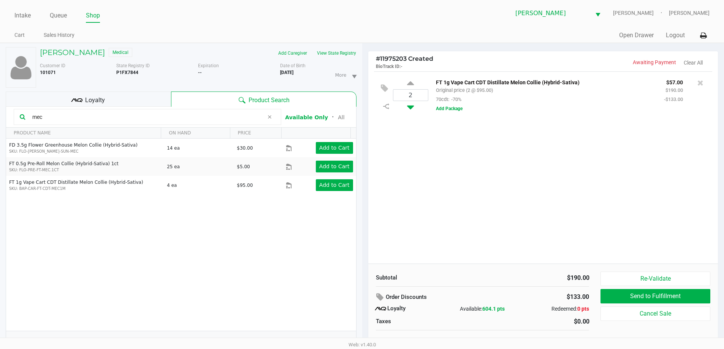
click at [409, 108] on icon at bounding box center [410, 106] width 7 height 10
type input "1"
click at [268, 117] on icon at bounding box center [269, 117] width 5 height 6
click at [203, 117] on input "text" at bounding box center [152, 116] width 246 height 11
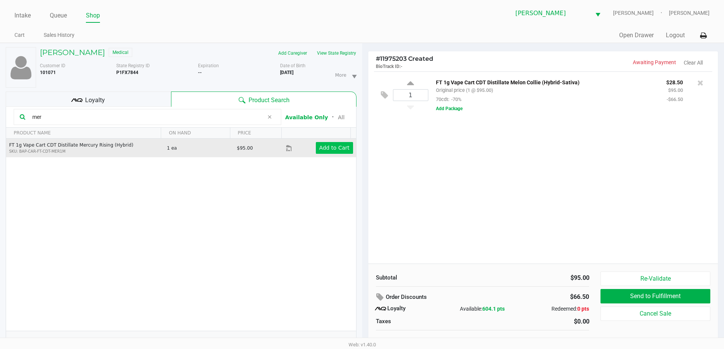
type input "mer"
click at [325, 148] on app-button-loader "Add to Cart" at bounding box center [334, 148] width 30 height 6
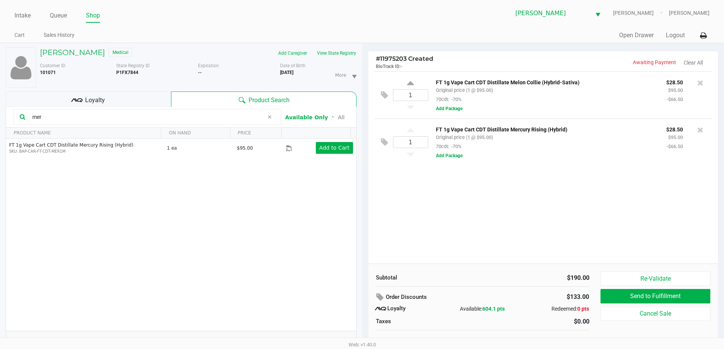
click at [271, 117] on icon at bounding box center [269, 117] width 5 height 6
click at [231, 117] on input "text" at bounding box center [152, 116] width 246 height 11
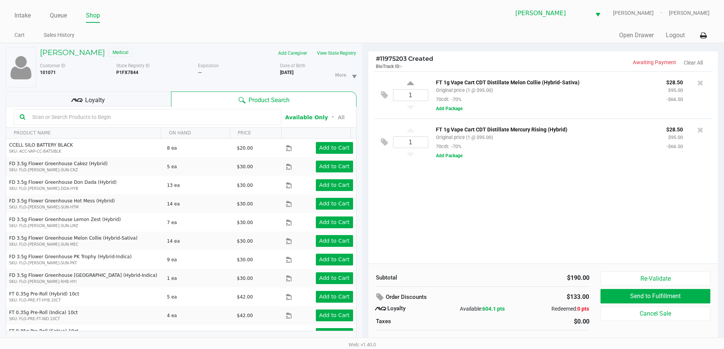
click at [159, 118] on input "text" at bounding box center [152, 116] width 246 height 11
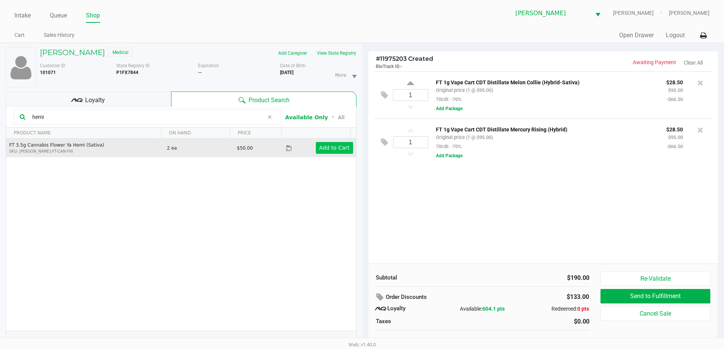
type input "hemi"
click at [330, 150] on app-button-loader "Add to Cart" at bounding box center [334, 148] width 30 height 6
click at [270, 117] on icon at bounding box center [269, 117] width 5 height 6
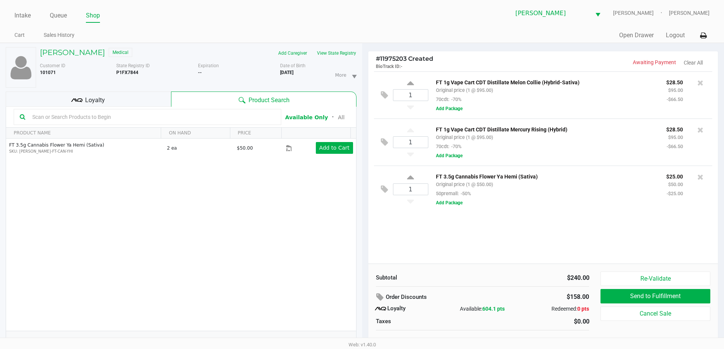
click at [206, 118] on input "text" at bounding box center [152, 116] width 246 height 11
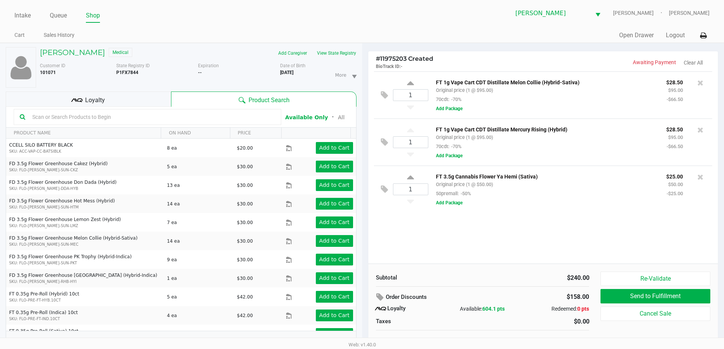
click at [178, 117] on input "text" at bounding box center [152, 116] width 246 height 11
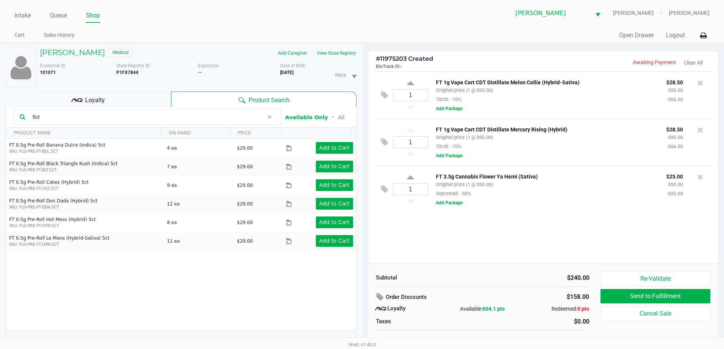
type input "5ct"
click at [274, 121] on span at bounding box center [269, 117] width 11 height 9
click at [249, 119] on input "text" at bounding box center [152, 116] width 246 height 11
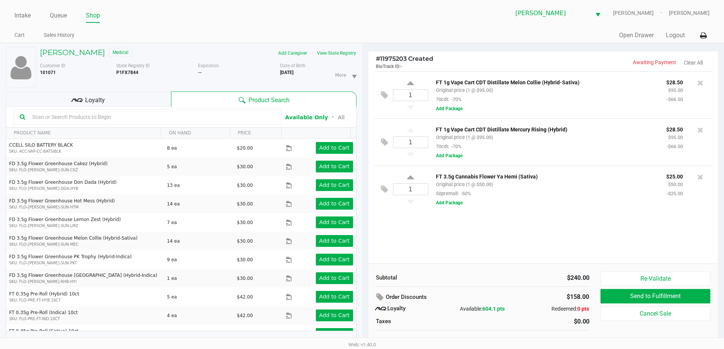
click at [246, 119] on input "text" at bounding box center [152, 116] width 246 height 11
click at [224, 115] on input "text" at bounding box center [152, 116] width 246 height 11
click at [86, 50] on h5 "SHERRIANN JOHNSON" at bounding box center [72, 52] width 65 height 9
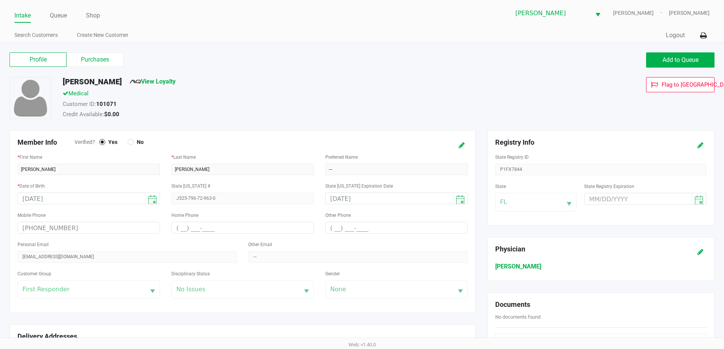
click at [105, 64] on label "Purchases" at bounding box center [95, 59] width 57 height 14
click at [0, 0] on 1 "Purchases" at bounding box center [0, 0] width 0 height 0
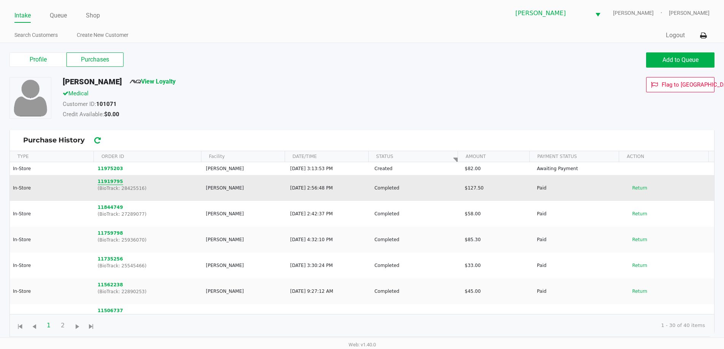
click at [112, 181] on button "11919795" at bounding box center [110, 181] width 25 height 7
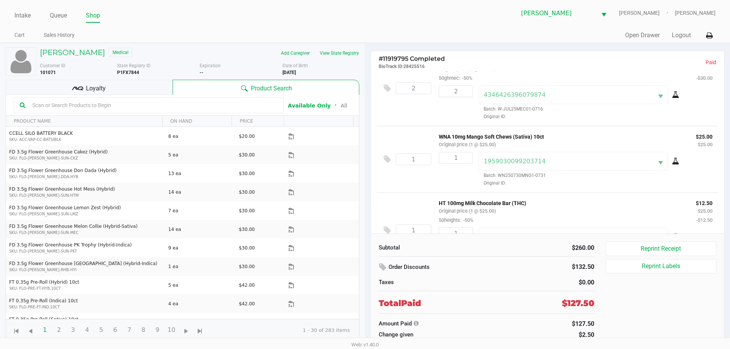
scroll to position [209, 0]
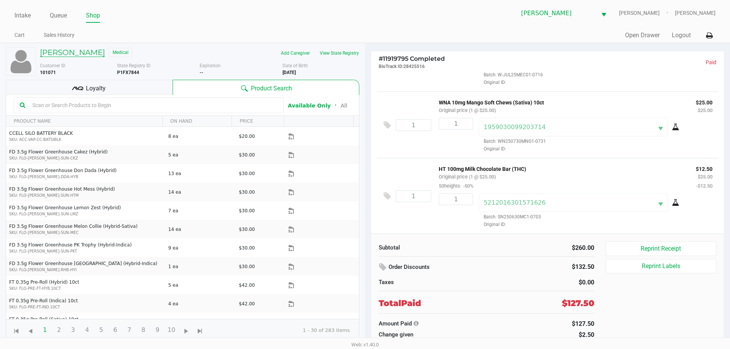
click at [85, 57] on h5 "SHERRIANN JOHNSON" at bounding box center [72, 52] width 65 height 9
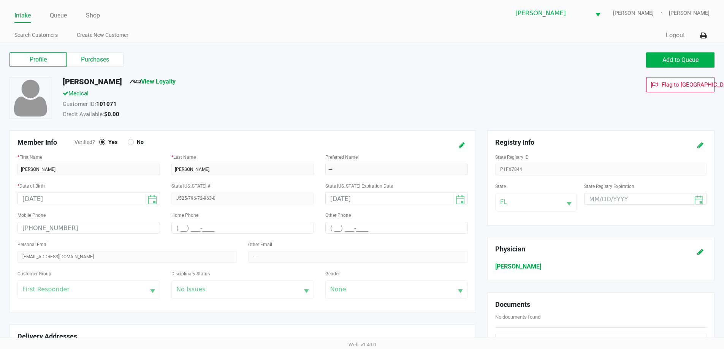
click at [109, 54] on label "Purchases" at bounding box center [95, 59] width 57 height 14
click at [0, 0] on 1 "Purchases" at bounding box center [0, 0] width 0 height 0
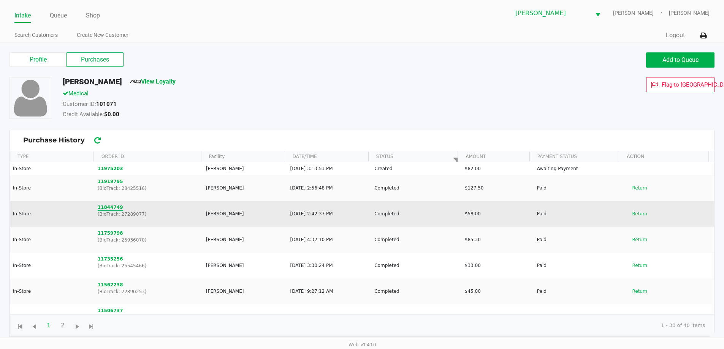
click at [114, 209] on button "11844749" at bounding box center [110, 207] width 25 height 7
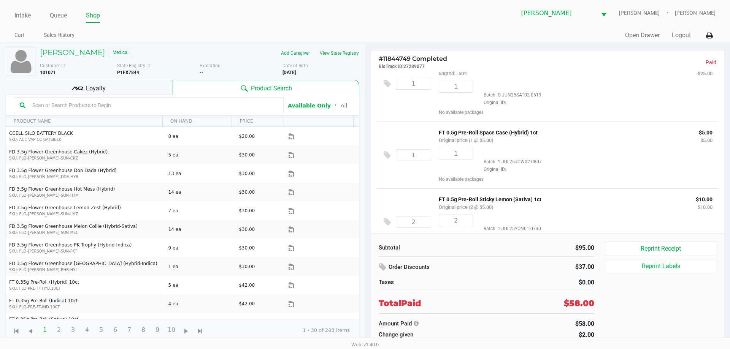
scroll to position [101, 0]
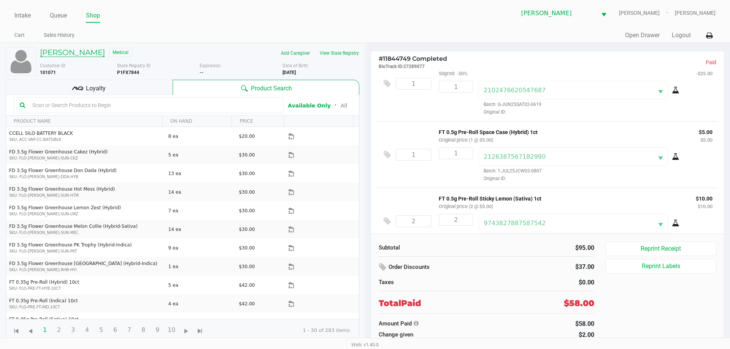
click at [101, 50] on h5 "SHERRIANN JOHNSON" at bounding box center [72, 52] width 65 height 9
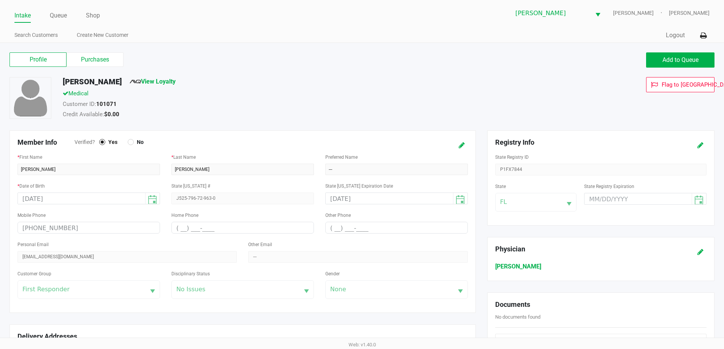
click at [112, 60] on label "Purchases" at bounding box center [95, 59] width 57 height 14
click at [0, 0] on 1 "Purchases" at bounding box center [0, 0] width 0 height 0
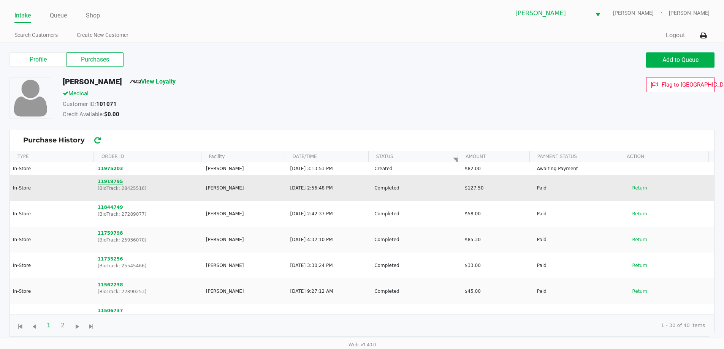
click at [110, 183] on button "11919795" at bounding box center [110, 181] width 25 height 7
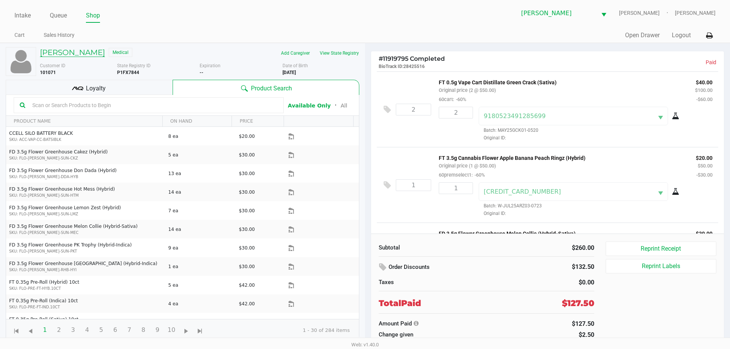
click at [98, 54] on h5 "SHERRIANN JOHNSON" at bounding box center [72, 52] width 65 height 9
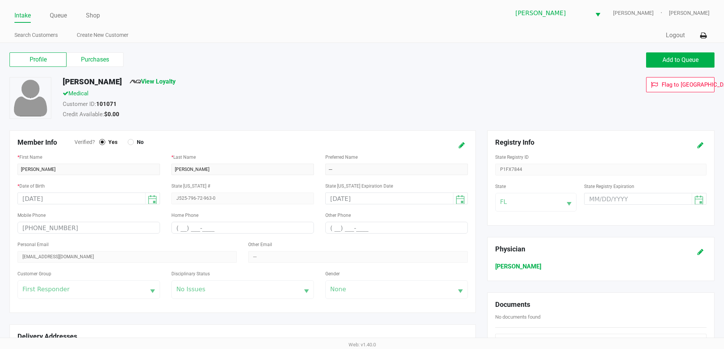
click at [112, 62] on label "Purchases" at bounding box center [95, 59] width 57 height 14
click at [0, 0] on 1 "Purchases" at bounding box center [0, 0] width 0 height 0
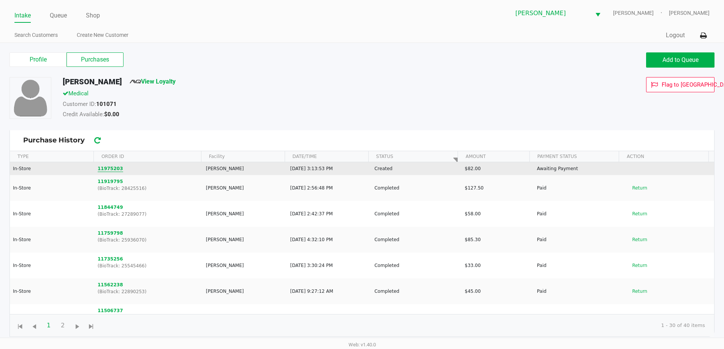
click at [114, 171] on button "11975203" at bounding box center [110, 168] width 25 height 7
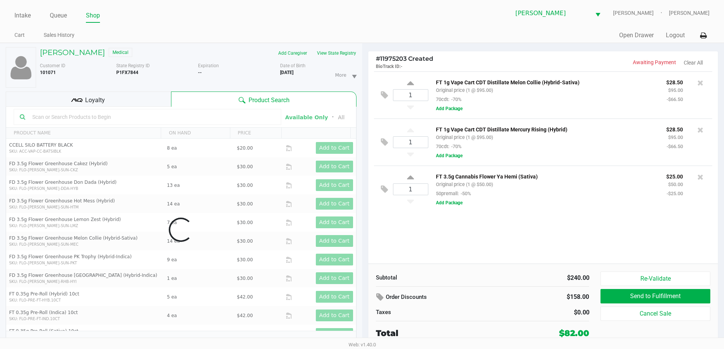
click at [149, 119] on input "text" at bounding box center [152, 116] width 246 height 11
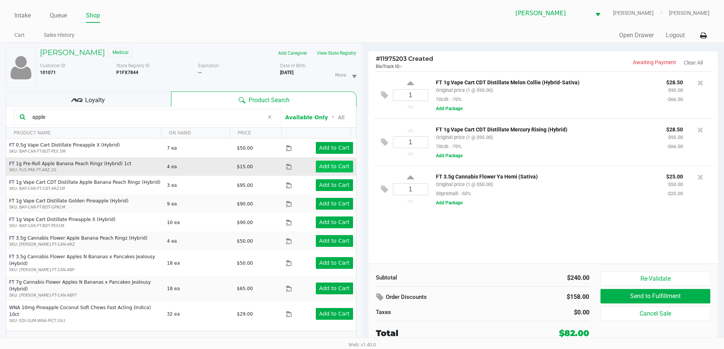
type input "apple"
click at [326, 164] on app-button-loader "Add to Cart" at bounding box center [334, 166] width 30 height 6
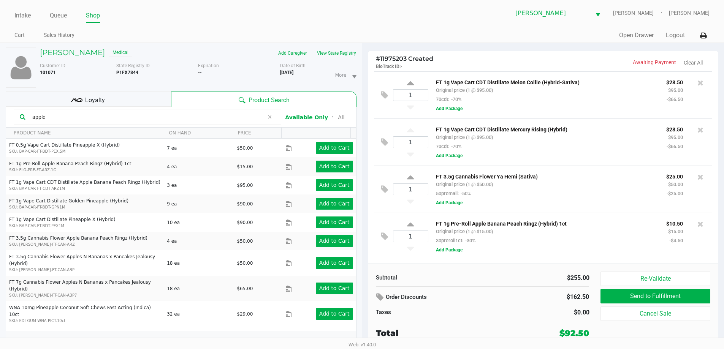
click at [266, 120] on span at bounding box center [269, 117] width 11 height 9
click at [244, 116] on input "text" at bounding box center [152, 116] width 246 height 11
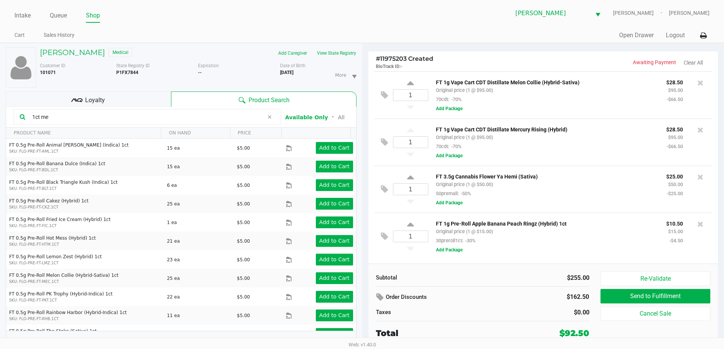
type input "1ct mec"
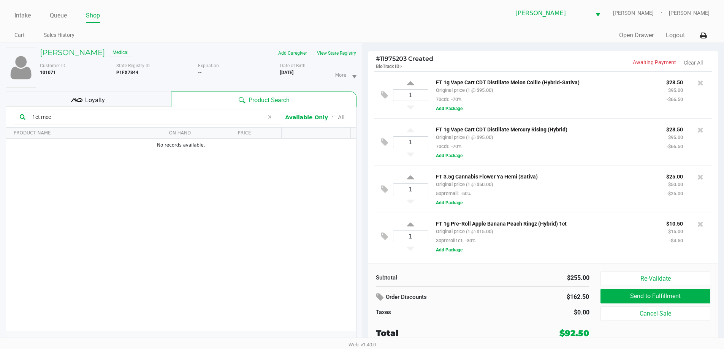
drag, startPoint x: 244, startPoint y: 116, endPoint x: 0, endPoint y: 116, distance: 244.4
click at [0, 116] on div "SHERRIANN JOHNSON Medical Add Caregiver View State Registry Customer ID 101071 …" at bounding box center [181, 200] width 362 height 314
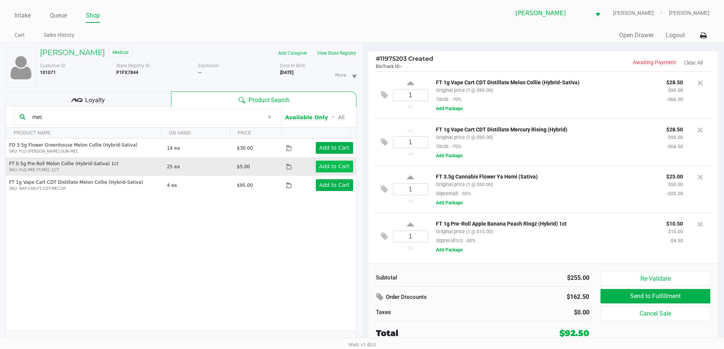
type input "mec"
click at [326, 165] on app-button-loader "Add to Cart" at bounding box center [334, 166] width 30 height 6
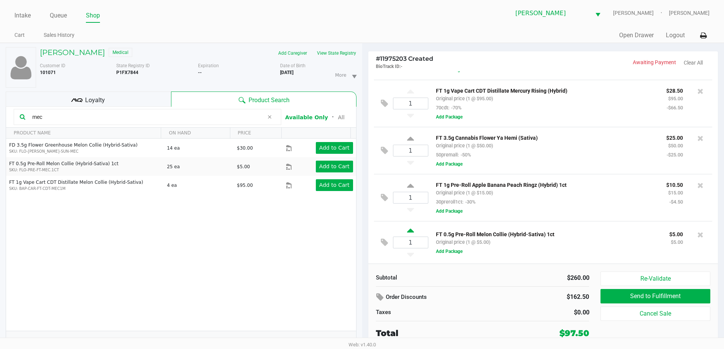
click at [412, 230] on icon at bounding box center [410, 232] width 7 height 10
type input "2"
click at [270, 116] on icon at bounding box center [269, 117] width 5 height 6
click at [214, 119] on input "text" at bounding box center [152, 116] width 246 height 11
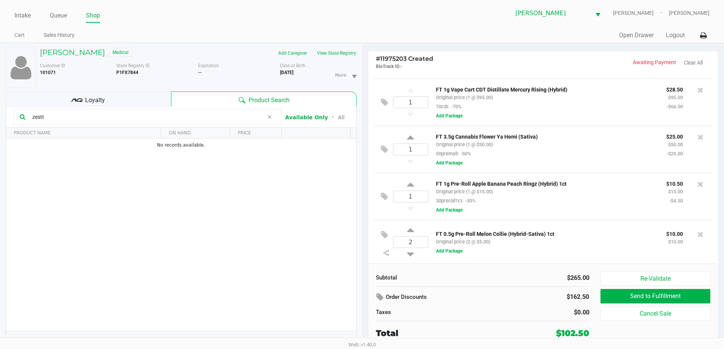
click at [214, 119] on input "zestt" at bounding box center [146, 116] width 235 height 11
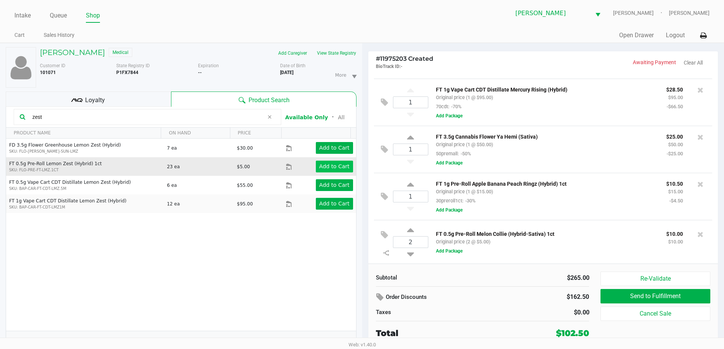
type input "zest"
click at [328, 167] on app-button-loader "Add to Cart" at bounding box center [334, 166] width 30 height 6
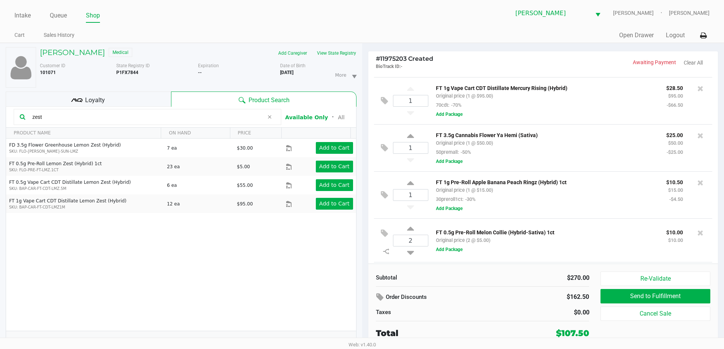
scroll to position [84, 0]
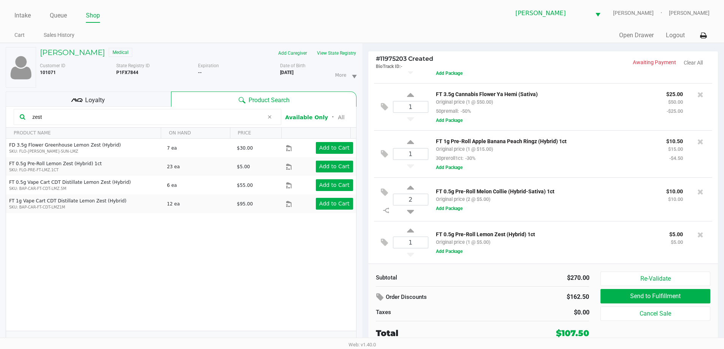
click at [266, 118] on span at bounding box center [269, 117] width 11 height 9
click at [243, 120] on input "text" at bounding box center [152, 116] width 246 height 11
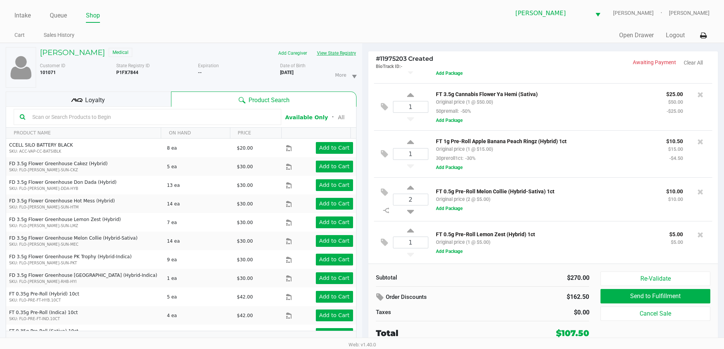
click at [349, 55] on button "View State Registry" at bounding box center [334, 53] width 44 height 12
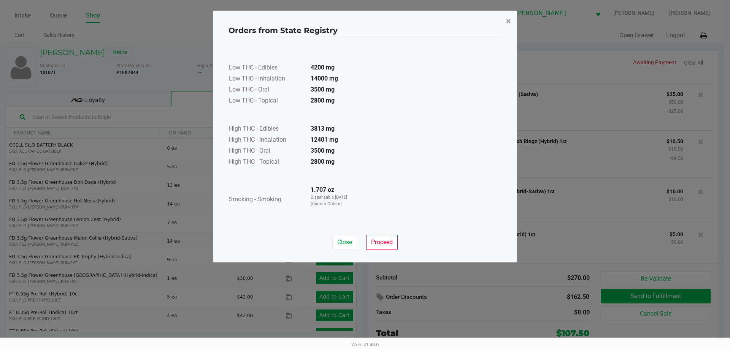
click at [507, 21] on span "×" at bounding box center [508, 21] width 5 height 11
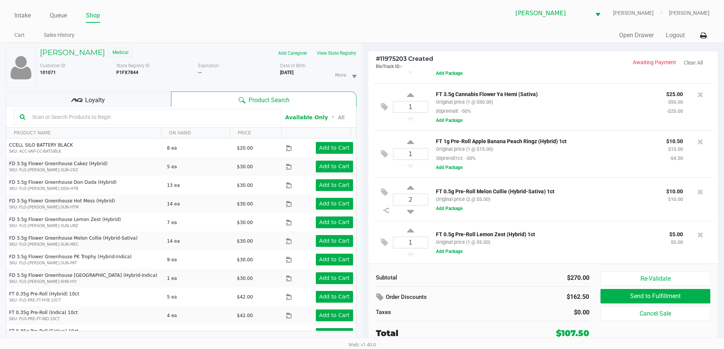
click at [186, 120] on input "text" at bounding box center [152, 116] width 246 height 11
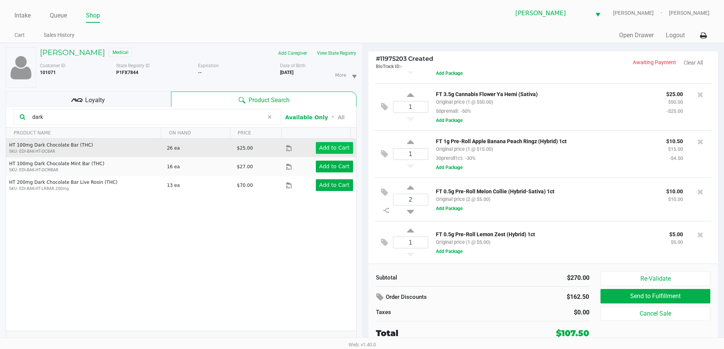
type input "dark"
click at [324, 150] on app-button-loader "Add to Cart" at bounding box center [334, 148] width 30 height 6
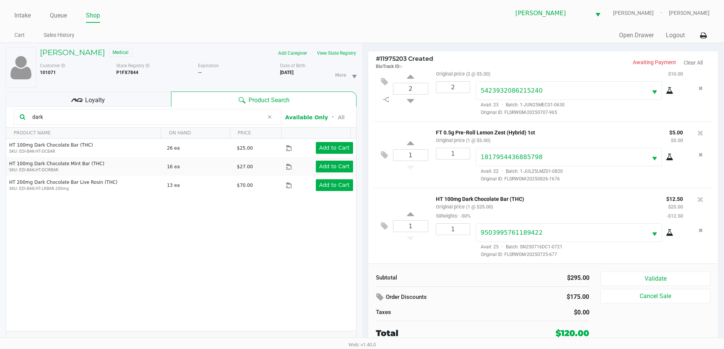
scroll to position [8, 0]
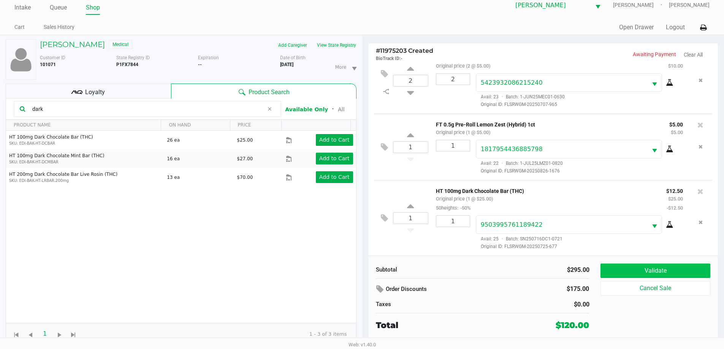
click at [654, 273] on button "Validate" at bounding box center [655, 271] width 109 height 14
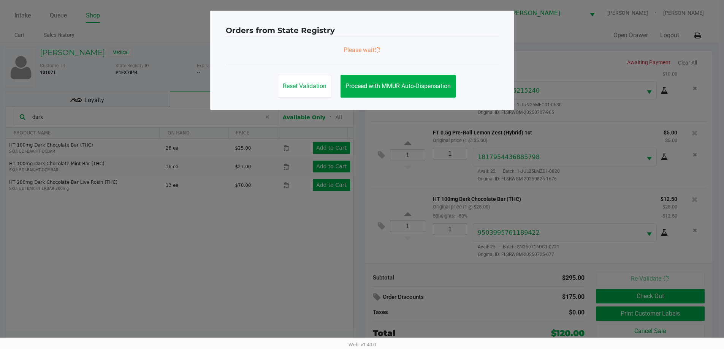
scroll to position [0, 0]
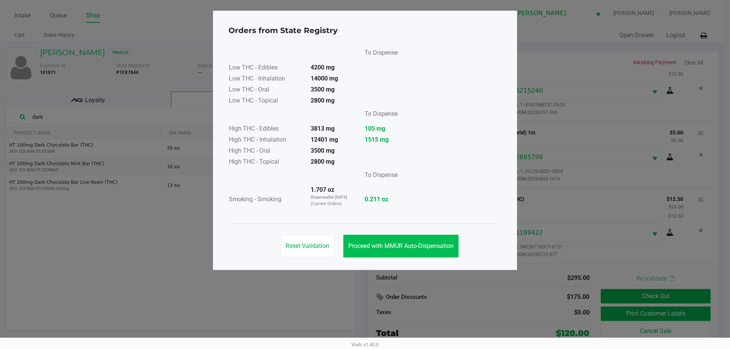
click at [408, 242] on button "Proceed with MMUR Auto-Dispensation" at bounding box center [400, 246] width 115 height 23
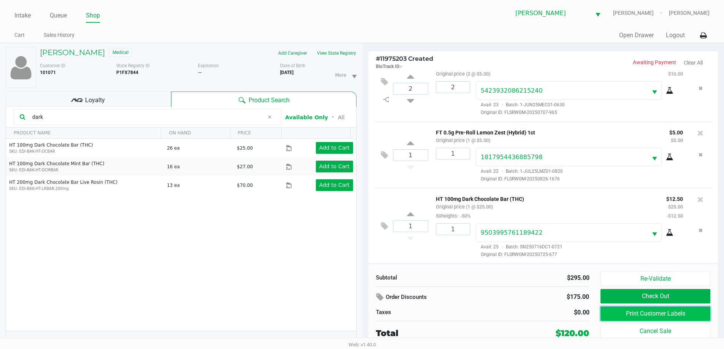
click at [674, 314] on button "Print Customer Labels" at bounding box center [655, 314] width 109 height 14
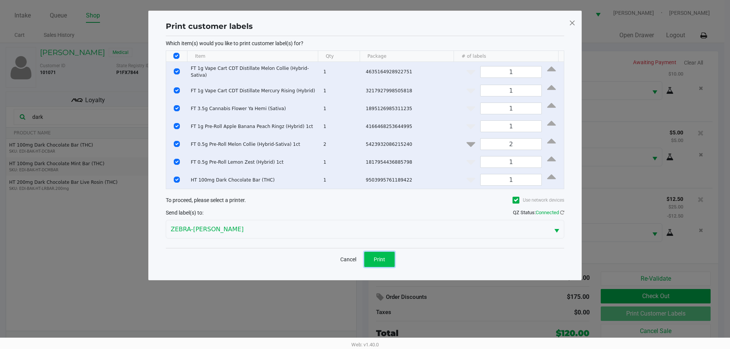
click at [374, 252] on button "Print" at bounding box center [379, 259] width 30 height 15
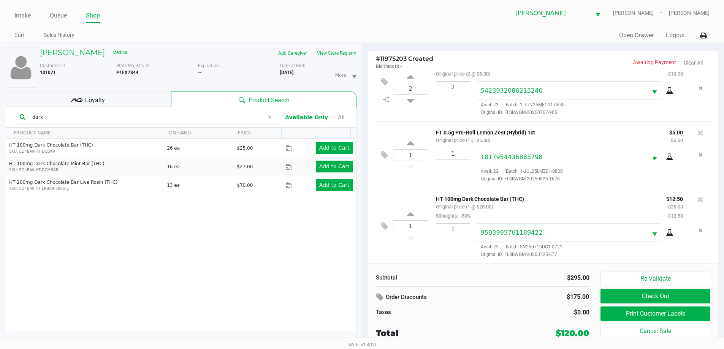
scroll to position [8, 0]
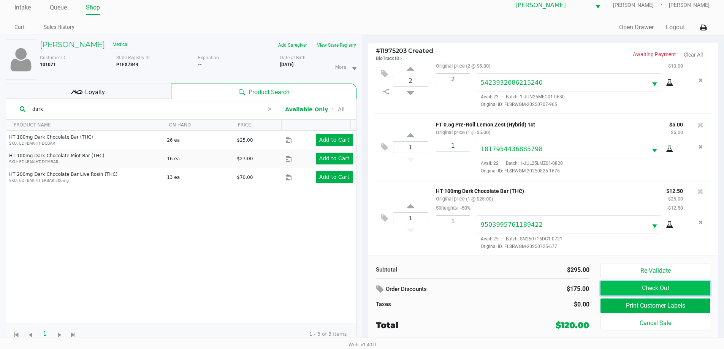
click at [661, 291] on button "Check Out" at bounding box center [655, 288] width 109 height 14
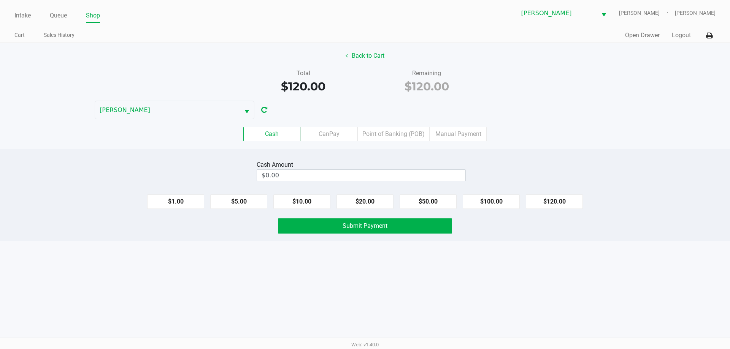
click at [395, 139] on label "Point of Banking (POB)" at bounding box center [393, 134] width 72 height 14
click at [0, 0] on 7 "Point of Banking (POB)" at bounding box center [0, 0] width 0 height 0
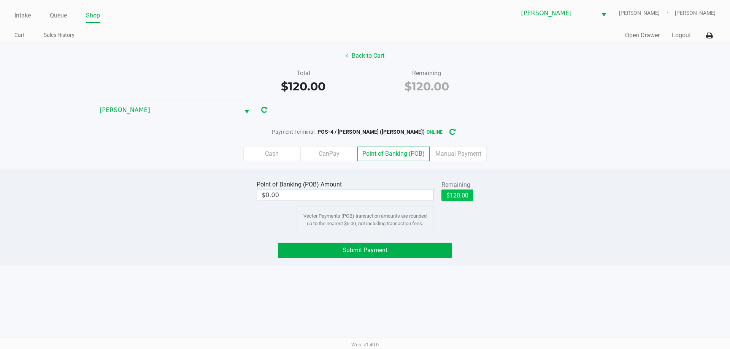
click at [460, 196] on button "$120.00" at bounding box center [457, 195] width 32 height 11
type input "$120.00"
click at [413, 248] on button "Submit Payment" at bounding box center [365, 250] width 174 height 15
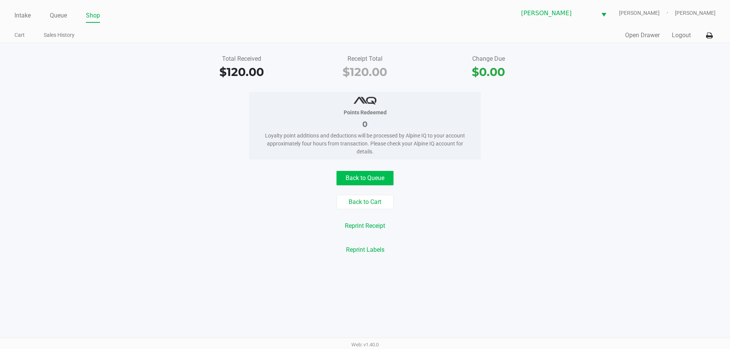
click at [365, 181] on button "Back to Queue" at bounding box center [364, 178] width 57 height 14
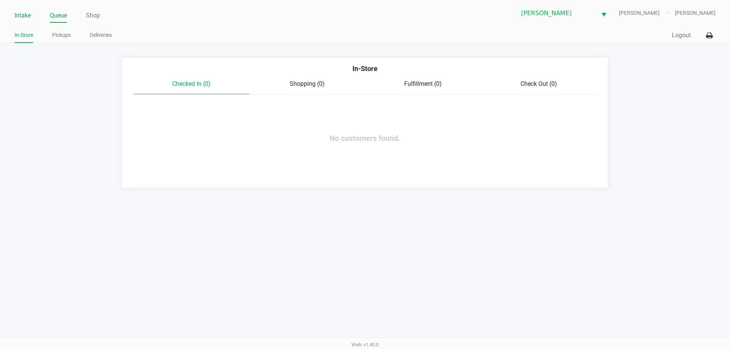
click at [29, 14] on link "Intake" at bounding box center [22, 15] width 16 height 11
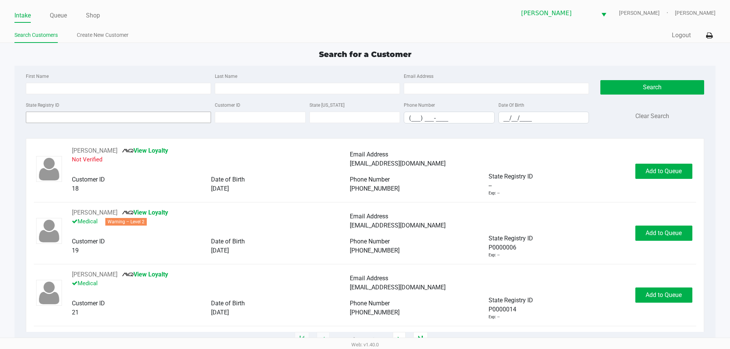
click at [119, 119] on input "State Registry ID" at bounding box center [118, 117] width 185 height 11
click at [55, 15] on link "Queue" at bounding box center [58, 15] width 17 height 11
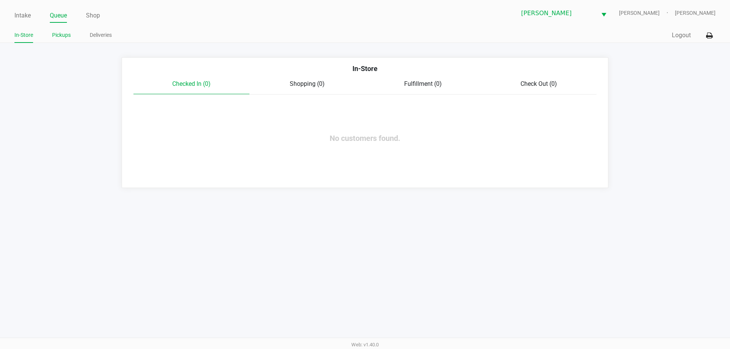
click at [70, 35] on link "Pickups" at bounding box center [61, 35] width 19 height 10
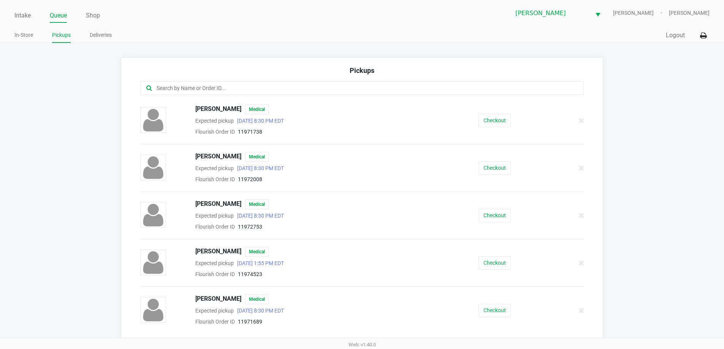
click at [258, 88] on input "text" at bounding box center [350, 88] width 389 height 9
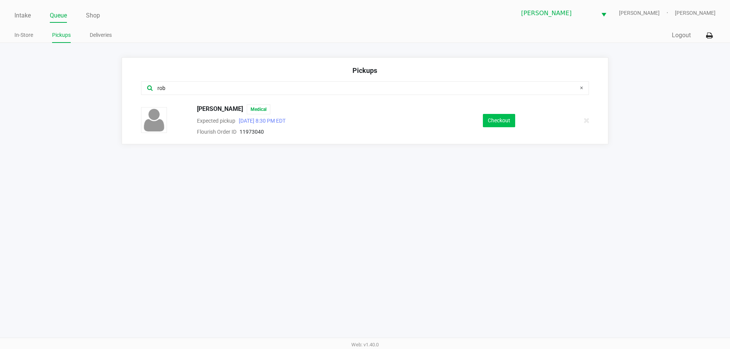
type input "rob"
click at [508, 121] on button "Checkout" at bounding box center [499, 120] width 32 height 13
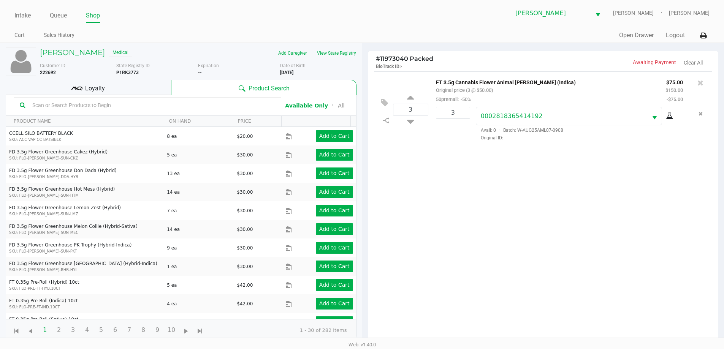
click at [155, 90] on div "Loyalty" at bounding box center [88, 87] width 165 height 15
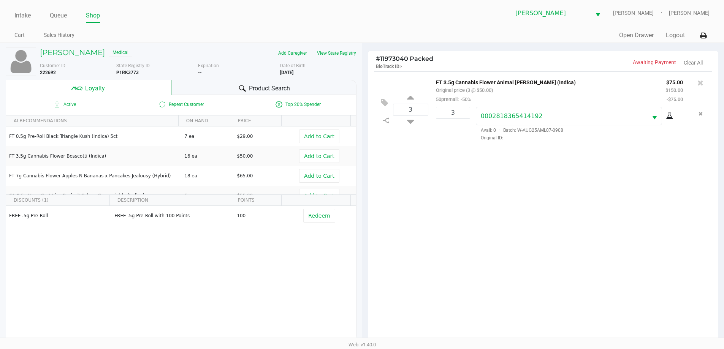
click at [254, 91] on span "Product Search" at bounding box center [269, 88] width 41 height 9
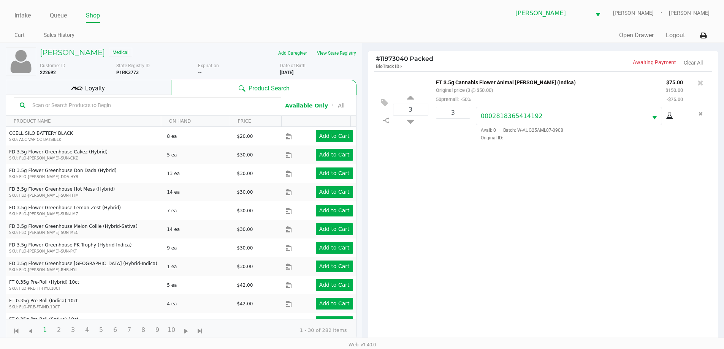
click at [206, 103] on input "text" at bounding box center [152, 105] width 246 height 11
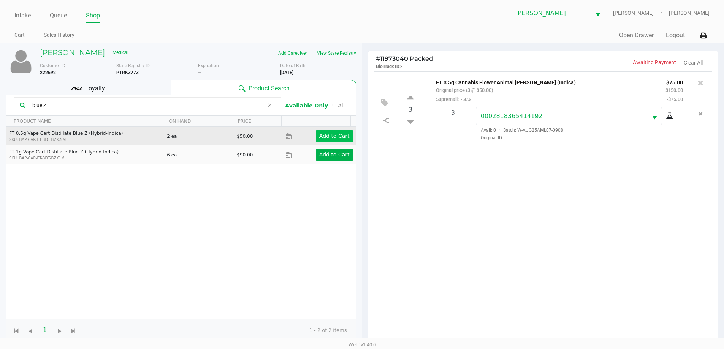
type input "blue z"
click at [339, 139] on app-button-loader "Add to Cart" at bounding box center [334, 136] width 30 height 6
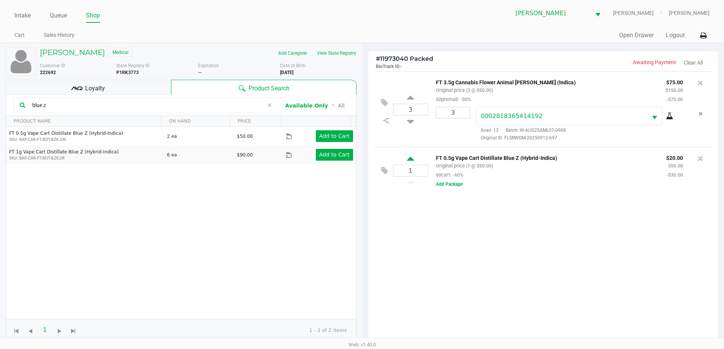
click at [413, 158] on icon at bounding box center [410, 160] width 7 height 10
type input "2"
click at [355, 56] on button "View State Registry" at bounding box center [334, 53] width 44 height 12
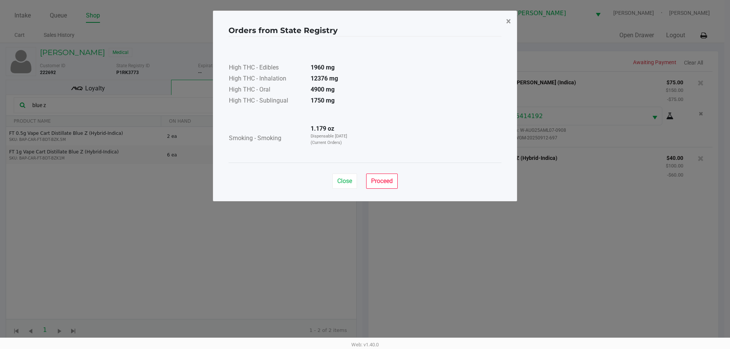
click at [510, 19] on span "×" at bounding box center [508, 21] width 5 height 11
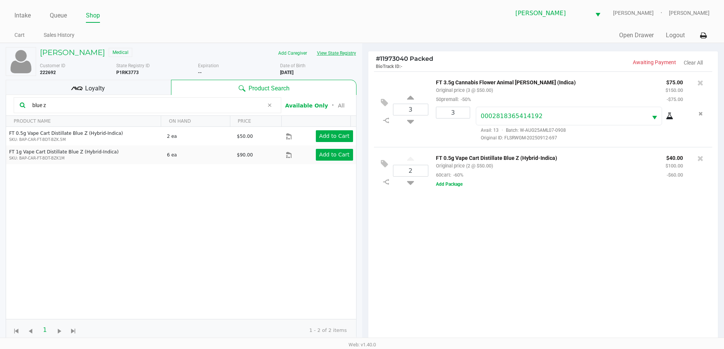
click at [312, 47] on button "View State Registry" at bounding box center [334, 53] width 44 height 12
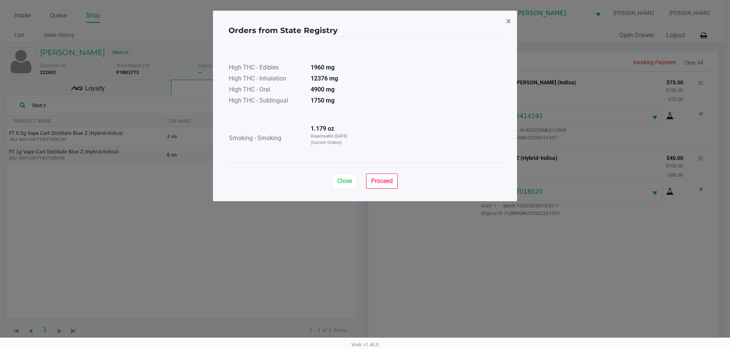
click at [508, 21] on span "×" at bounding box center [508, 21] width 5 height 11
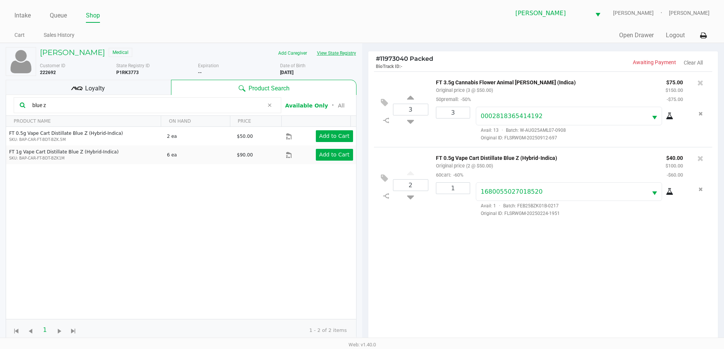
click at [312, 47] on button "View State Registry" at bounding box center [334, 53] width 44 height 12
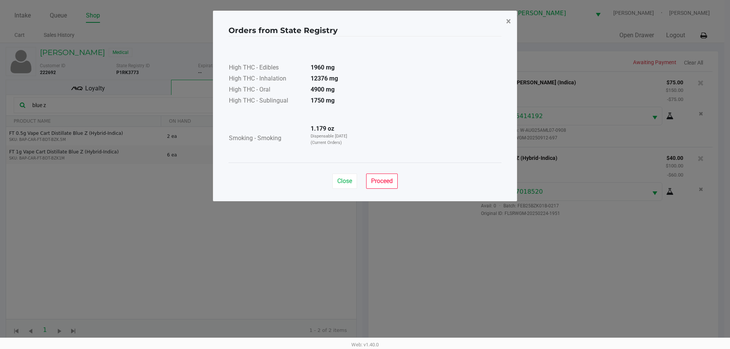
click at [500, 26] on button "×" at bounding box center [508, 21] width 17 height 21
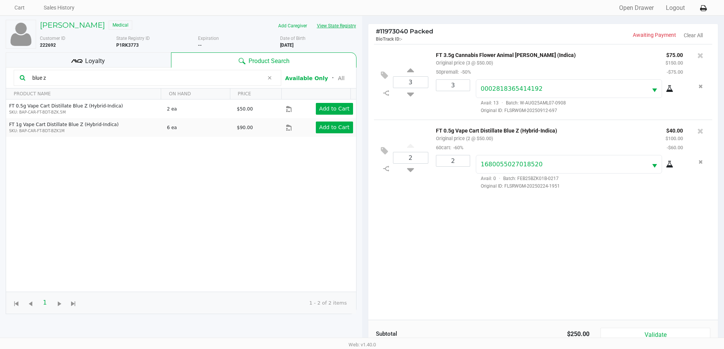
scroll to position [91, 0]
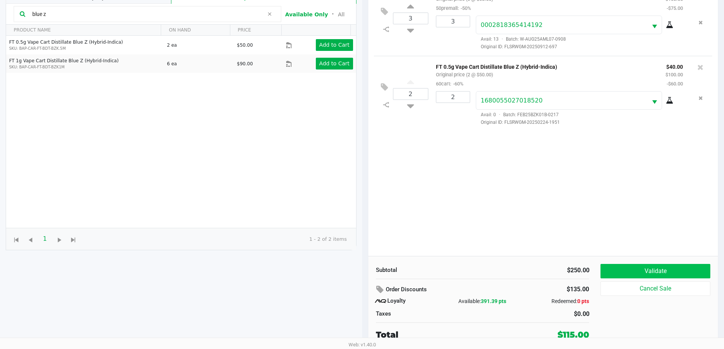
click at [676, 267] on button "Validate" at bounding box center [655, 271] width 109 height 14
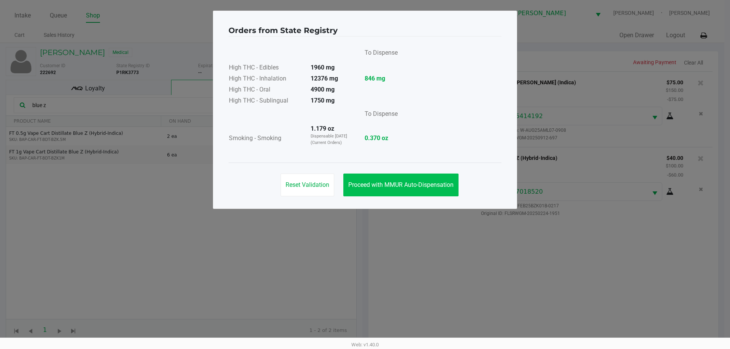
click at [403, 192] on button "Proceed with MMUR Auto-Dispensation" at bounding box center [400, 185] width 115 height 23
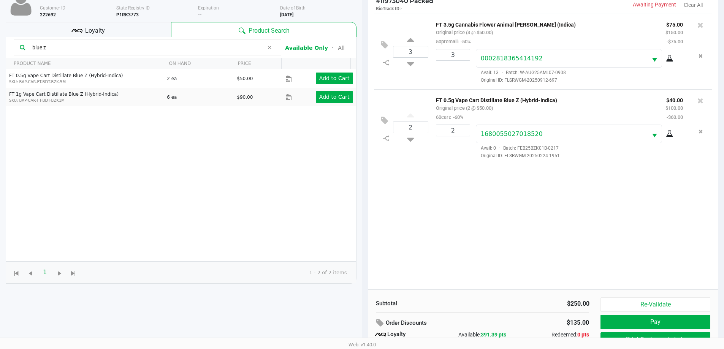
scroll to position [91, 0]
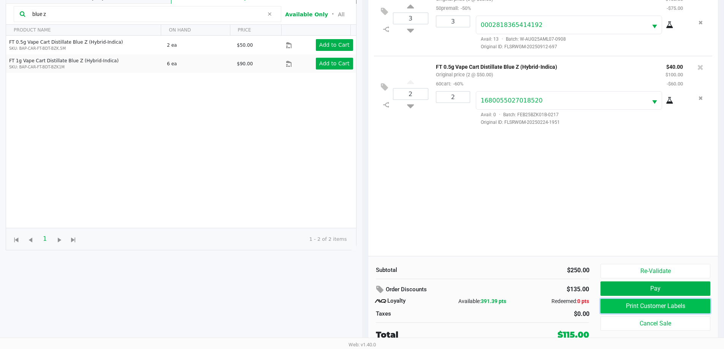
click at [678, 307] on button "Print Customer Labels" at bounding box center [655, 306] width 109 height 14
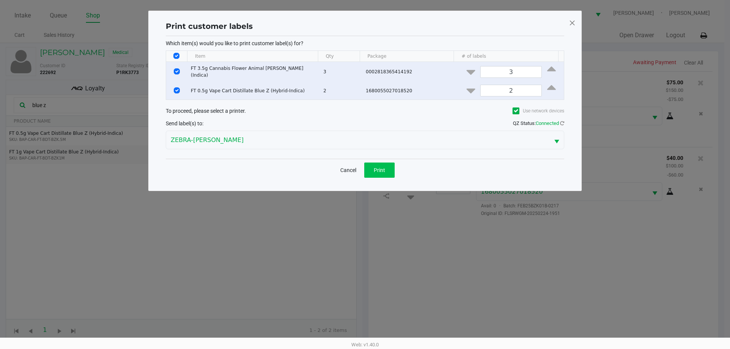
click at [382, 163] on button "Print" at bounding box center [379, 170] width 30 height 15
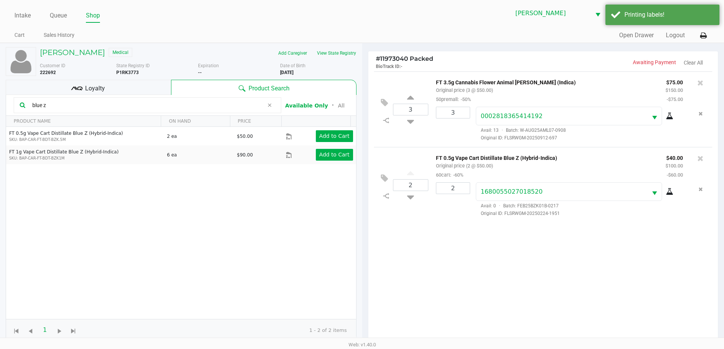
click at [159, 83] on div "Loyalty" at bounding box center [88, 87] width 165 height 15
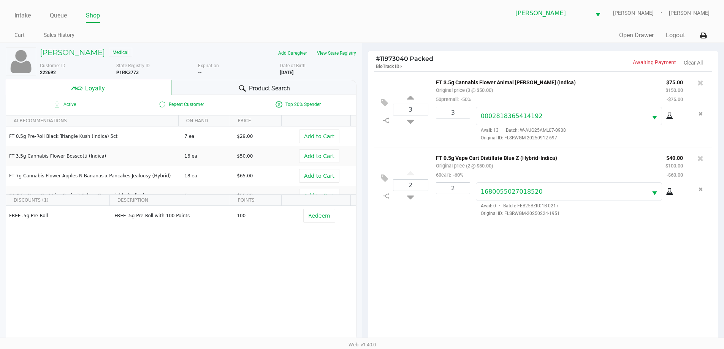
click at [290, 88] on div "Product Search" at bounding box center [263, 87] width 185 height 15
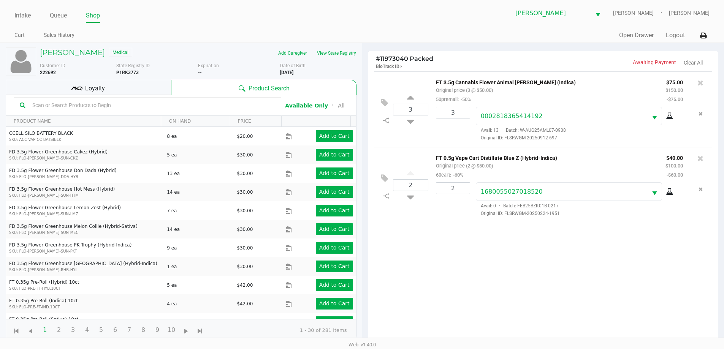
click at [231, 103] on input "text" at bounding box center [152, 105] width 246 height 11
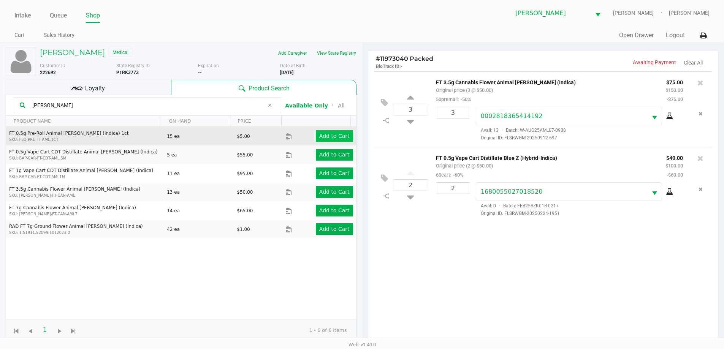
type input "larry"
click at [332, 136] on app-button-loader "Add to Cart" at bounding box center [334, 136] width 30 height 6
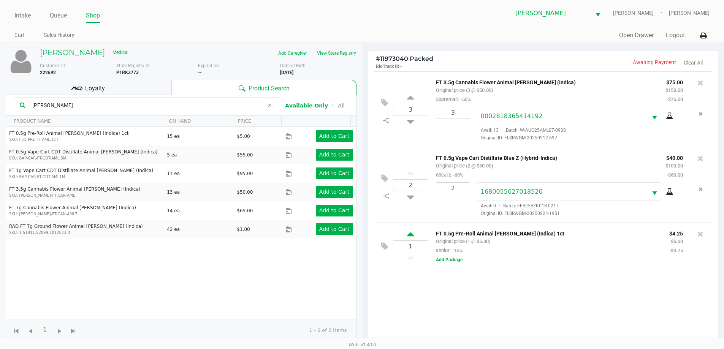
click at [409, 234] on icon at bounding box center [410, 236] width 7 height 10
type input "2"
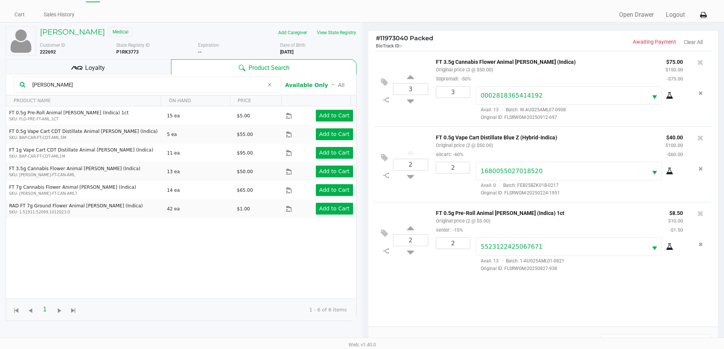
scroll to position [91, 0]
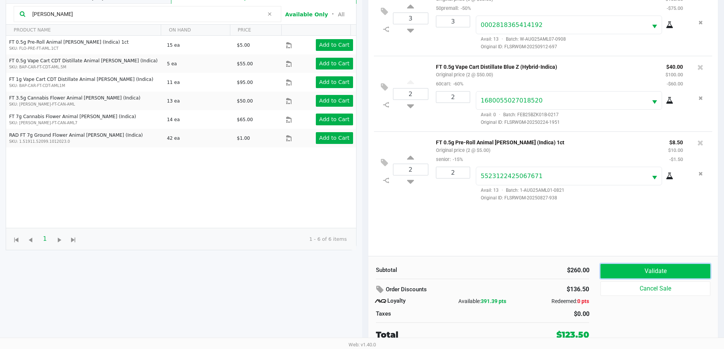
click at [669, 271] on button "Validate" at bounding box center [655, 271] width 109 height 14
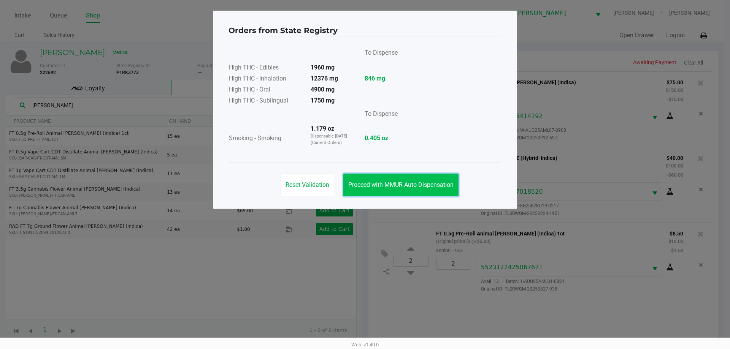
click at [442, 184] on span "Proceed with MMUR Auto-Dispensation" at bounding box center [400, 184] width 105 height 7
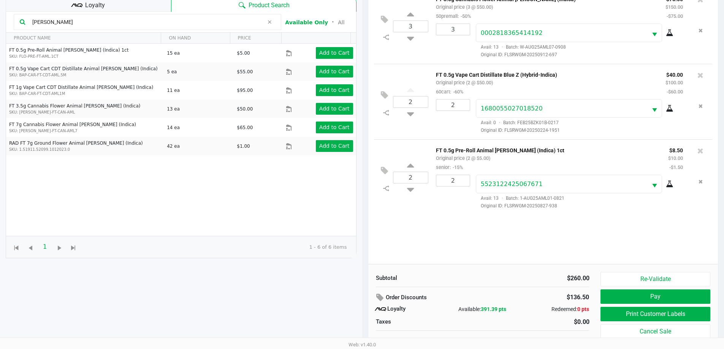
scroll to position [91, 0]
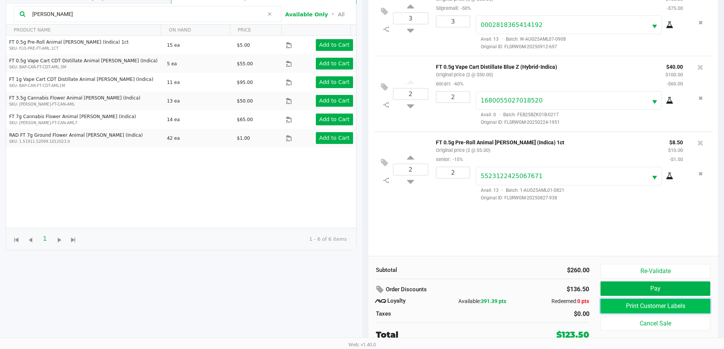
click at [703, 307] on button "Print Customer Labels" at bounding box center [655, 306] width 109 height 14
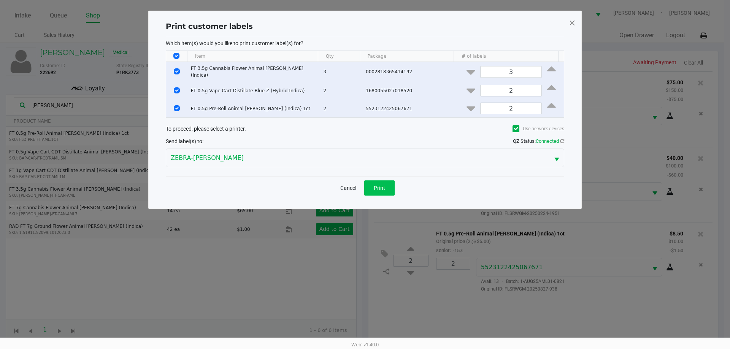
click at [394, 191] on div "Cancel Print" at bounding box center [365, 188] width 398 height 22
click at [394, 190] on button "Print" at bounding box center [379, 188] width 30 height 15
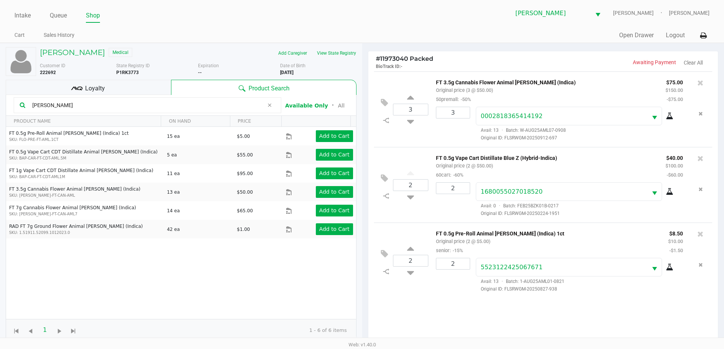
scroll to position [91, 0]
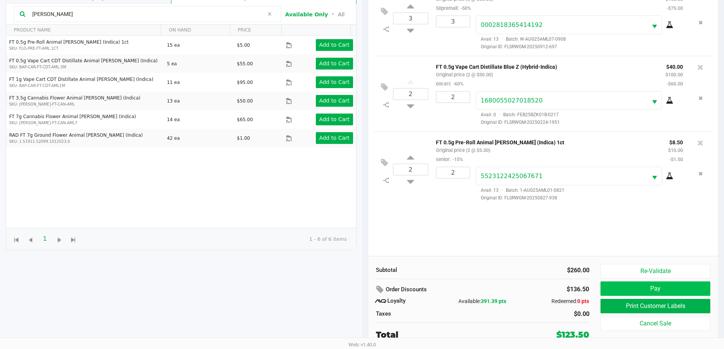
click at [678, 290] on button "Pay" at bounding box center [655, 289] width 109 height 14
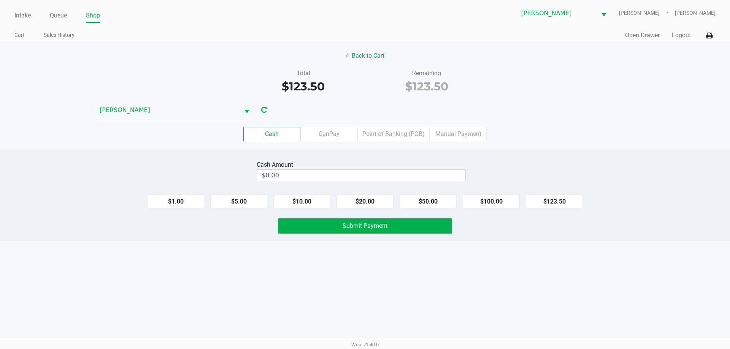
click at [407, 128] on label "Point of Banking (POB)" at bounding box center [393, 134] width 72 height 14
click at [0, 0] on 7 "Point of Banking (POB)" at bounding box center [0, 0] width 0 height 0
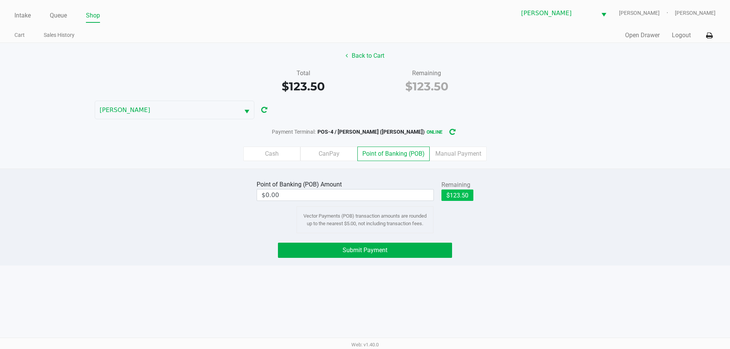
click at [452, 198] on button "$123.50" at bounding box center [457, 195] width 32 height 11
type input "$123.50"
click at [408, 253] on button "Submit Payment" at bounding box center [365, 250] width 174 height 15
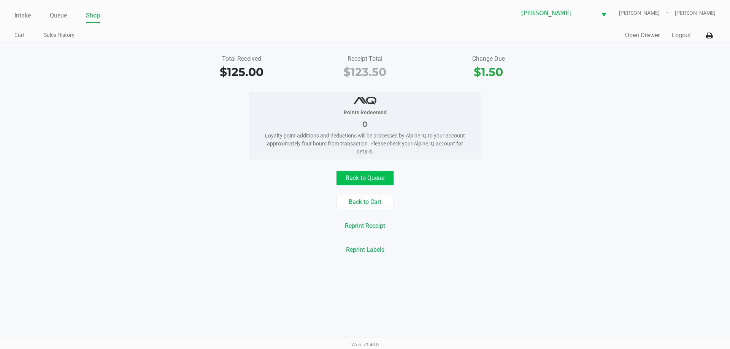
click at [374, 179] on button "Back to Queue" at bounding box center [364, 178] width 57 height 14
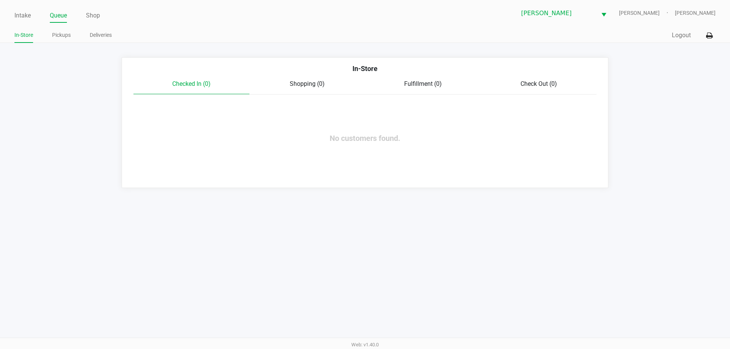
click at [31, 19] on link "Intake" at bounding box center [22, 15] width 16 height 11
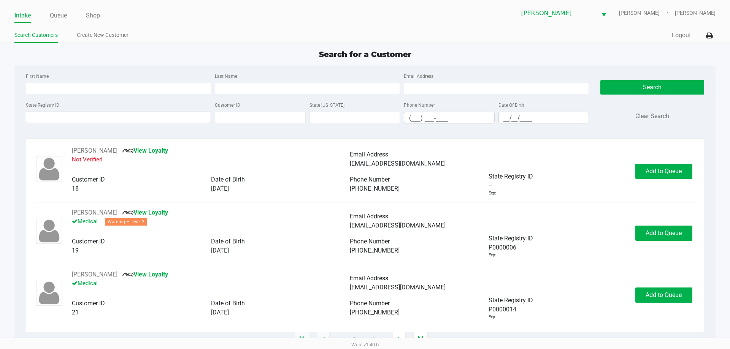
click at [166, 119] on input "State Registry ID" at bounding box center [118, 117] width 185 height 11
type input "p"
click at [55, 14] on link "Queue" at bounding box center [58, 15] width 17 height 11
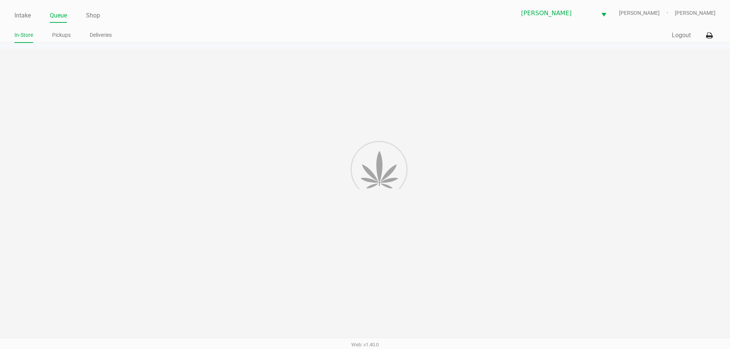
click at [68, 35] on link "Pickups" at bounding box center [61, 35] width 19 height 10
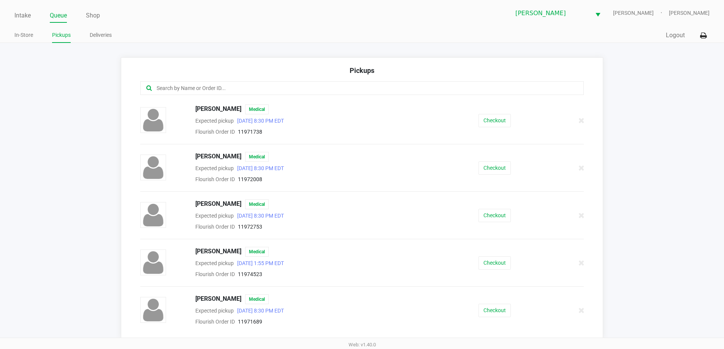
click at [198, 85] on input "text" at bounding box center [350, 88] width 389 height 9
type input "v"
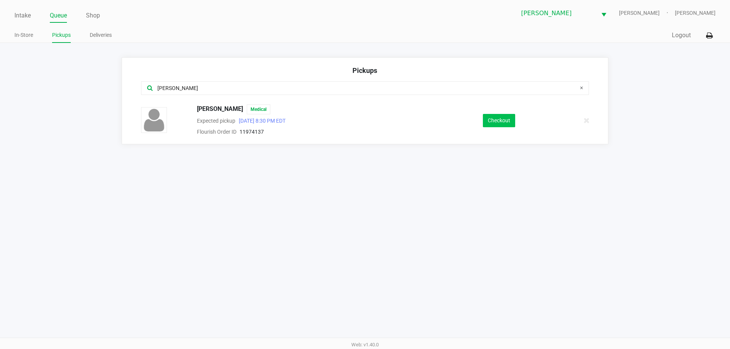
type input "barr"
click at [496, 118] on button "Checkout" at bounding box center [499, 120] width 32 height 13
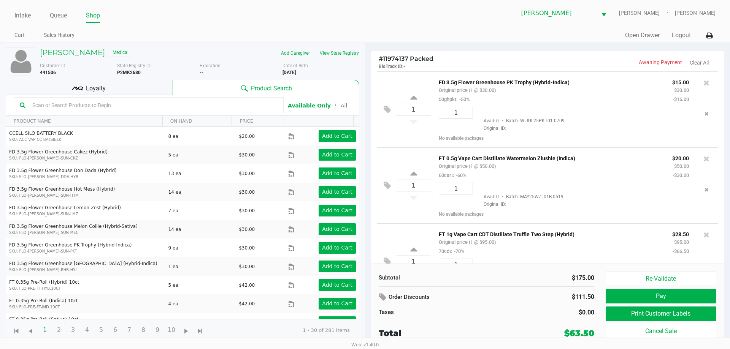
click at [84, 88] on div "Loyalty" at bounding box center [89, 87] width 167 height 15
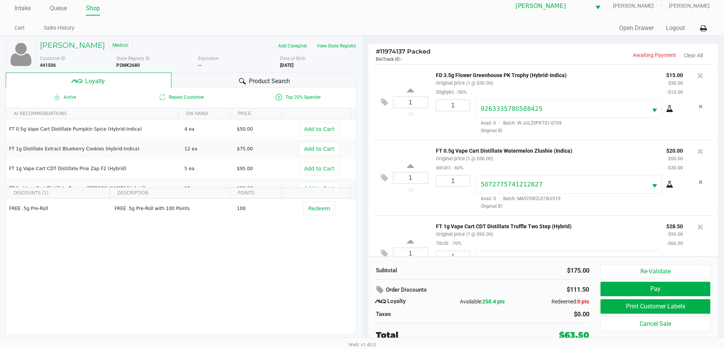
scroll to position [8, 0]
click at [265, 74] on div "Product Search" at bounding box center [263, 79] width 185 height 15
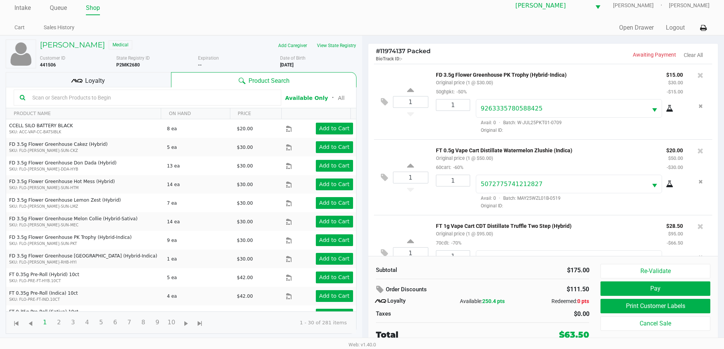
click at [135, 77] on div "Loyalty" at bounding box center [88, 79] width 165 height 15
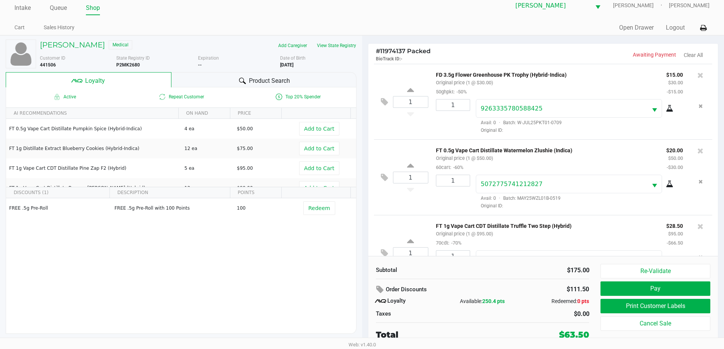
click at [251, 84] on span "Product Search" at bounding box center [269, 80] width 41 height 9
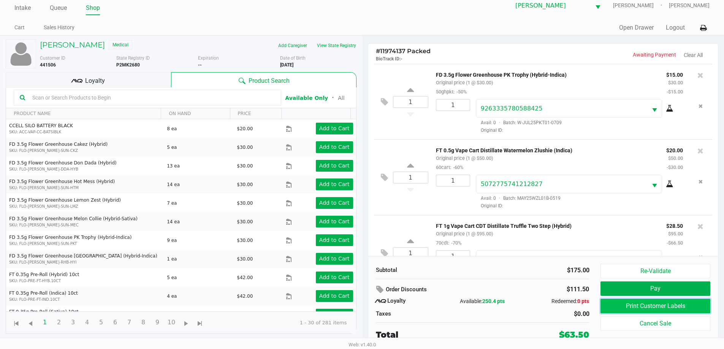
click at [672, 305] on button "Print Customer Labels" at bounding box center [655, 306] width 109 height 14
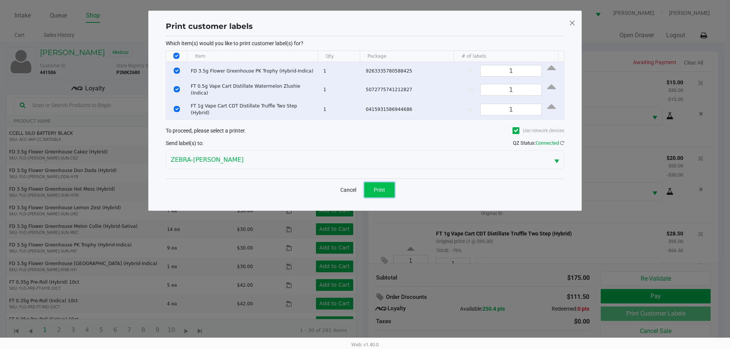
click at [373, 182] on button "Print" at bounding box center [379, 189] width 30 height 15
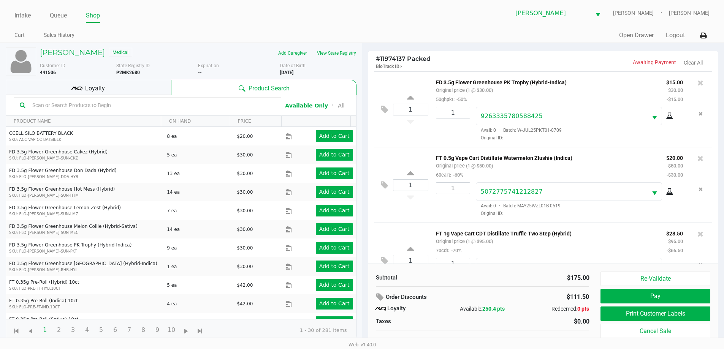
scroll to position [8, 0]
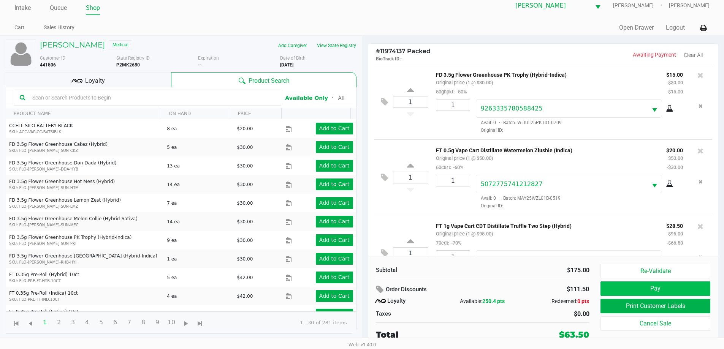
click at [680, 289] on button "Pay" at bounding box center [655, 289] width 109 height 14
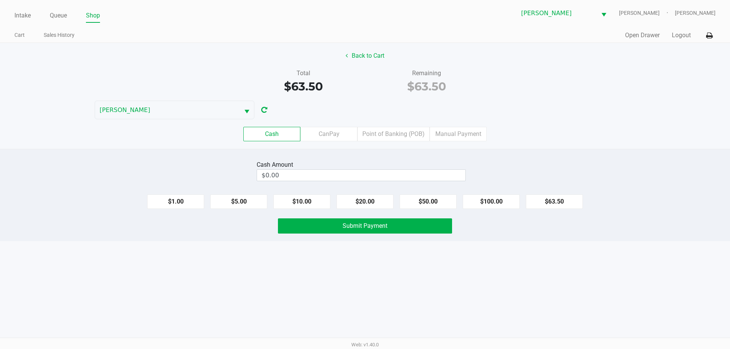
click at [400, 138] on label "Point of Banking (POB)" at bounding box center [393, 134] width 72 height 14
click at [0, 0] on 7 "Point of Banking (POB)" at bounding box center [0, 0] width 0 height 0
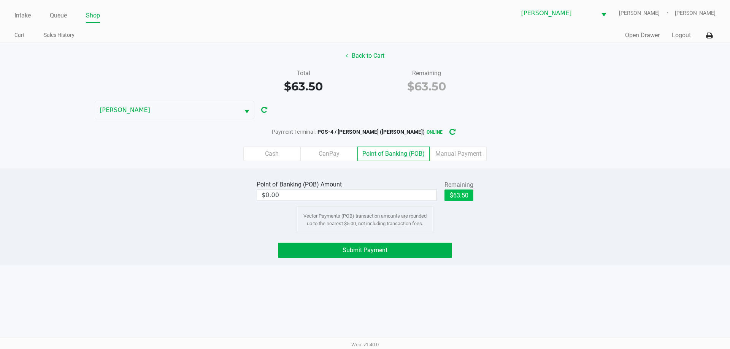
click at [457, 197] on button "$63.50" at bounding box center [458, 195] width 29 height 11
type input "$63.50"
click at [404, 252] on button "Submit Payment" at bounding box center [365, 250] width 174 height 15
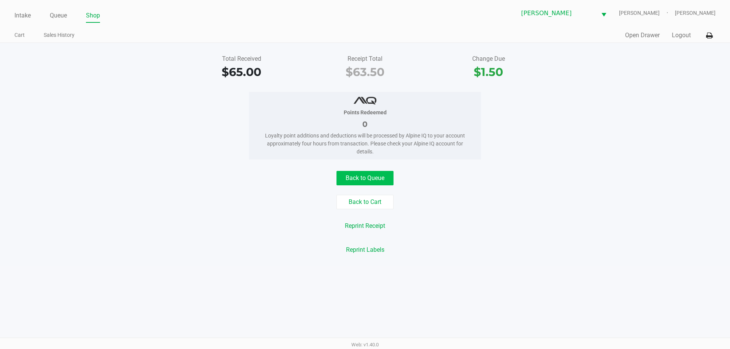
click at [371, 177] on button "Back to Queue" at bounding box center [364, 178] width 57 height 14
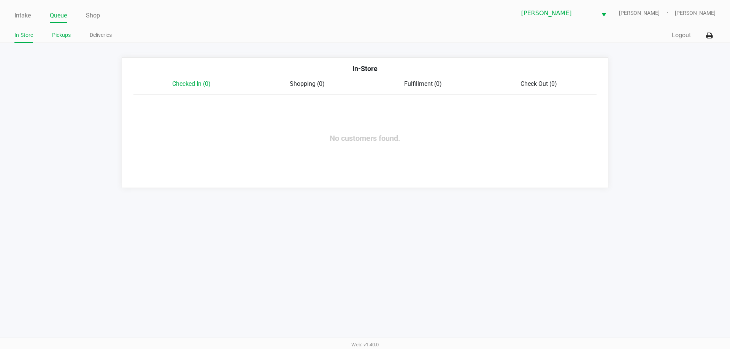
click at [66, 36] on link "Pickups" at bounding box center [61, 35] width 19 height 10
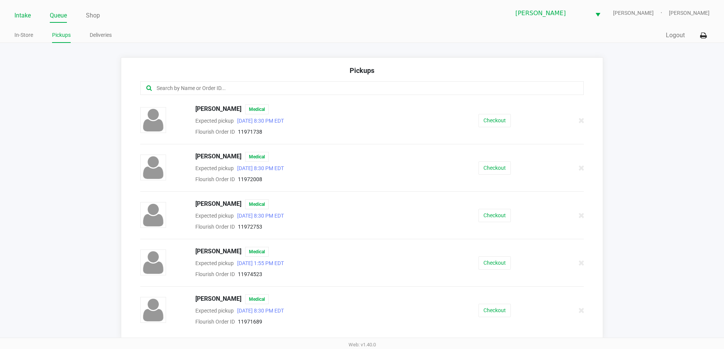
click at [25, 14] on link "Intake" at bounding box center [22, 15] width 16 height 11
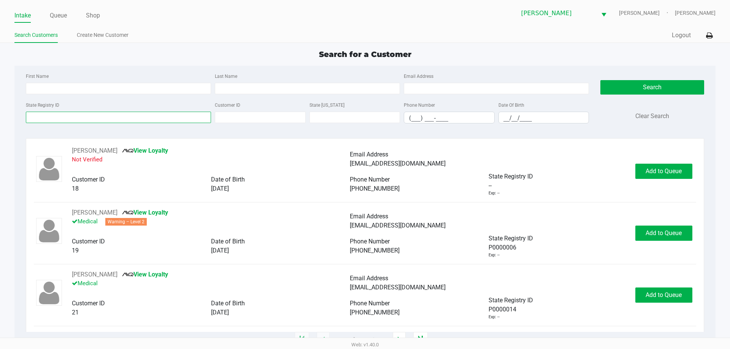
click at [121, 119] on input "State Registry ID" at bounding box center [118, 117] width 185 height 11
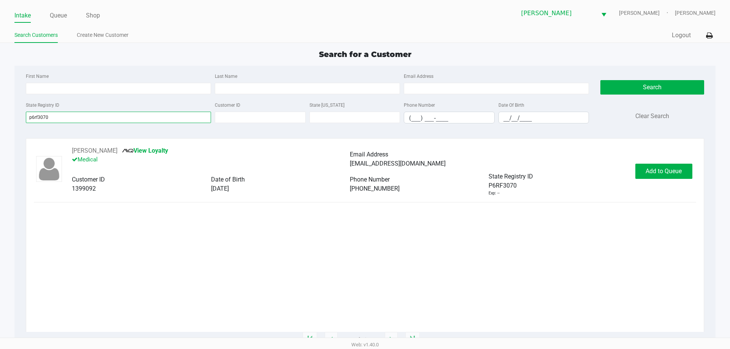
type input "p6rf3070"
click at [658, 162] on div "JUSTIN SOSA View Loyalty Medical Email Address justoasosa23@gmail.com Customer …" at bounding box center [365, 171] width 662 height 50
click at [660, 168] on span "Add to Queue" at bounding box center [663, 171] width 36 height 7
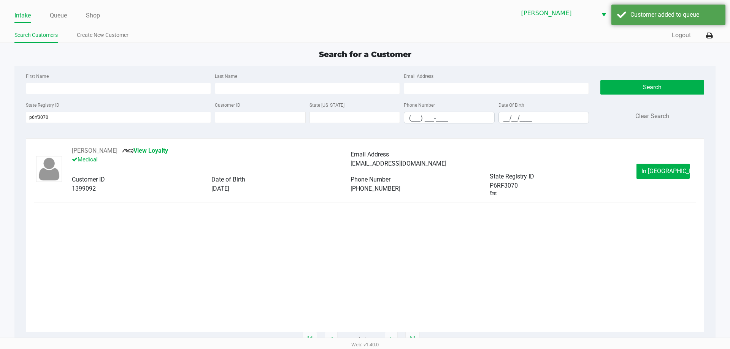
click at [660, 168] on span "In Queue" at bounding box center [673, 171] width 64 height 7
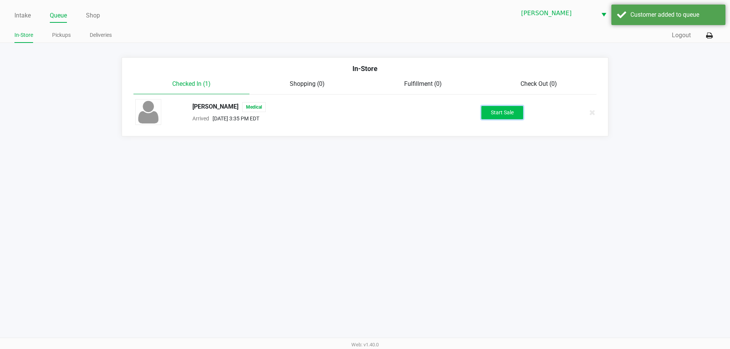
click at [519, 114] on button "Start Sale" at bounding box center [502, 112] width 42 height 13
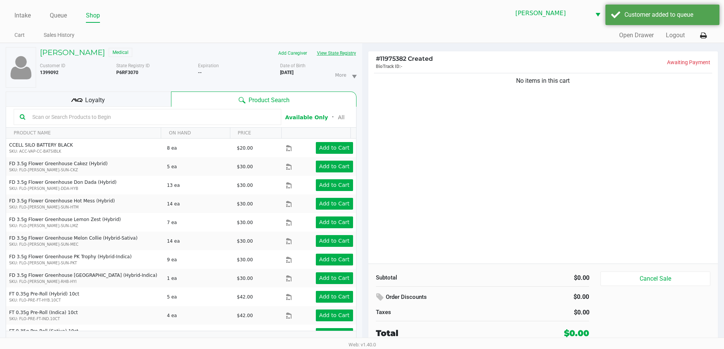
click at [341, 50] on button "View State Registry" at bounding box center [334, 53] width 44 height 12
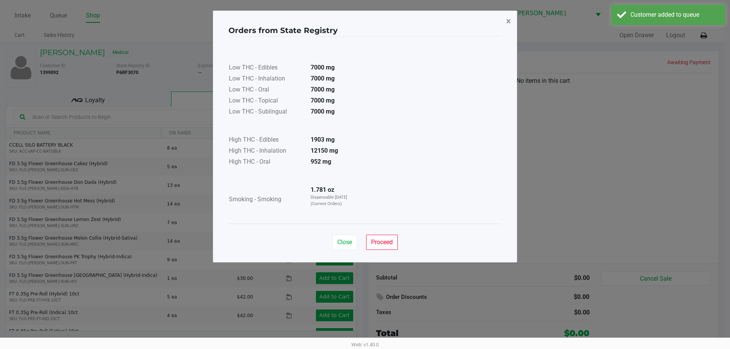
click at [507, 22] on span "×" at bounding box center [508, 21] width 5 height 11
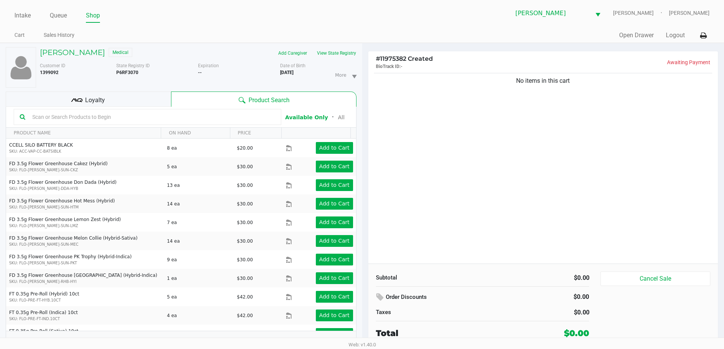
click at [89, 105] on div "Loyalty" at bounding box center [88, 99] width 165 height 15
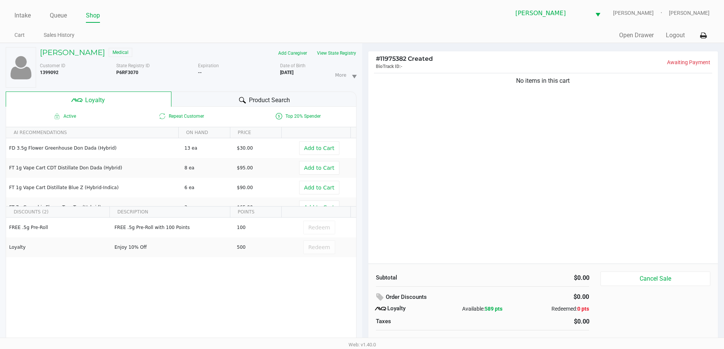
click at [261, 96] on span "Product Search" at bounding box center [269, 100] width 41 height 9
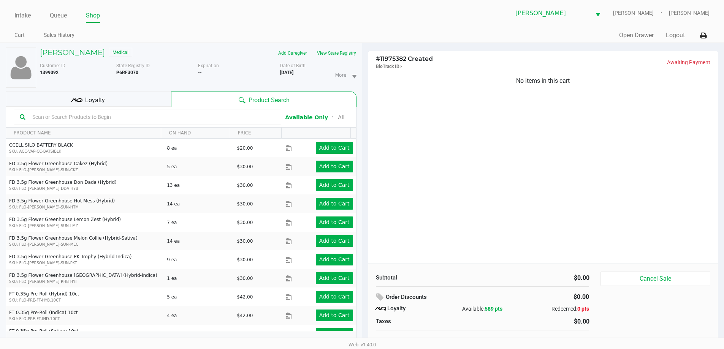
click at [199, 117] on input "text" at bounding box center [152, 116] width 246 height 11
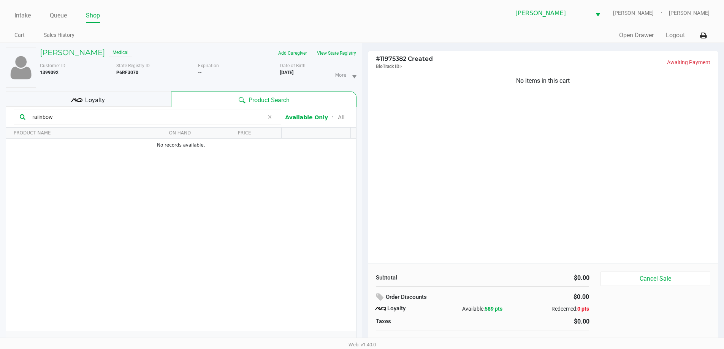
click at [40, 114] on input "raiinbow" at bounding box center [146, 116] width 235 height 11
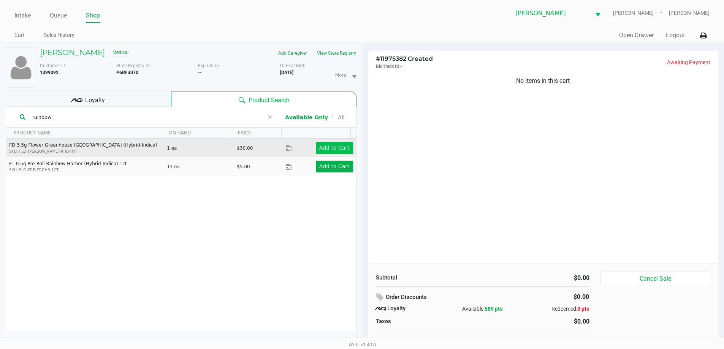
type input "rainbow"
click at [316, 150] on button "Add to Cart" at bounding box center [334, 148] width 37 height 12
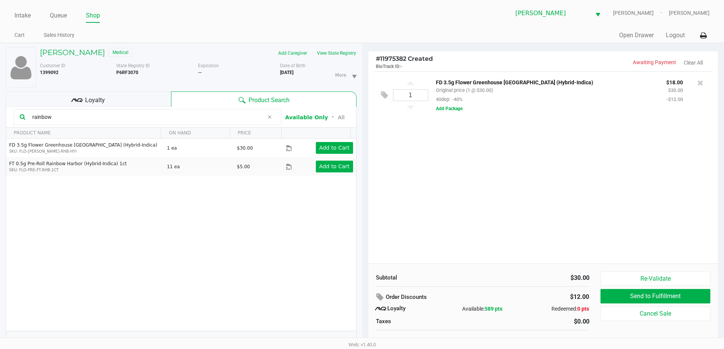
click at [432, 147] on div "1 FD 3.5g Flower Greenhouse Rainbow Harbor (Hybrid-Indica) Original price (1 @ …" at bounding box center [543, 167] width 350 height 192
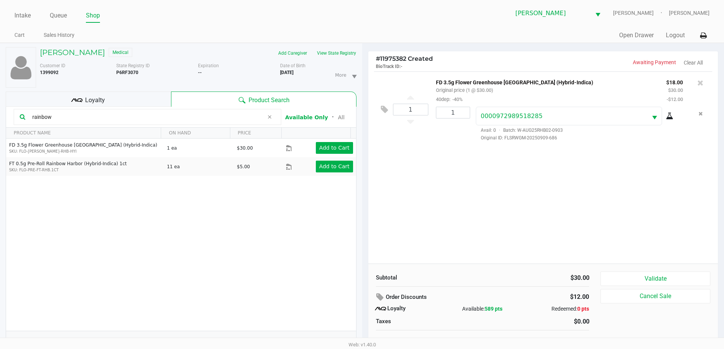
click at [245, 116] on input "rainbow" at bounding box center [146, 116] width 235 height 11
click at [270, 117] on icon at bounding box center [269, 117] width 5 height 6
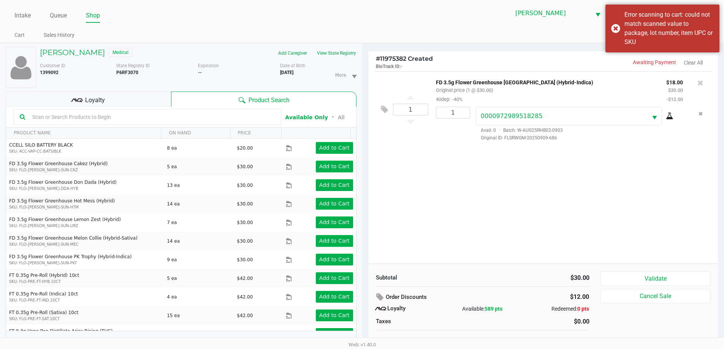
click at [238, 116] on input "text" at bounding box center [152, 116] width 246 height 11
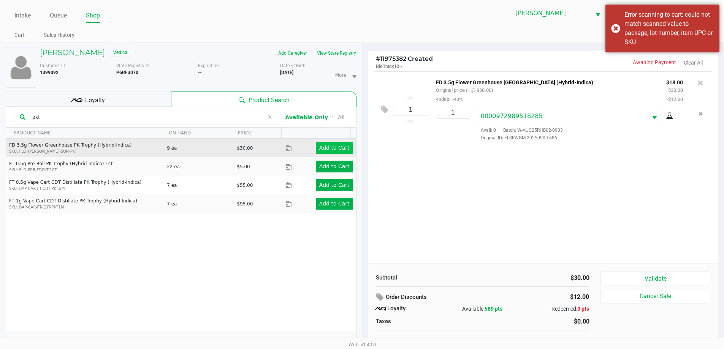
type input "pkt"
click at [332, 147] on app-button-loader "Add to Cart" at bounding box center [334, 148] width 30 height 6
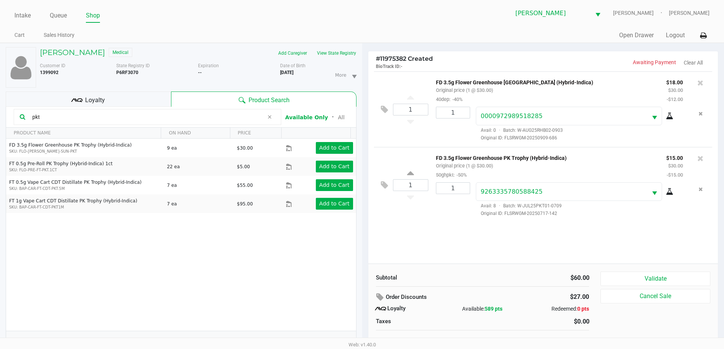
click at [270, 120] on icon at bounding box center [269, 117] width 5 height 6
click at [211, 119] on input "text" at bounding box center [152, 116] width 246 height 11
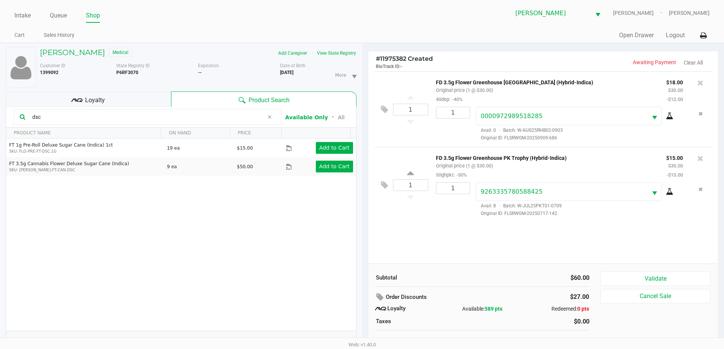
type input "dsc"
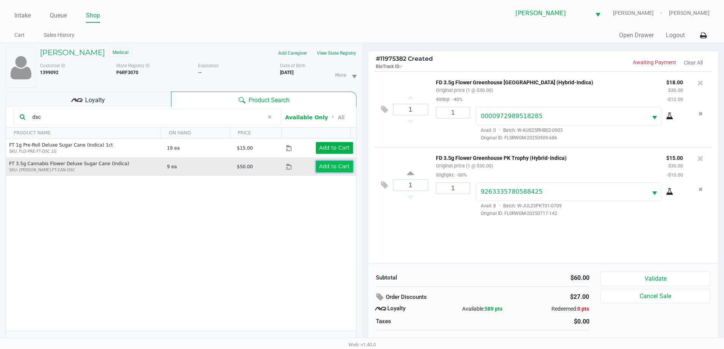
click at [334, 165] on app-button-loader "Add to Cart" at bounding box center [334, 166] width 30 height 6
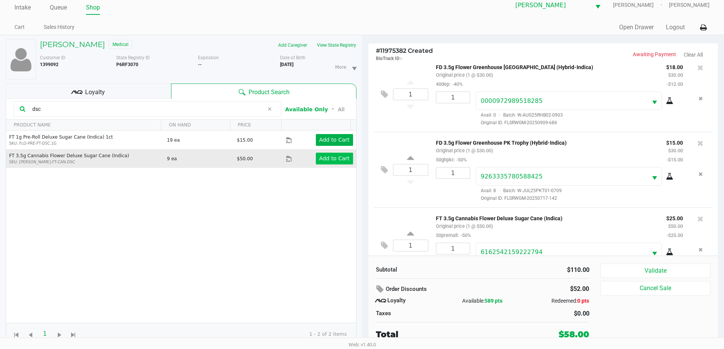
scroll to position [36, 0]
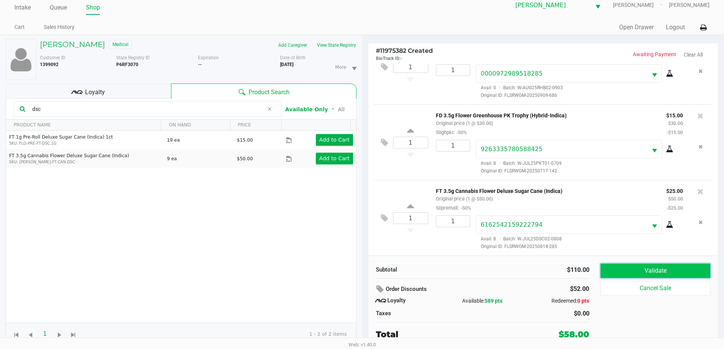
click at [663, 274] on button "Validate" at bounding box center [655, 271] width 109 height 14
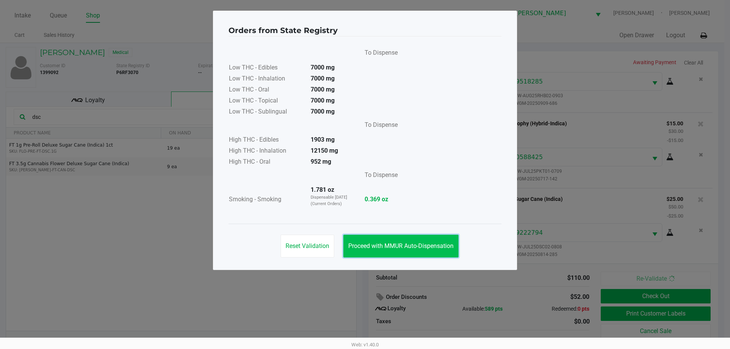
click at [424, 247] on span "Proceed with MMUR Auto-Dispensation" at bounding box center [400, 246] width 105 height 7
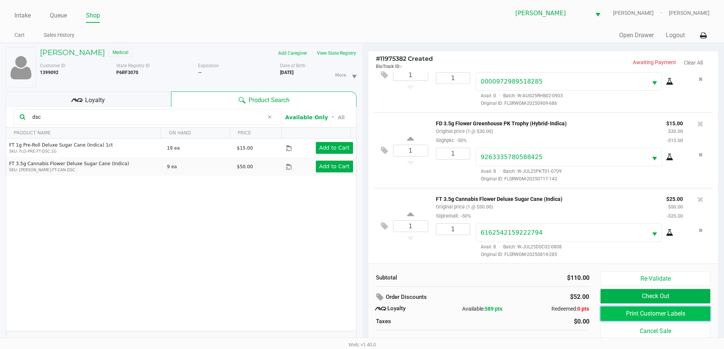
click at [665, 317] on button "Print Customer Labels" at bounding box center [655, 314] width 109 height 14
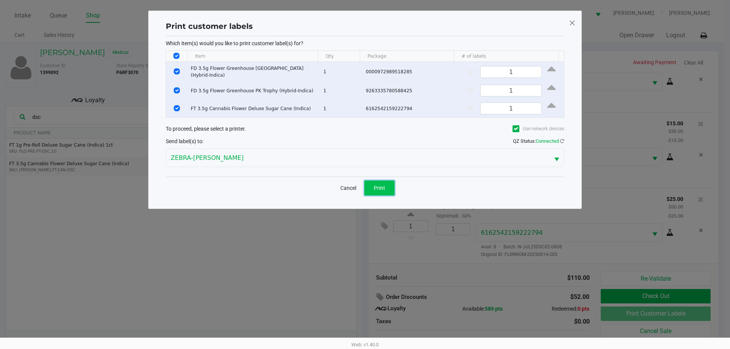
click at [374, 187] on span "Print" at bounding box center [379, 188] width 11 height 6
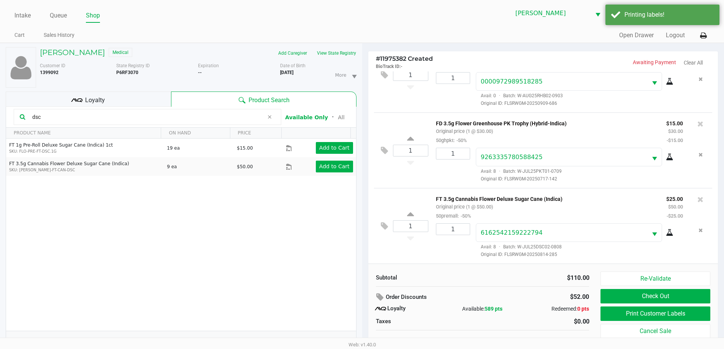
click at [151, 98] on div "Loyalty" at bounding box center [88, 99] width 165 height 15
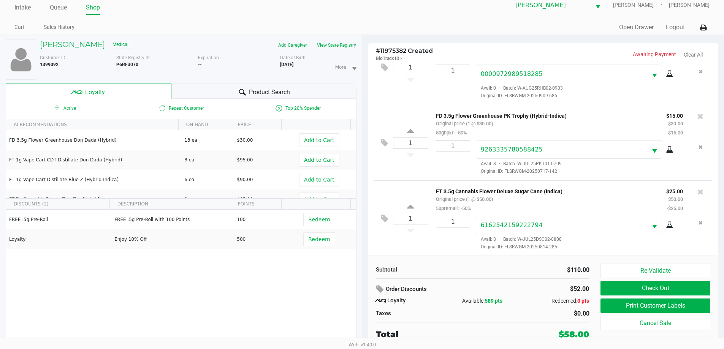
scroll to position [36, 0]
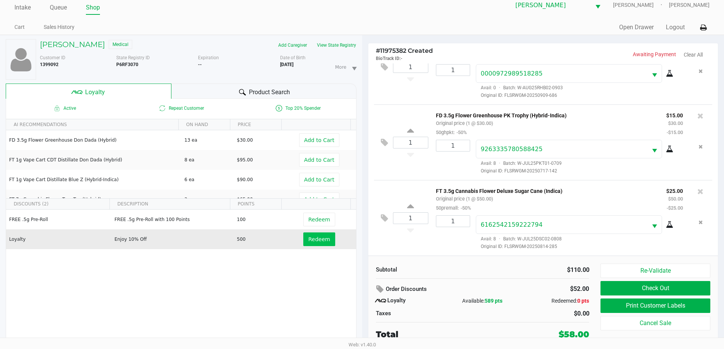
click at [311, 241] on span "Redeem" at bounding box center [319, 239] width 22 height 6
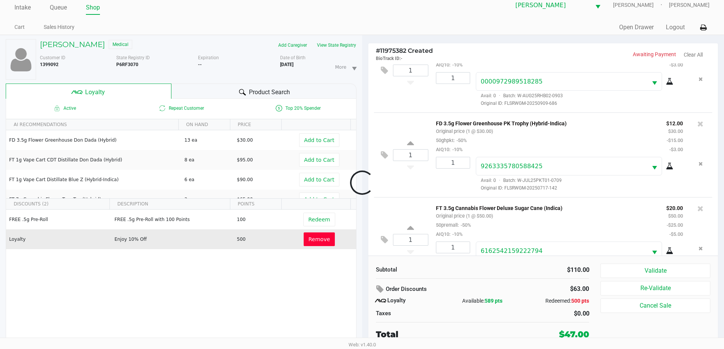
scroll to position [63, 0]
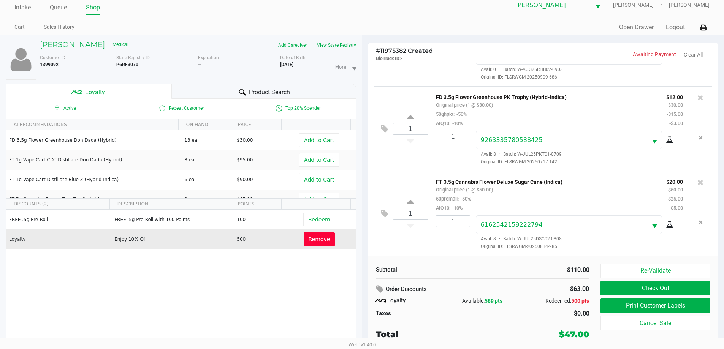
click at [538, 300] on div "Redeemed: 500 pts" at bounding box center [553, 301] width 71 height 8
click at [256, 91] on span "Product Search" at bounding box center [269, 92] width 41 height 9
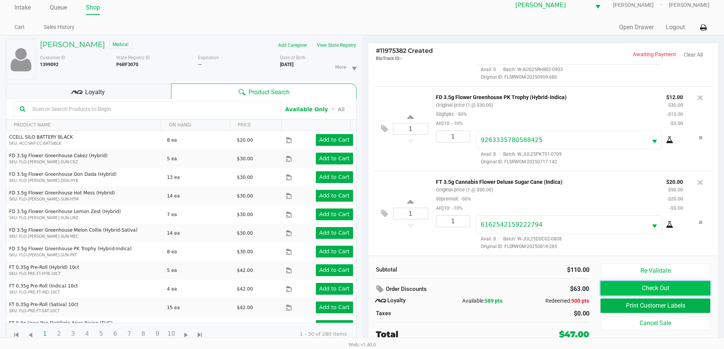
click at [655, 290] on button "Check Out" at bounding box center [655, 288] width 109 height 14
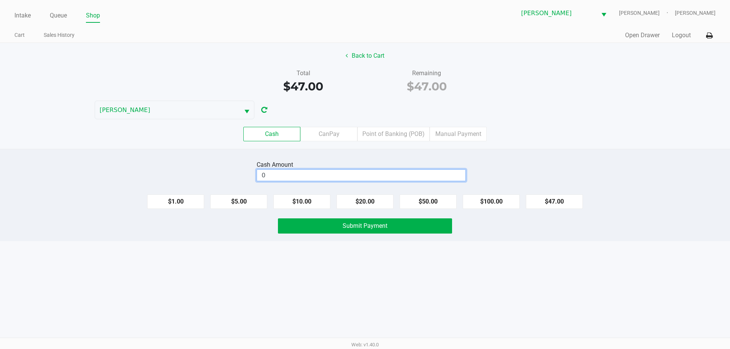
click at [348, 177] on input "0" at bounding box center [361, 175] width 208 height 11
type input "$50.00"
click at [576, 117] on div "Back to Cart Total $47.00 Remaining $47.00 DAVID-BOWIE Cash CanPay Point of Ban…" at bounding box center [365, 96] width 730 height 106
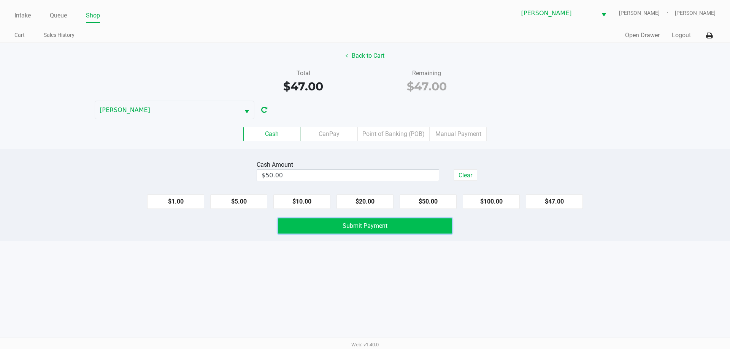
click at [375, 227] on span "Submit Payment" at bounding box center [365, 225] width 45 height 7
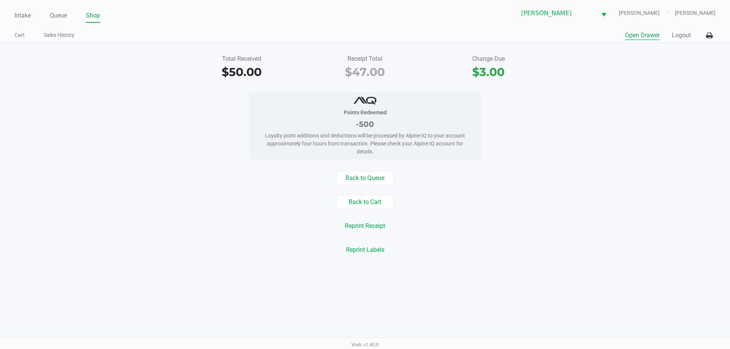
click at [636, 39] on button "Open Drawer" at bounding box center [642, 35] width 35 height 9
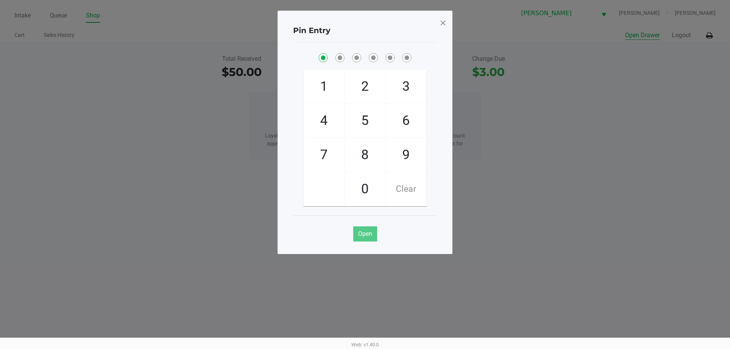
checkbox input "true"
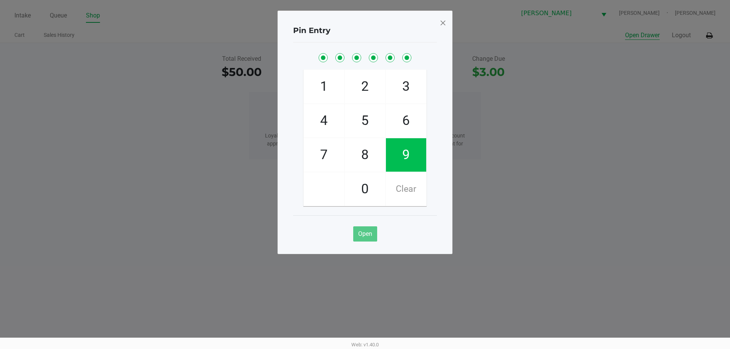
checkbox input "true"
click at [446, 19] on span at bounding box center [442, 23] width 7 height 12
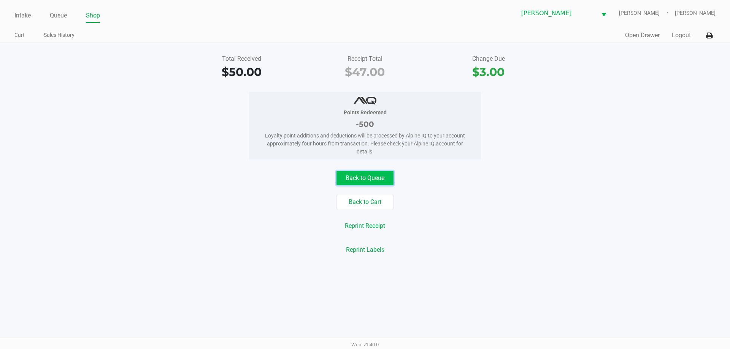
click at [365, 179] on button "Back to Queue" at bounding box center [364, 178] width 57 height 14
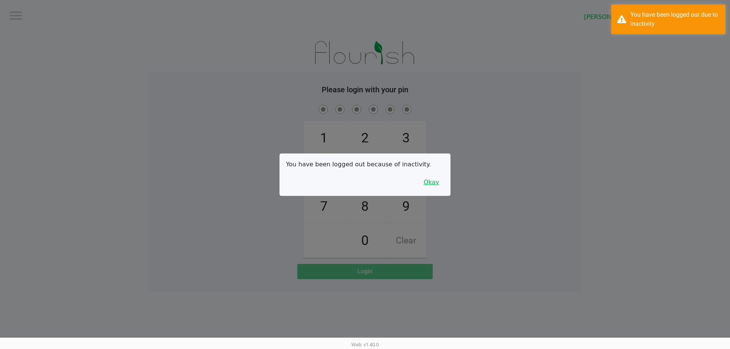
click at [430, 181] on button "Okay" at bounding box center [431, 182] width 25 height 14
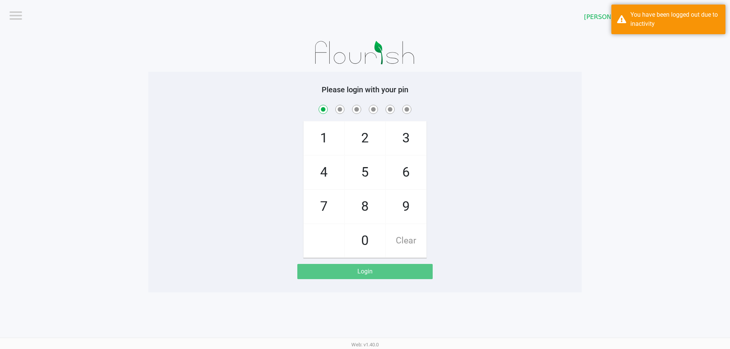
checkbox input "true"
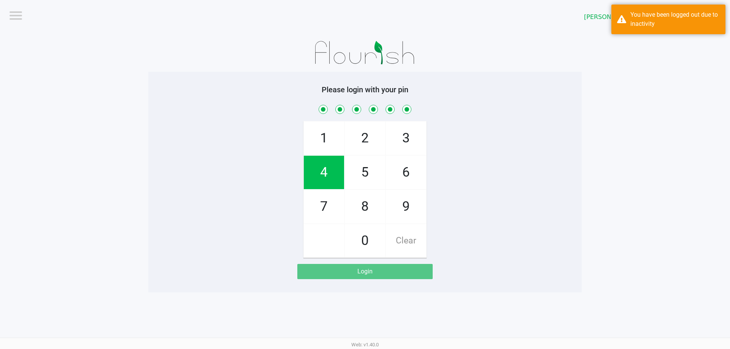
checkbox input "true"
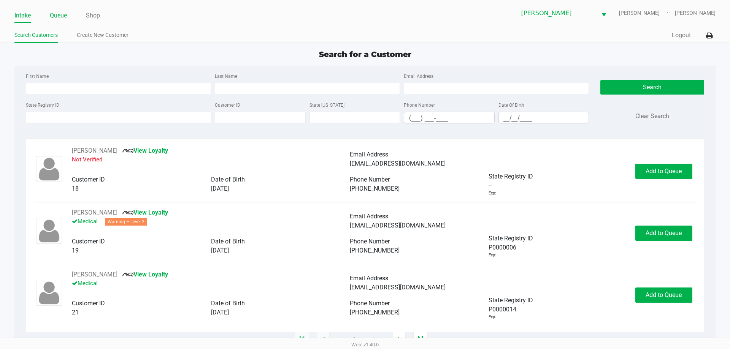
click at [61, 17] on link "Queue" at bounding box center [58, 15] width 17 height 11
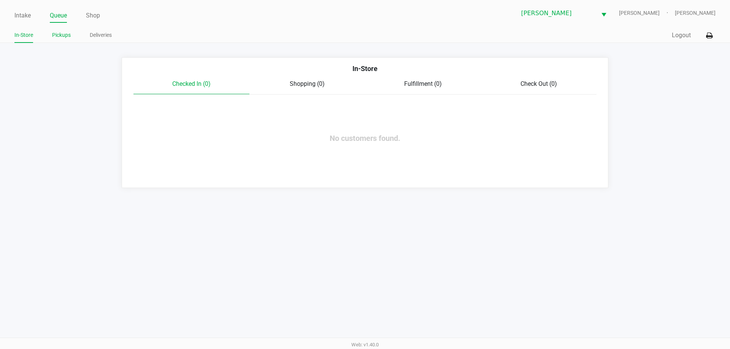
click at [55, 37] on link "Pickups" at bounding box center [61, 35] width 19 height 10
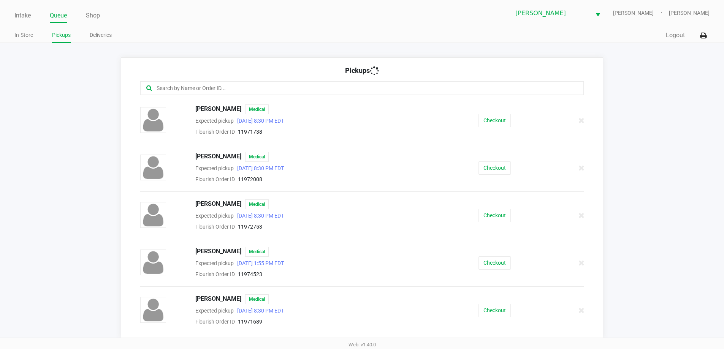
click at [221, 91] on input "text" at bounding box center [350, 88] width 389 height 9
click at [224, 89] on input "text" at bounding box center [350, 88] width 389 height 9
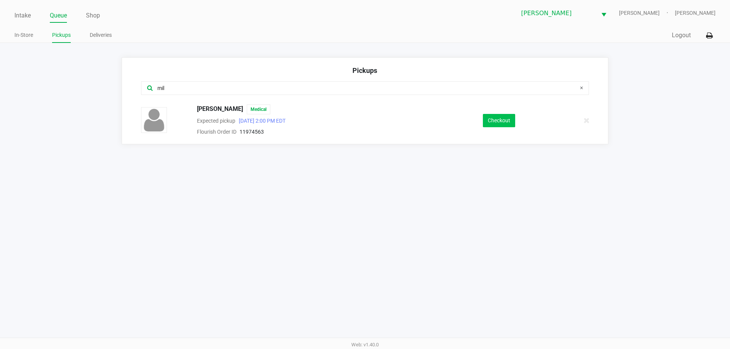
type input "mil"
click at [509, 117] on button "Checkout" at bounding box center [499, 120] width 32 height 13
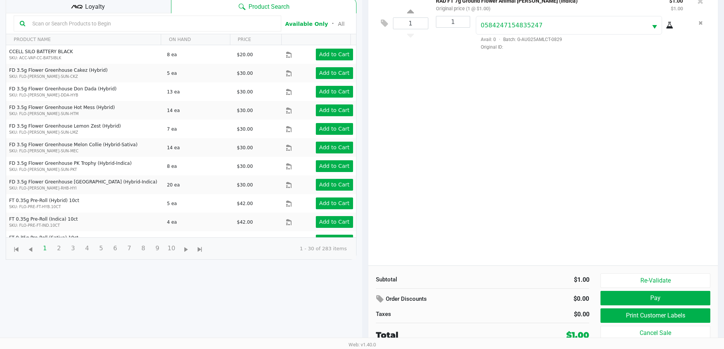
scroll to position [82, 0]
click at [690, 317] on button "Print Customer Labels" at bounding box center [655, 315] width 109 height 14
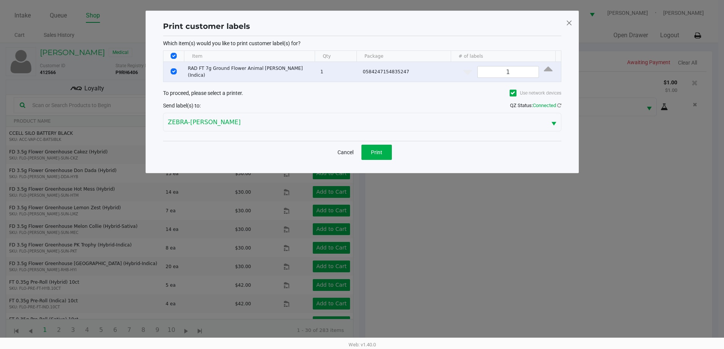
scroll to position [0, 0]
click at [374, 150] on span "Print" at bounding box center [379, 152] width 11 height 6
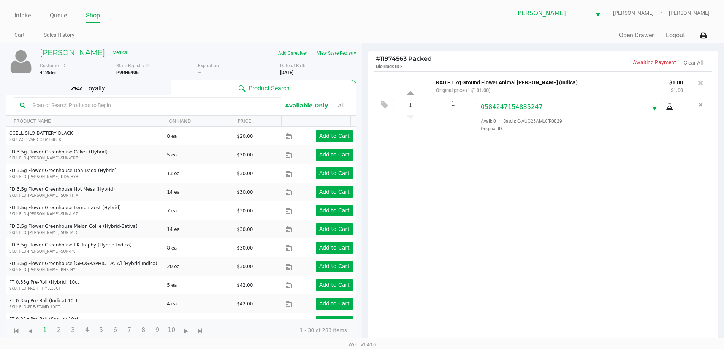
scroll to position [82, 0]
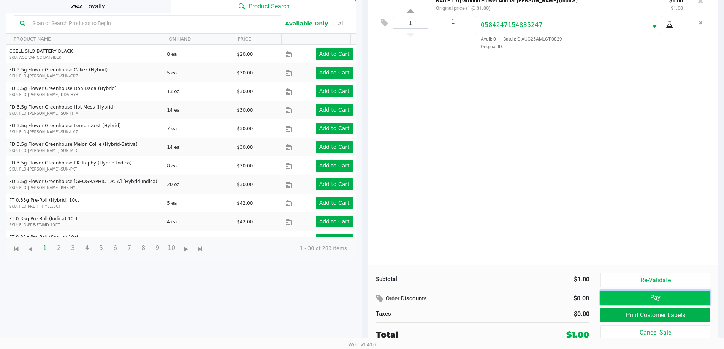
click at [679, 296] on button "Pay" at bounding box center [655, 298] width 109 height 14
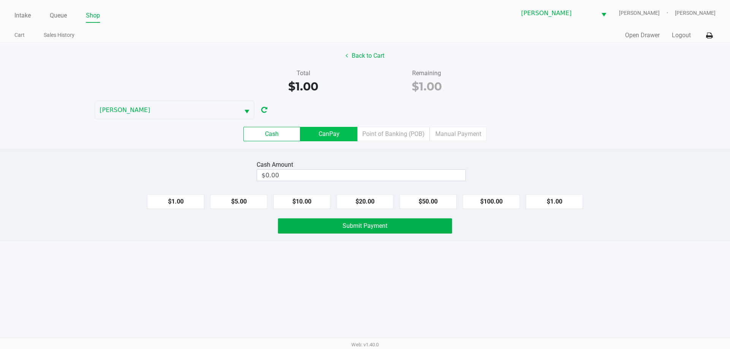
click at [338, 139] on label "CanPay" at bounding box center [328, 134] width 57 height 14
click at [0, 0] on 2 "CanPay" at bounding box center [0, 0] width 0 height 0
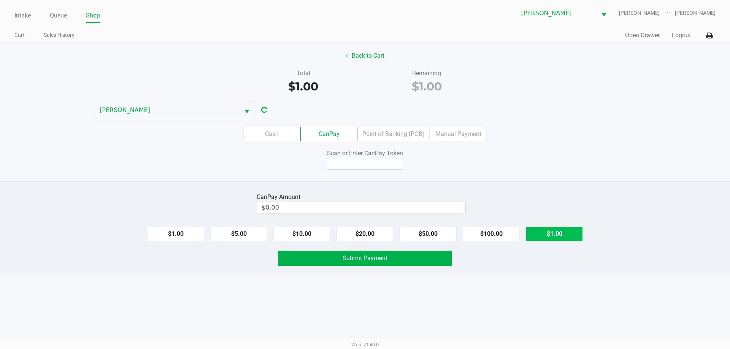
click at [573, 234] on button "$1.00" at bounding box center [554, 234] width 57 height 14
type input "$1.00"
click at [368, 165] on input at bounding box center [365, 164] width 76 height 12
type input "Q9668590X"
click at [391, 259] on button "Submit Payment" at bounding box center [365, 258] width 174 height 15
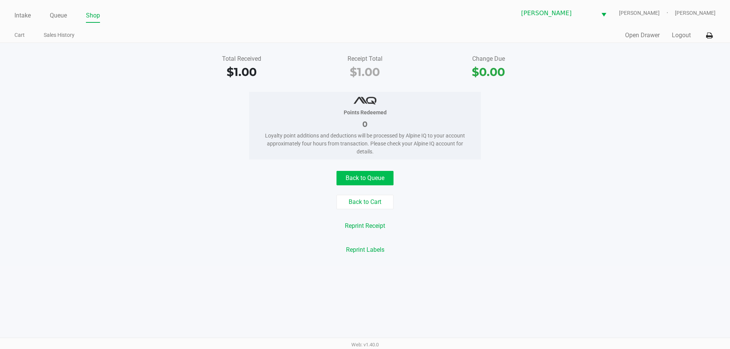
click at [360, 179] on button "Back to Queue" at bounding box center [364, 178] width 57 height 14
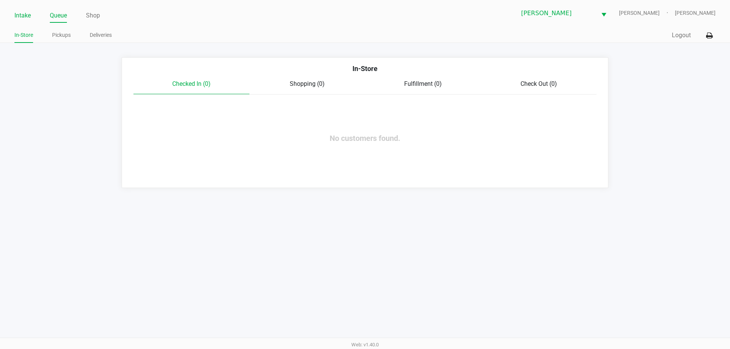
click at [26, 13] on link "Intake" at bounding box center [22, 15] width 16 height 11
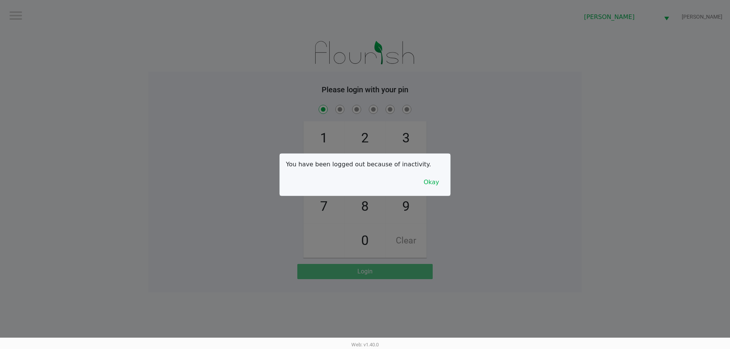
checkbox input "true"
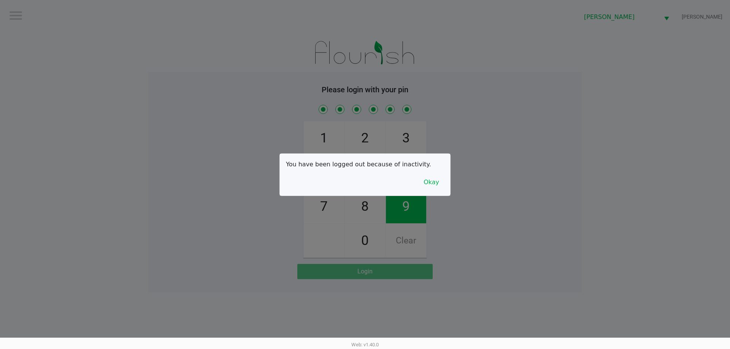
checkbox input "true"
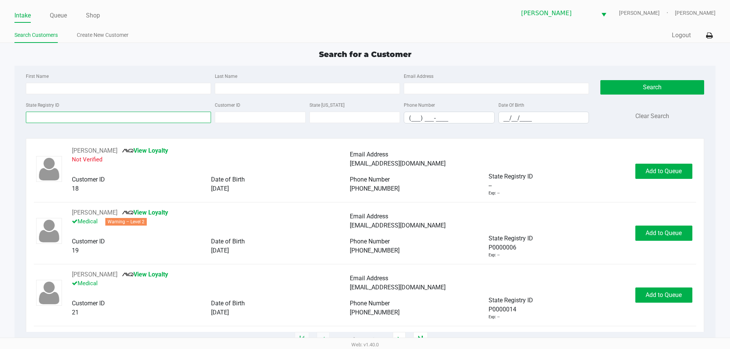
click at [159, 117] on input "State Registry ID" at bounding box center [118, 117] width 185 height 11
click at [268, 90] on input "Last Name" at bounding box center [307, 88] width 185 height 11
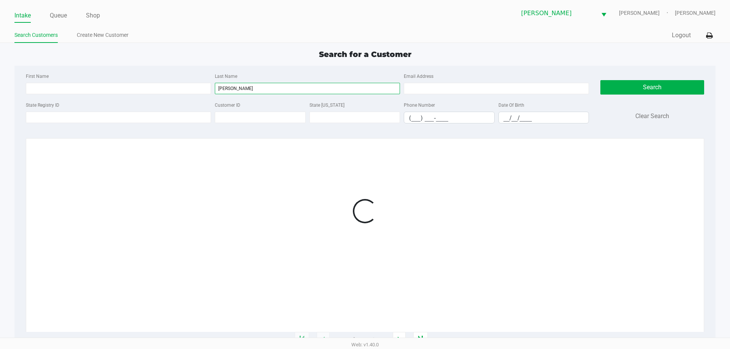
type input "coyle"
click at [528, 124] on div "State Registry ID Customer ID State ID Phone Number (___) ___-____ Date Of Birt…" at bounding box center [307, 114] width 567 height 29
click at [536, 120] on input "__/__/____" at bounding box center [544, 118] width 90 height 12
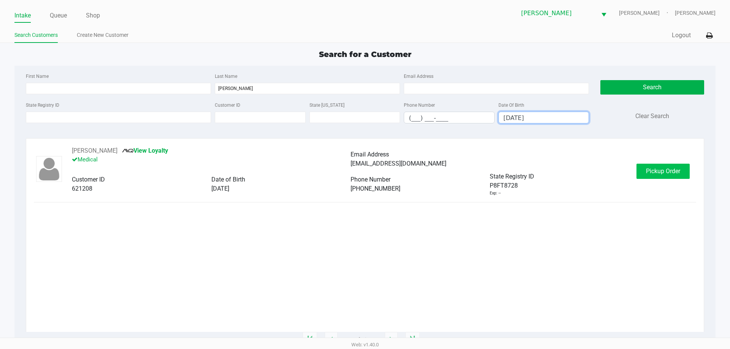
type input "11/03/1996"
click at [671, 176] on button "Pickup Order" at bounding box center [662, 171] width 53 height 15
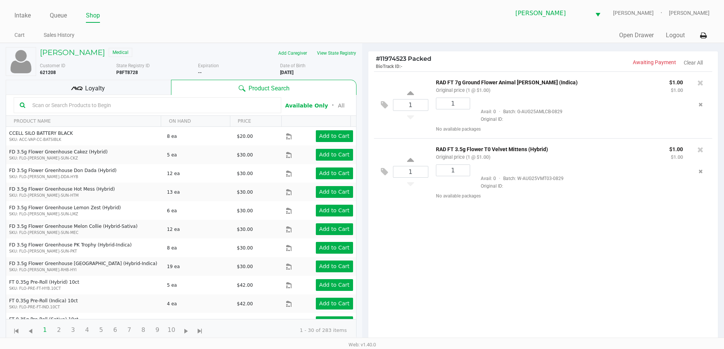
click at [156, 84] on div "Loyalty" at bounding box center [88, 87] width 165 height 15
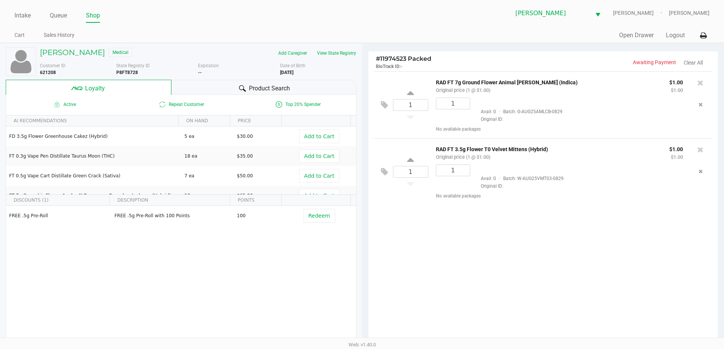
click at [211, 84] on div "Product Search" at bounding box center [263, 87] width 185 height 15
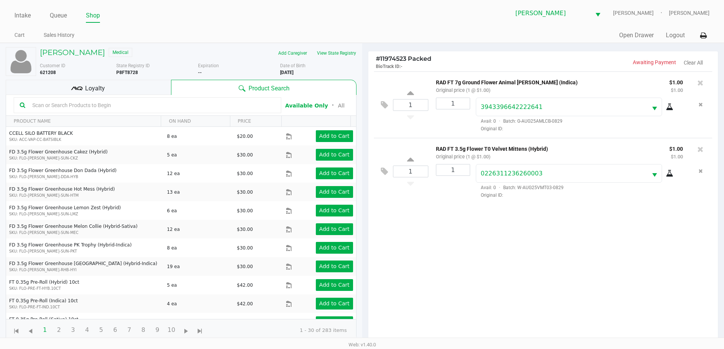
click at [140, 87] on div "Loyalty" at bounding box center [88, 87] width 165 height 15
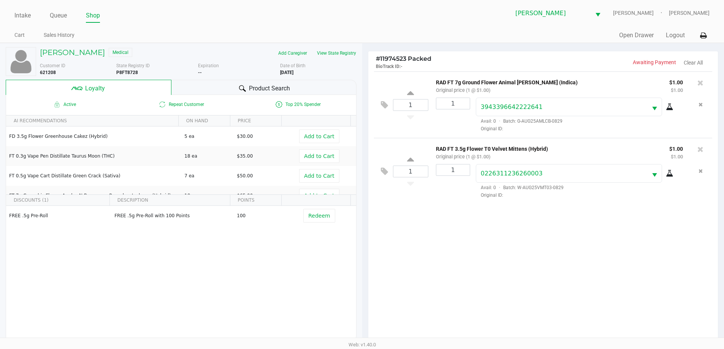
click at [194, 88] on div "Product Search" at bounding box center [263, 87] width 185 height 15
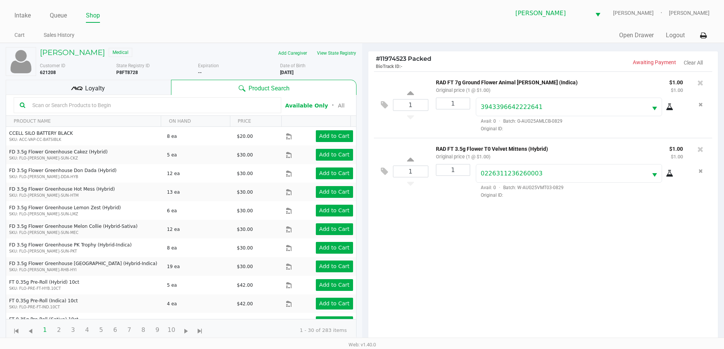
click at [138, 88] on div "Loyalty" at bounding box center [88, 87] width 165 height 15
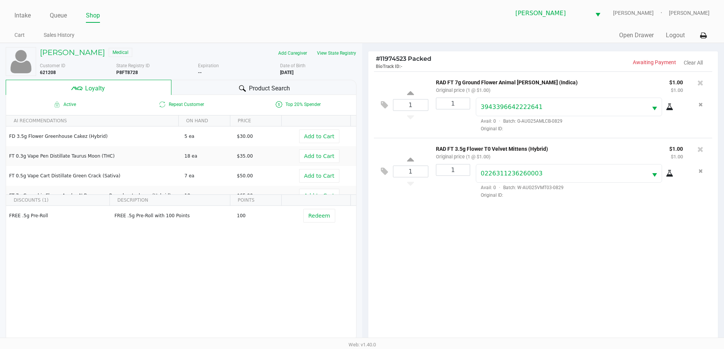
click at [227, 85] on div "Product Search" at bounding box center [263, 87] width 185 height 15
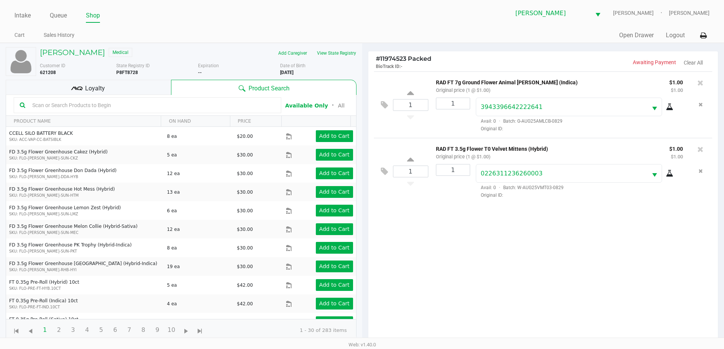
click at [583, 292] on div "1 RAD FT 7g Ground Flower Animal Larry (Indica) Original price (1 @ $1.00) $1.0…" at bounding box center [543, 209] width 350 height 276
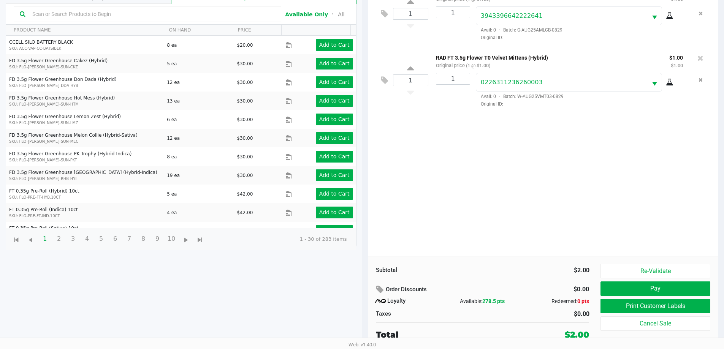
scroll to position [91, 0]
click at [675, 308] on button "Print Customer Labels" at bounding box center [655, 307] width 109 height 14
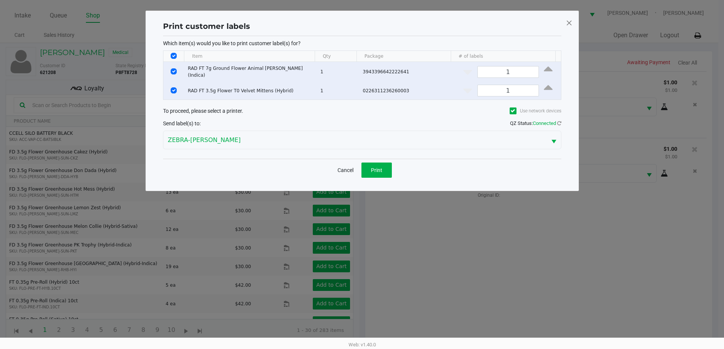
scroll to position [0, 0]
click at [571, 24] on span at bounding box center [572, 23] width 7 height 12
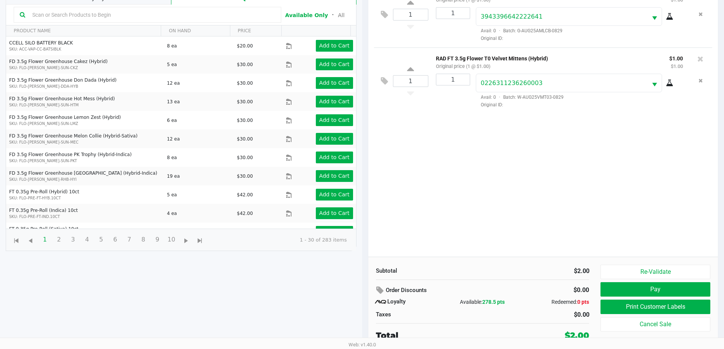
scroll to position [91, 0]
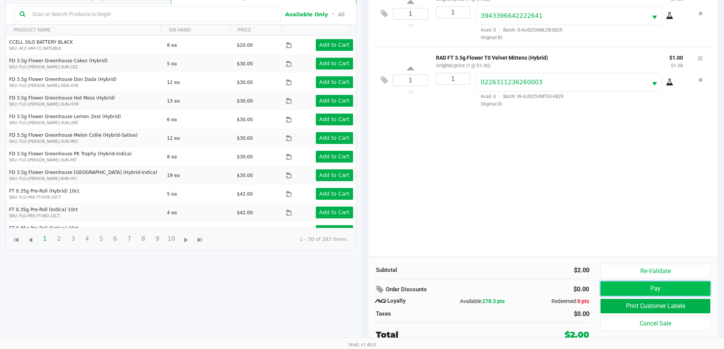
click at [647, 287] on button "Pay" at bounding box center [655, 289] width 109 height 14
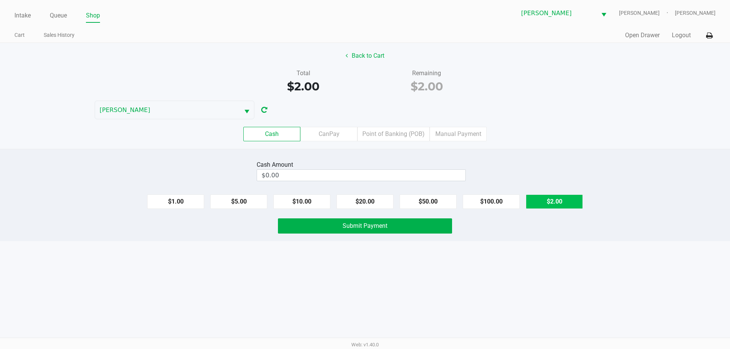
click at [563, 202] on button "$2.00" at bounding box center [554, 202] width 57 height 14
type input "$2.00"
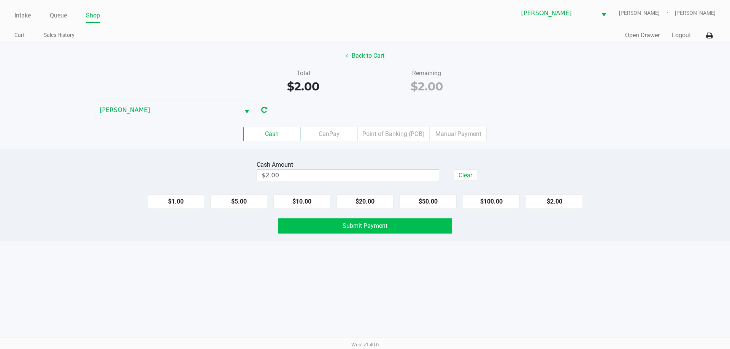
click at [430, 221] on button "Submit Payment" at bounding box center [365, 226] width 174 height 15
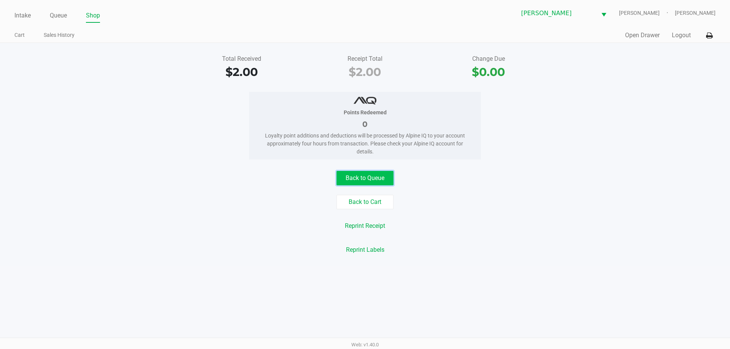
click at [383, 179] on button "Back to Queue" at bounding box center [364, 178] width 57 height 14
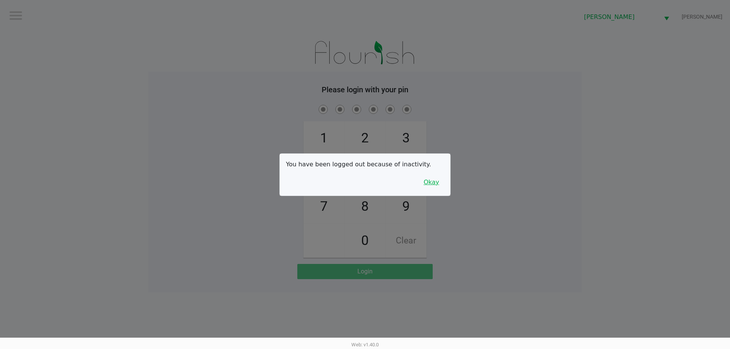
click at [429, 179] on button "Okay" at bounding box center [431, 182] width 25 height 14
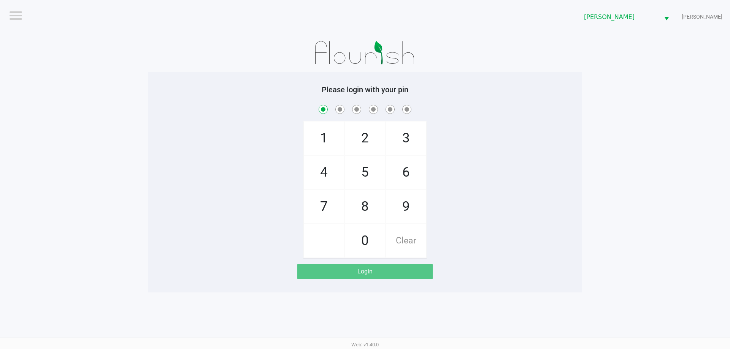
checkbox input "true"
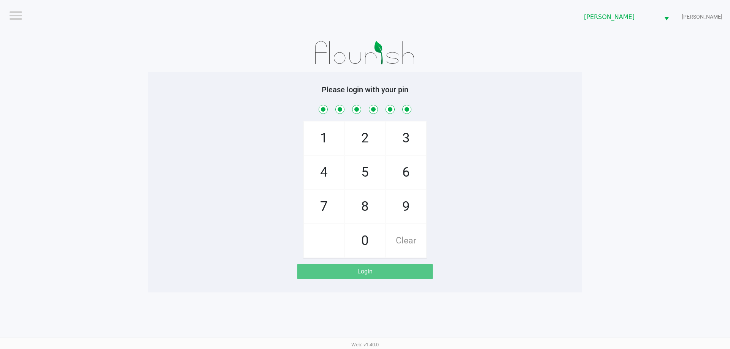
checkbox input "true"
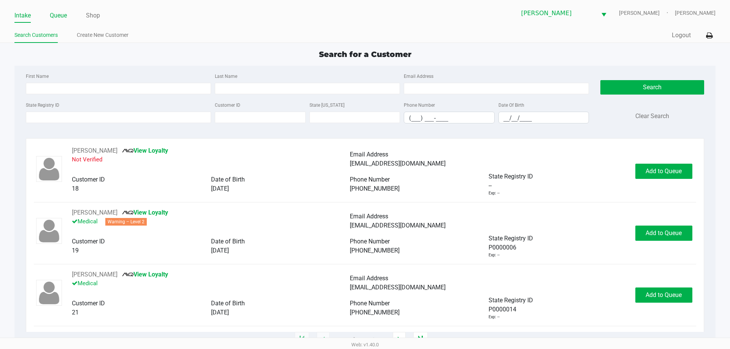
click at [60, 13] on link "Queue" at bounding box center [58, 15] width 17 height 11
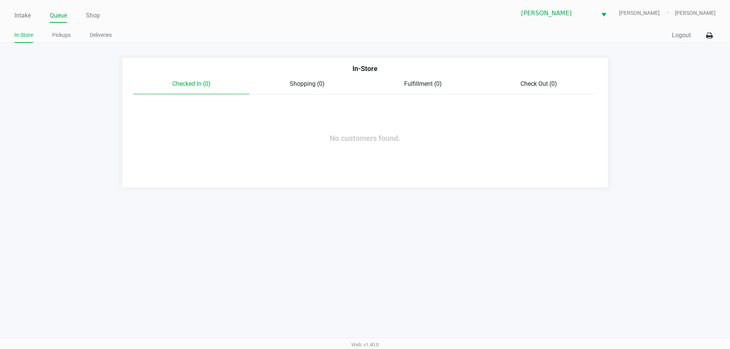
click at [54, 34] on link "Pickups" at bounding box center [61, 35] width 19 height 10
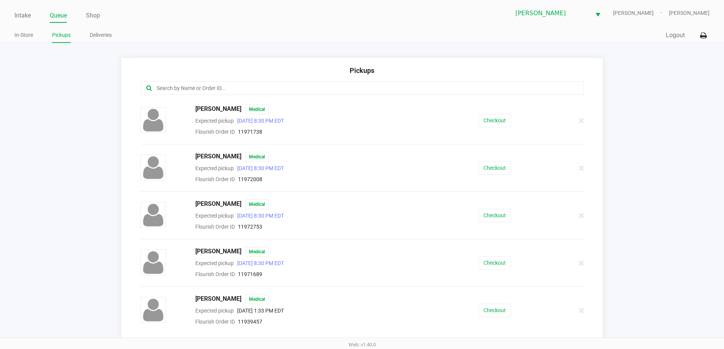
click at [230, 89] on input "text" at bounding box center [350, 88] width 389 height 9
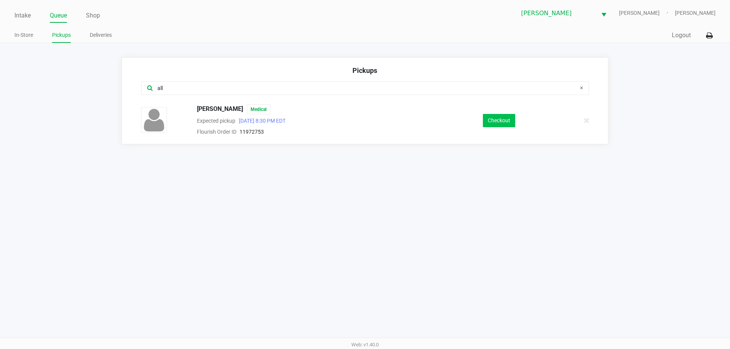
type input "all"
click at [504, 118] on button "Checkout" at bounding box center [499, 120] width 32 height 13
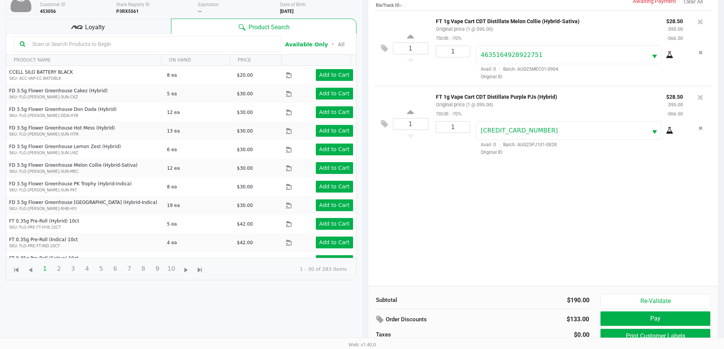
scroll to position [82, 0]
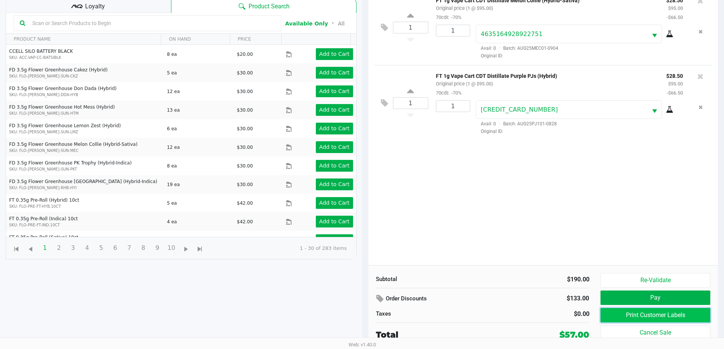
click at [662, 319] on button "Print Customer Labels" at bounding box center [655, 315] width 109 height 14
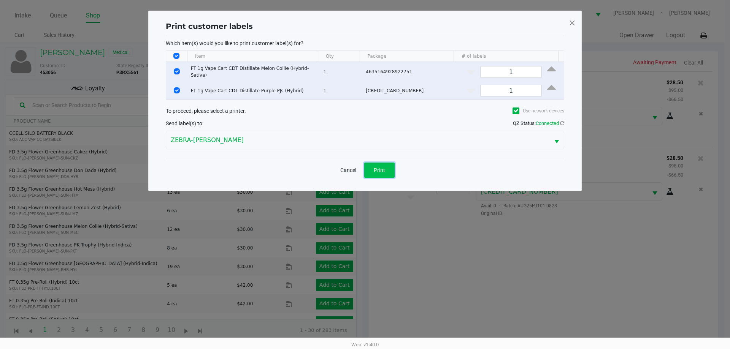
click at [388, 169] on button "Print" at bounding box center [379, 170] width 30 height 15
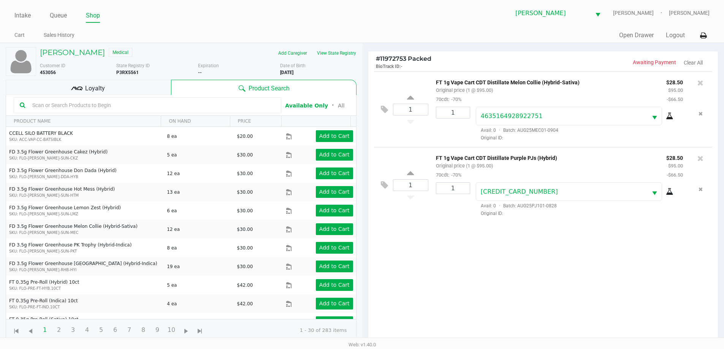
scroll to position [82, 0]
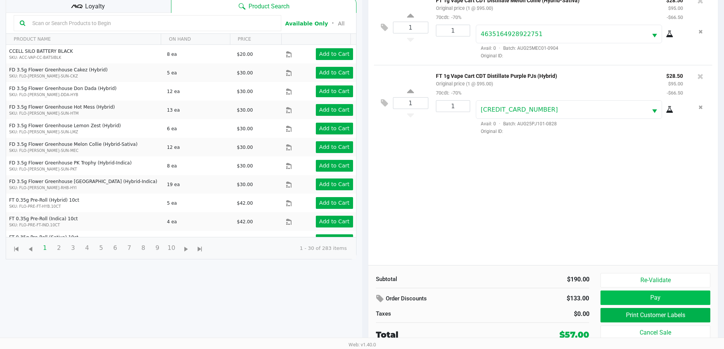
click at [673, 296] on button "Pay" at bounding box center [655, 298] width 109 height 14
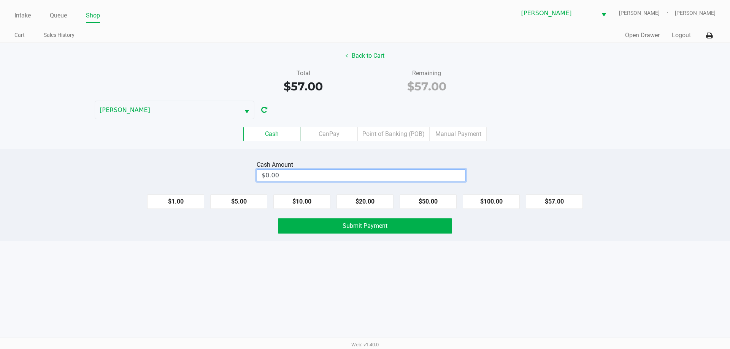
click at [332, 175] on input "$0.00" at bounding box center [361, 175] width 208 height 11
type input "$60.00"
click at [552, 146] on div "Cash CanPay Point of Banking (POB) Manual Payment" at bounding box center [364, 134] width 741 height 30
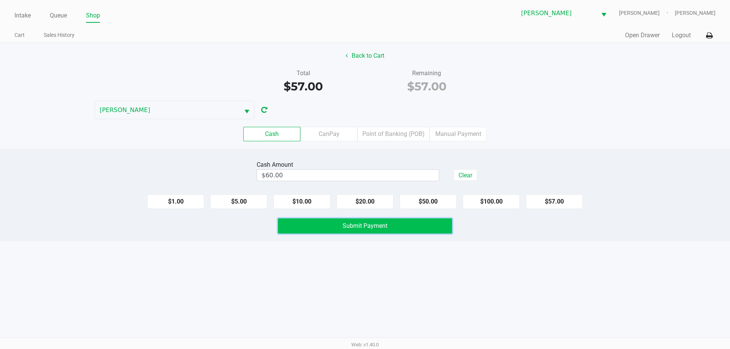
click at [425, 224] on button "Submit Payment" at bounding box center [365, 226] width 174 height 15
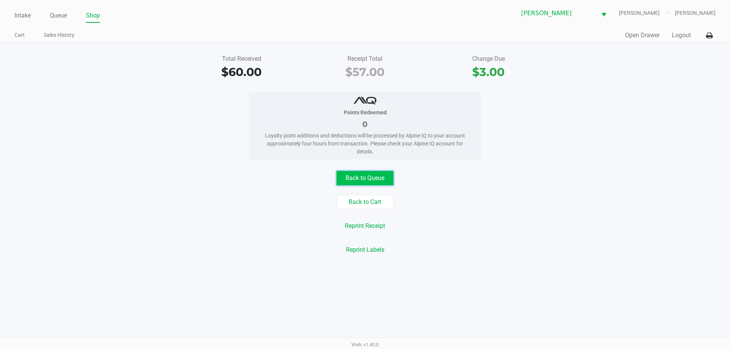
click at [368, 171] on button "Back to Queue" at bounding box center [364, 178] width 57 height 14
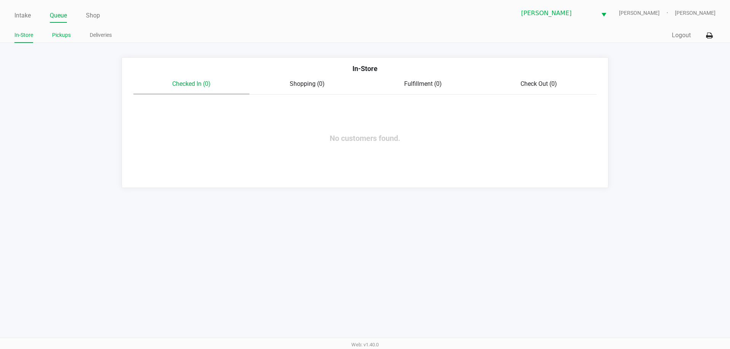
click at [62, 34] on link "Pickups" at bounding box center [61, 35] width 19 height 10
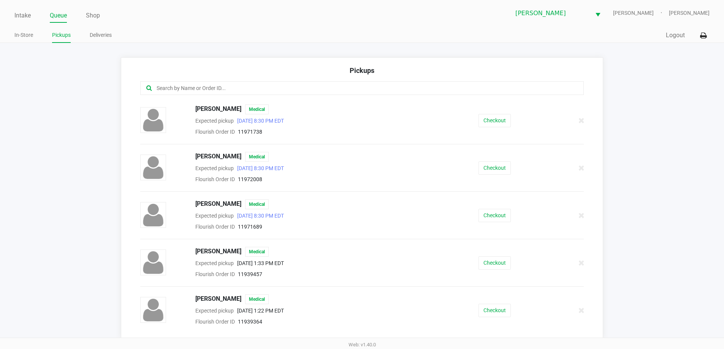
click at [206, 86] on input "text" at bounding box center [350, 88] width 389 height 9
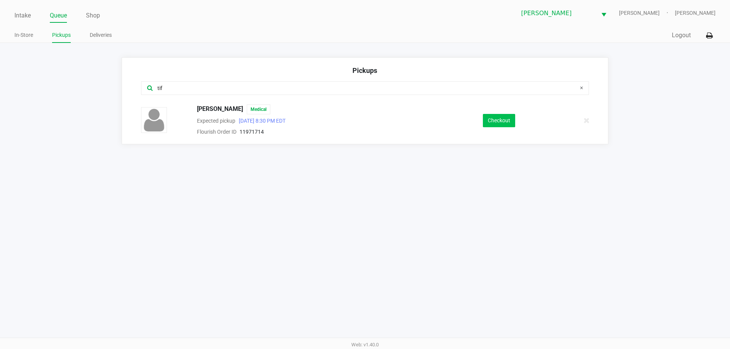
type input "tif"
click at [507, 117] on button "Checkout" at bounding box center [499, 120] width 32 height 13
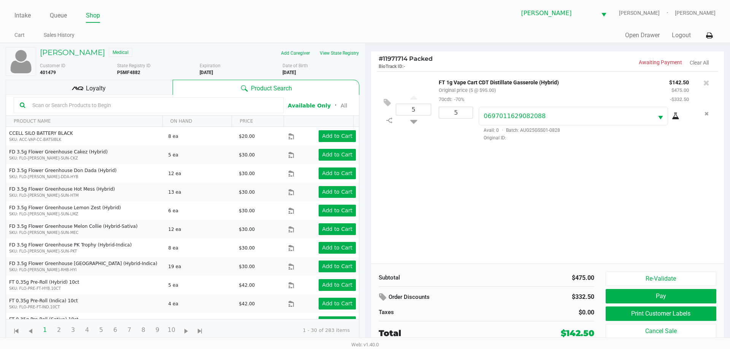
click at [154, 91] on div "Loyalty" at bounding box center [89, 87] width 167 height 15
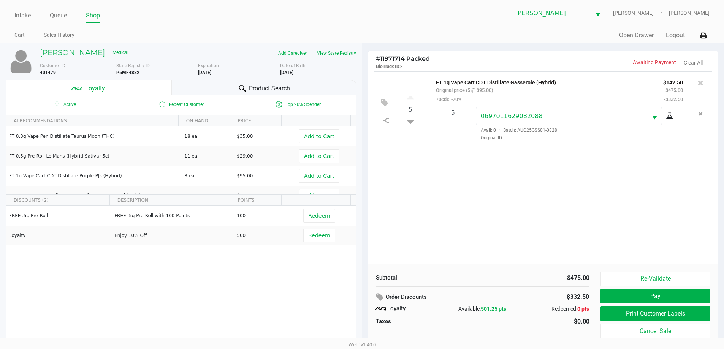
scroll to position [8, 0]
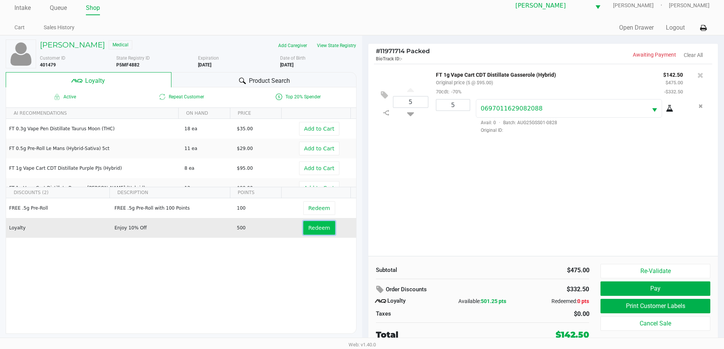
click at [312, 227] on span "Redeem" at bounding box center [319, 228] width 22 height 6
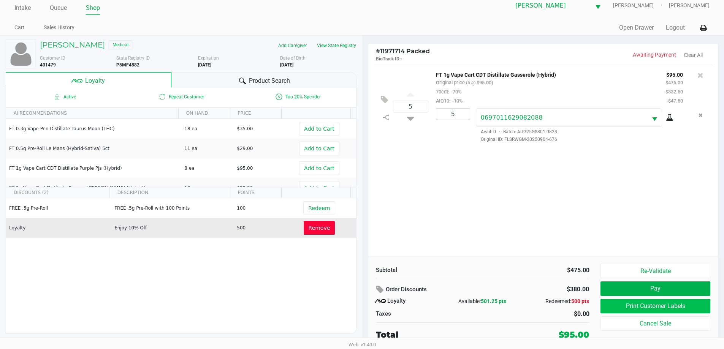
click at [660, 309] on button "Print Customer Labels" at bounding box center [655, 306] width 109 height 14
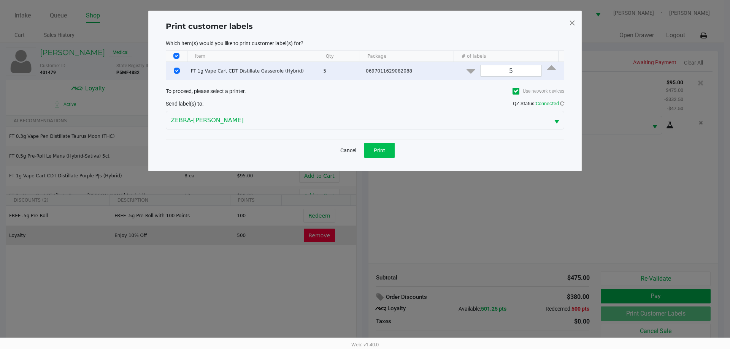
click at [386, 151] on button "Print" at bounding box center [379, 150] width 30 height 15
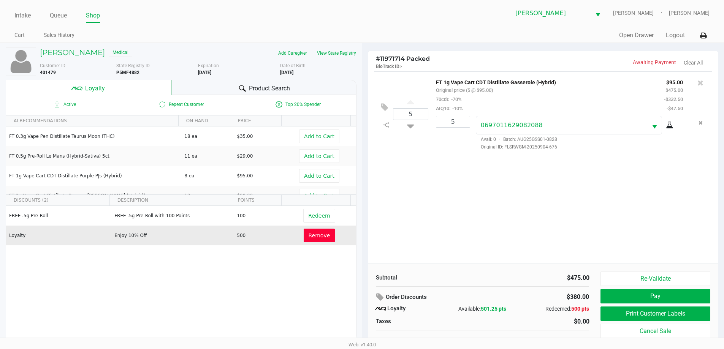
click at [260, 92] on span "Product Search" at bounding box center [269, 88] width 41 height 9
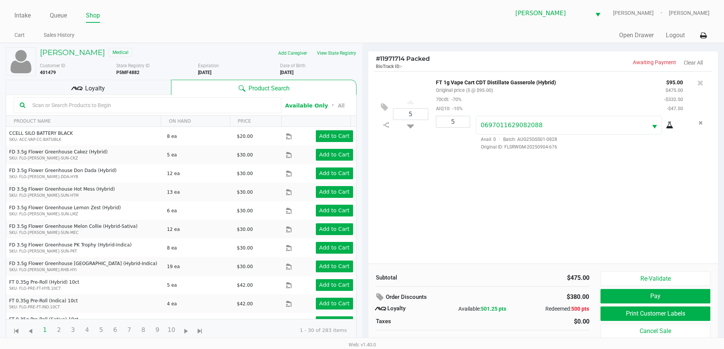
click at [468, 192] on div "5 FT 1g Vape Cart CDT Distillate Gasserole (Hybrid) Original price (5 @ $95.00)…" at bounding box center [543, 167] width 350 height 192
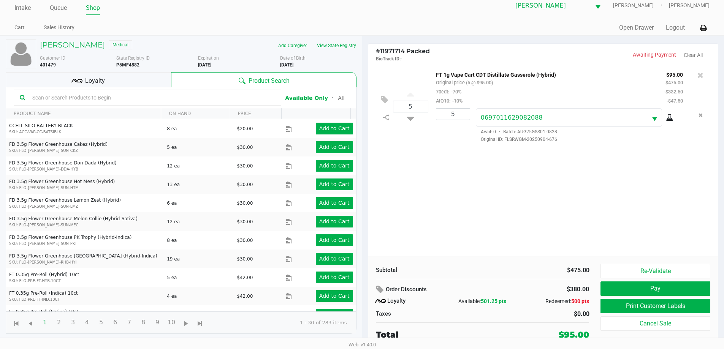
scroll to position [6, 0]
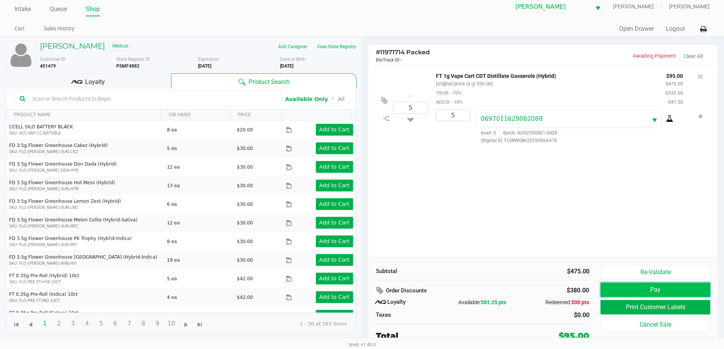
click at [676, 289] on button "Pay" at bounding box center [655, 290] width 109 height 14
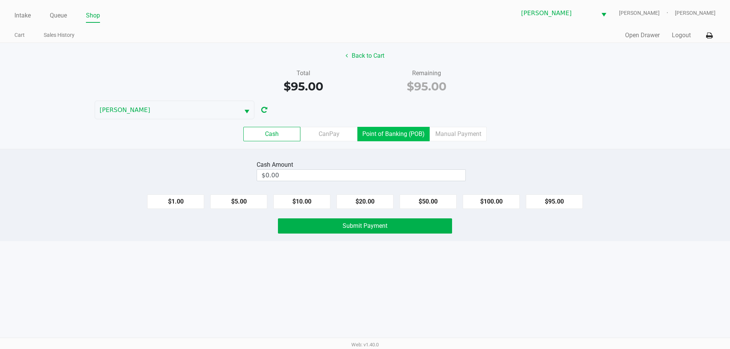
click at [398, 132] on label "Point of Banking (POB)" at bounding box center [393, 134] width 72 height 14
click at [0, 0] on 7 "Point of Banking (POB)" at bounding box center [0, 0] width 0 height 0
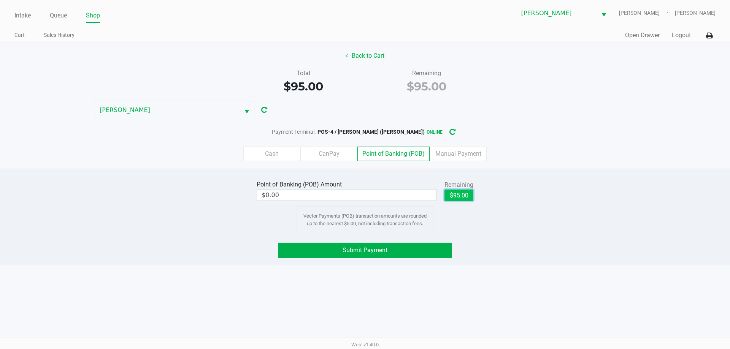
click at [457, 195] on button "$95.00" at bounding box center [458, 195] width 29 height 11
type input "$95.00"
click at [405, 253] on button "Submit Payment" at bounding box center [365, 250] width 174 height 15
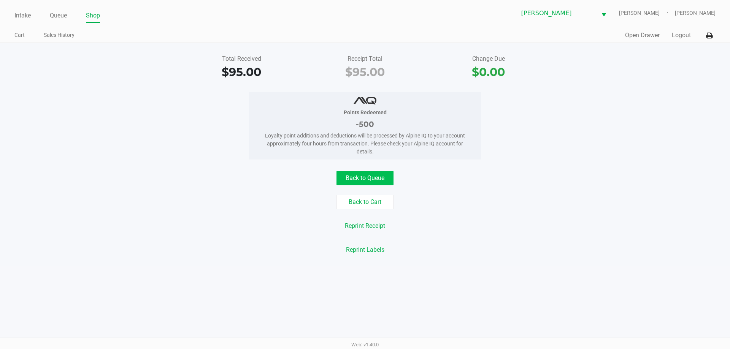
click at [378, 183] on button "Back to Queue" at bounding box center [364, 178] width 57 height 14
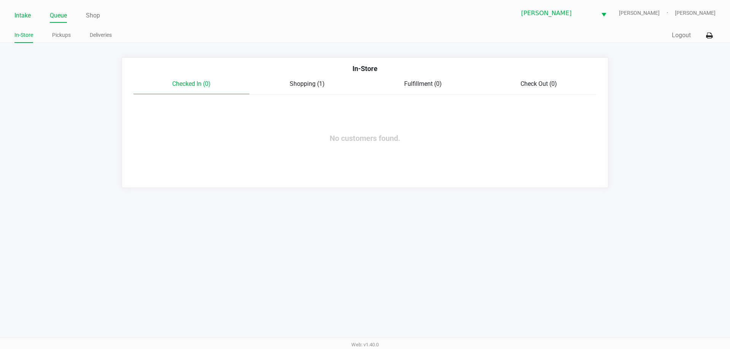
click at [29, 15] on link "Intake" at bounding box center [22, 15] width 16 height 11
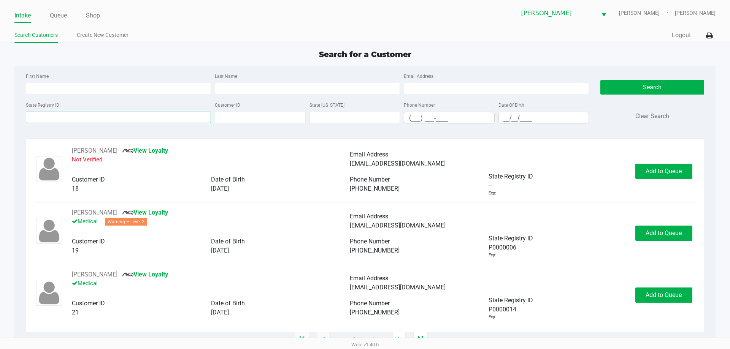
click at [157, 117] on input "State Registry ID" at bounding box center [118, 117] width 185 height 11
type input "p0rk4673"
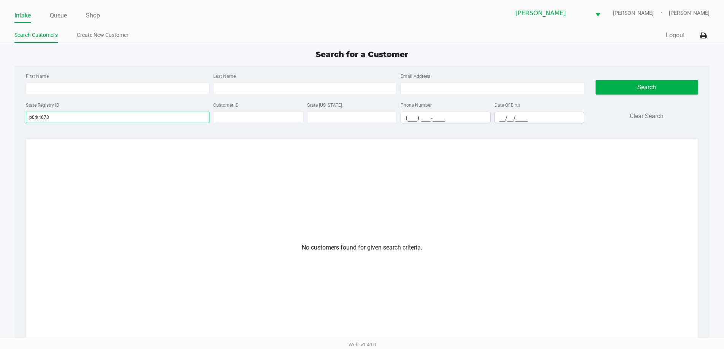
drag, startPoint x: 192, startPoint y: 117, endPoint x: 0, endPoint y: 132, distance: 192.5
click at [0, 132] on app-all-customers "Search for a Customer First Name Last Name Email Address State Registry ID p0rk…" at bounding box center [362, 243] width 724 height 389
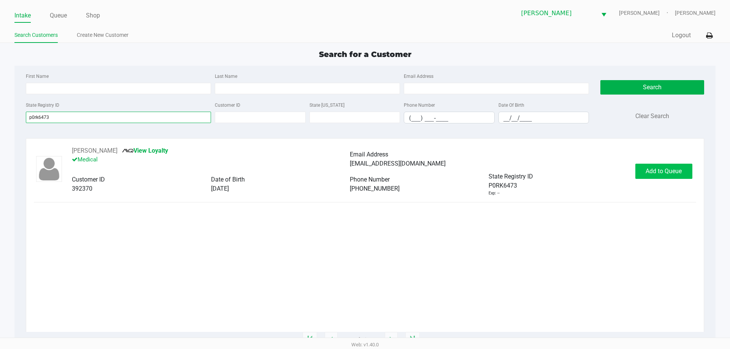
type input "p0rk6473"
click at [668, 169] on span "Add to Queue" at bounding box center [663, 171] width 36 height 7
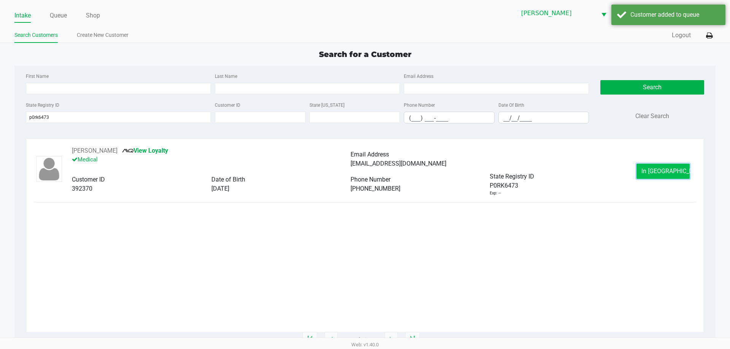
click at [666, 169] on span "In Queue" at bounding box center [673, 171] width 64 height 7
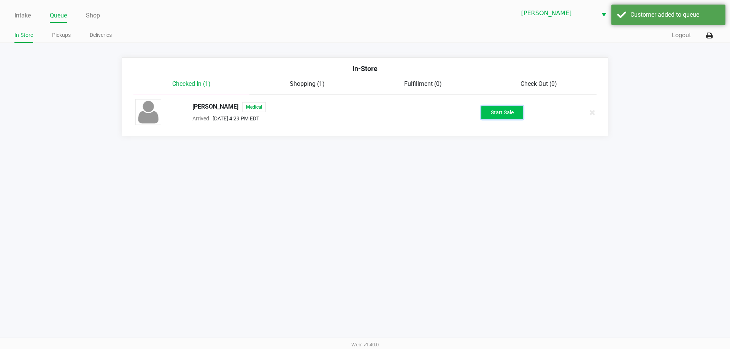
click at [516, 113] on button "Start Sale" at bounding box center [502, 112] width 42 height 13
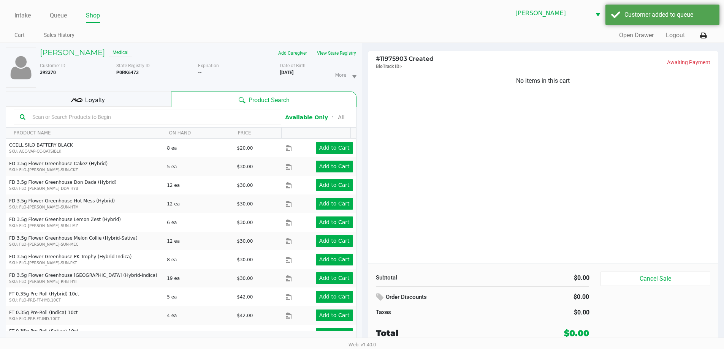
click at [144, 97] on div "Loyalty" at bounding box center [88, 99] width 165 height 15
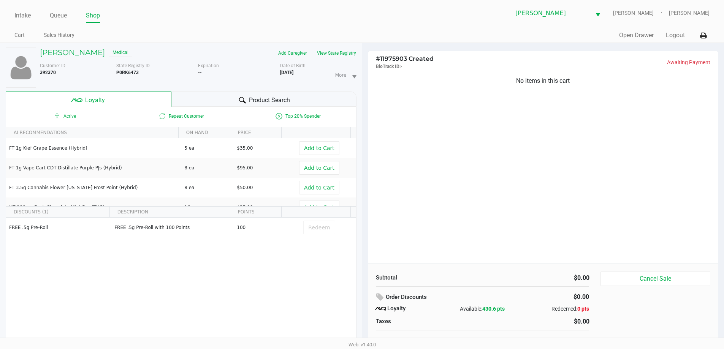
click at [247, 97] on div "Product Search" at bounding box center [263, 99] width 185 height 15
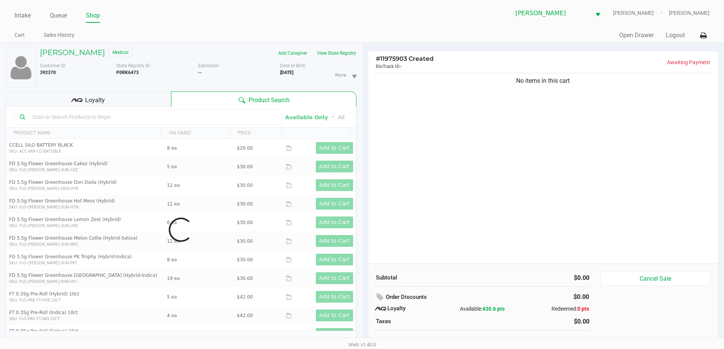
click at [158, 100] on div "Loyalty" at bounding box center [88, 99] width 165 height 15
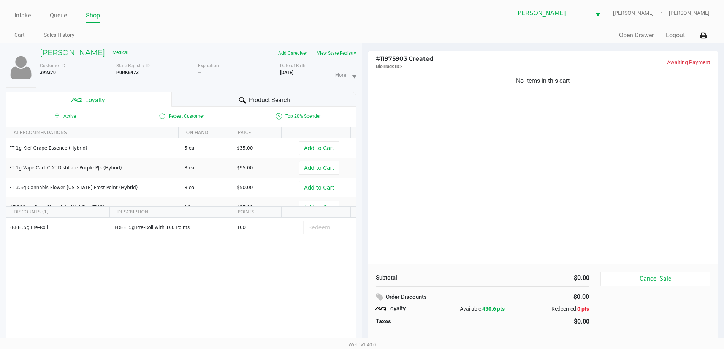
click at [213, 100] on div "Product Search" at bounding box center [263, 99] width 185 height 15
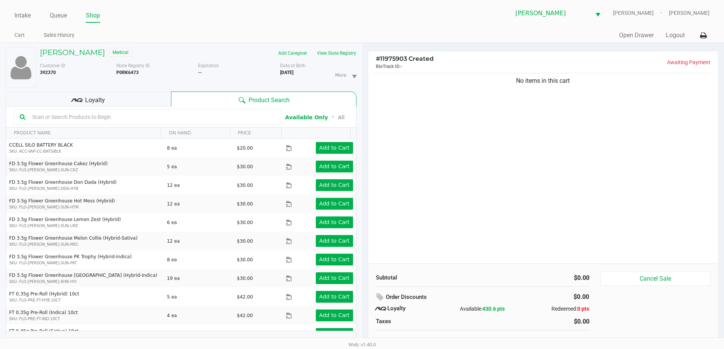
click at [199, 116] on input "text" at bounding box center [152, 116] width 246 height 11
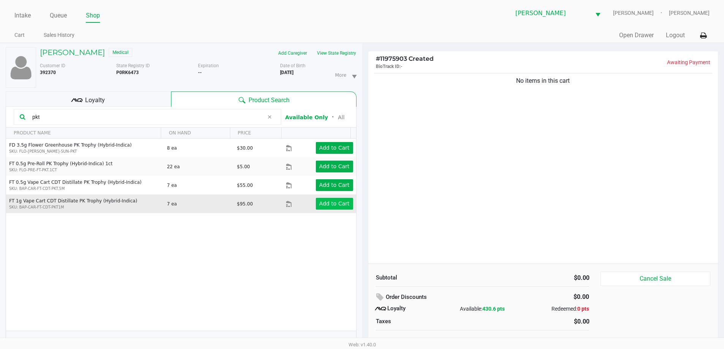
type input "pkt"
click at [343, 203] on app-button-loader "Add to Cart" at bounding box center [334, 204] width 30 height 6
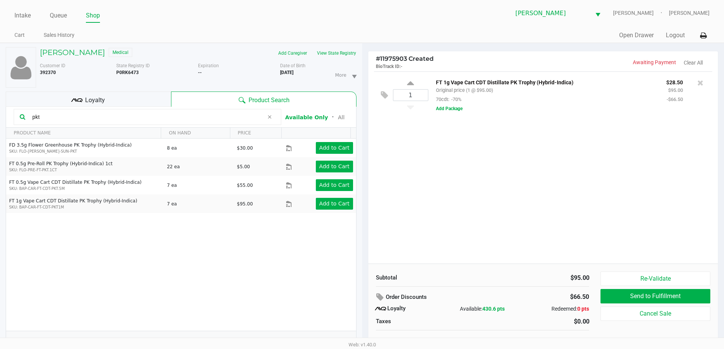
click at [270, 115] on icon at bounding box center [269, 117] width 5 height 6
click at [234, 117] on input "text" at bounding box center [152, 116] width 246 height 11
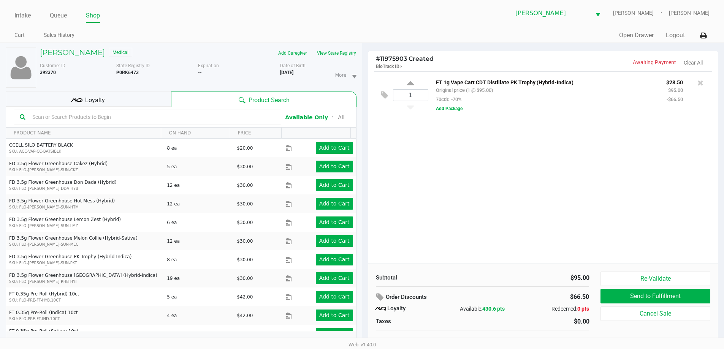
click at [459, 189] on div "1 FT 1g Vape Cart CDT Distillate PK Trophy (Hybrid-Indica) Original price (1 @ …" at bounding box center [543, 167] width 350 height 192
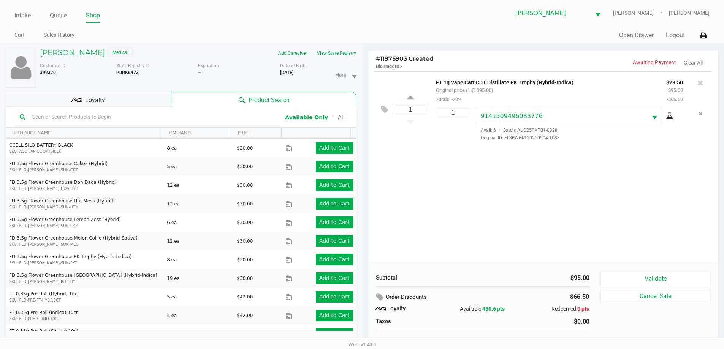
scroll to position [8, 0]
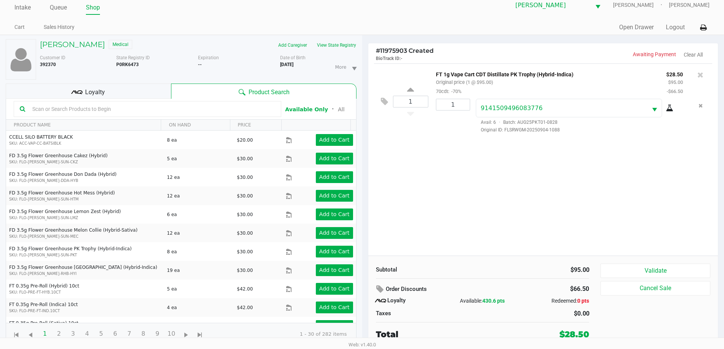
click at [148, 90] on div "Loyalty" at bounding box center [88, 91] width 165 height 15
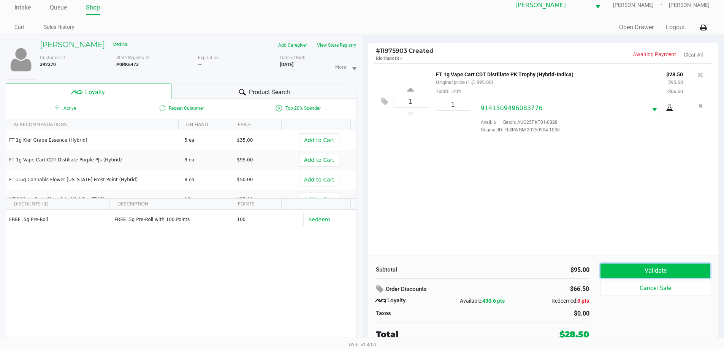
click at [665, 270] on button "Validate" at bounding box center [655, 271] width 109 height 14
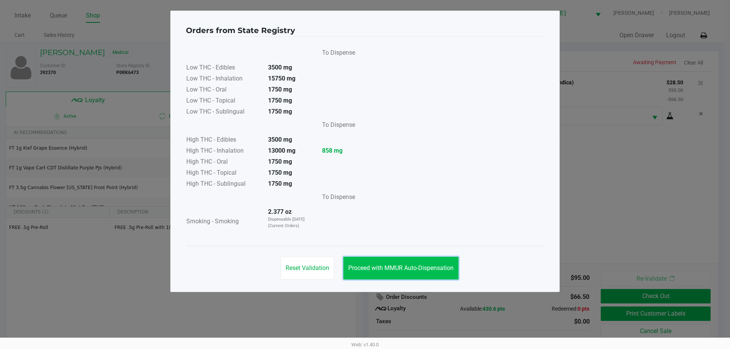
click at [436, 264] on button "Proceed with MMUR Auto-Dispensation" at bounding box center [400, 268] width 115 height 23
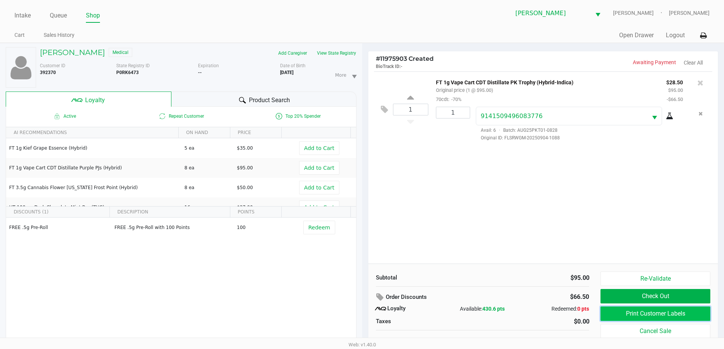
click at [630, 319] on button "Print Customer Labels" at bounding box center [655, 314] width 109 height 14
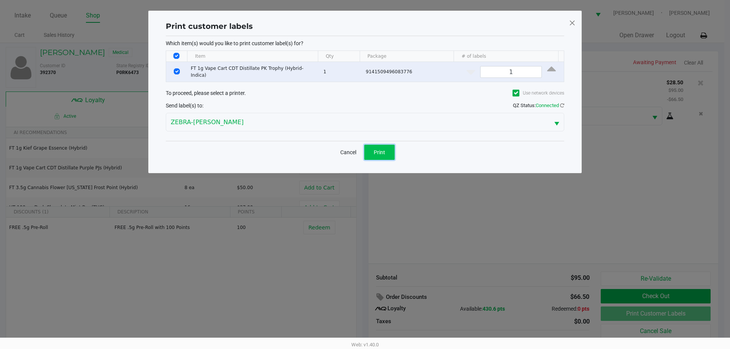
click at [383, 156] on button "Print" at bounding box center [379, 152] width 30 height 15
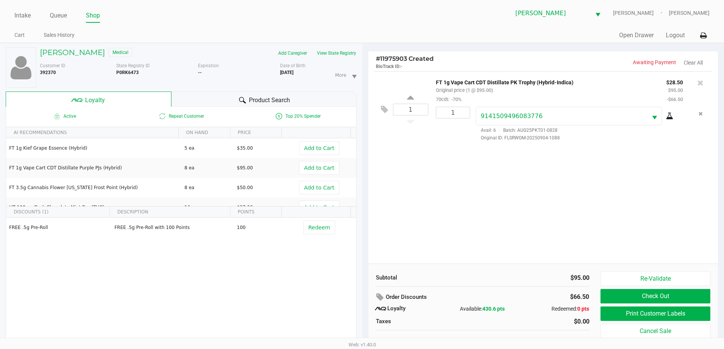
scroll to position [8, 0]
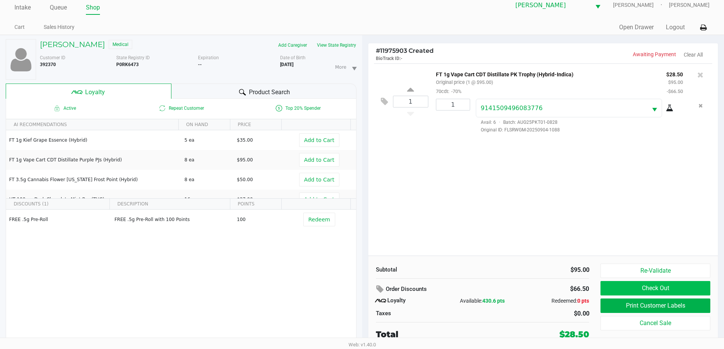
click at [679, 287] on button "Check Out" at bounding box center [655, 288] width 109 height 14
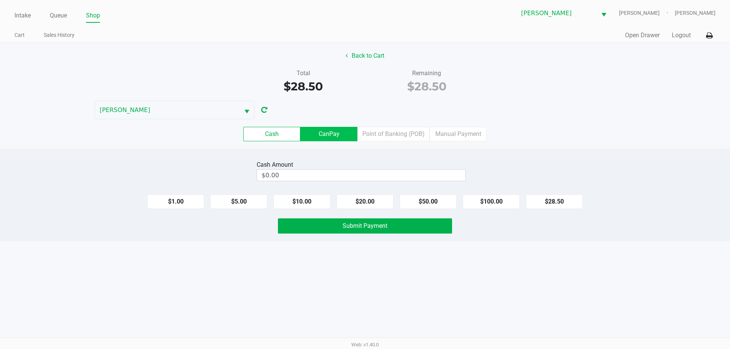
click at [336, 128] on label "CanPay" at bounding box center [328, 134] width 57 height 14
click at [0, 0] on 2 "CanPay" at bounding box center [0, 0] width 0 height 0
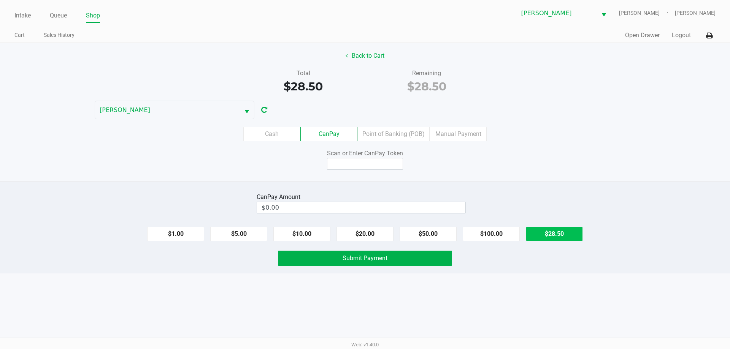
click at [554, 234] on button "$28.50" at bounding box center [554, 234] width 57 height 14
type input "$28.50"
click at [376, 161] on input at bounding box center [365, 164] width 76 height 12
type input "X0946196Q"
click at [158, 70] on div "Total $28.50 Remaining $28.50" at bounding box center [364, 82] width 741 height 26
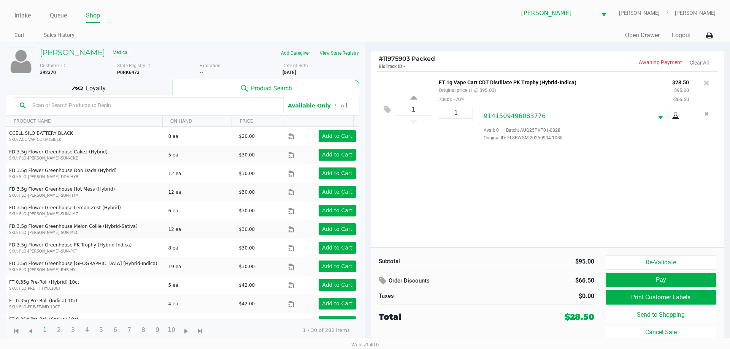
click at [120, 86] on div "Loyalty" at bounding box center [89, 87] width 167 height 15
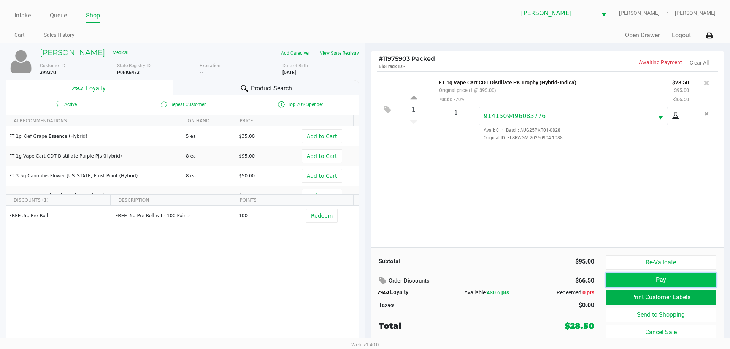
click at [629, 281] on button "Pay" at bounding box center [661, 280] width 111 height 14
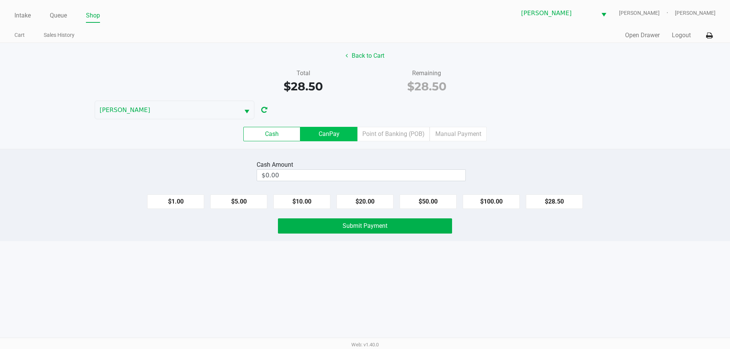
click at [349, 135] on label "CanPay" at bounding box center [328, 134] width 57 height 14
click at [0, 0] on 2 "CanPay" at bounding box center [0, 0] width 0 height 0
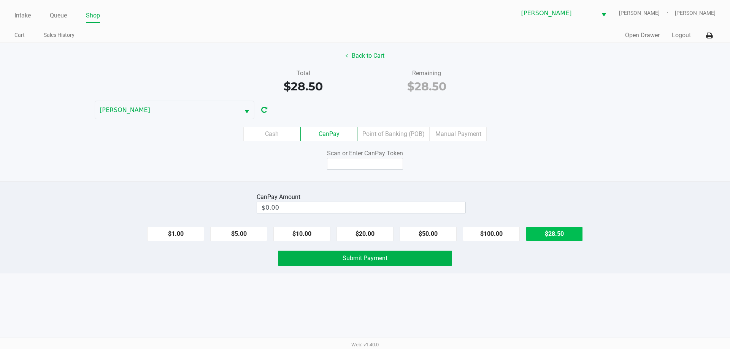
click at [549, 233] on button "$28.50" at bounding box center [554, 234] width 57 height 14
type input "$28.50"
click at [374, 167] on input at bounding box center [365, 164] width 76 height 12
click at [363, 160] on input at bounding box center [365, 164] width 76 height 12
type input "X0946196Q"
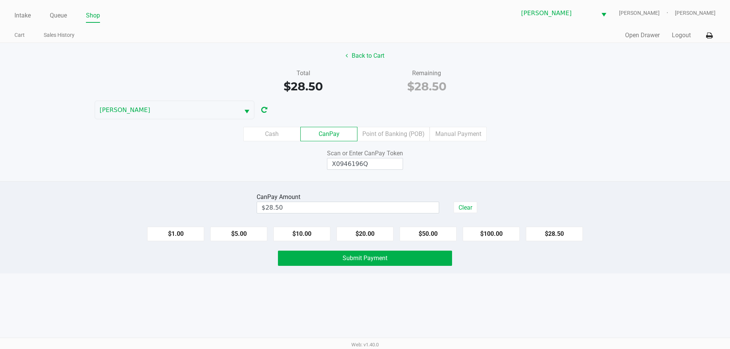
click at [497, 168] on div "Scan or Enter CanPay Token X0946196Q" at bounding box center [364, 159] width 741 height 21
click at [369, 258] on span "Submit Payment" at bounding box center [365, 258] width 45 height 7
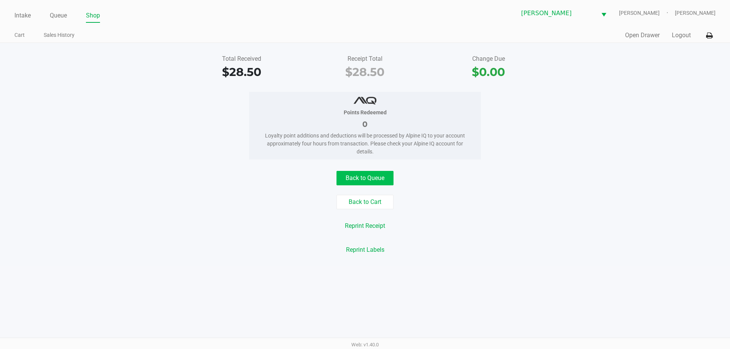
click at [366, 178] on button "Back to Queue" at bounding box center [364, 178] width 57 height 14
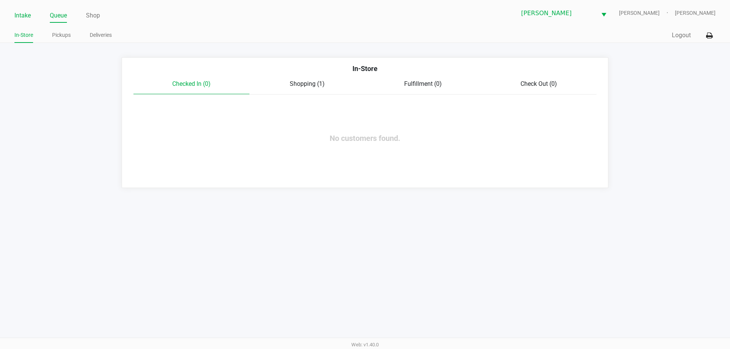
click at [21, 17] on link "Intake" at bounding box center [22, 15] width 16 height 11
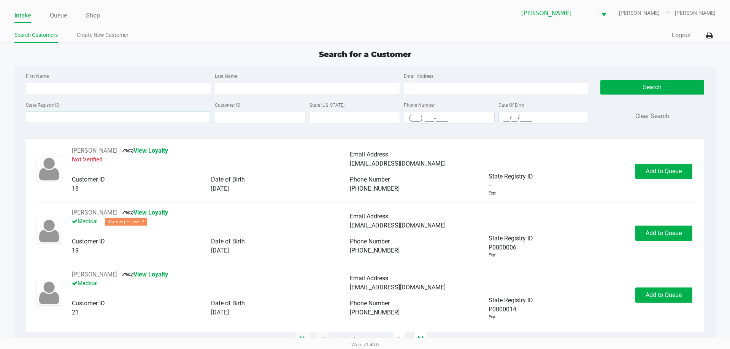
click at [66, 119] on input "State Registry ID" at bounding box center [118, 117] width 185 height 11
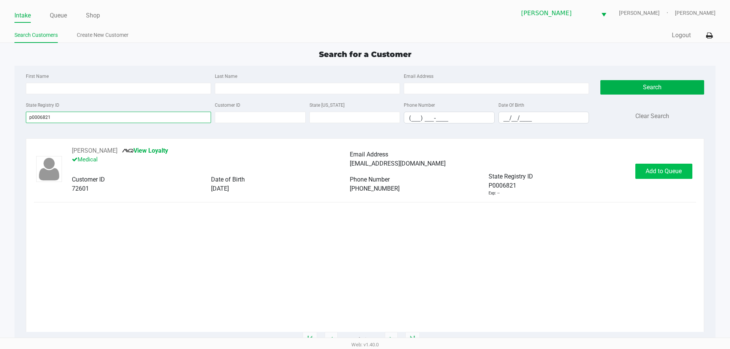
type input "p0006821"
click at [646, 178] on button "Add to Queue" at bounding box center [663, 171] width 57 height 15
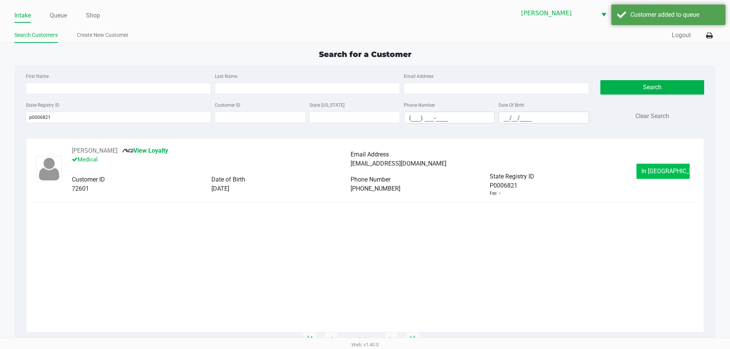
click at [661, 175] on button "In Queue" at bounding box center [662, 171] width 53 height 15
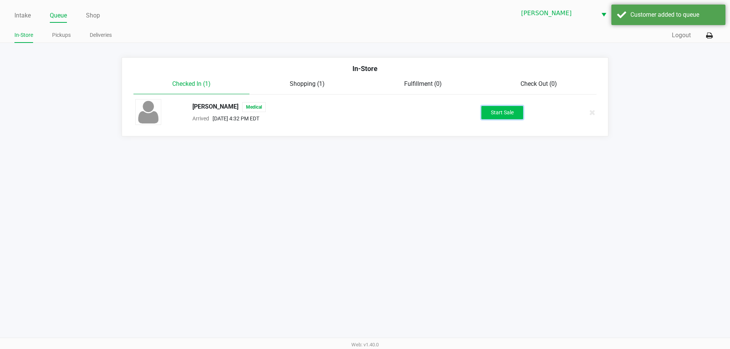
click at [502, 114] on button "Start Sale" at bounding box center [502, 112] width 42 height 13
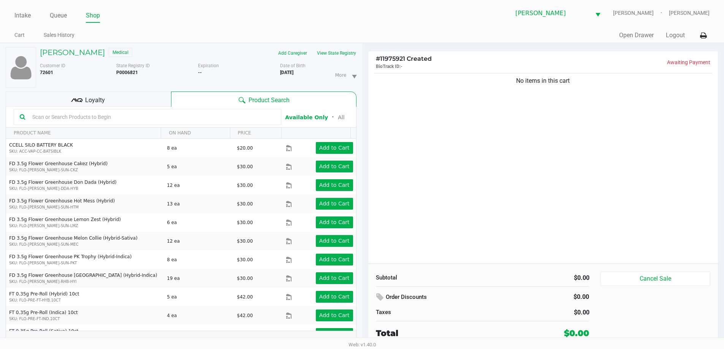
click at [149, 96] on div "Loyalty" at bounding box center [88, 99] width 165 height 15
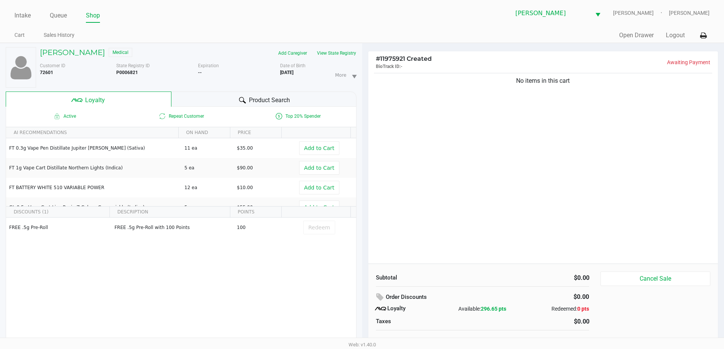
click at [256, 105] on div "Product Search" at bounding box center [263, 99] width 185 height 15
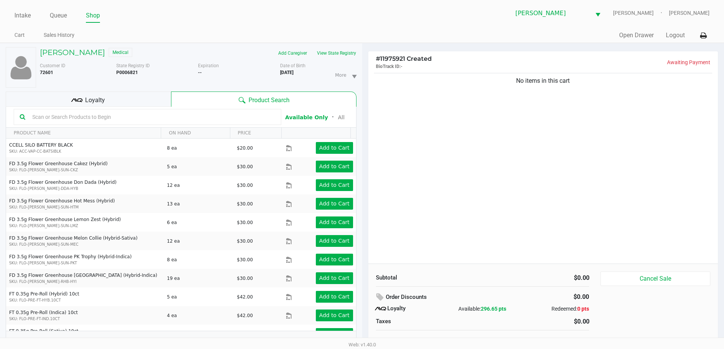
click at [231, 119] on input "text" at bounding box center [152, 116] width 246 height 11
click at [170, 117] on input "text" at bounding box center [152, 116] width 246 height 11
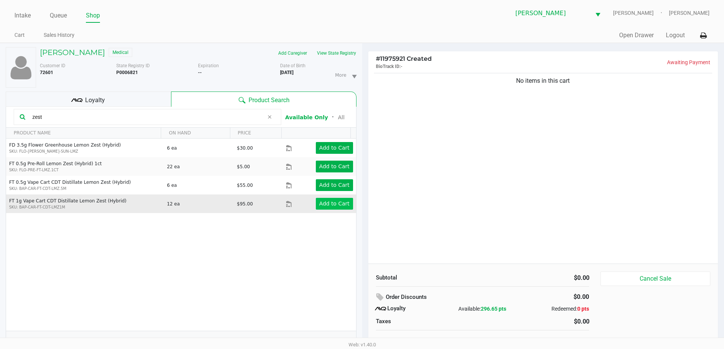
type input "zest"
click at [334, 202] on app-button-loader "Add to Cart" at bounding box center [334, 204] width 30 height 6
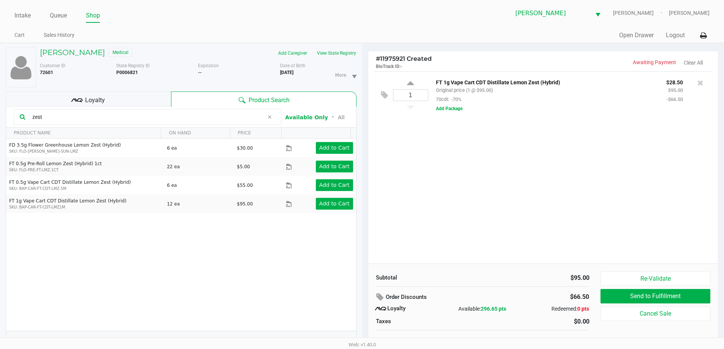
click at [270, 117] on icon at bounding box center [269, 117] width 5 height 6
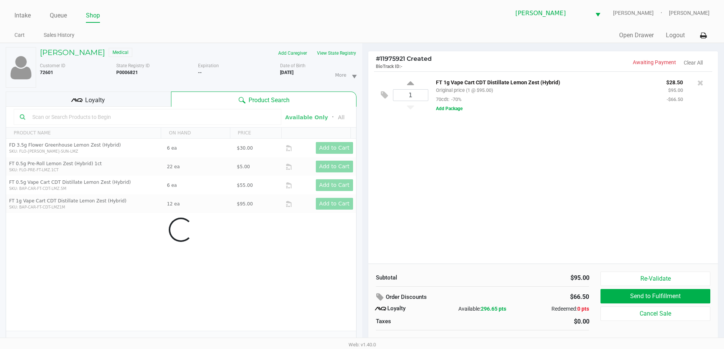
click at [246, 117] on div "Data table" at bounding box center [181, 230] width 350 height 246
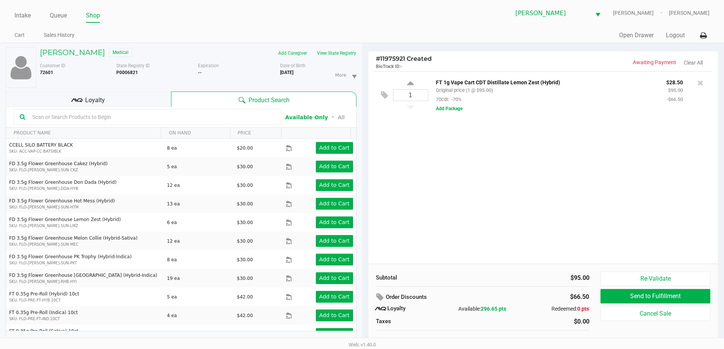
click at [173, 120] on input "text" at bounding box center [152, 116] width 246 height 11
type input "pbs"
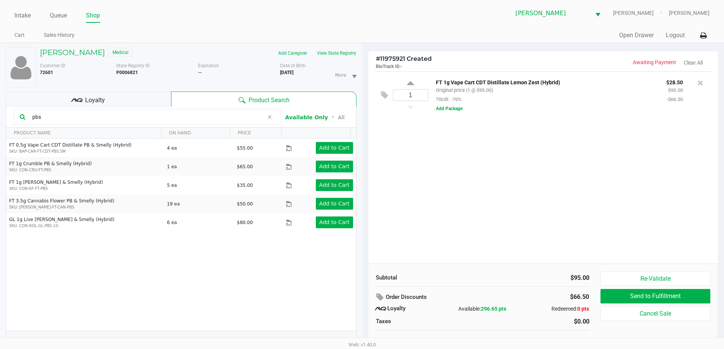
drag, startPoint x: 102, startPoint y: 121, endPoint x: 1, endPoint y: 111, distance: 101.9
click at [1, 111] on div "EDWARD GARCIA Medical Add Caregiver View State Registry Customer ID 72601 State…" at bounding box center [181, 200] width 362 height 314
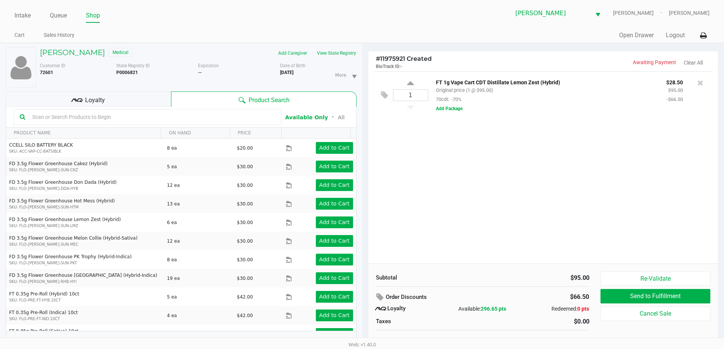
click at [217, 116] on input "text" at bounding box center [152, 116] width 246 height 11
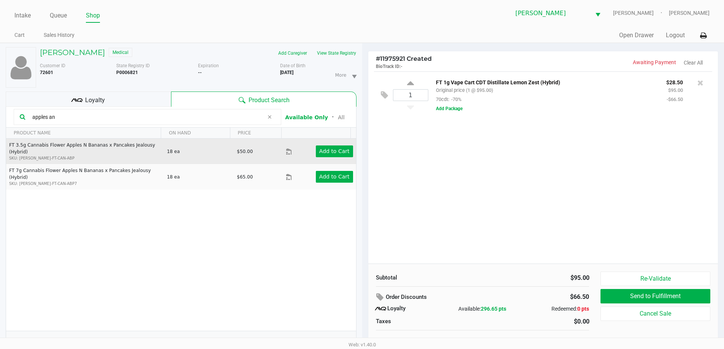
type input "apples and"
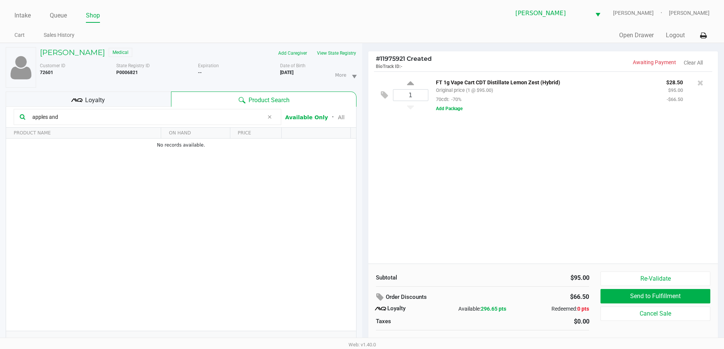
drag, startPoint x: 82, startPoint y: 114, endPoint x: 0, endPoint y: 114, distance: 82.5
click at [0, 114] on div "EDWARD GARCIA Medical Add Caregiver View State Registry Customer ID 72601 State…" at bounding box center [181, 200] width 362 height 314
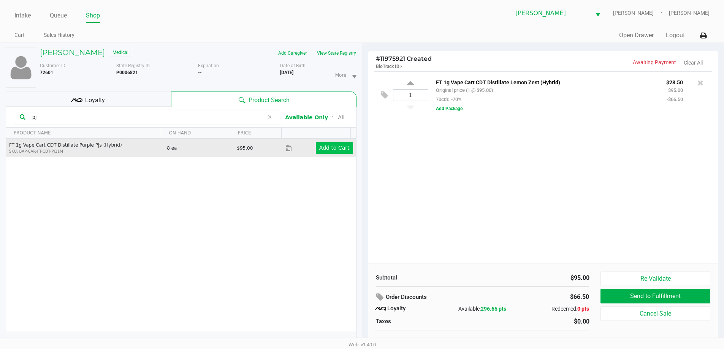
type input "pj"
click at [336, 149] on app-button-loader "Add to Cart" at bounding box center [334, 148] width 30 height 6
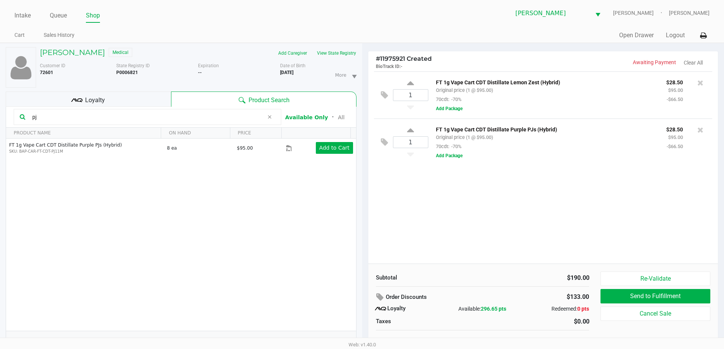
click at [271, 118] on icon at bounding box center [269, 117] width 5 height 6
click at [252, 118] on input "text" at bounding box center [152, 116] width 246 height 11
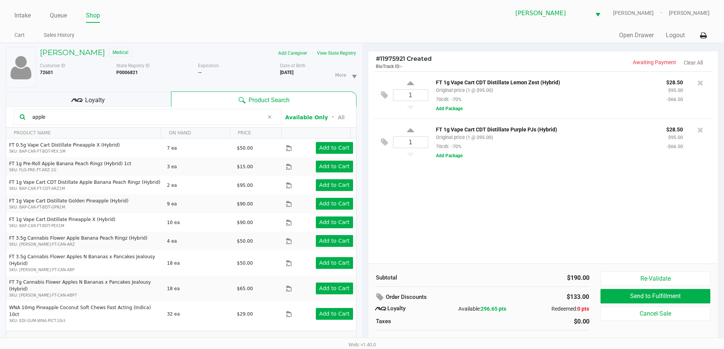
type input "apple"
click at [276, 115] on div "apple" at bounding box center [148, 117] width 268 height 16
click at [266, 116] on span at bounding box center [269, 117] width 11 height 9
click at [251, 116] on input "text" at bounding box center [152, 116] width 246 height 11
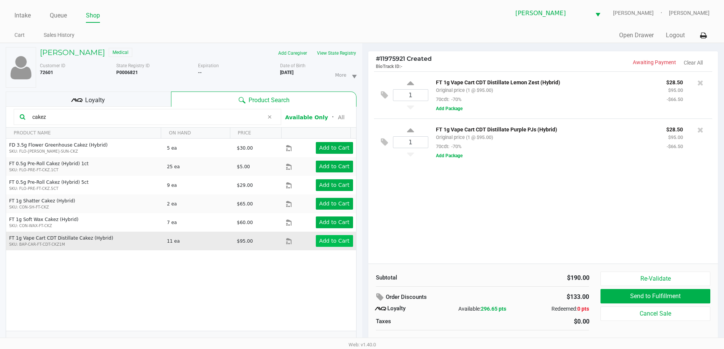
type input "cakez"
click at [335, 239] on app-button-loader "Add to Cart" at bounding box center [334, 241] width 30 height 6
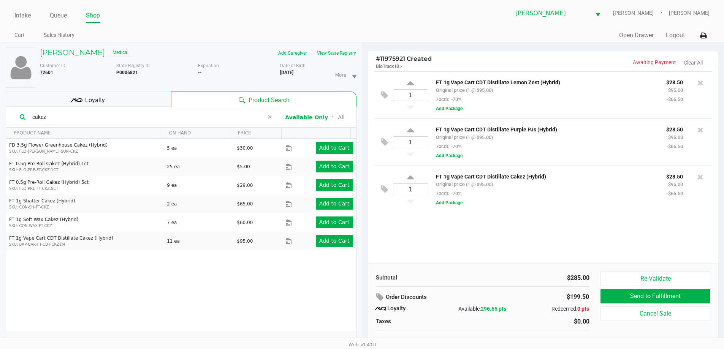
click at [270, 116] on icon at bounding box center [269, 117] width 5 height 6
click at [227, 122] on input "text" at bounding box center [152, 116] width 246 height 11
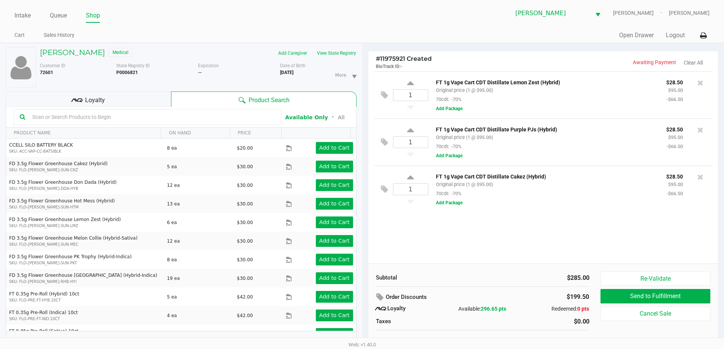
click at [113, 118] on input "text" at bounding box center [152, 116] width 246 height 11
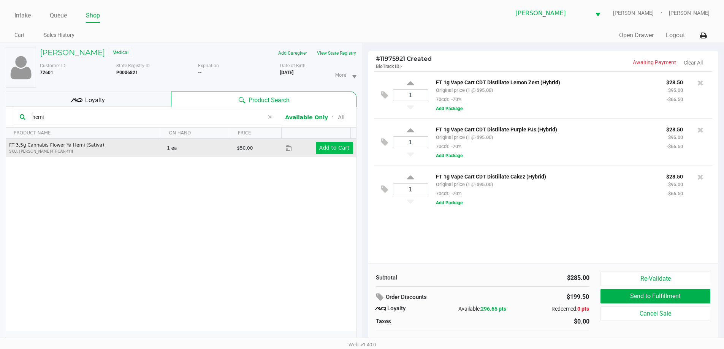
type input "hemi"
click at [338, 148] on app-button-loader "Add to Cart" at bounding box center [334, 148] width 30 height 6
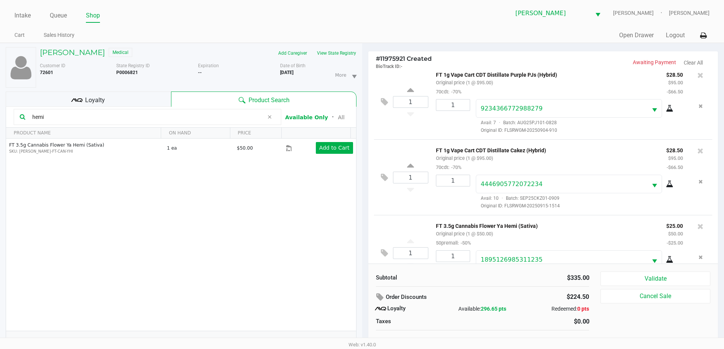
scroll to position [112, 0]
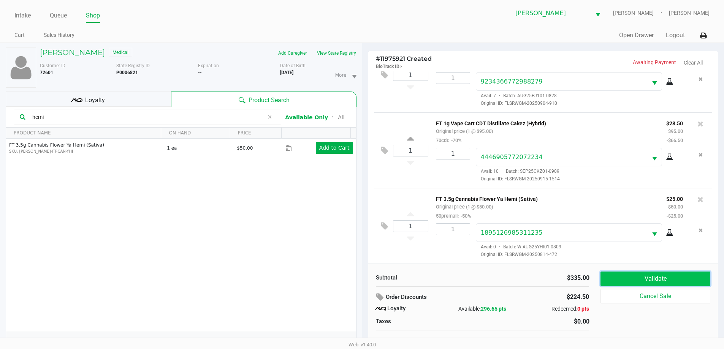
click at [661, 275] on button "Validate" at bounding box center [655, 279] width 109 height 14
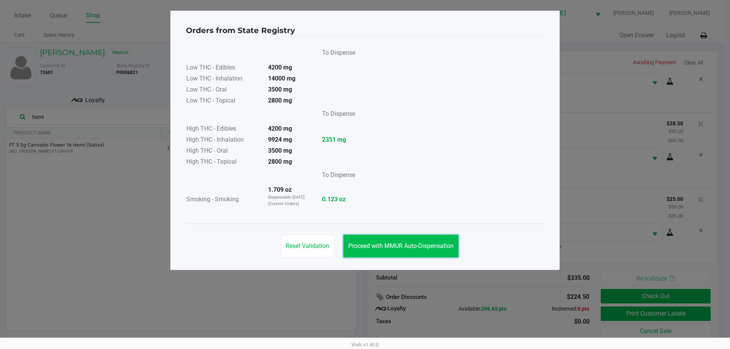
click at [451, 242] on button "Proceed with MMUR Auto-Dispensation" at bounding box center [400, 246] width 115 height 23
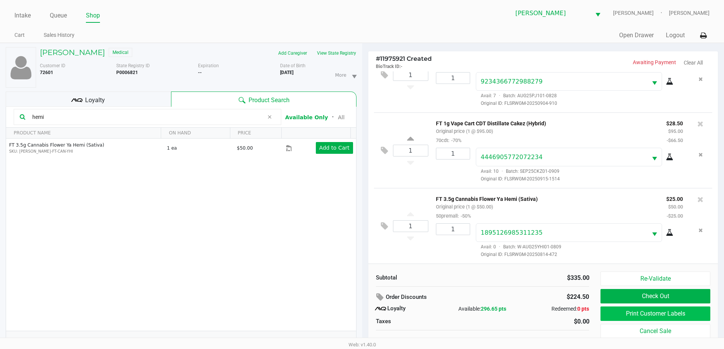
click at [640, 314] on button "Print Customer Labels" at bounding box center [655, 314] width 109 height 14
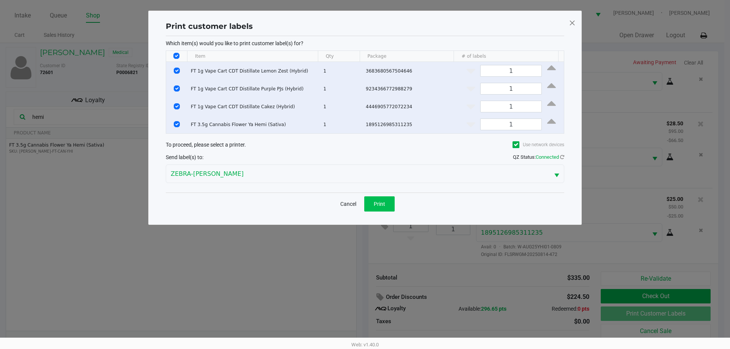
click at [377, 208] on button "Print" at bounding box center [379, 204] width 30 height 15
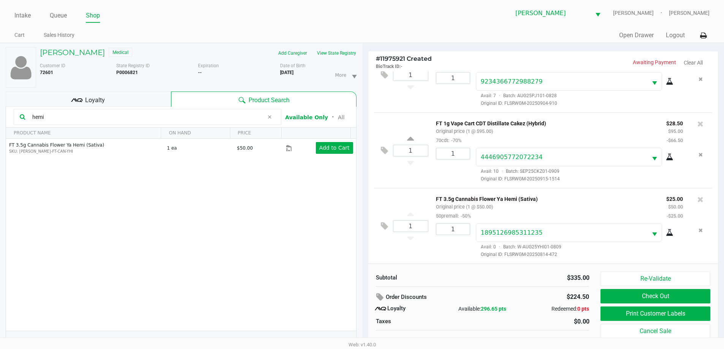
scroll to position [8, 0]
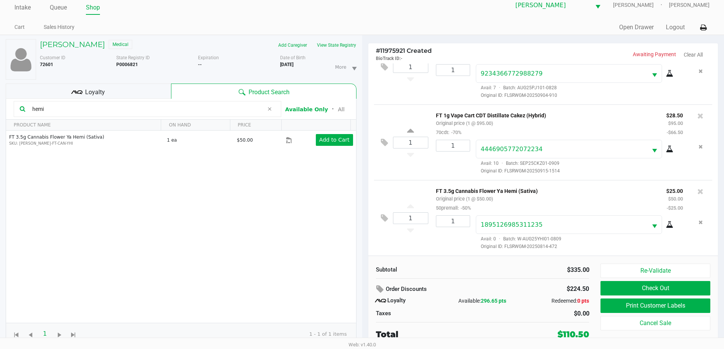
click at [143, 86] on div "Loyalty" at bounding box center [88, 91] width 165 height 15
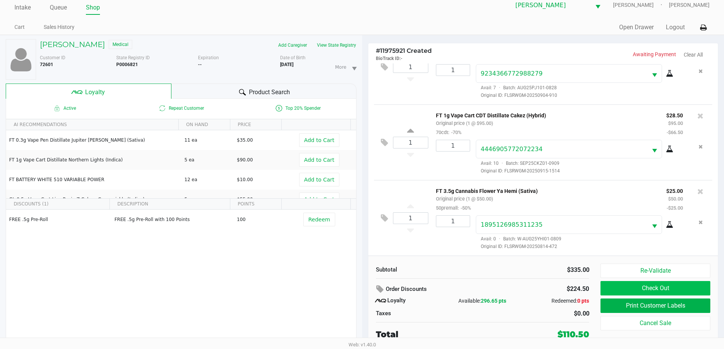
click at [657, 291] on button "Check Out" at bounding box center [655, 288] width 109 height 14
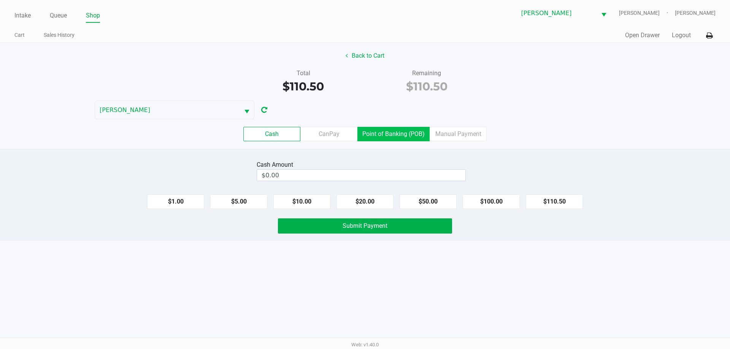
click at [382, 130] on label "Point of Banking (POB)" at bounding box center [393, 134] width 72 height 14
click at [0, 0] on 7 "Point of Banking (POB)" at bounding box center [0, 0] width 0 height 0
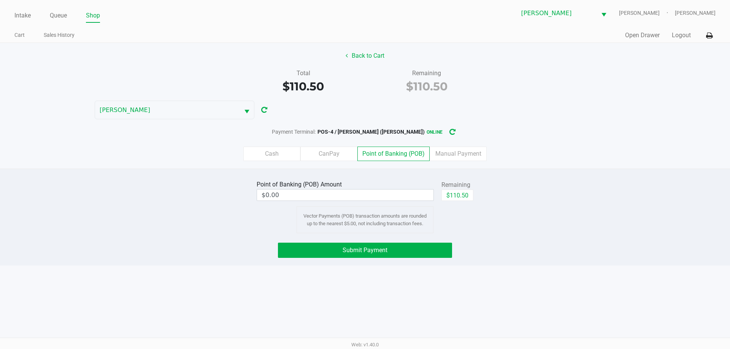
click at [276, 160] on label "Cash" at bounding box center [271, 154] width 57 height 14
click at [0, 0] on 0 "Cash" at bounding box center [0, 0] width 0 height 0
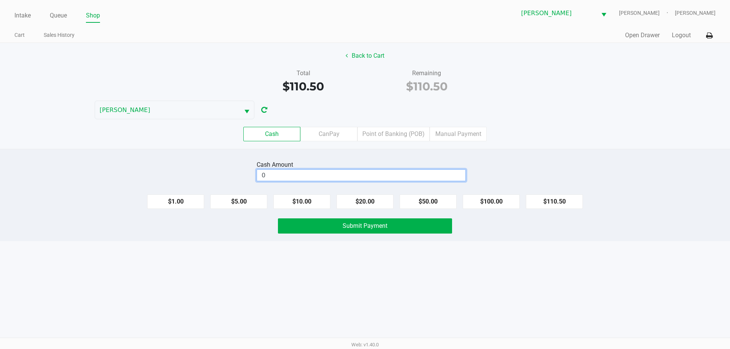
click at [313, 171] on input "0" at bounding box center [361, 175] width 208 height 11
type input "$120.00"
click at [593, 82] on div "Total $110.50 Remaining $110.50" at bounding box center [364, 82] width 741 height 26
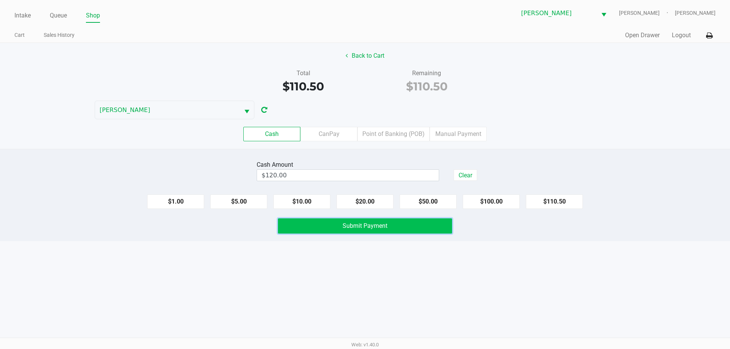
click at [350, 227] on span "Submit Payment" at bounding box center [365, 225] width 45 height 7
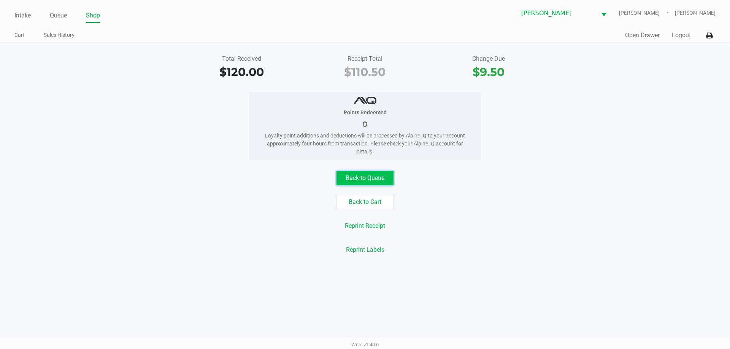
click at [363, 185] on button "Back to Queue" at bounding box center [364, 178] width 57 height 14
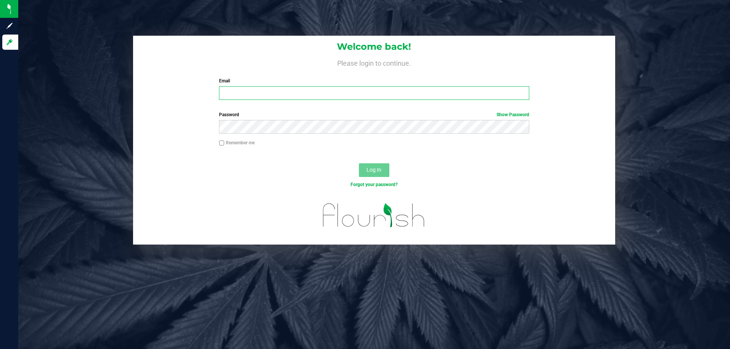
click at [282, 95] on input "Email" at bounding box center [374, 93] width 310 height 14
paste input "[EMAIL_ADDRESS][DOMAIN_NAME]"
type input "[EMAIL_ADDRESS][DOMAIN_NAME]"
click at [284, 126] on div "Password Show Password" at bounding box center [373, 122] width 321 height 22
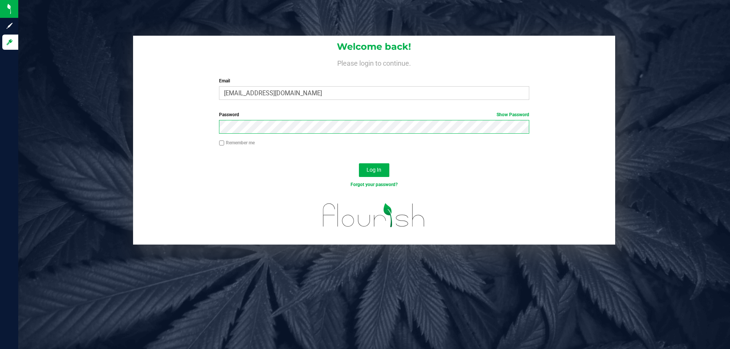
click at [359, 163] on button "Log In" at bounding box center [374, 170] width 30 height 14
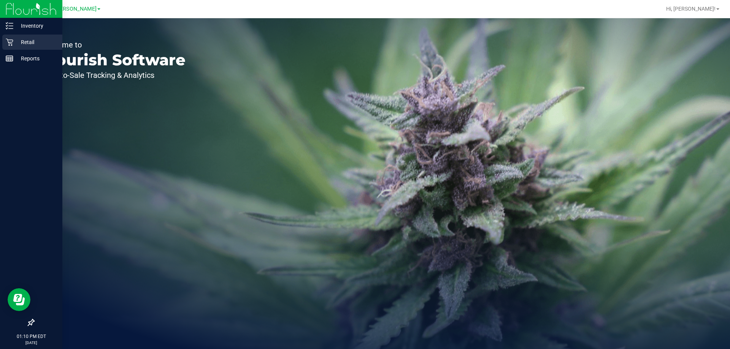
click at [17, 39] on p "Retail" at bounding box center [36, 42] width 46 height 9
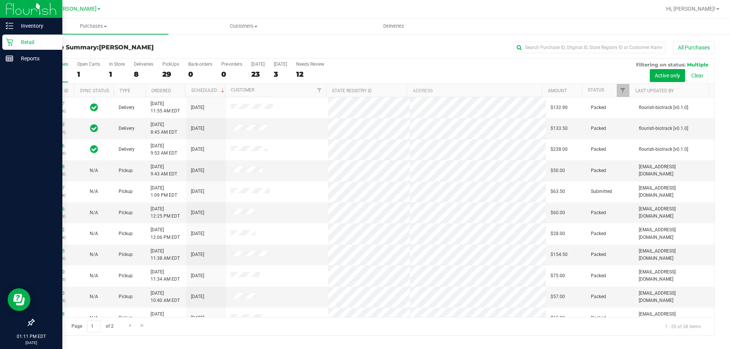
click at [628, 89] on div at bounding box center [628, 90] width 3 height 13
click at [623, 88] on span "Filter" at bounding box center [623, 90] width 6 height 6
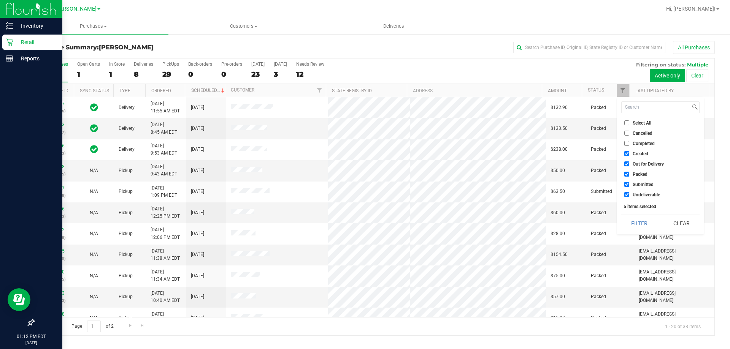
click at [633, 163] on span "Out for Delivery" at bounding box center [648, 164] width 31 height 5
click at [629, 163] on input "Out for Delivery" at bounding box center [626, 164] width 5 height 5
checkbox input "false"
click at [631, 153] on label "Created" at bounding box center [636, 153] width 24 height 5
click at [629, 153] on input "Created" at bounding box center [626, 153] width 5 height 5
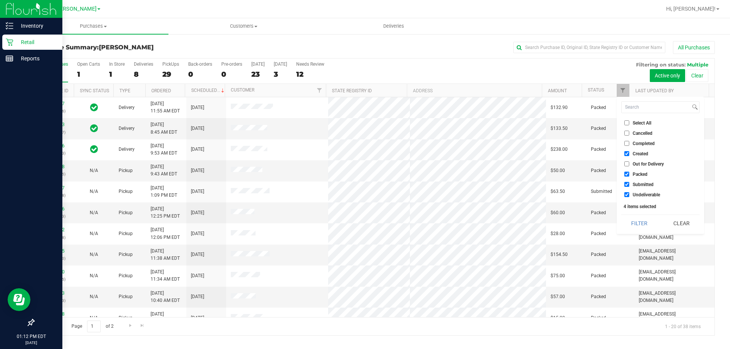
checkbox input "false"
click at [636, 186] on span "Submitted" at bounding box center [643, 184] width 21 height 5
click at [629, 186] on input "Submitted" at bounding box center [626, 184] width 5 height 5
checkbox input "false"
click at [636, 191] on li "Undeliverable" at bounding box center [660, 195] width 78 height 8
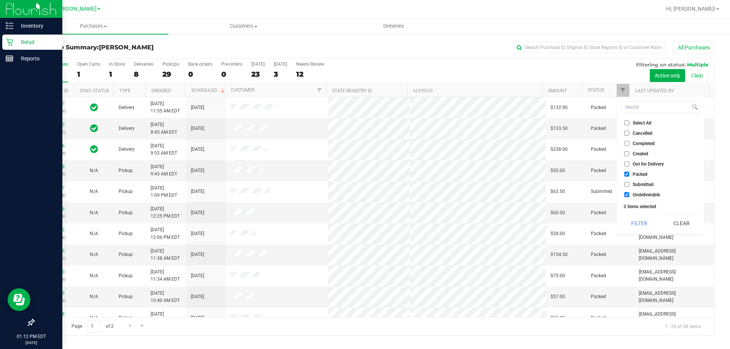
click at [623, 192] on li "Undeliverable" at bounding box center [660, 195] width 78 height 8
click at [627, 195] on input "Undeliverable" at bounding box center [626, 194] width 5 height 5
checkbox input "false"
click at [636, 215] on div "Filter Clear" at bounding box center [660, 223] width 78 height 17
click at [638, 222] on button "Filter" at bounding box center [639, 223] width 36 height 17
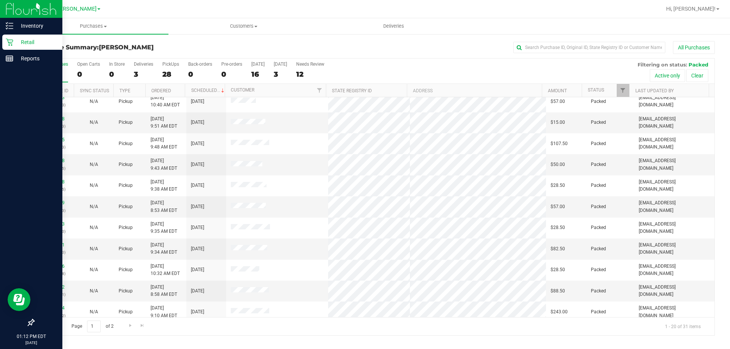
scroll to position [201, 0]
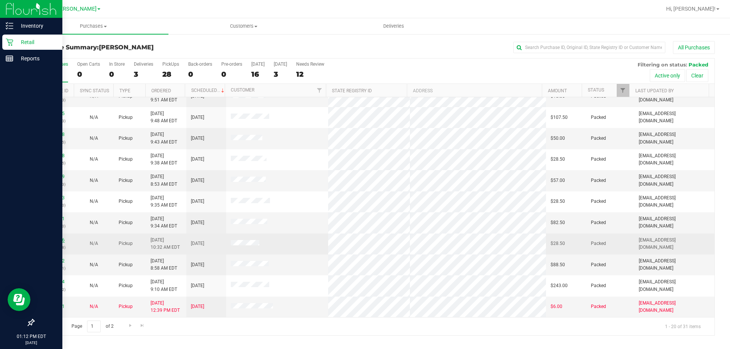
click at [50, 240] on link "11971546" at bounding box center [53, 240] width 21 height 5
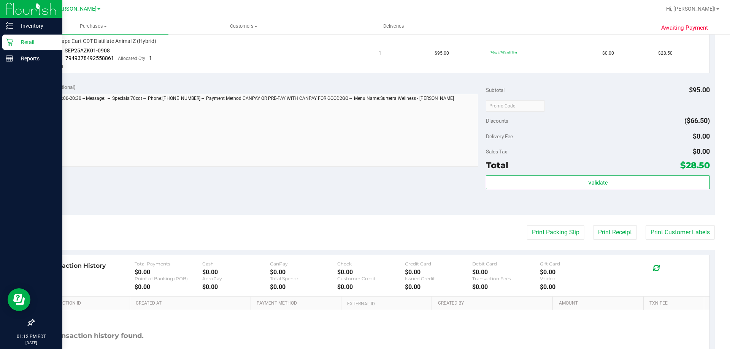
scroll to position [211, 0]
click at [548, 233] on button "Print Packing Slip" at bounding box center [555, 231] width 57 height 14
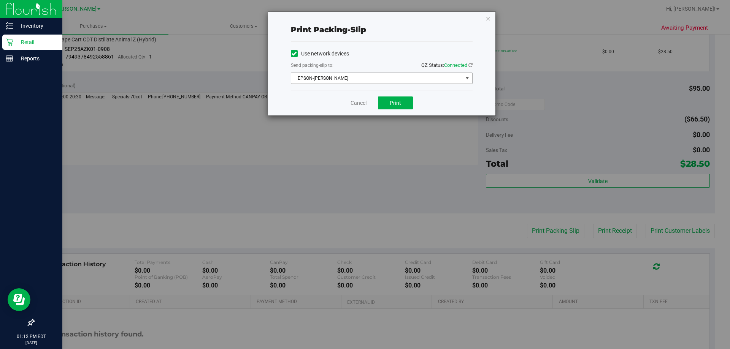
click at [410, 81] on span "EPSON-[PERSON_NAME]" at bounding box center [376, 78] width 171 height 11
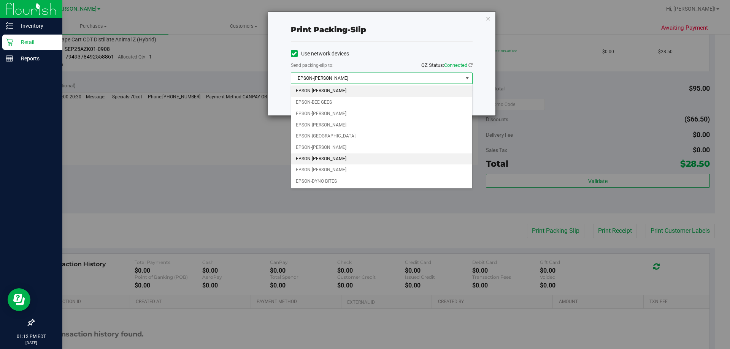
click at [356, 156] on li "EPSON-[PERSON_NAME]" at bounding box center [381, 159] width 181 height 11
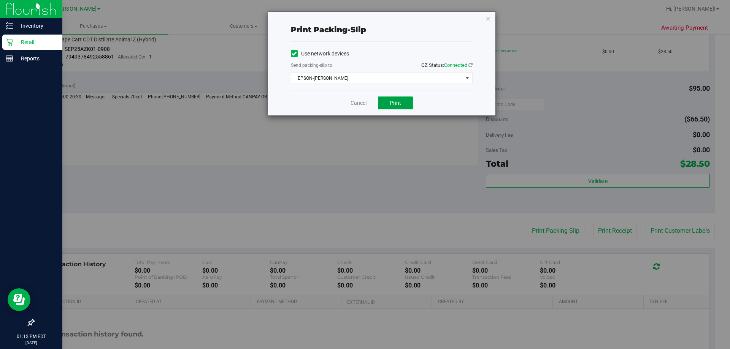
click at [400, 108] on button "Print" at bounding box center [395, 103] width 35 height 13
click at [404, 100] on button "Print" at bounding box center [395, 103] width 35 height 13
click at [491, 19] on div "Print packing-slip Use network devices Send packing-slip to: QZ Status: Connect…" at bounding box center [381, 64] width 227 height 104
click at [486, 19] on icon "button" at bounding box center [487, 18] width 5 height 9
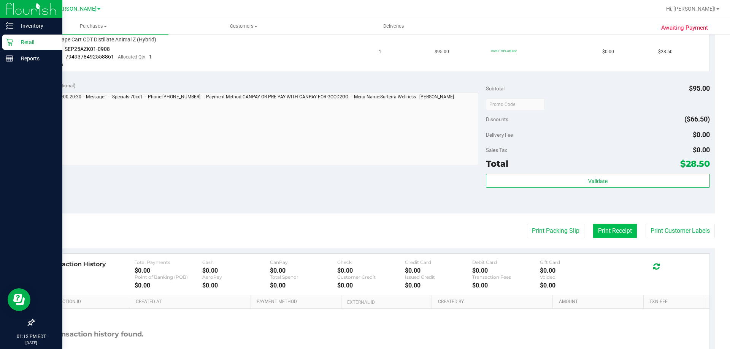
click at [599, 233] on button "Print Receipt" at bounding box center [615, 231] width 44 height 14
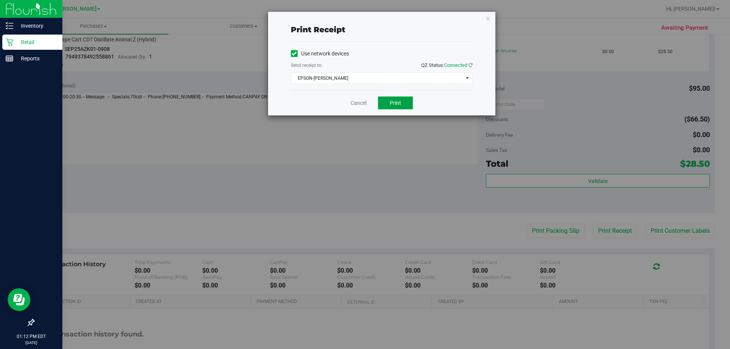
click at [402, 106] on button "Print" at bounding box center [395, 103] width 35 height 13
click at [487, 15] on icon "button" at bounding box center [487, 18] width 5 height 9
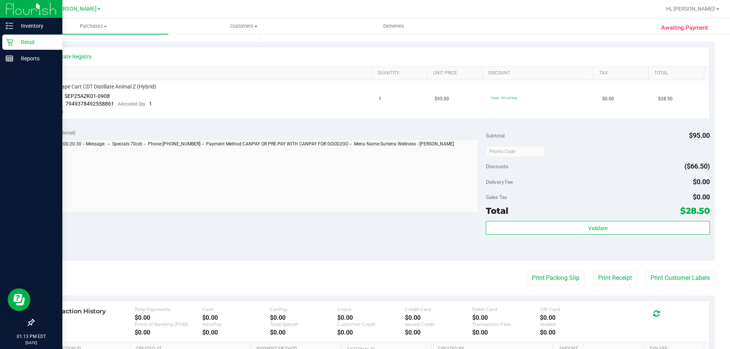
scroll to position [206, 0]
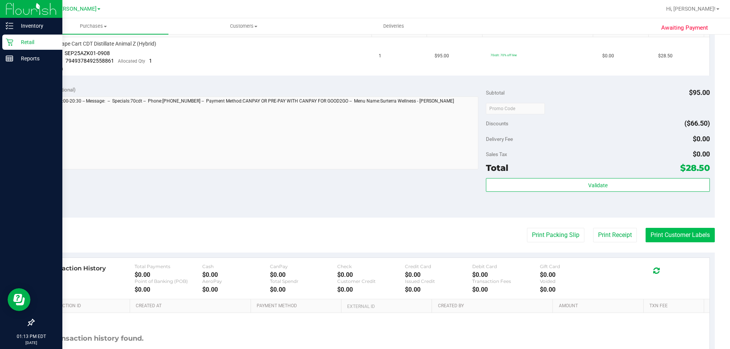
click at [676, 235] on button "Print Customer Labels" at bounding box center [679, 235] width 69 height 14
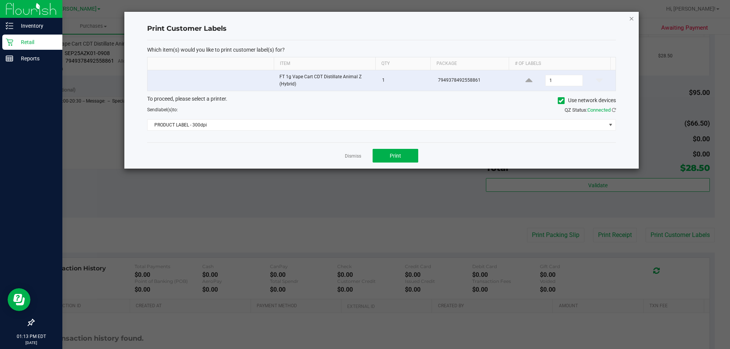
click at [631, 18] on icon "button" at bounding box center [631, 18] width 5 height 9
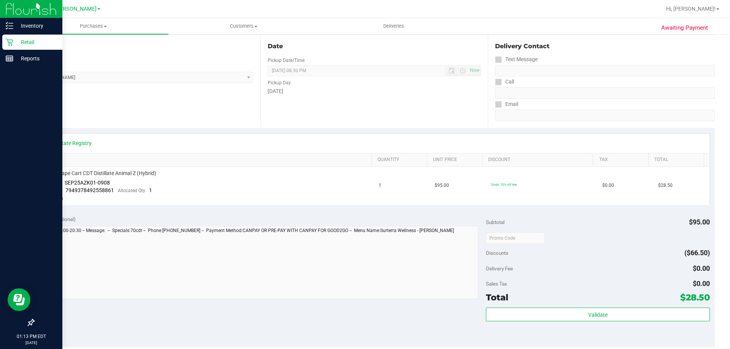
scroll to position [0, 0]
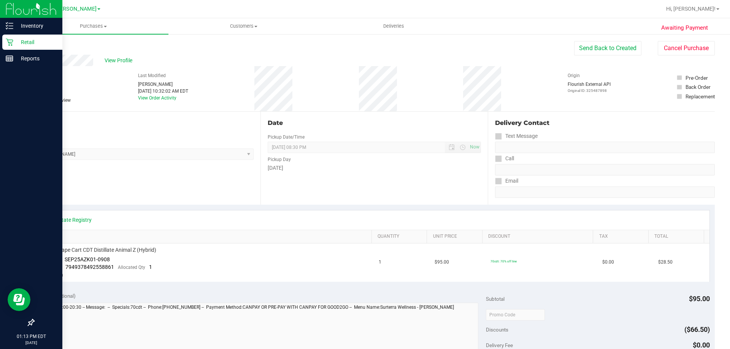
click at [14, 40] on p "Retail" at bounding box center [36, 42] width 46 height 9
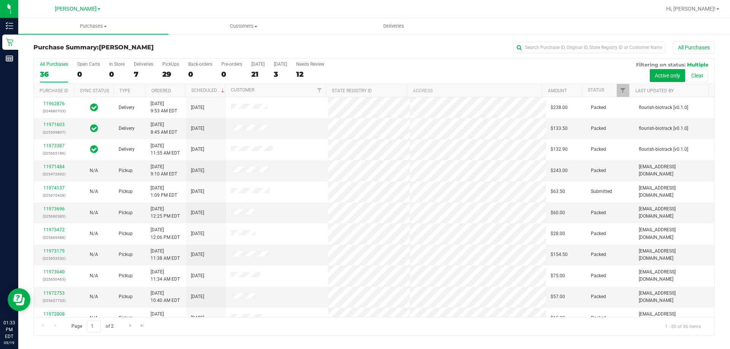
drag, startPoint x: 625, startPoint y: 88, endPoint x: 606, endPoint y: 73, distance: 24.1
click at [606, 73] on div "All Purchases 36 Open Carts 0 In Store 0 Deliveries 7 PickUps 29 Back-orders 0 …" at bounding box center [374, 71] width 680 height 25
click at [617, 92] on link "Filter" at bounding box center [623, 90] width 13 height 13
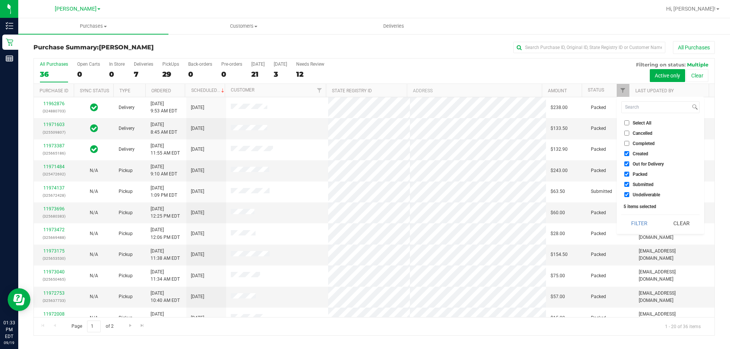
click at [636, 122] on span "Select All" at bounding box center [642, 123] width 19 height 5
click at [629, 122] on input "Select All" at bounding box center [626, 123] width 5 height 5
checkbox input "true"
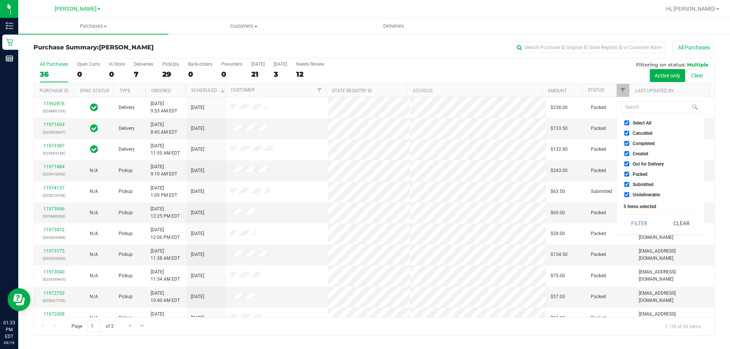
click at [636, 122] on span "Select All" at bounding box center [642, 123] width 19 height 5
click at [629, 122] on input "Select All" at bounding box center [626, 123] width 5 height 5
checkbox input "false"
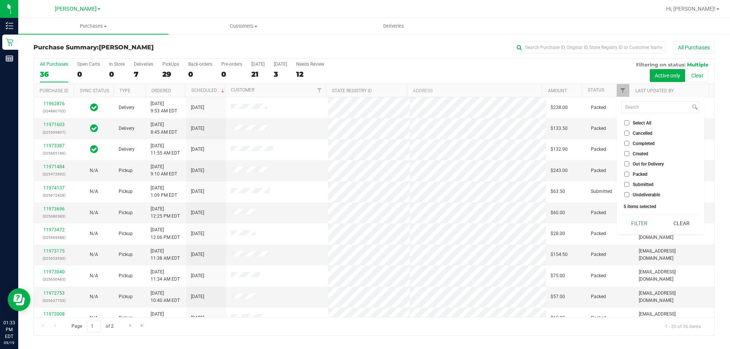
checkbox input "false"
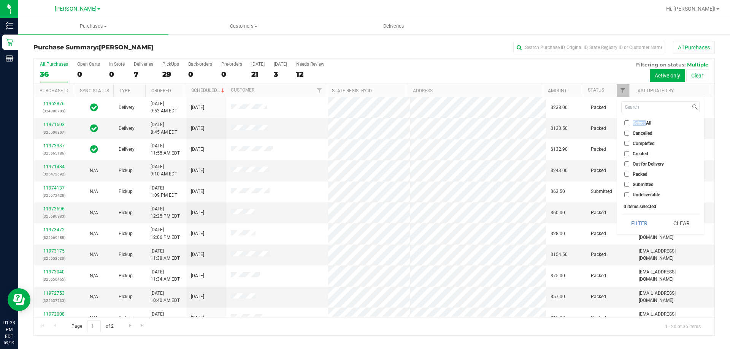
click at [627, 186] on input "Submitted" at bounding box center [626, 184] width 5 height 5
checkbox input "true"
click at [637, 220] on button "Filter" at bounding box center [639, 223] width 36 height 17
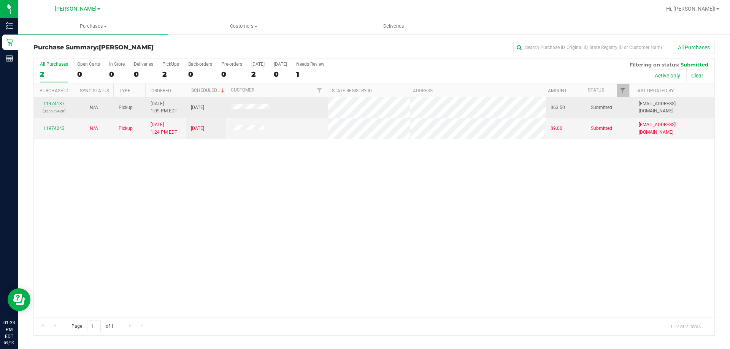
click at [49, 105] on link "11974137" at bounding box center [53, 103] width 21 height 5
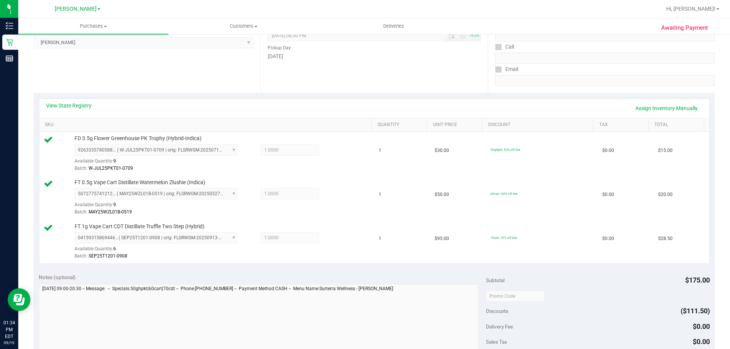
scroll to position [195, 0]
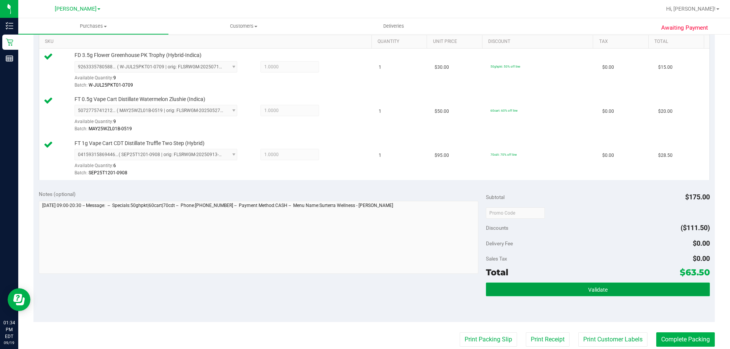
click at [582, 293] on button "Validate" at bounding box center [598, 290] width 224 height 14
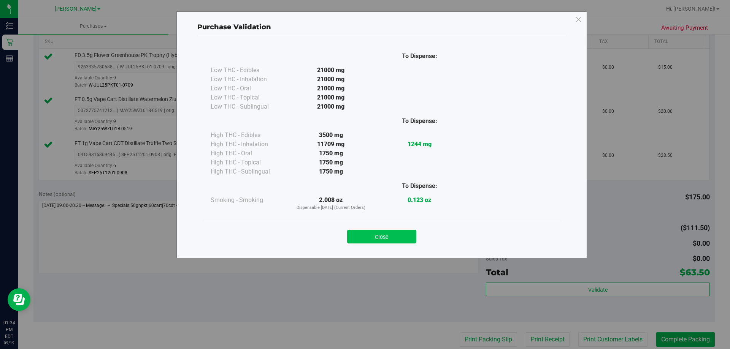
click at [392, 239] on button "Close" at bounding box center [381, 237] width 69 height 14
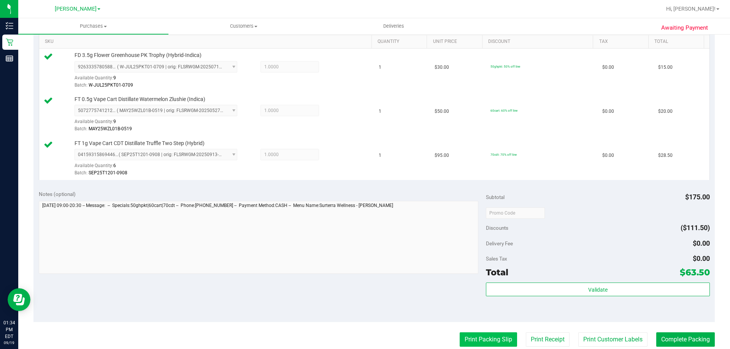
click at [478, 335] on button "Print Packing Slip" at bounding box center [488, 340] width 57 height 14
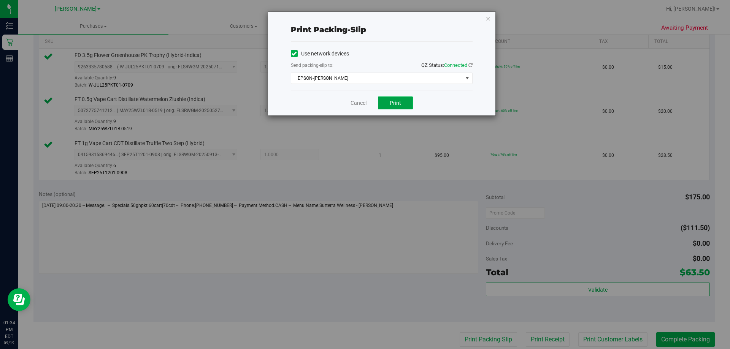
click at [405, 106] on button "Print" at bounding box center [395, 103] width 35 height 13
click at [488, 18] on icon "button" at bounding box center [487, 18] width 5 height 9
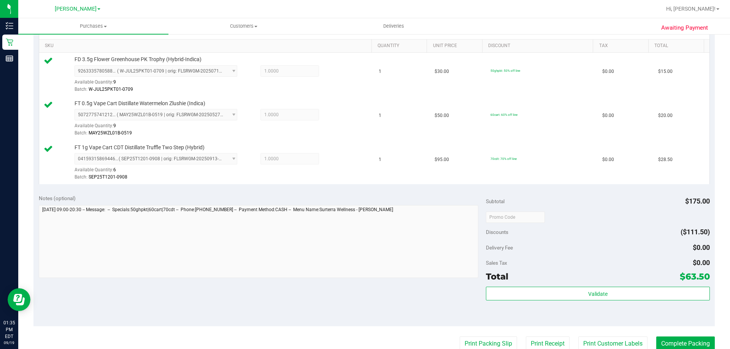
scroll to position [199, 0]
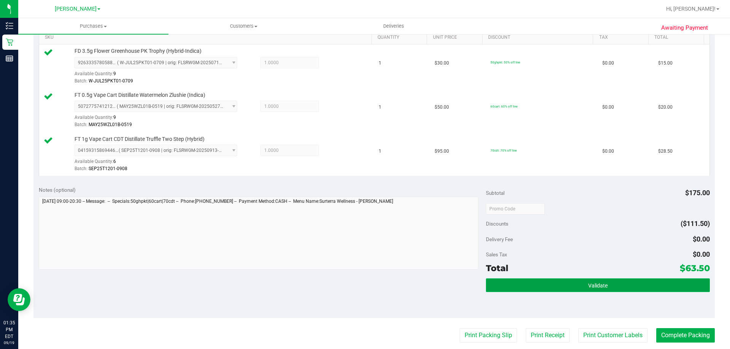
click at [519, 290] on button "Validate" at bounding box center [598, 286] width 224 height 14
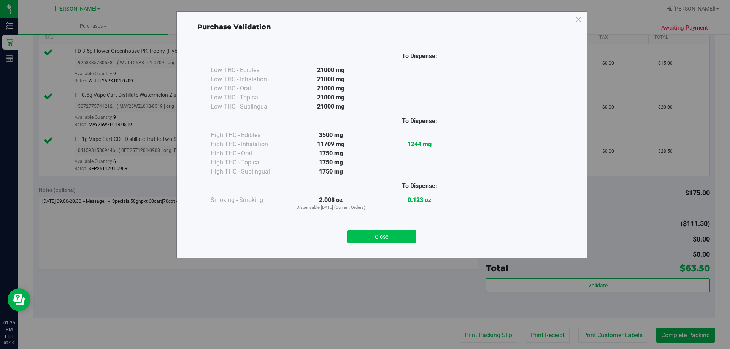
click at [405, 236] on button "Close" at bounding box center [381, 237] width 69 height 14
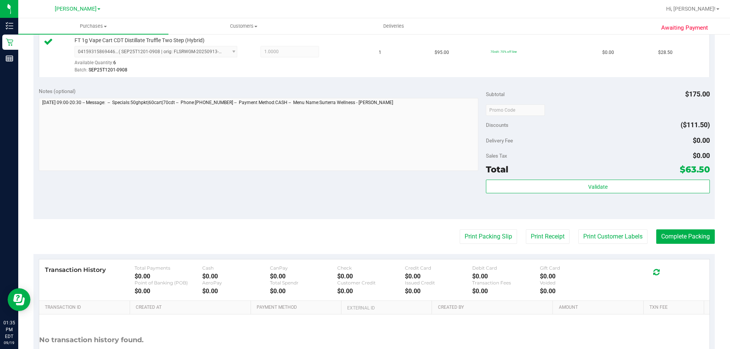
scroll to position [360, 0]
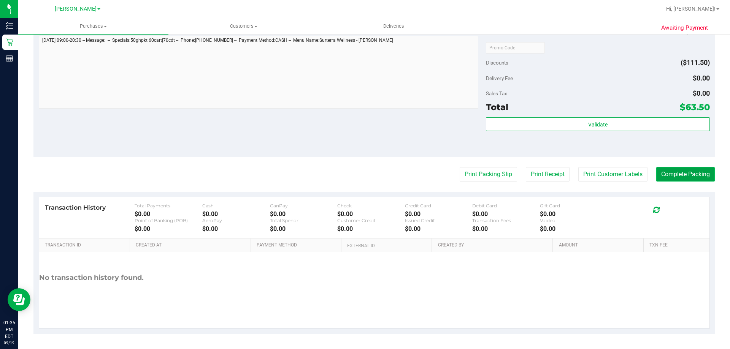
click at [690, 174] on button "Complete Packing" at bounding box center [685, 174] width 59 height 14
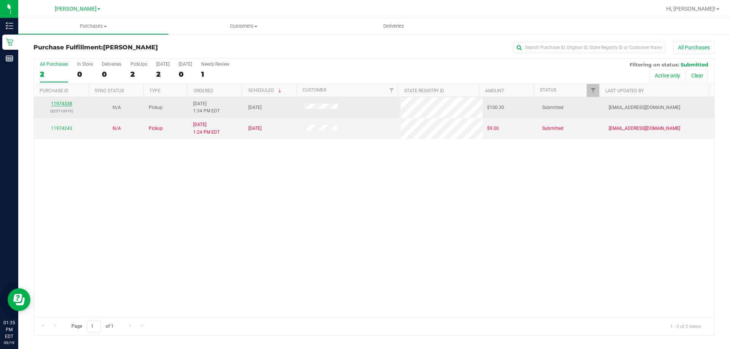
click at [59, 103] on link "11974338" at bounding box center [61, 103] width 21 height 5
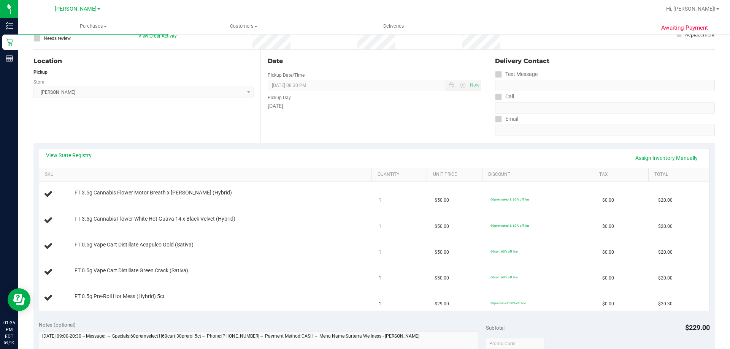
scroll to position [53, 0]
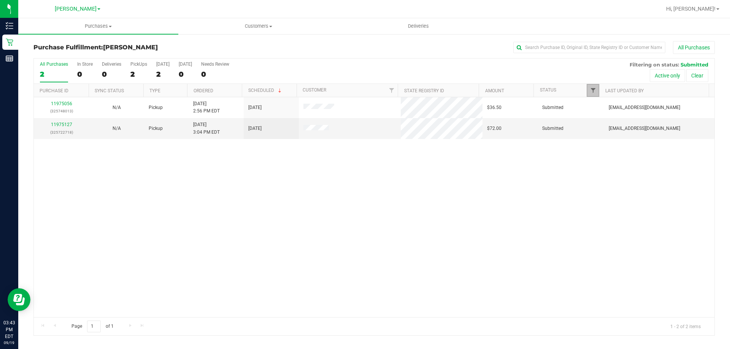
click at [591, 92] on span "Filter" at bounding box center [593, 90] width 6 height 6
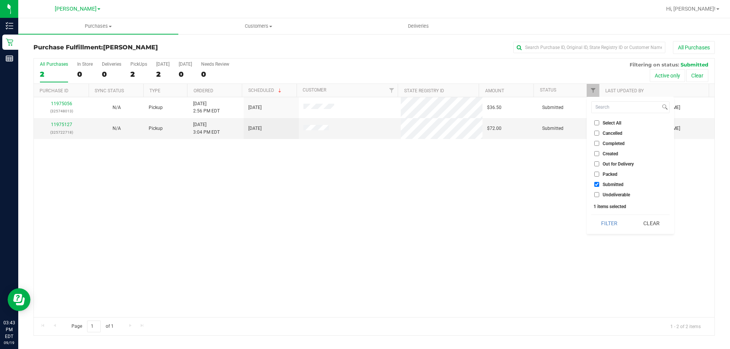
click at [574, 70] on div "All Purchases 2 In Store 0 Deliveries 0 PickUps 2 [DATE] 2 [DATE] 0 Needs Revie…" at bounding box center [374, 71] width 680 height 25
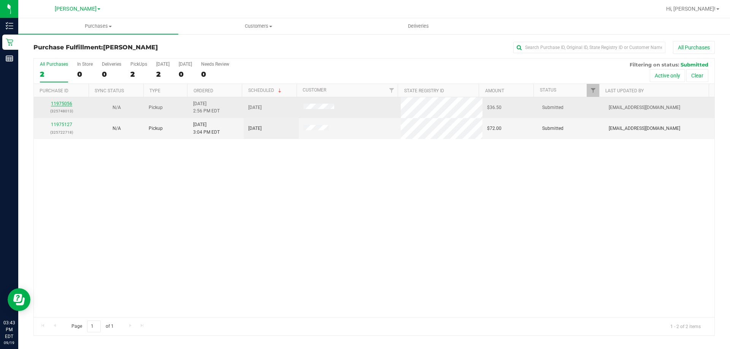
click at [65, 102] on link "11975056" at bounding box center [61, 103] width 21 height 5
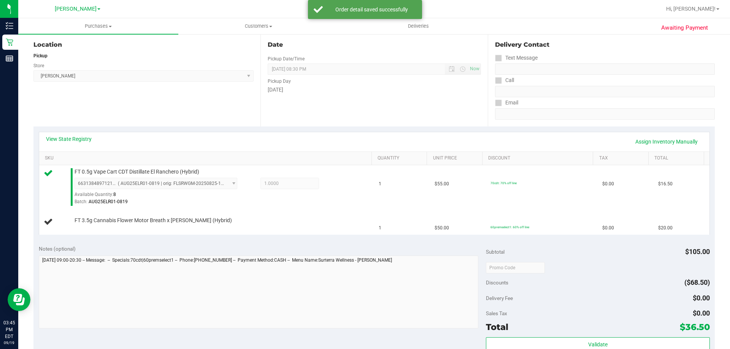
scroll to position [121, 0]
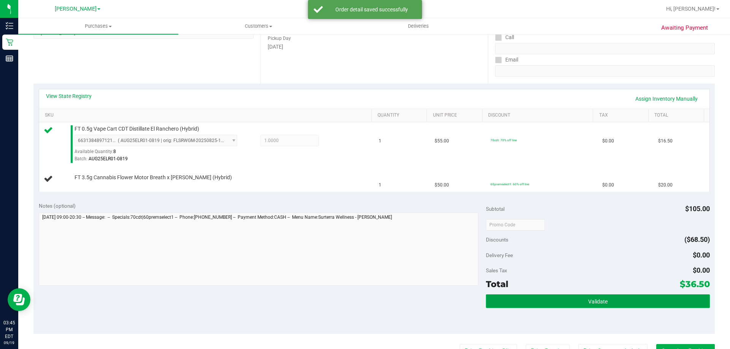
click at [528, 299] on button "Validate" at bounding box center [598, 302] width 224 height 14
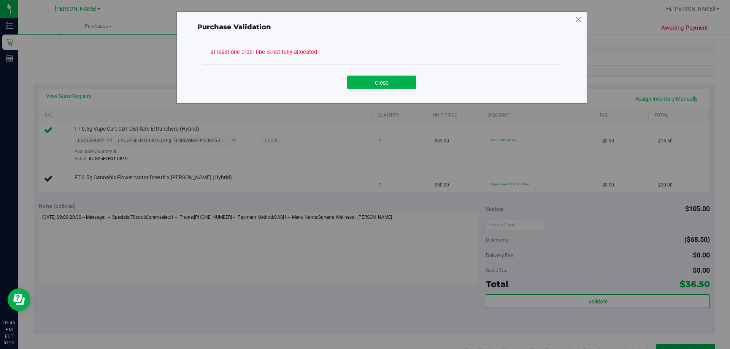
click at [580, 19] on icon at bounding box center [578, 20] width 7 height 12
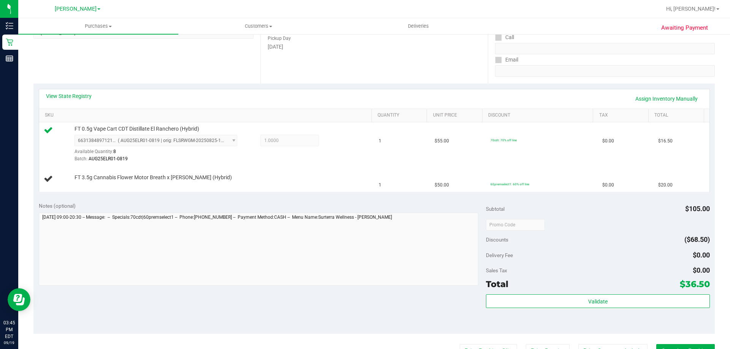
click at [87, 92] on div "View State Registry Assign Inventory Manually" at bounding box center [374, 98] width 670 height 19
click at [86, 96] on link "View State Registry" at bounding box center [69, 96] width 46 height 8
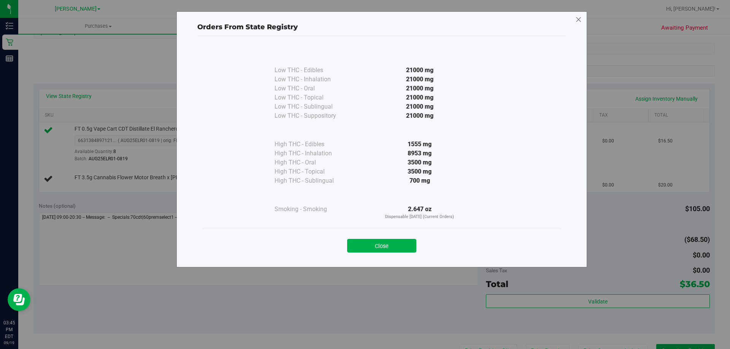
click at [576, 17] on icon at bounding box center [578, 20] width 7 height 12
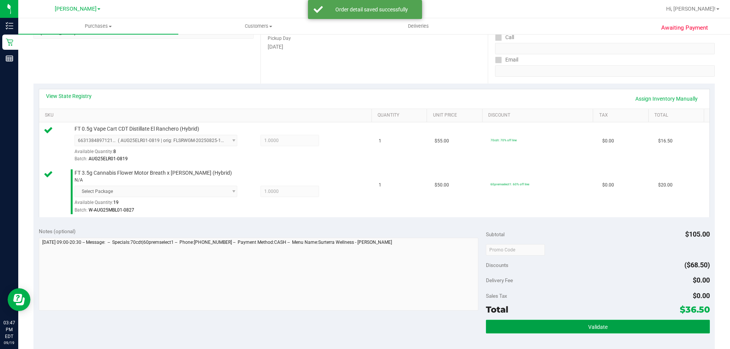
click at [608, 326] on button "Validate" at bounding box center [598, 327] width 224 height 14
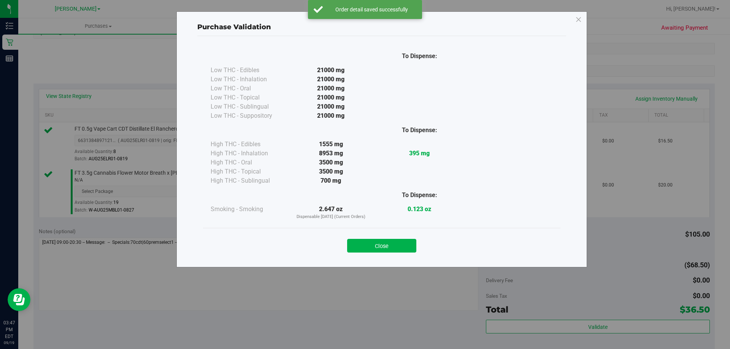
click at [393, 227] on div "To Dispense: Low THC - Edibles 21000 mg" at bounding box center [381, 137] width 357 height 182
click at [408, 249] on button "Close" at bounding box center [381, 246] width 69 height 14
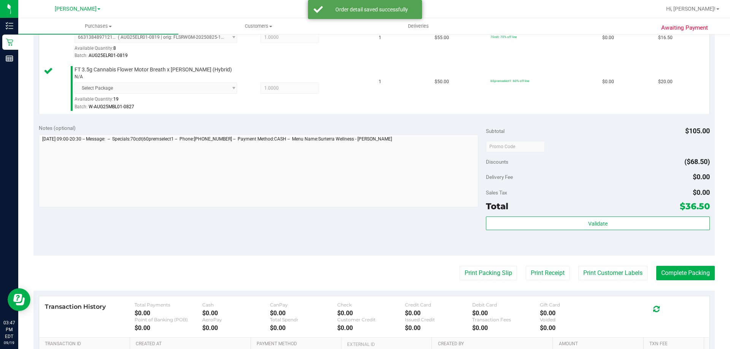
scroll to position [233, 0]
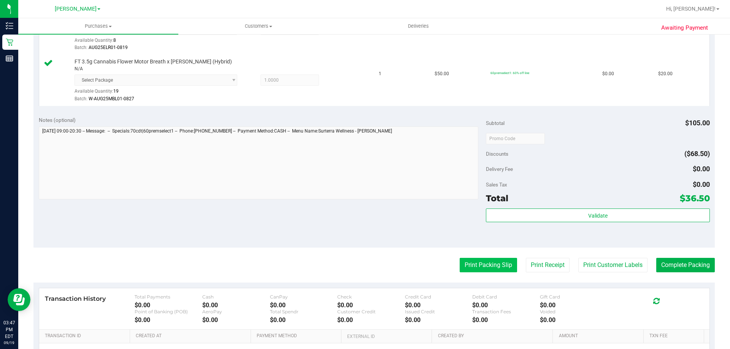
click at [494, 260] on button "Print Packing Slip" at bounding box center [488, 265] width 57 height 14
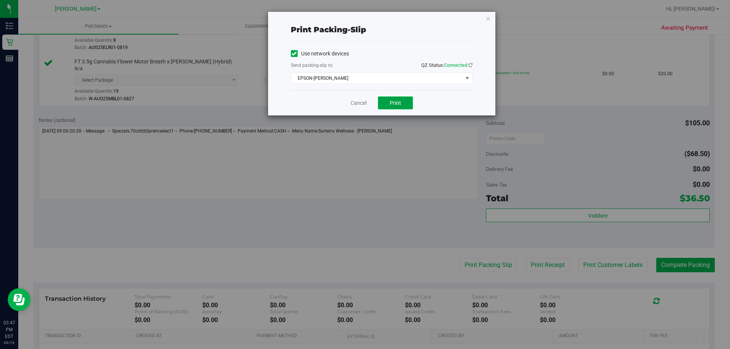
click at [400, 104] on span "Print" at bounding box center [395, 103] width 11 height 6
click at [487, 19] on icon "button" at bounding box center [487, 18] width 5 height 9
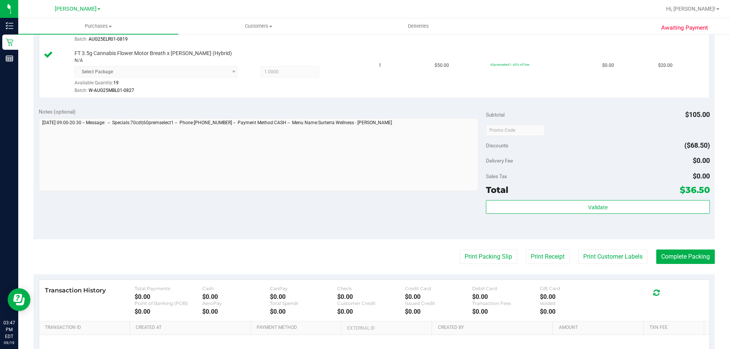
scroll to position [323, 0]
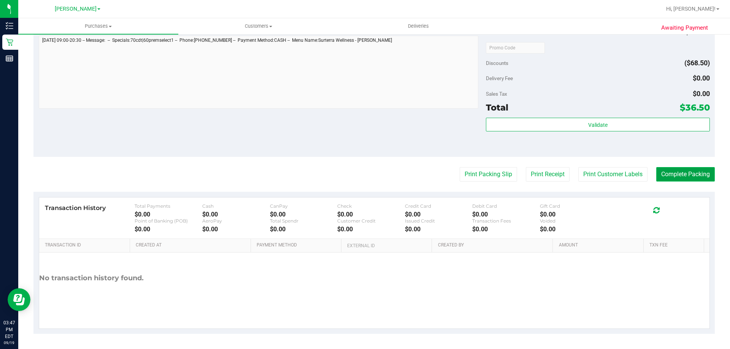
click at [683, 181] on button "Complete Packing" at bounding box center [685, 174] width 59 height 14
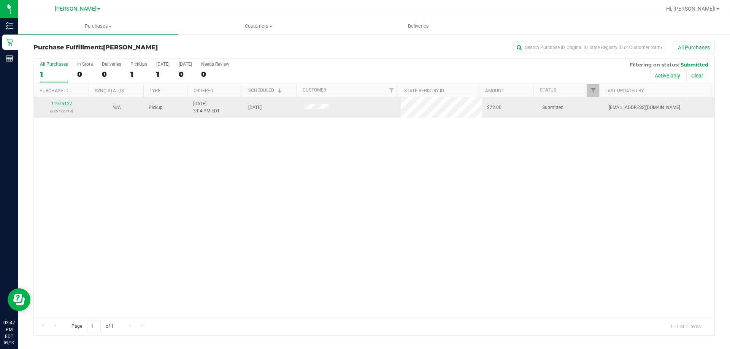
click at [64, 102] on link "11975127" at bounding box center [61, 103] width 21 height 5
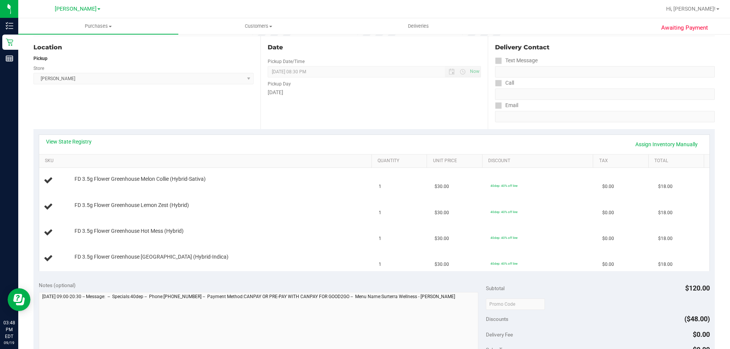
scroll to position [75, 0]
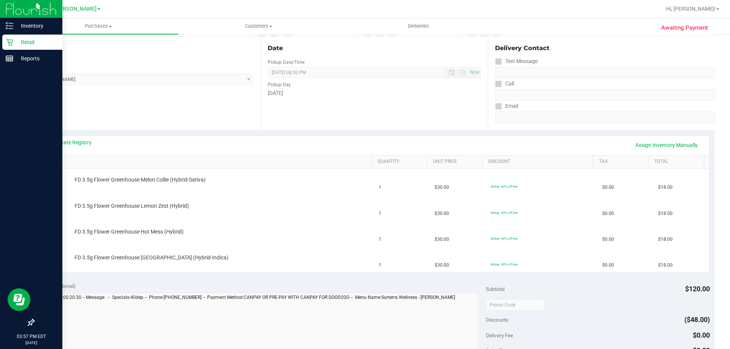
click at [12, 41] on icon at bounding box center [10, 42] width 8 height 8
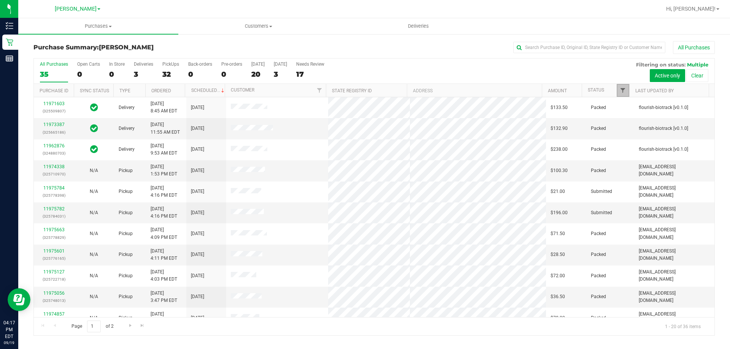
click at [623, 91] on span "Filter" at bounding box center [623, 90] width 6 height 6
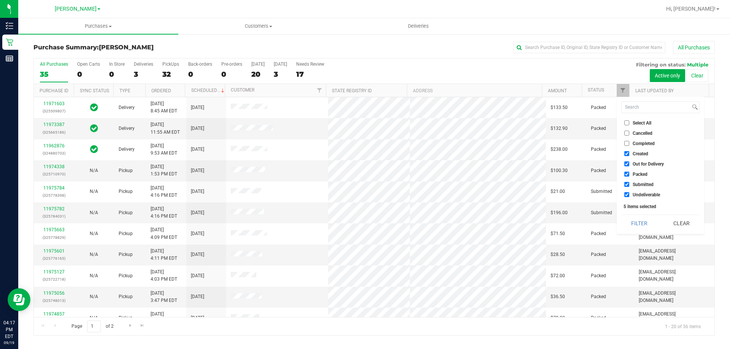
click at [626, 124] on input "Select All" at bounding box center [626, 123] width 5 height 5
checkbox input "true"
click at [626, 124] on input "Select All" at bounding box center [626, 123] width 5 height 5
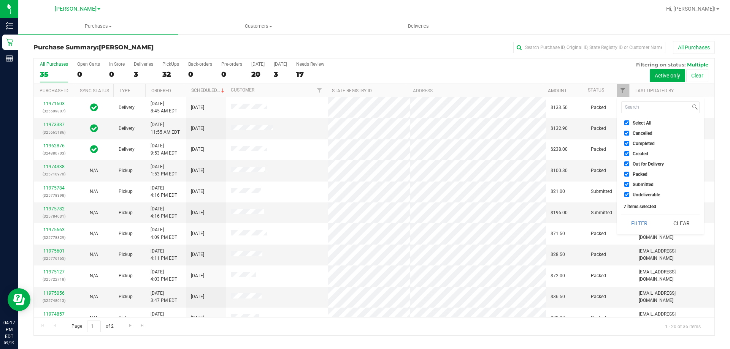
checkbox input "false"
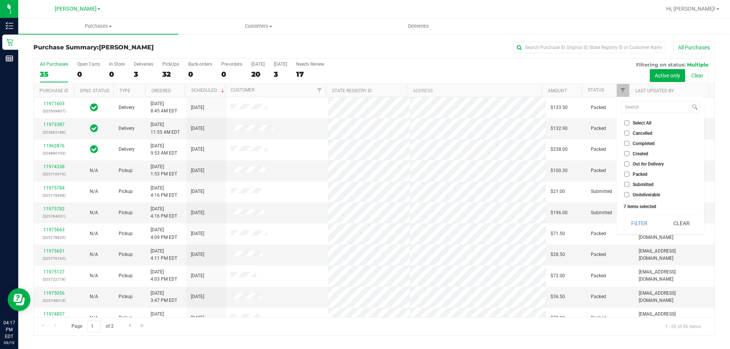
checkbox input "false"
click at [637, 183] on span "Submitted" at bounding box center [643, 184] width 21 height 5
click at [629, 183] on input "Submitted" at bounding box center [626, 184] width 5 height 5
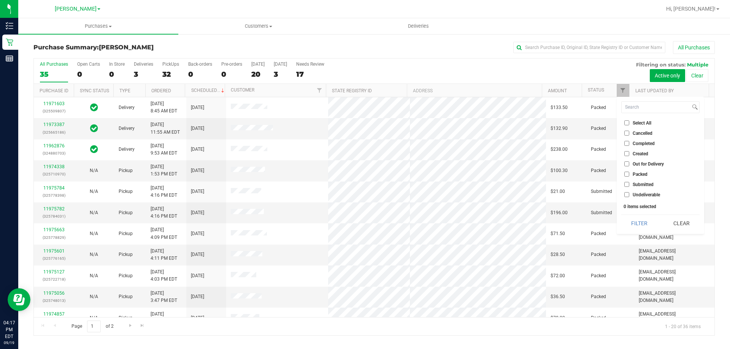
checkbox input "true"
click at [640, 221] on button "Filter" at bounding box center [639, 223] width 36 height 17
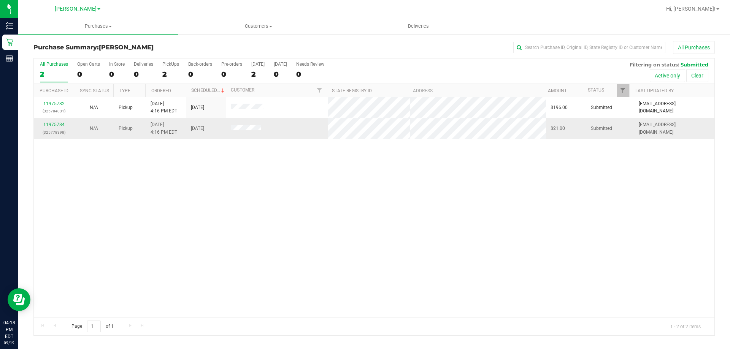
click at [59, 124] on link "11975784" at bounding box center [53, 124] width 21 height 5
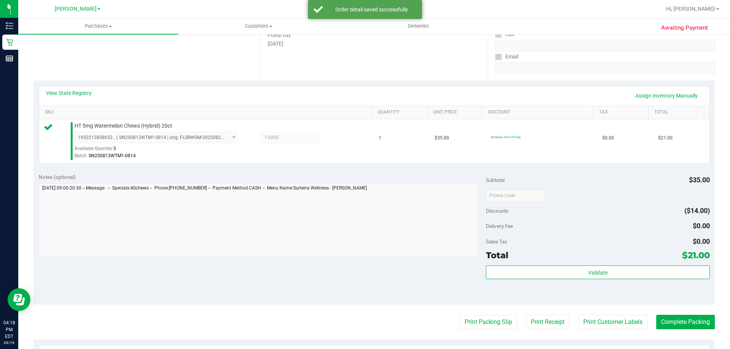
scroll to position [141, 0]
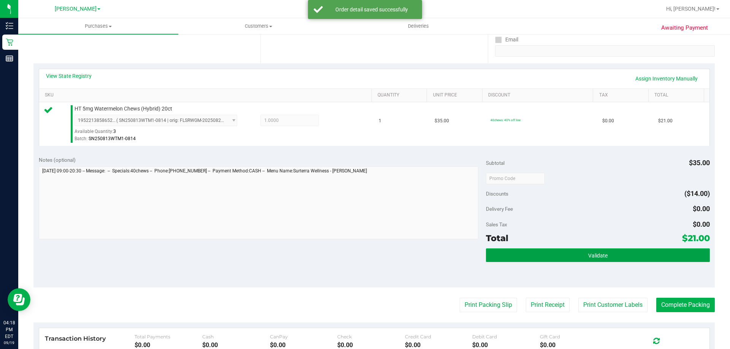
click at [588, 258] on span "Validate" at bounding box center [597, 256] width 19 height 6
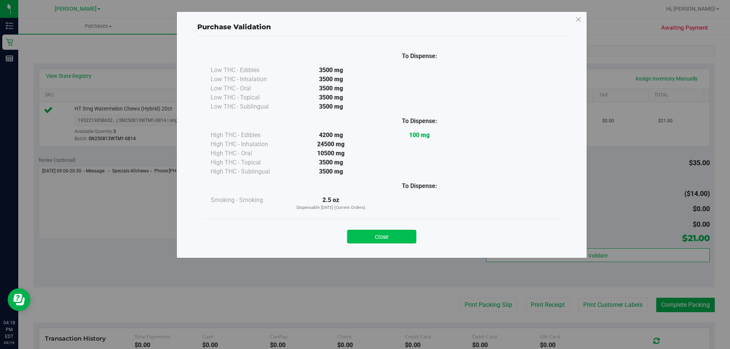
click at [409, 232] on button "Close" at bounding box center [381, 237] width 69 height 14
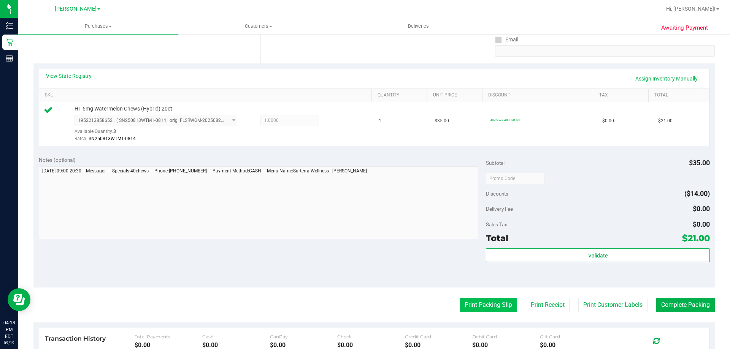
click at [477, 303] on button "Print Packing Slip" at bounding box center [488, 305] width 57 height 14
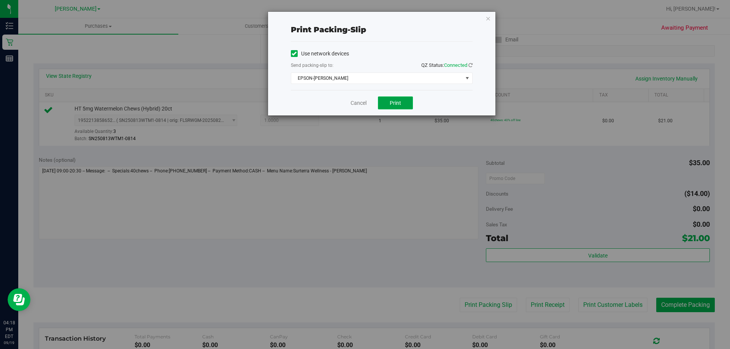
click at [396, 101] on span "Print" at bounding box center [395, 103] width 11 height 6
click at [477, 18] on div "Print packing-slip Use network devices Send packing-slip to: QZ Status: Connect…" at bounding box center [381, 64] width 227 height 104
click at [479, 19] on div "Print packing-slip Use network devices Send packing-slip to: QZ Status: Connect…" at bounding box center [381, 64] width 227 height 104
click at [488, 15] on icon "button" at bounding box center [487, 18] width 5 height 9
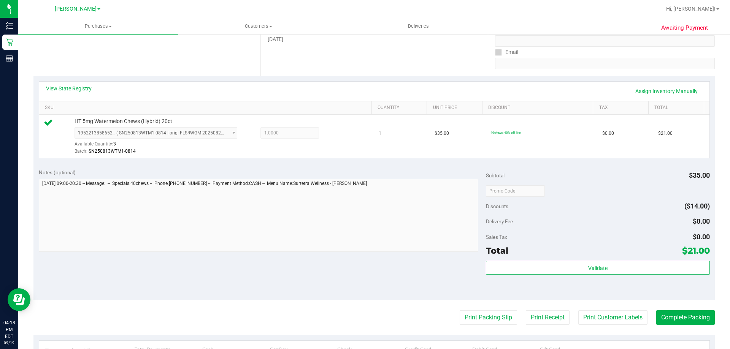
scroll to position [272, 0]
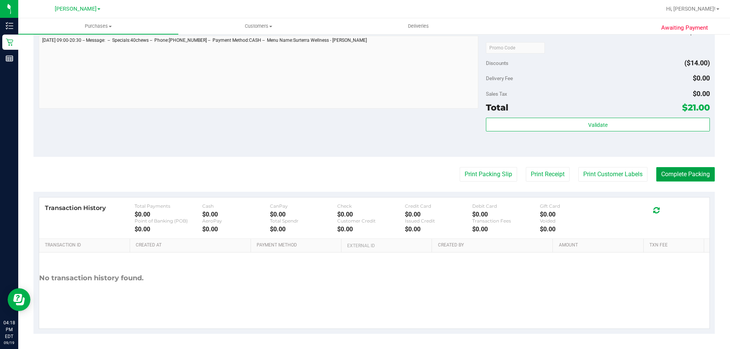
click at [691, 175] on button "Complete Packing" at bounding box center [685, 174] width 59 height 14
